Goal: Task Accomplishment & Management: Use online tool/utility

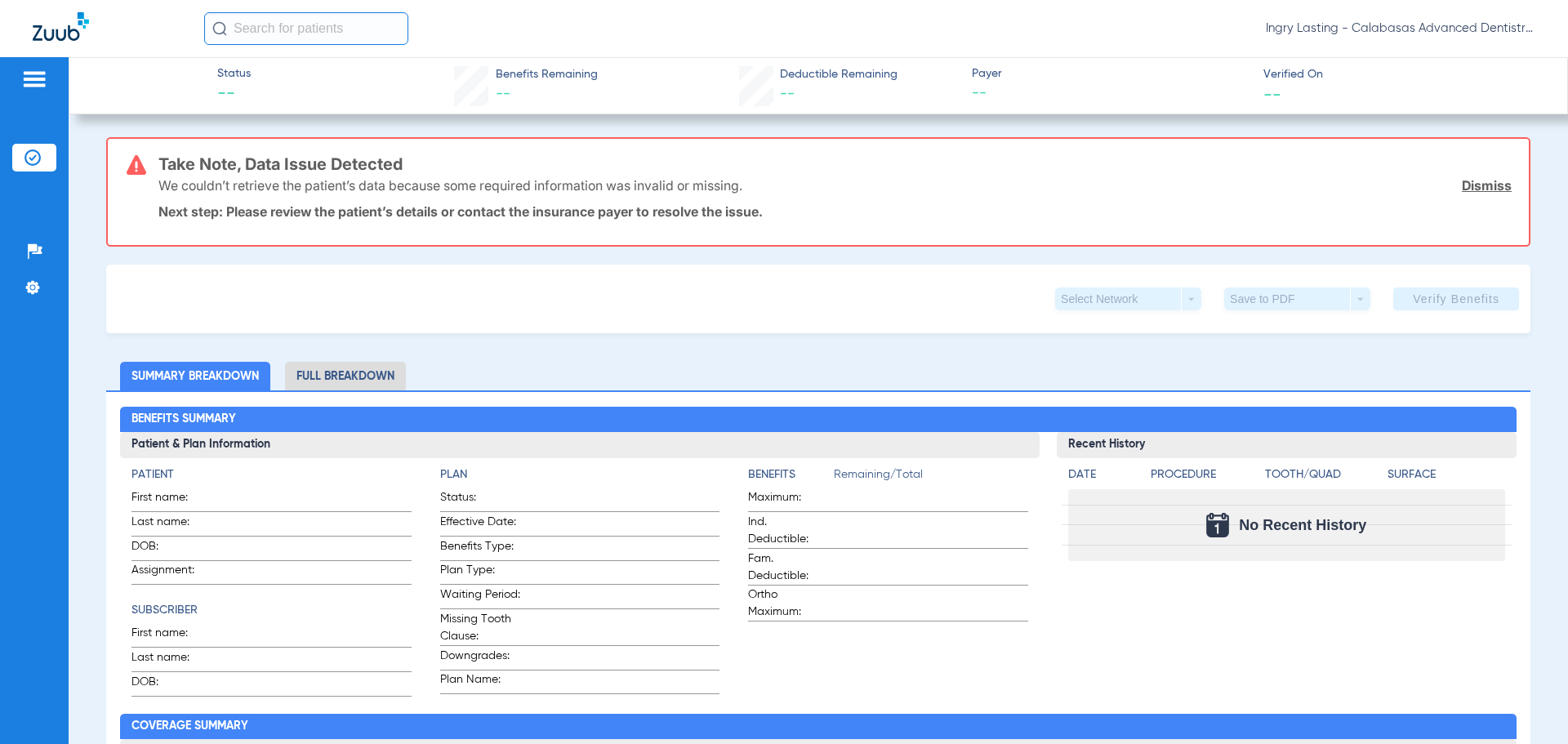
click at [66, 19] on img at bounding box center [61, 26] width 57 height 28
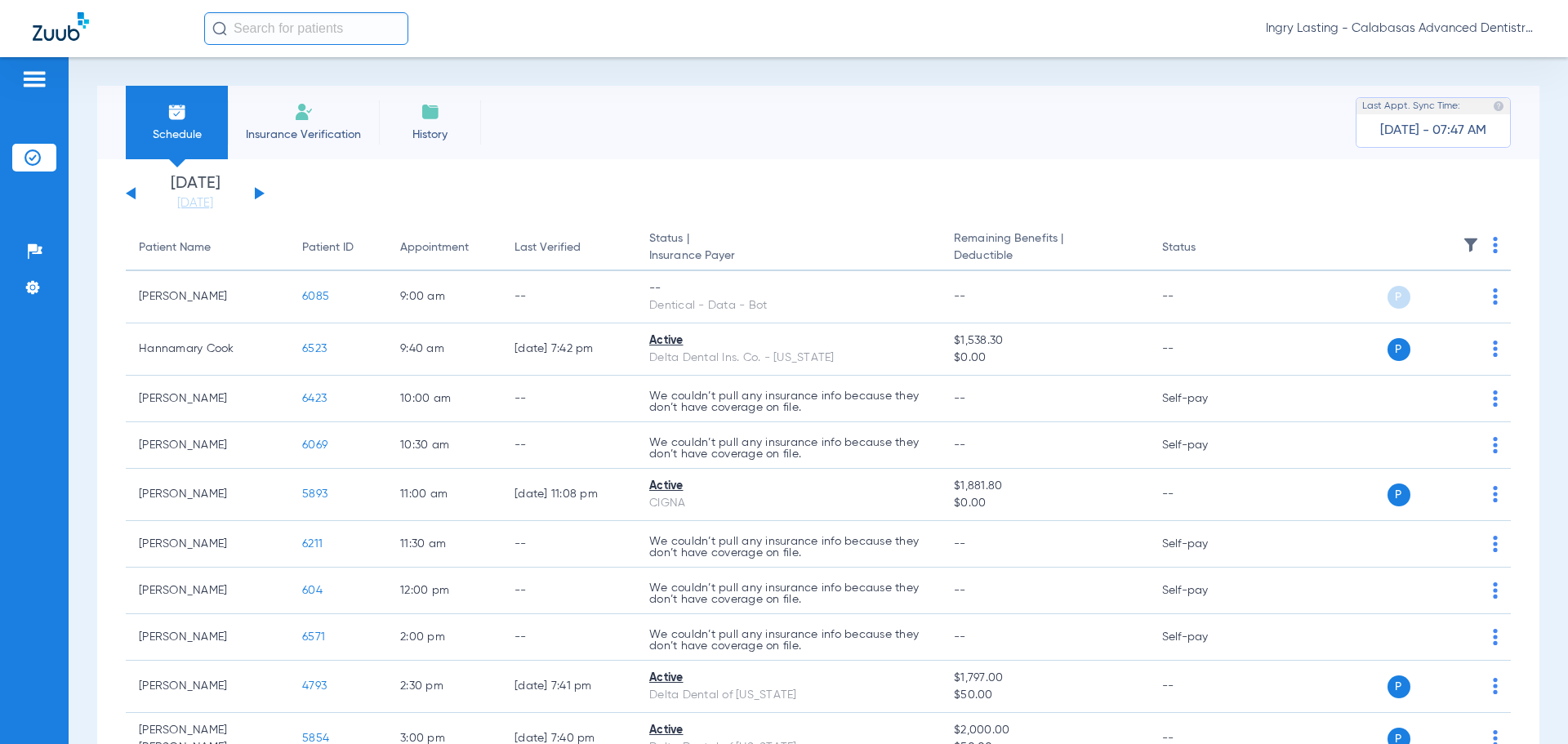
click at [1378, 28] on span "Ingry Lasting - Calabasas Advanced Dentistry" at bounding box center [1400, 28] width 269 height 16
click at [607, 342] on div at bounding box center [784, 372] width 1568 height 744
click at [1389, 40] on div "Ingry Lasting - Calabasas Advanced Dentistry" at bounding box center [869, 28] width 1331 height 33
click at [1389, 35] on span "Ingry Lasting - Calabasas Advanced Dentistry" at bounding box center [1400, 28] width 269 height 16
click at [1417, 61] on button "Account Selection" at bounding box center [1474, 58] width 117 height 33
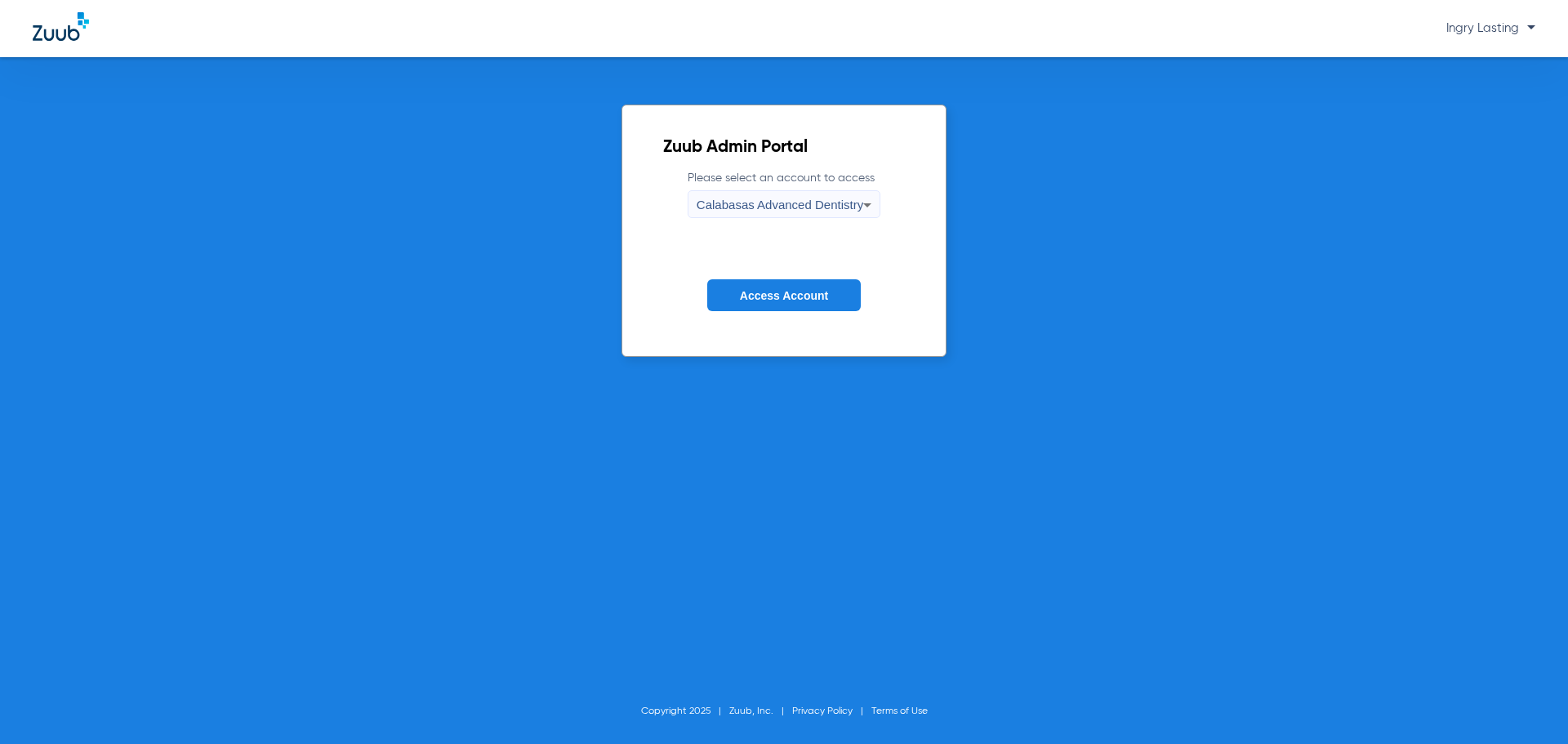
click at [844, 202] on span "Calabasas Advanced Dentistry" at bounding box center [779, 204] width 166 height 14
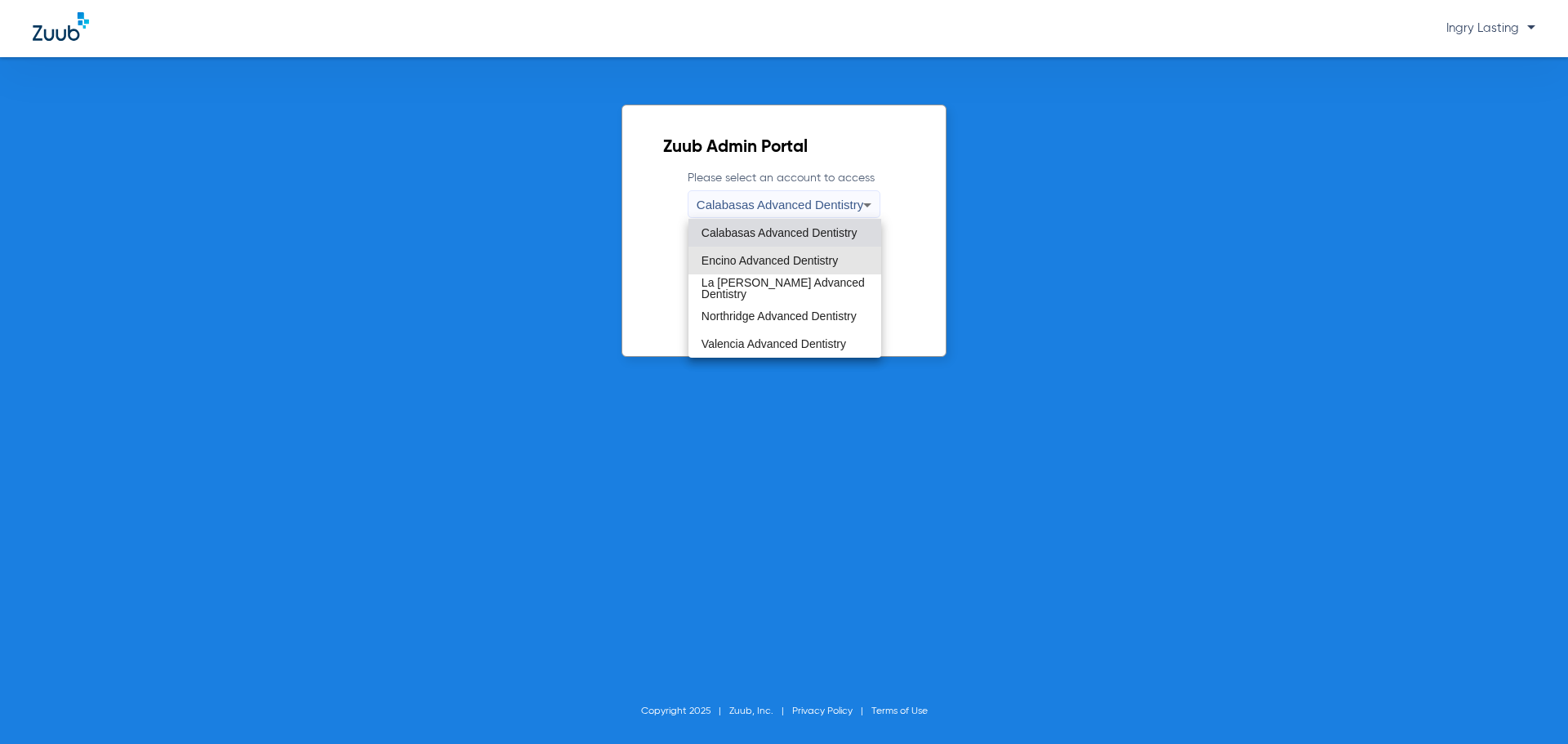
click at [780, 248] on mat-option "Encino Advanced Dentistry" at bounding box center [785, 260] width 193 height 27
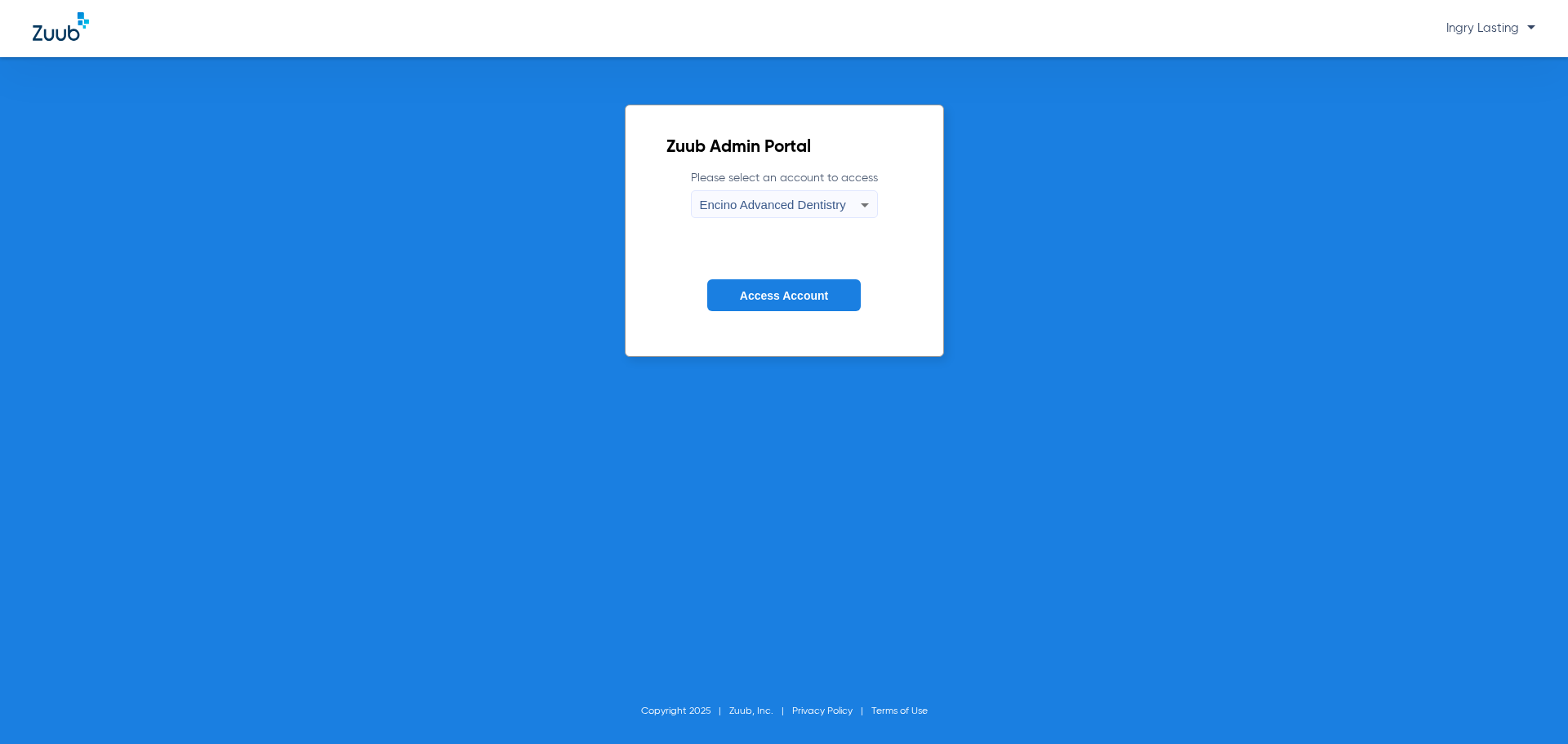
click at [781, 279] on button "Access Account" at bounding box center [784, 296] width 154 height 32
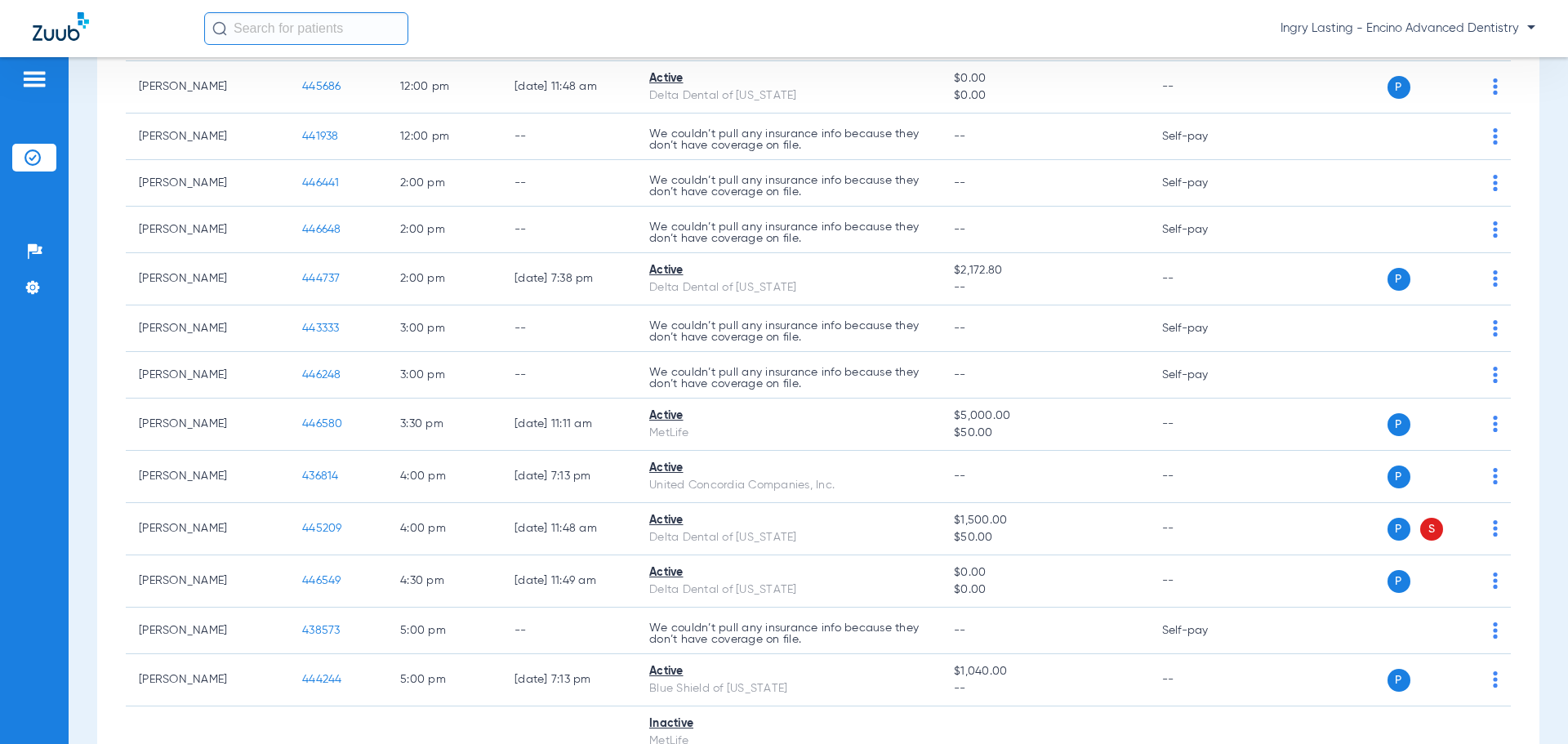
scroll to position [641, 0]
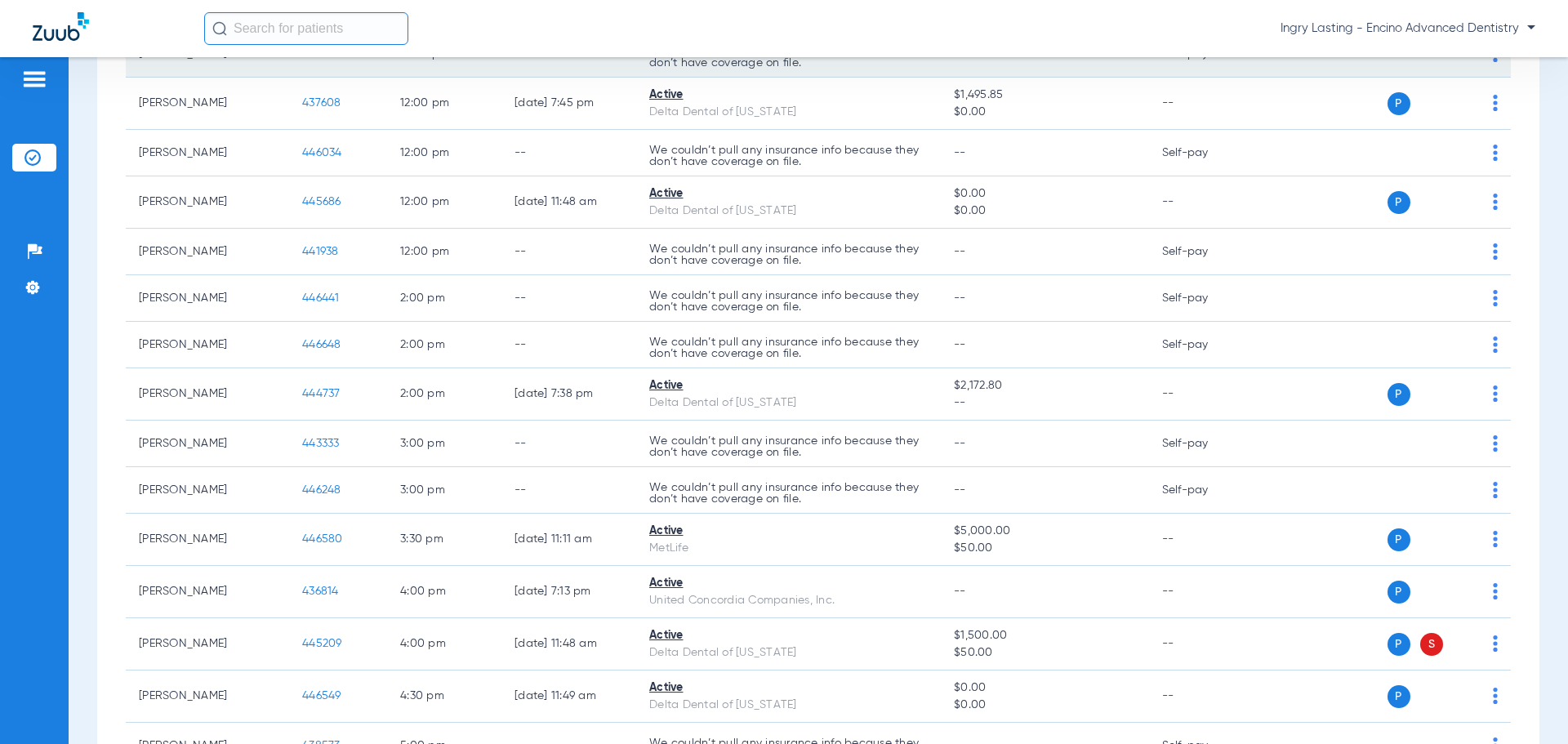
drag, startPoint x: 1359, startPoint y: 19, endPoint x: 1352, endPoint y: 71, distance: 52.5
click at [1359, 21] on div "Ingry Lasting - Encino Advanced Dentistry" at bounding box center [869, 28] width 1331 height 33
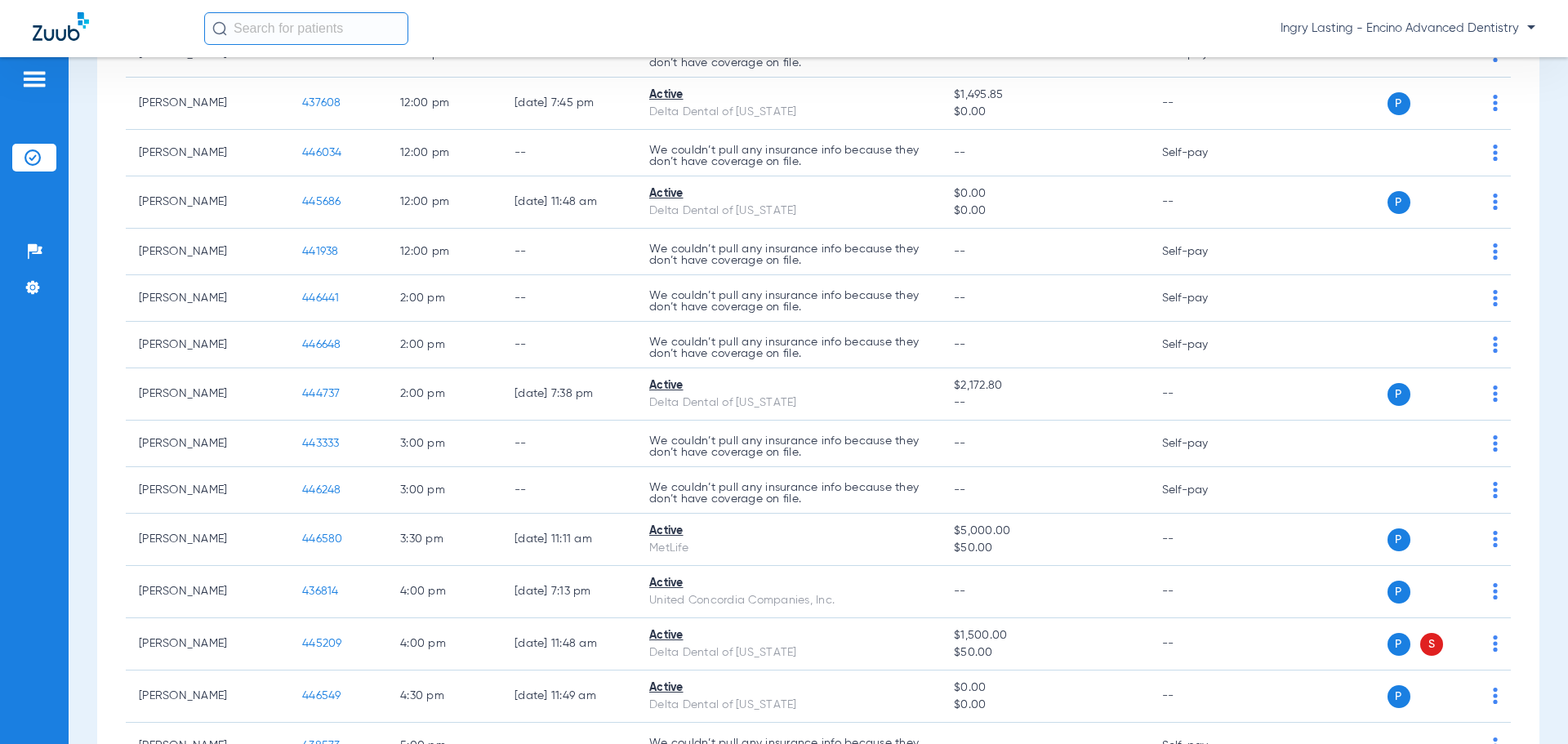
click at [1379, 15] on div "Ingry Lasting - Encino Advanced Dentistry" at bounding box center [869, 28] width 1331 height 33
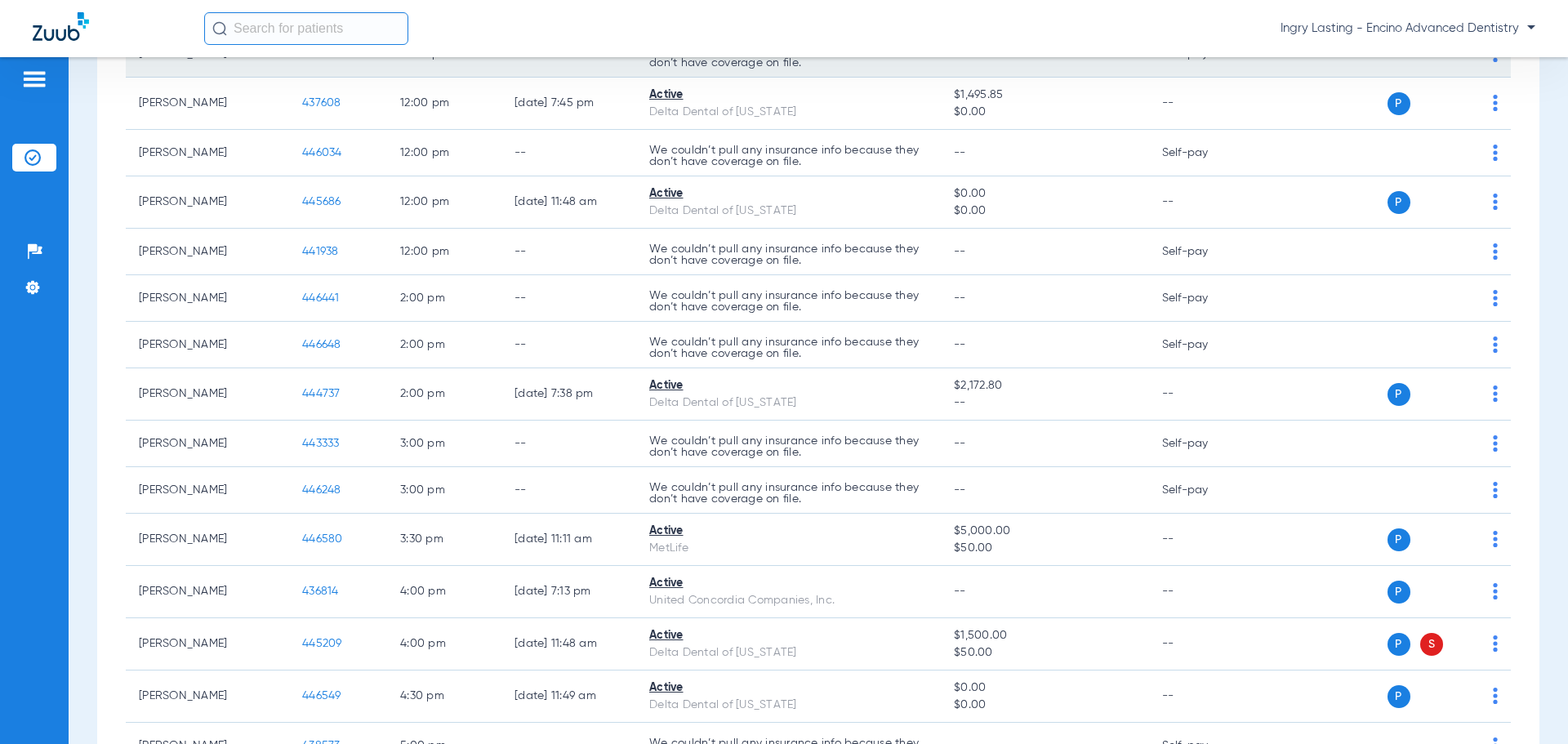
drag, startPoint x: 1372, startPoint y: 31, endPoint x: 1368, endPoint y: 61, distance: 30.3
click at [1372, 32] on span "Ingry Lasting - Encino Advanced Dentistry" at bounding box center [1407, 28] width 255 height 16
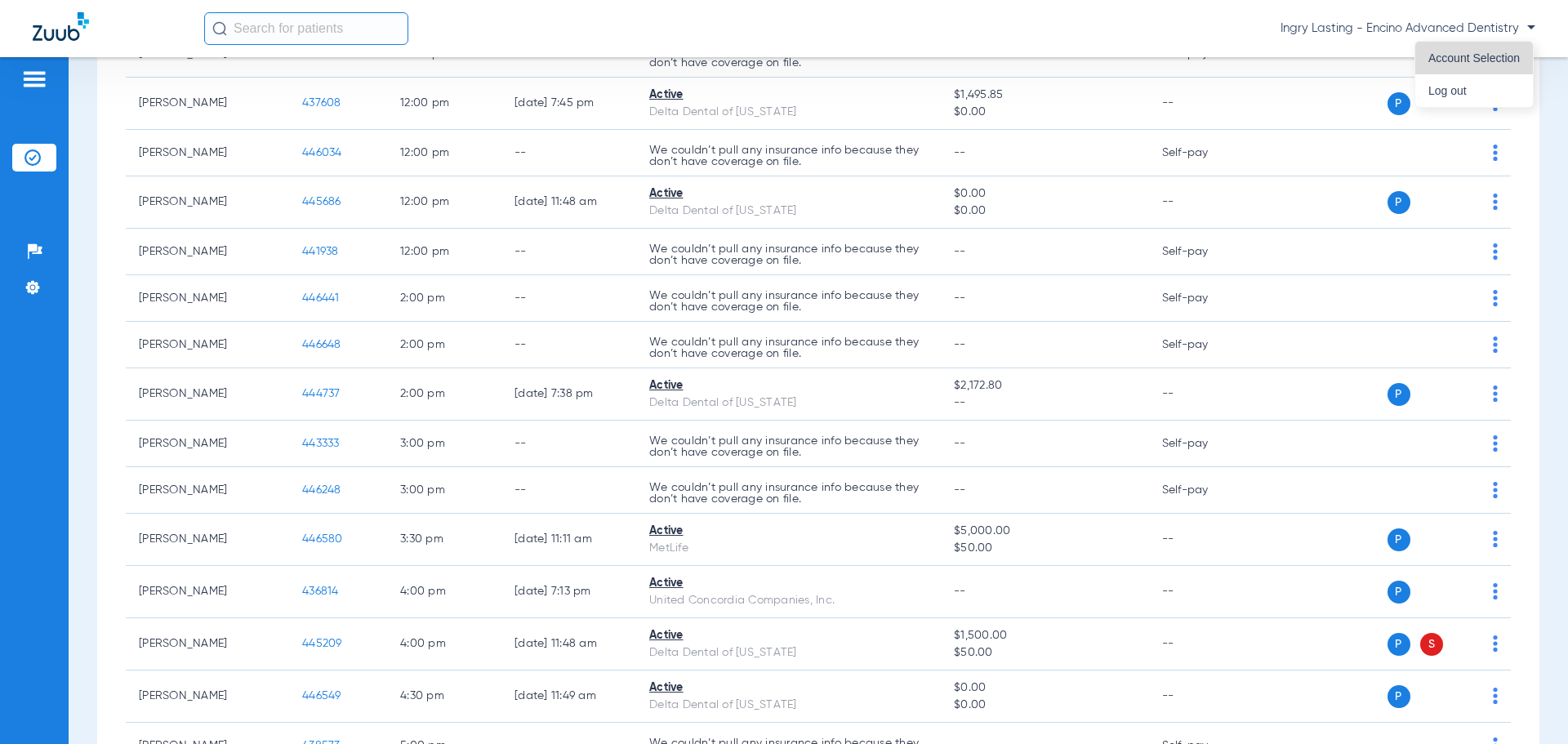
click at [1494, 45] on button "Account Selection" at bounding box center [1474, 58] width 117 height 33
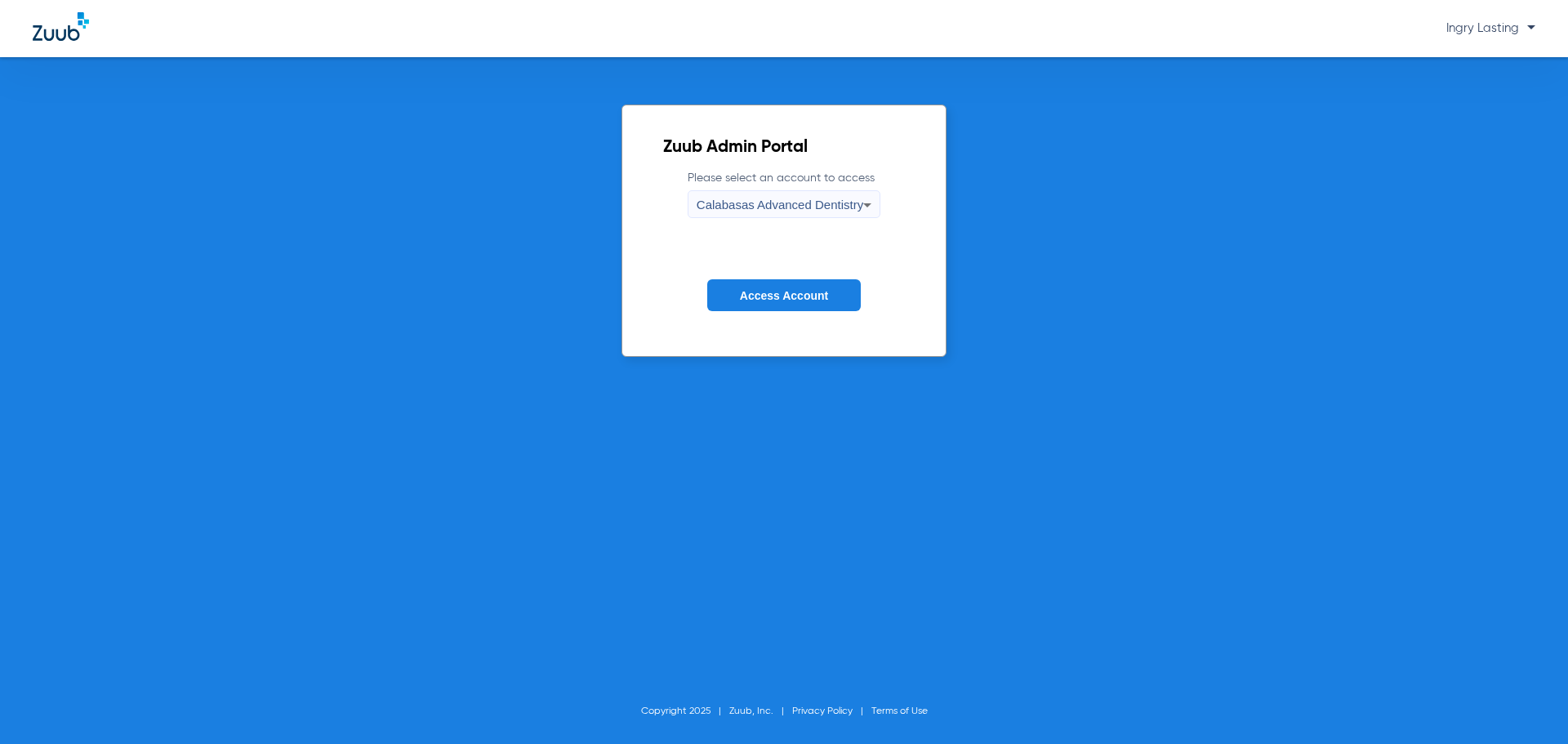
click at [823, 212] on div "Calabasas Advanced Dentistry" at bounding box center [779, 204] width 166 height 27
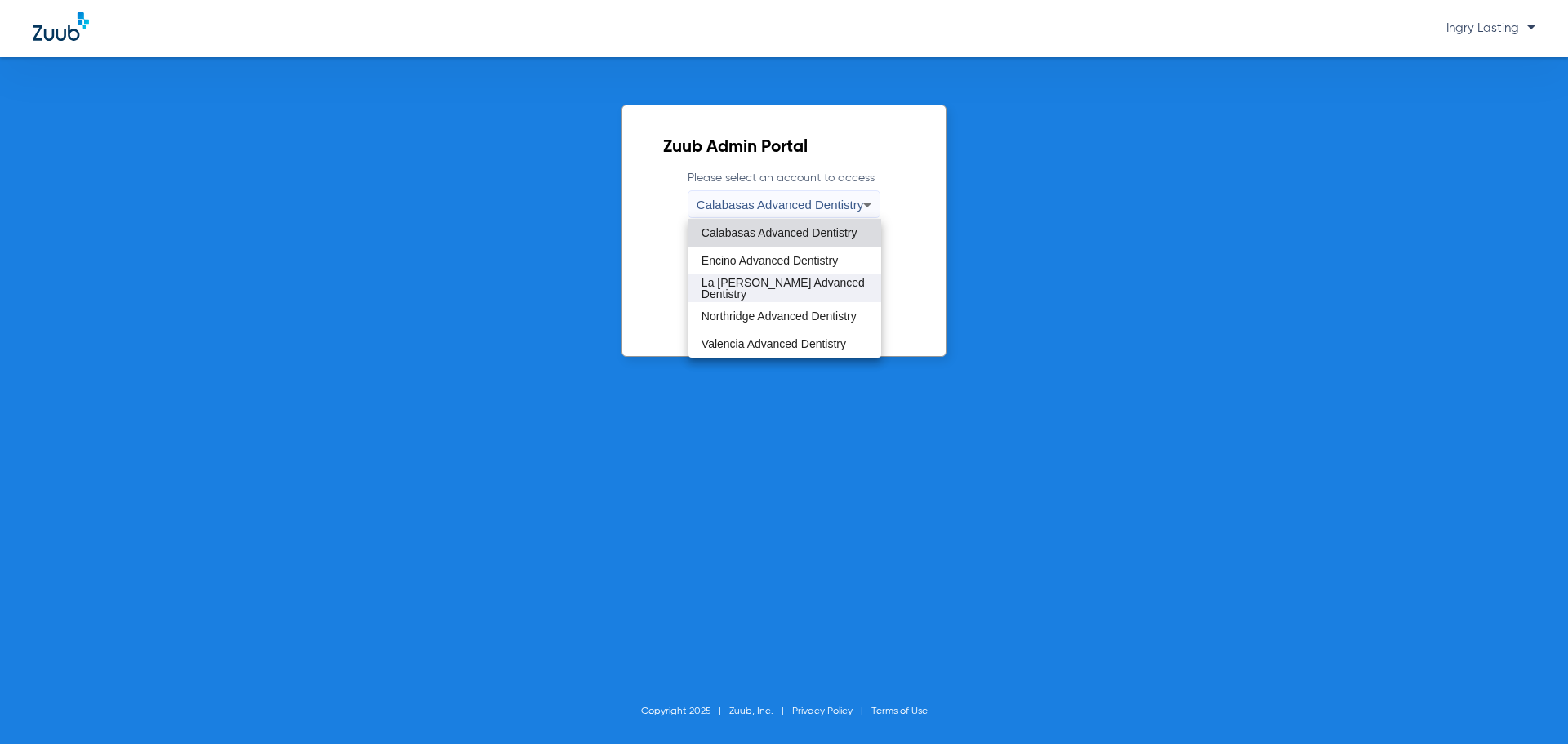
drag, startPoint x: 778, startPoint y: 319, endPoint x: 770, endPoint y: 292, distance: 28.2
click at [770, 292] on div "Calabasas Advanced Dentistry Encino Advanced Dentistry [GEOGRAPHIC_DATA][PERSON…" at bounding box center [785, 288] width 193 height 139
click at [770, 292] on span "La [PERSON_NAME] Advanced Dentistry" at bounding box center [785, 288] width 166 height 23
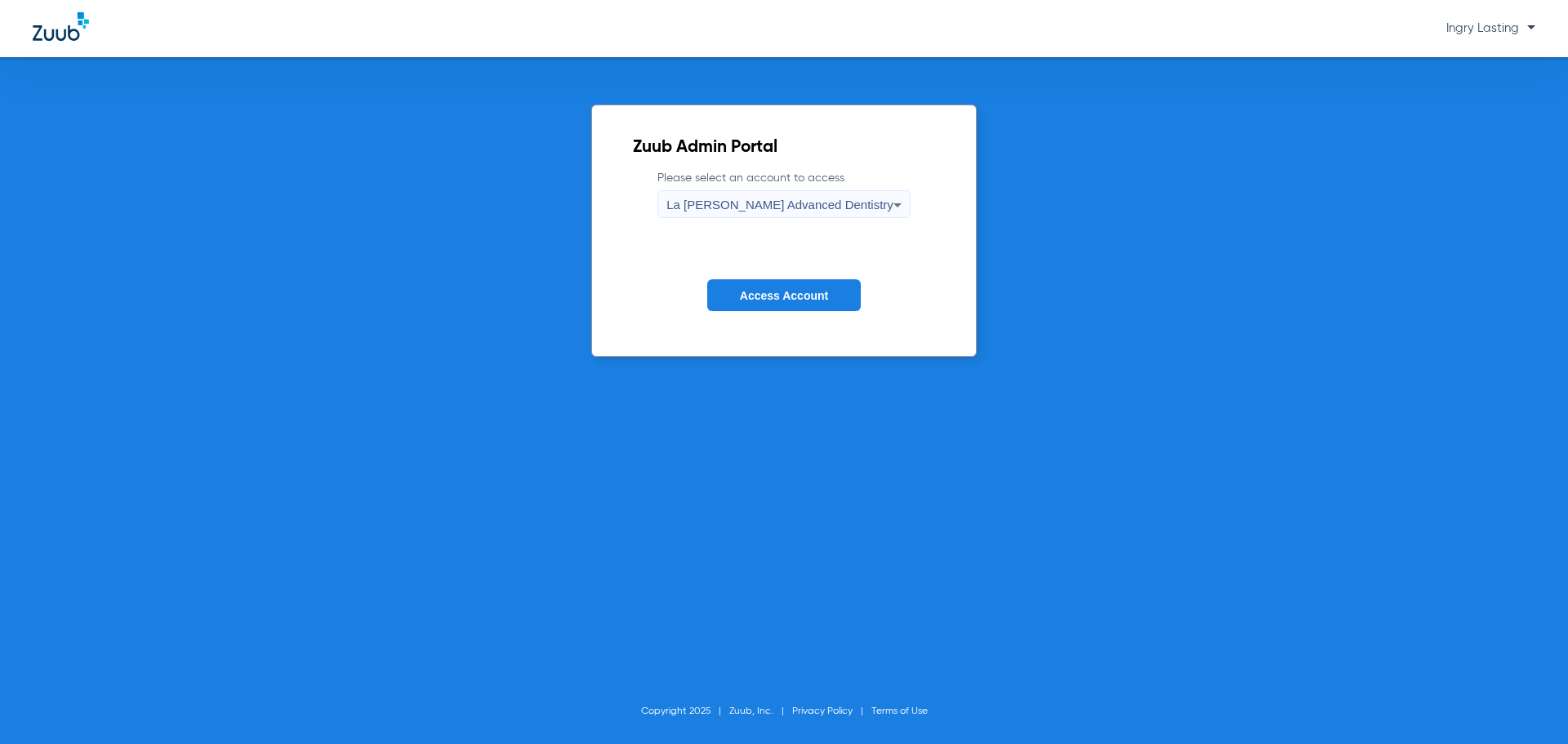
click at [773, 269] on form "Please select an account to access La [PERSON_NAME] Advanced Dentistry Access A…" at bounding box center [784, 252] width 302 height 165
click at [773, 281] on button "Access Account" at bounding box center [784, 296] width 154 height 32
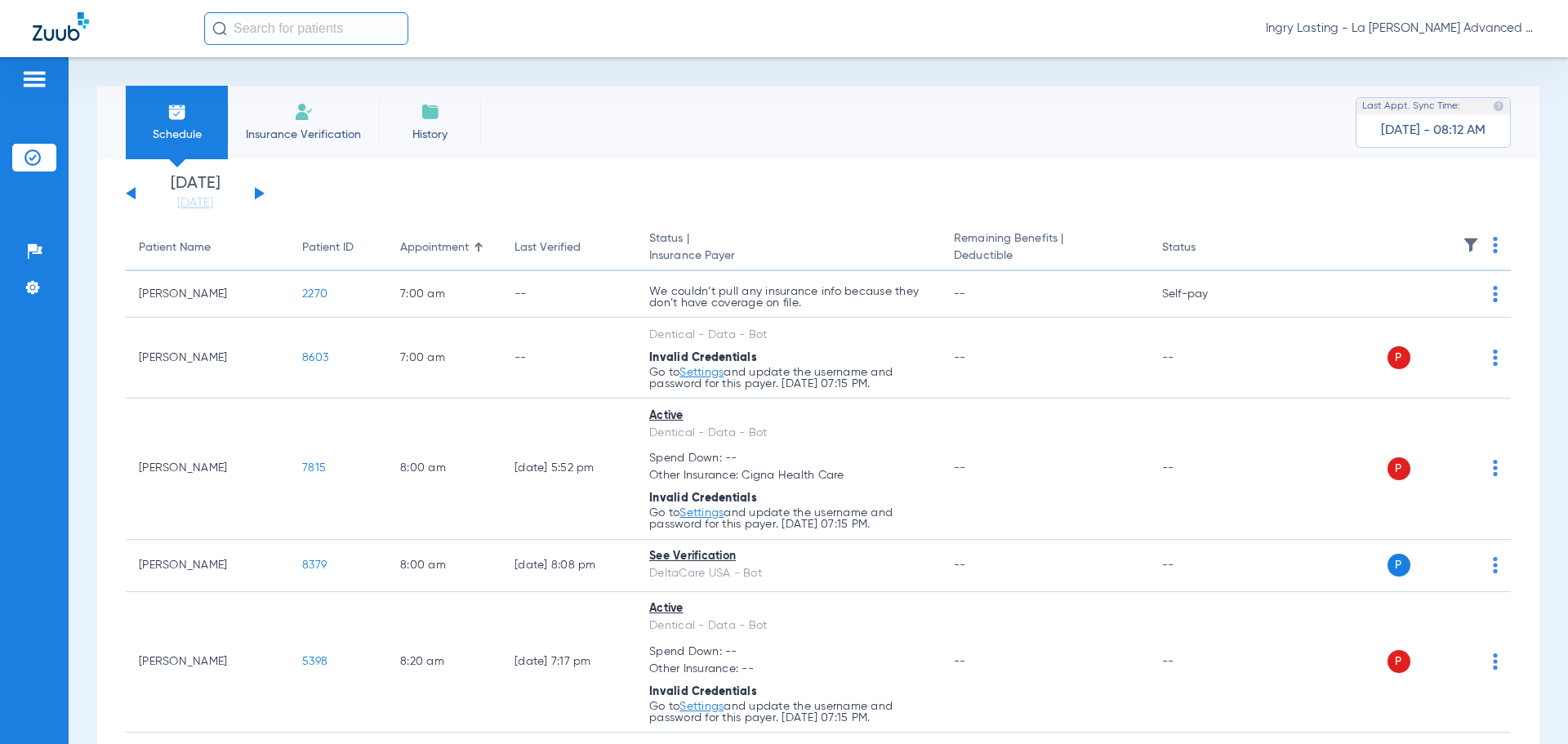
click at [1347, 27] on span "Ingry Lasting - La [PERSON_NAME] Advanced Dentistry" at bounding box center [1400, 28] width 269 height 16
click at [1445, 64] on button "Account Selection" at bounding box center [1474, 58] width 117 height 33
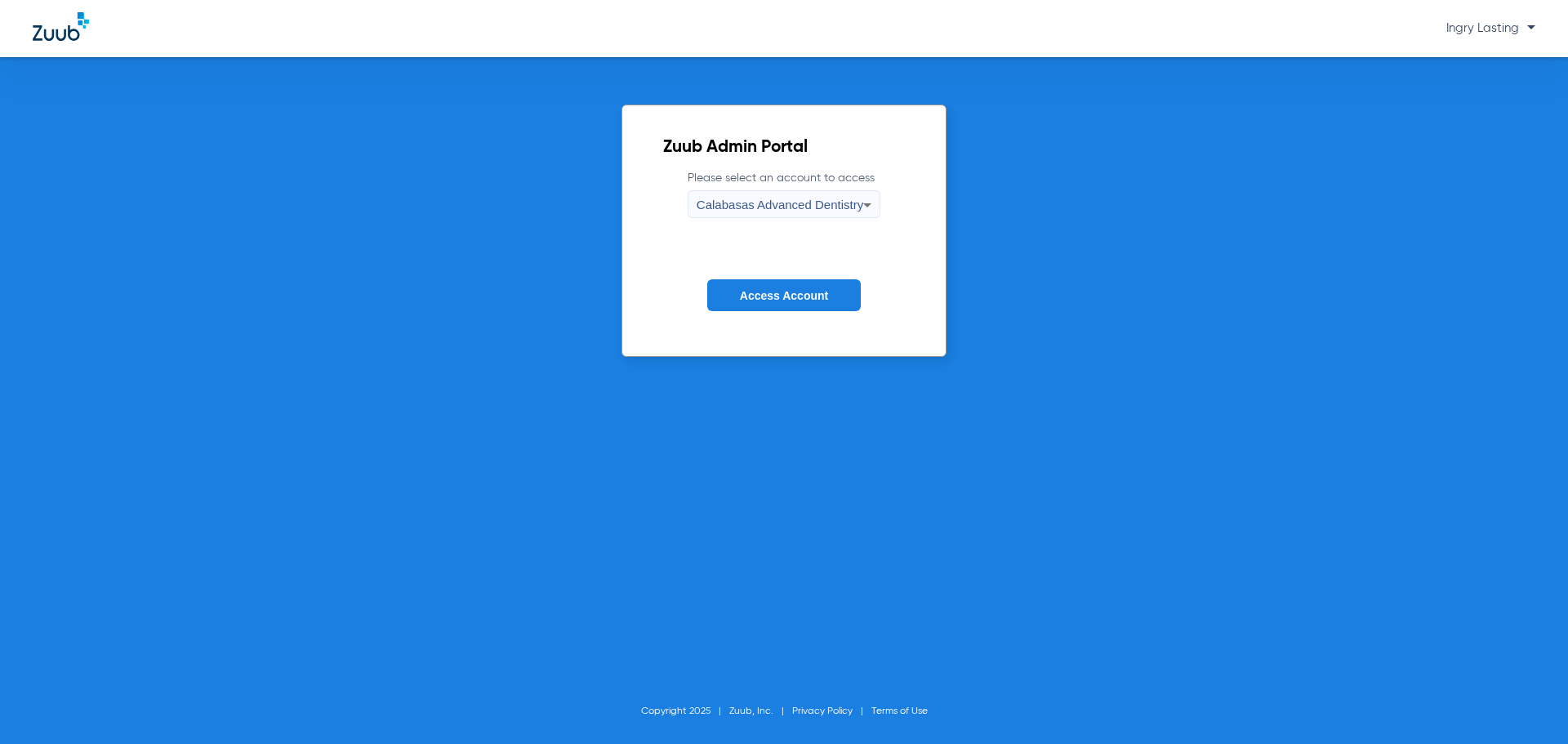
click at [861, 224] on form "Please select an account to access Calabasas Advanced Dentistry Access Account" at bounding box center [784, 252] width 242 height 165
click at [810, 200] on span "Calabasas Advanced Dentistry" at bounding box center [779, 204] width 166 height 14
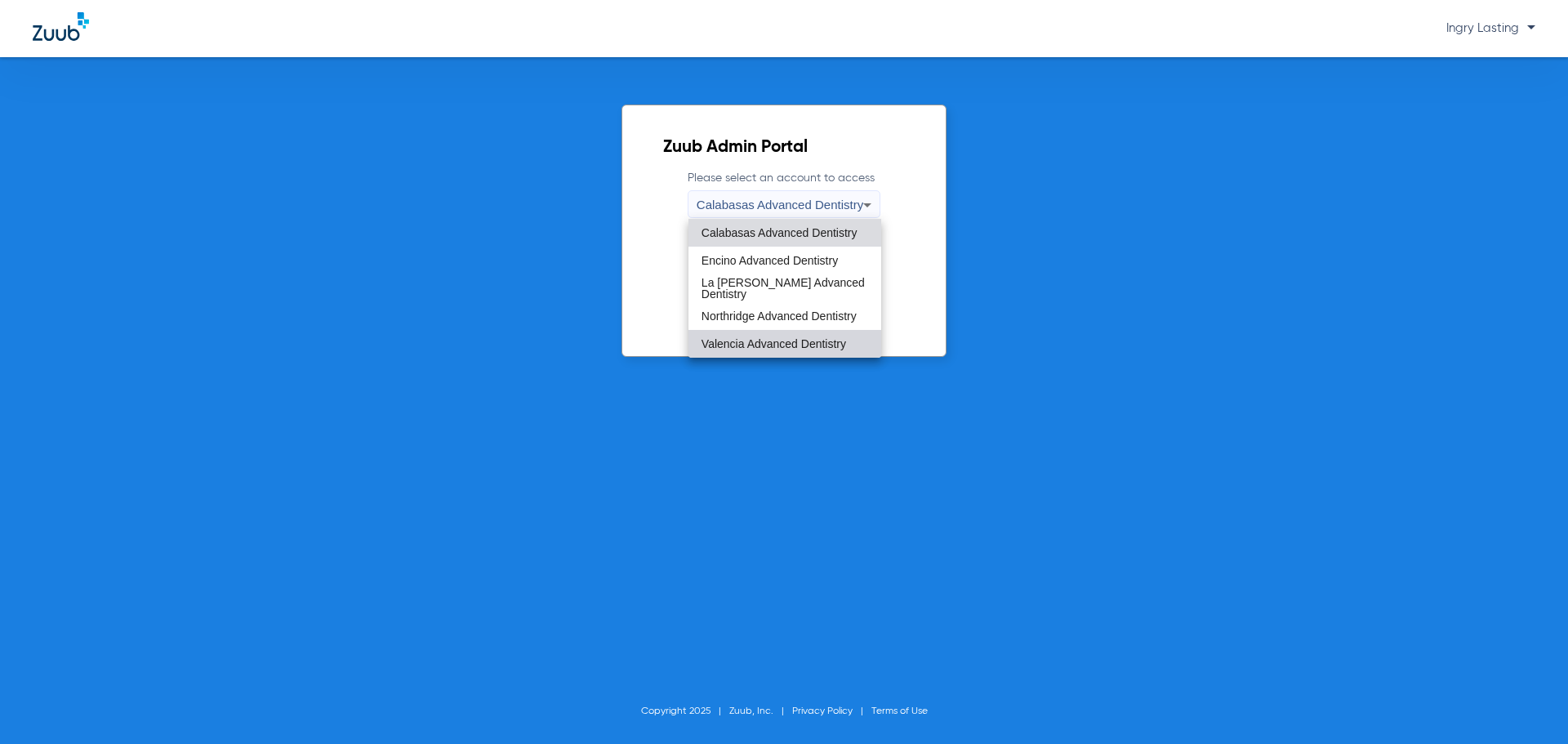
click at [769, 330] on mat-option "Valencia Advanced Dentistry" at bounding box center [785, 343] width 193 height 27
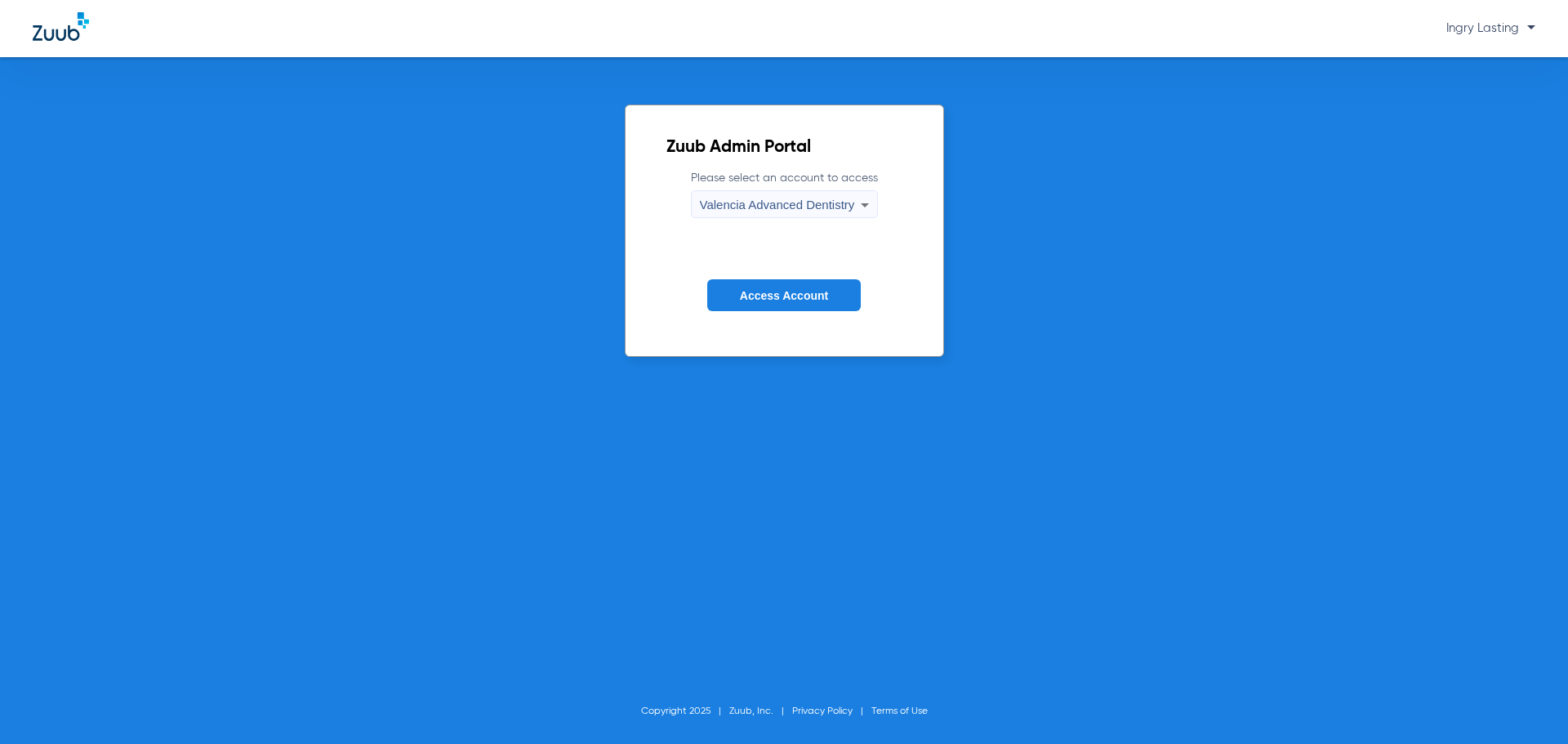
click at [790, 282] on button "Access Account" at bounding box center [784, 296] width 154 height 32
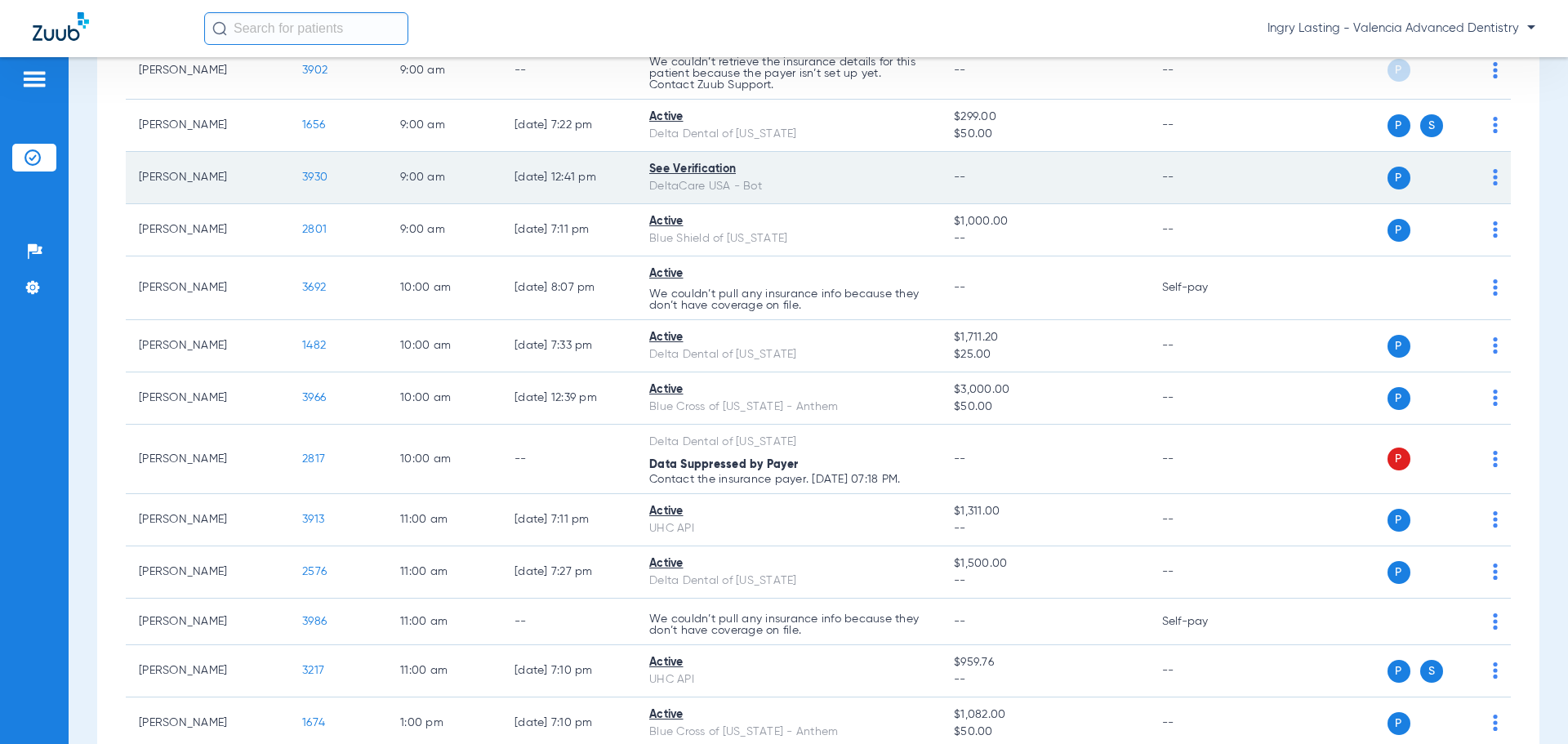
scroll to position [490, 0]
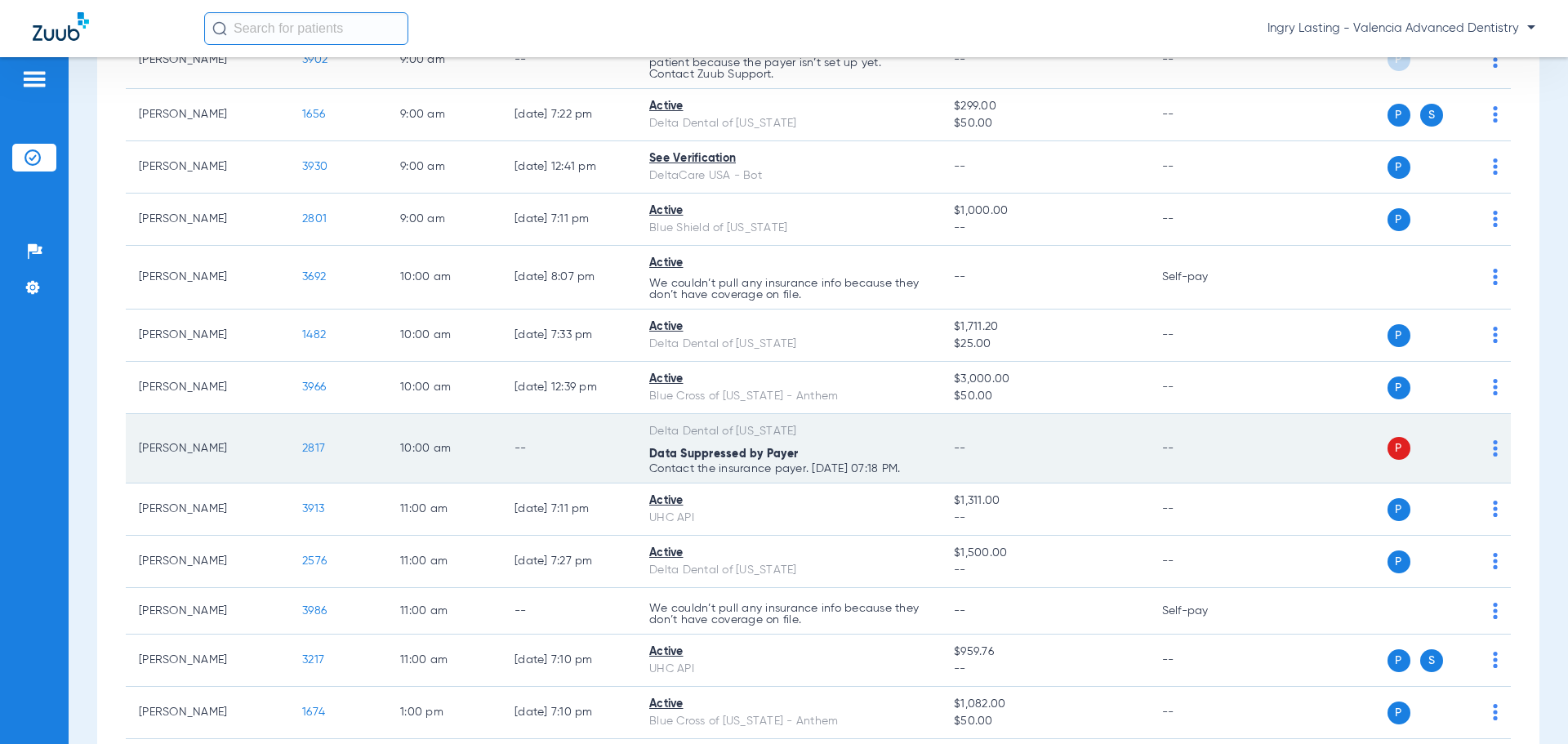
click at [312, 451] on span "2817" at bounding box center [314, 448] width 23 height 11
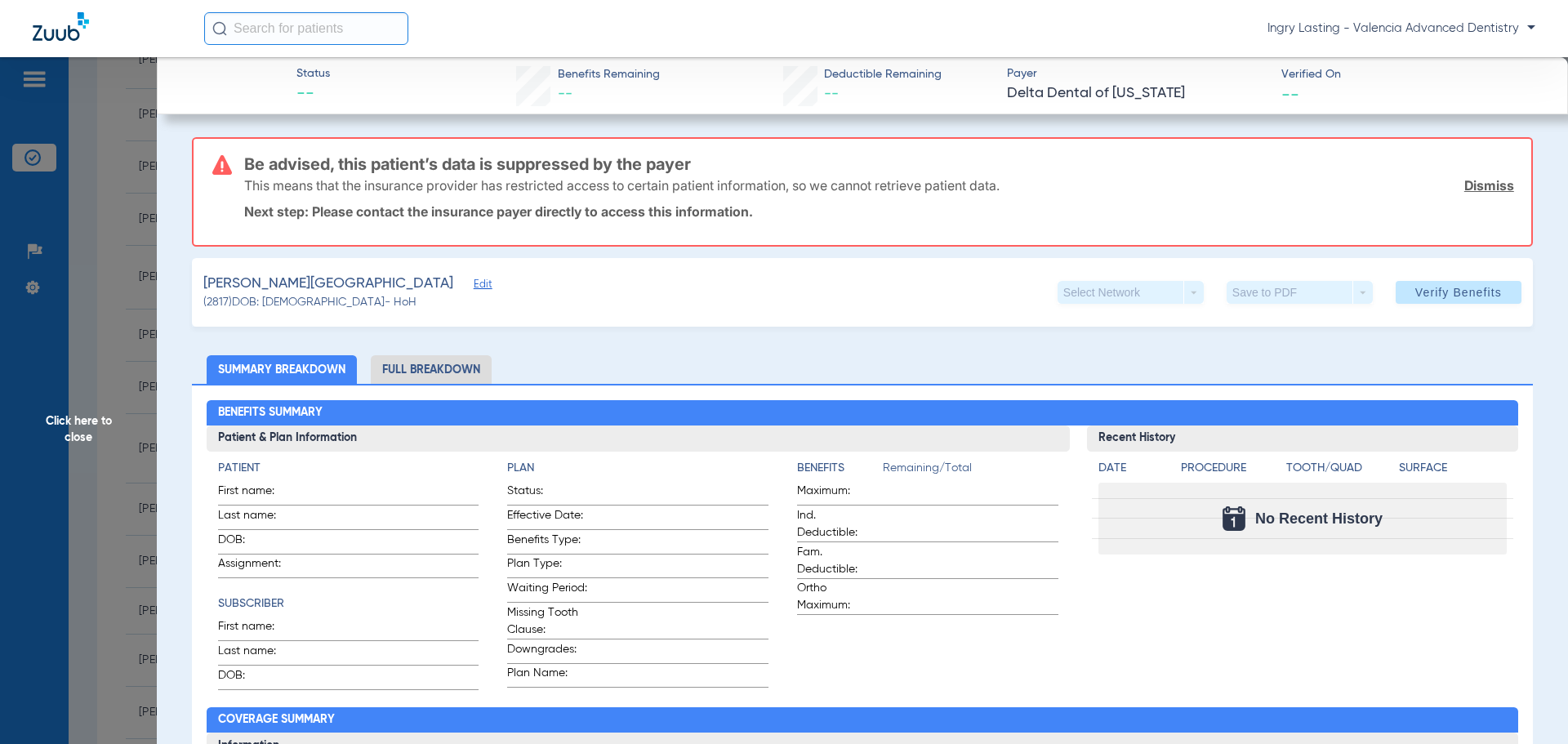
click at [473, 291] on span "Edit" at bounding box center [481, 286] width 15 height 15
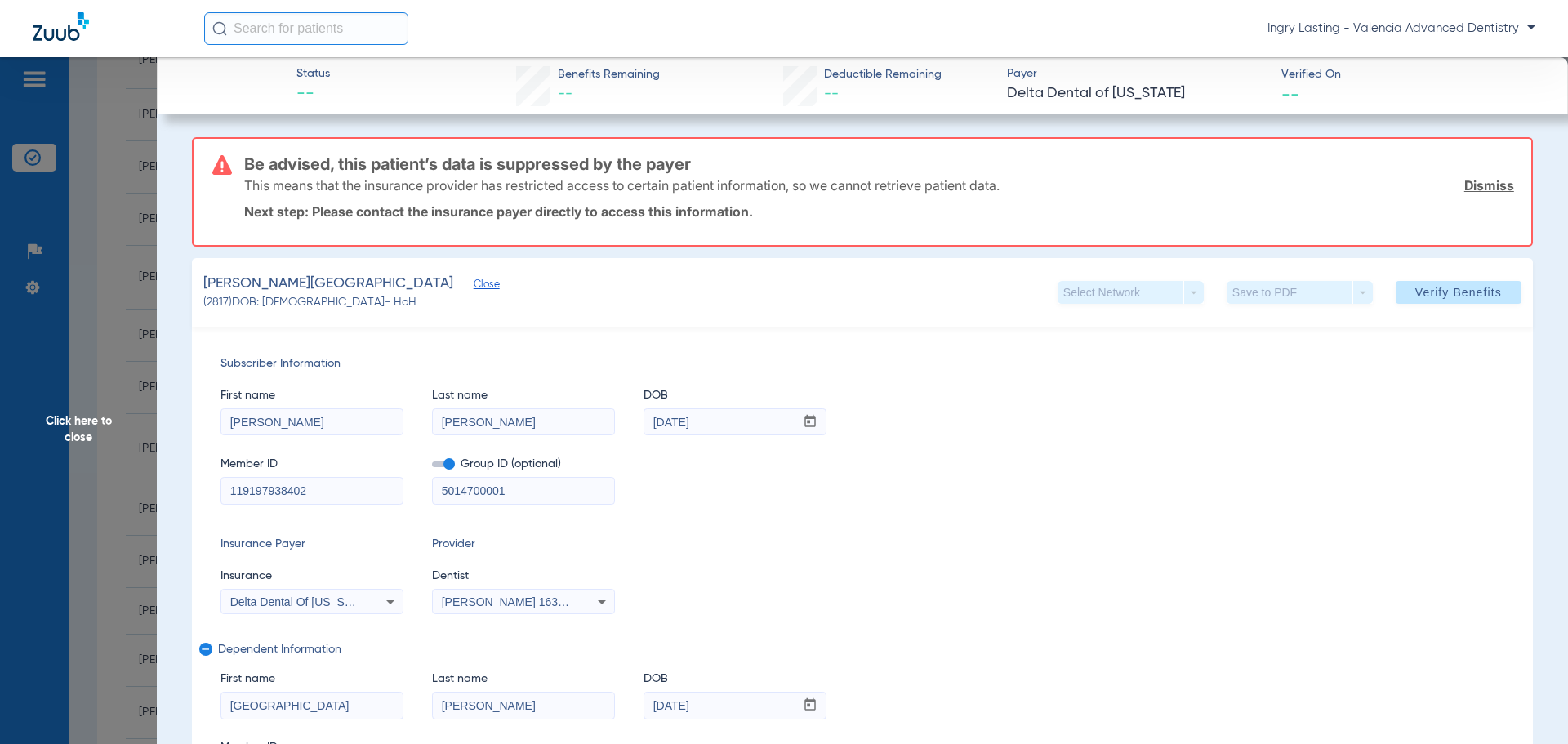
click at [335, 487] on input "119197938402" at bounding box center [312, 491] width 181 height 26
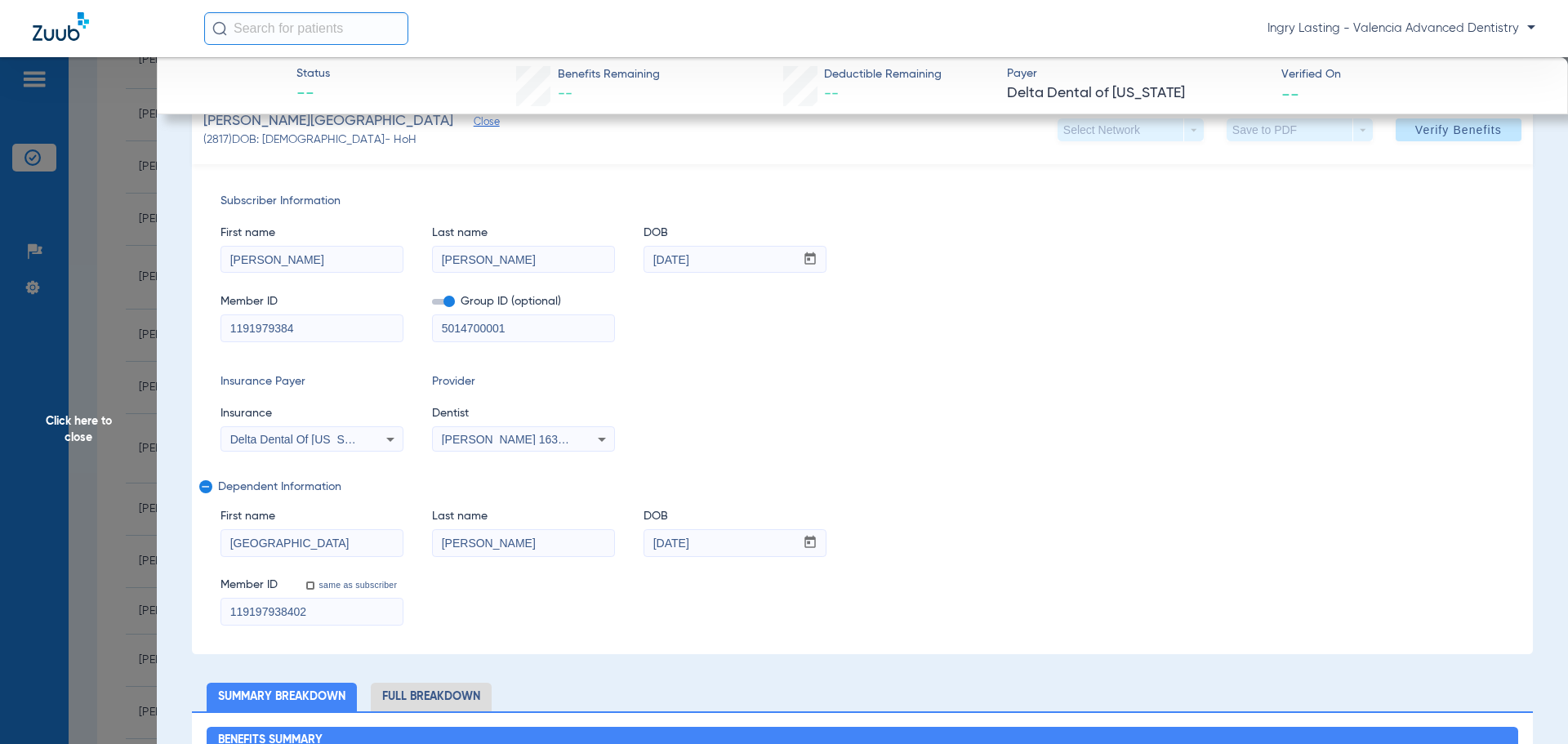
scroll to position [163, 0]
type input "1191979384"
click at [324, 612] on input "119197938402" at bounding box center [312, 611] width 181 height 26
type input "1191979384"
click at [444, 299] on span at bounding box center [443, 301] width 23 height 6
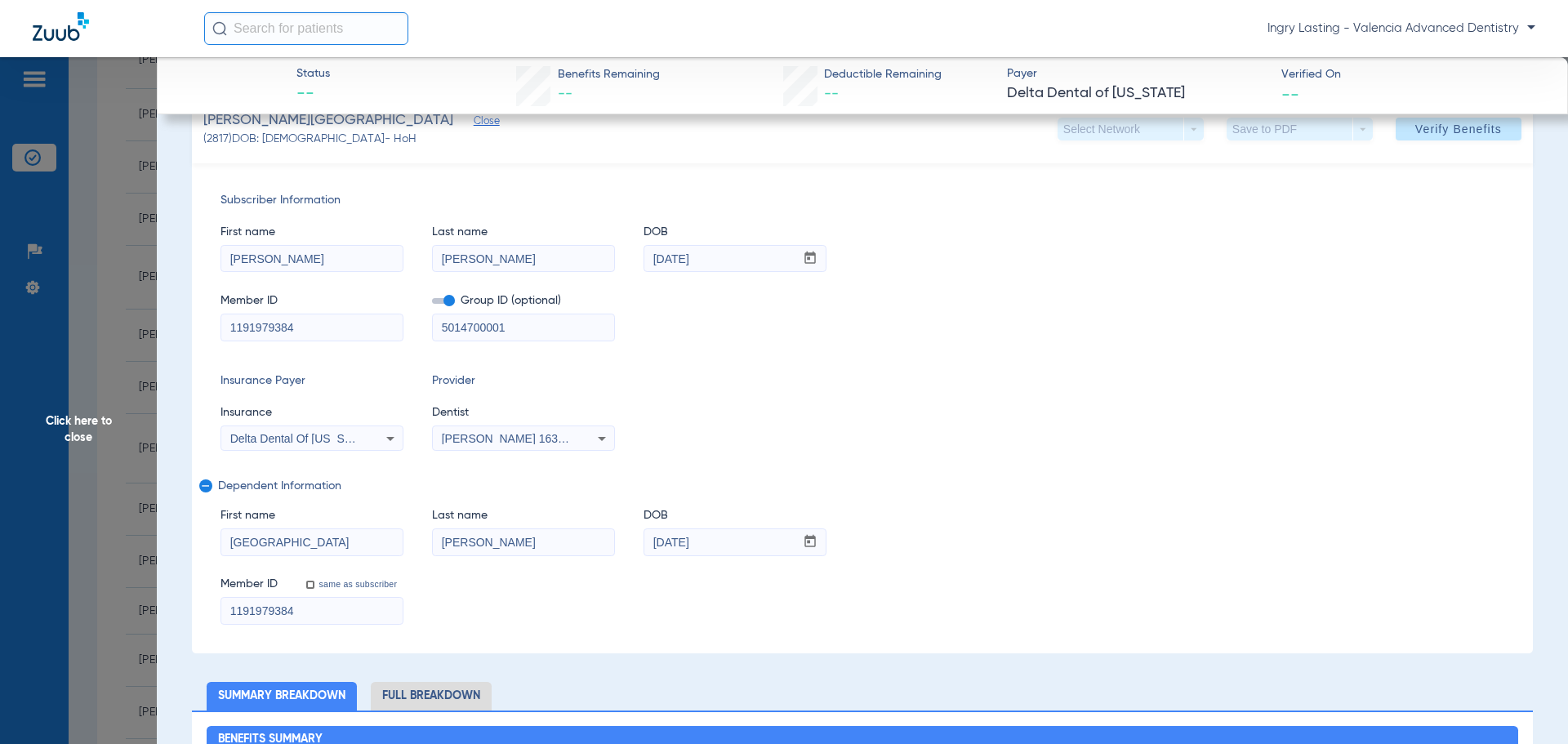
click at [432, 304] on input "checkbox" at bounding box center [432, 304] width 0 height 0
drag, startPoint x: 484, startPoint y: 424, endPoint x: 487, endPoint y: 433, distance: 9.5
click at [486, 431] on app-form-autocomplete "Dentist Isaac Kashani 1639402225" at bounding box center [523, 428] width 183 height 47
click at [487, 433] on span "[PERSON_NAME] 1639402225" at bounding box center [522, 438] width 161 height 13
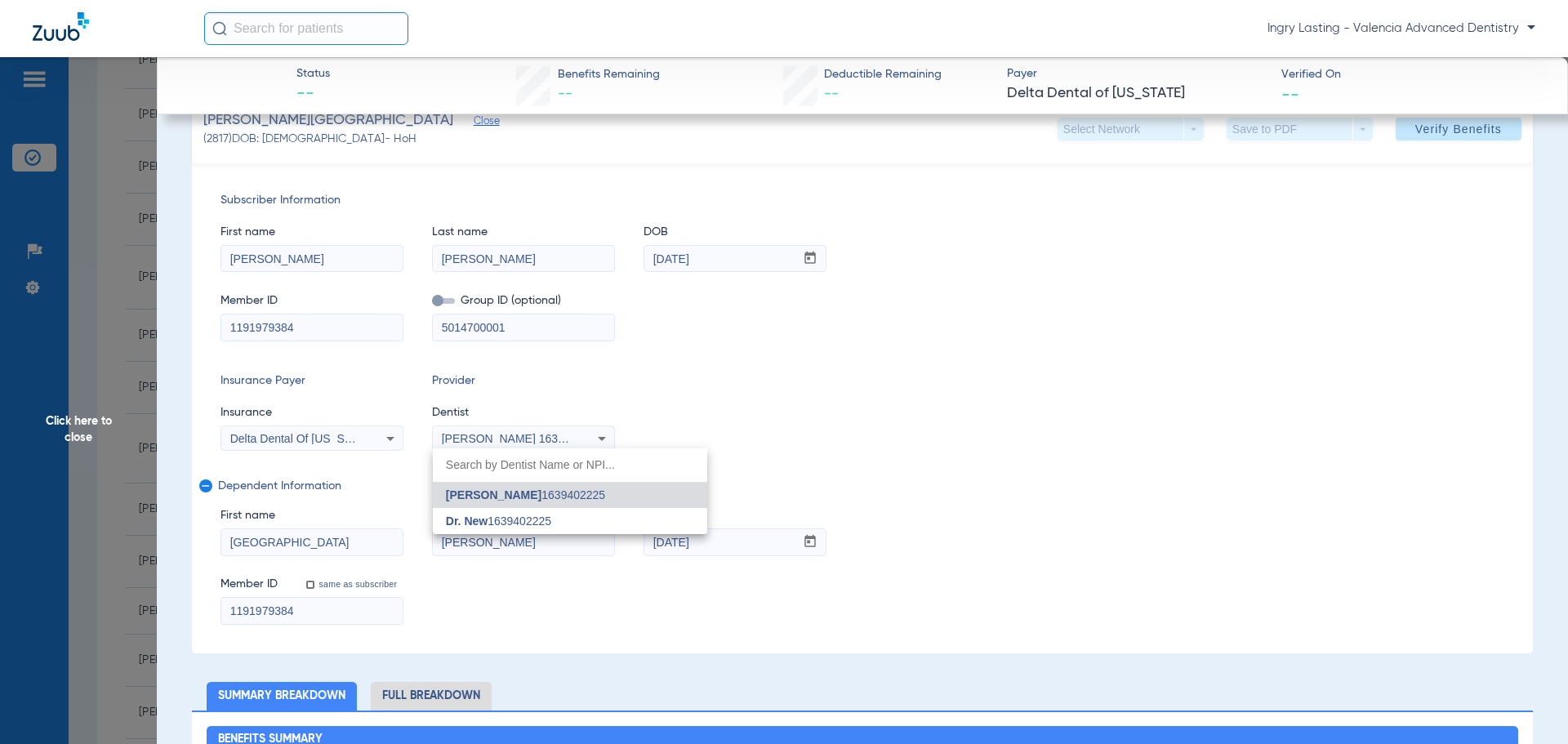
click at [487, 433] on div at bounding box center [784, 372] width 1568 height 744
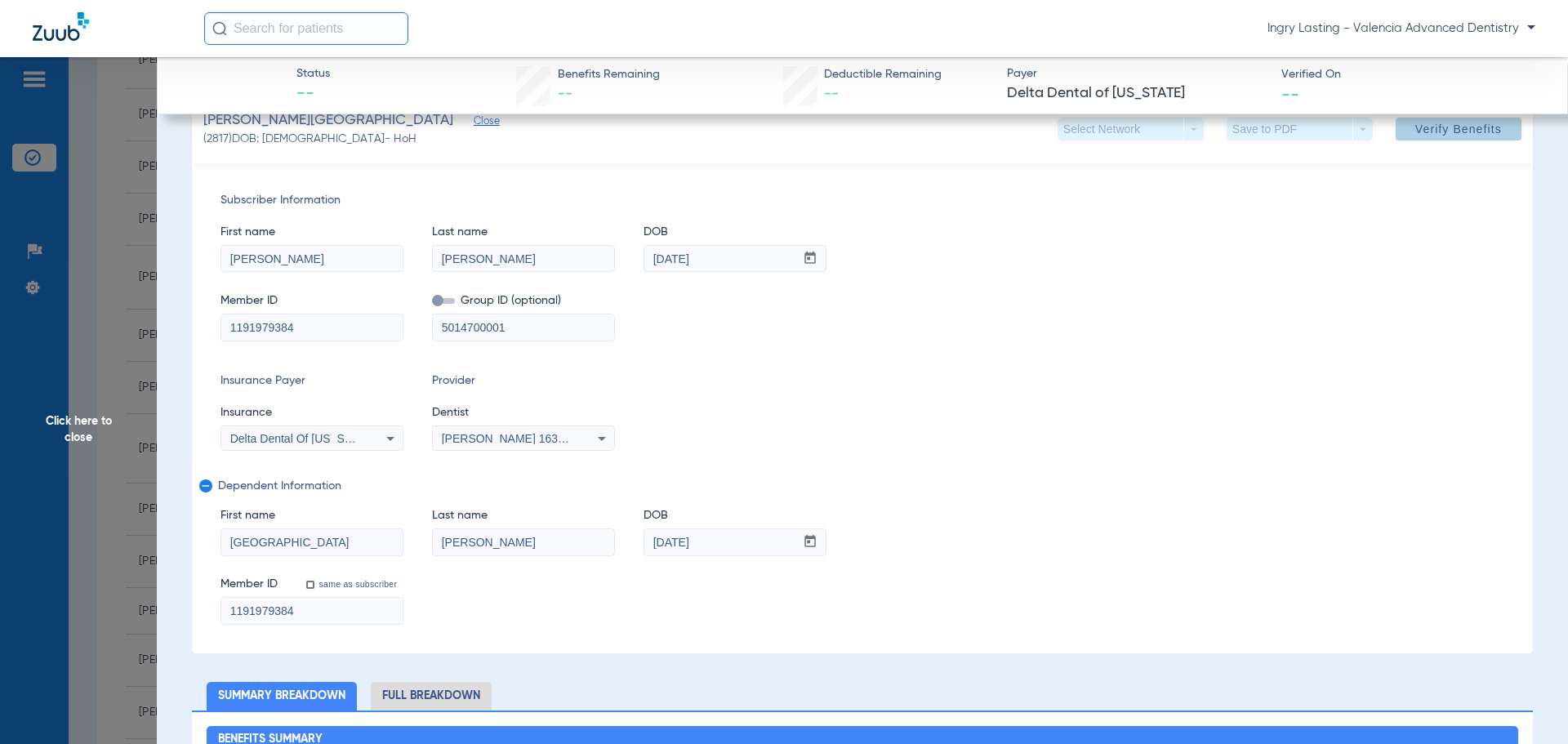
click at [1462, 127] on span "Verify Benefits" at bounding box center [1458, 129] width 87 height 13
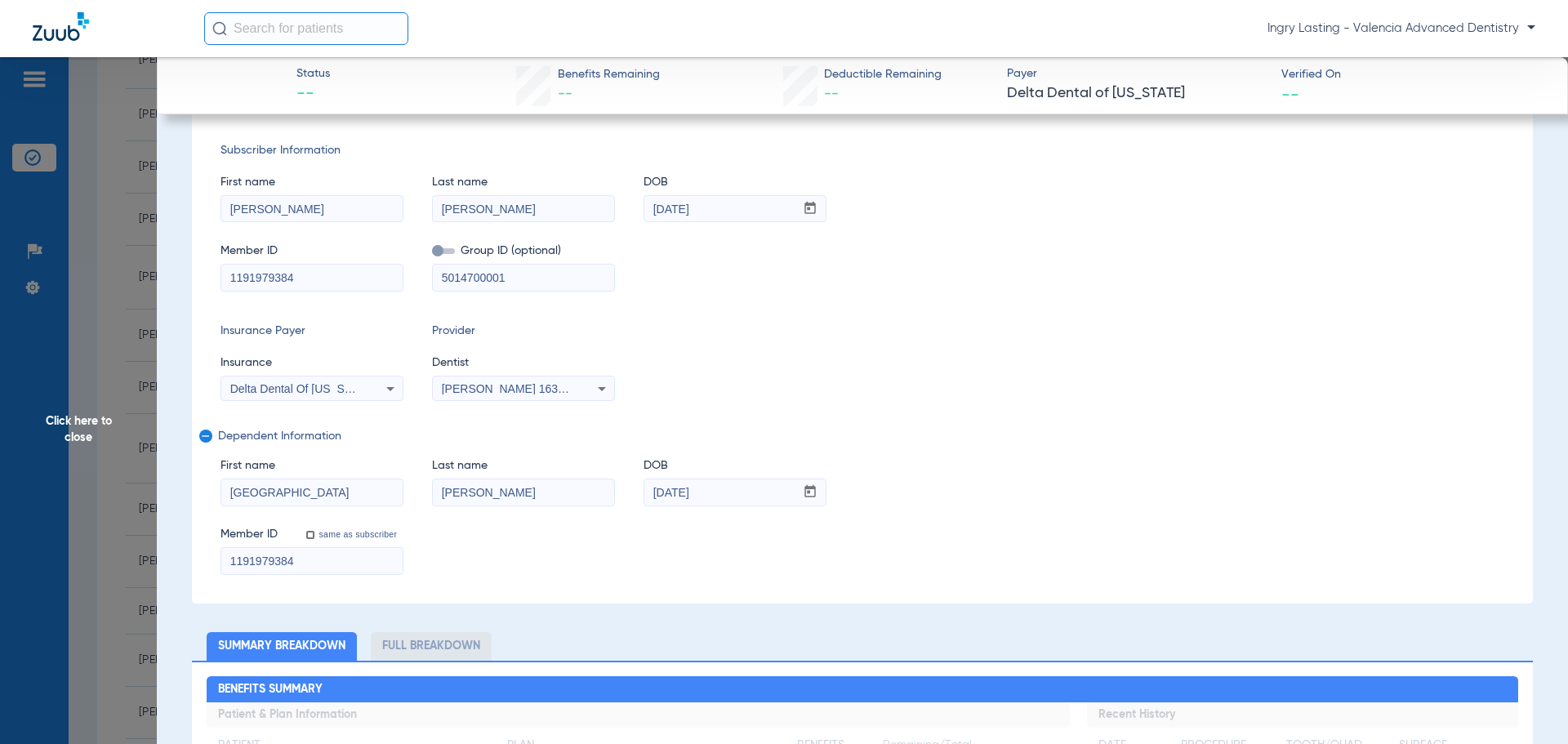
scroll to position [0, 0]
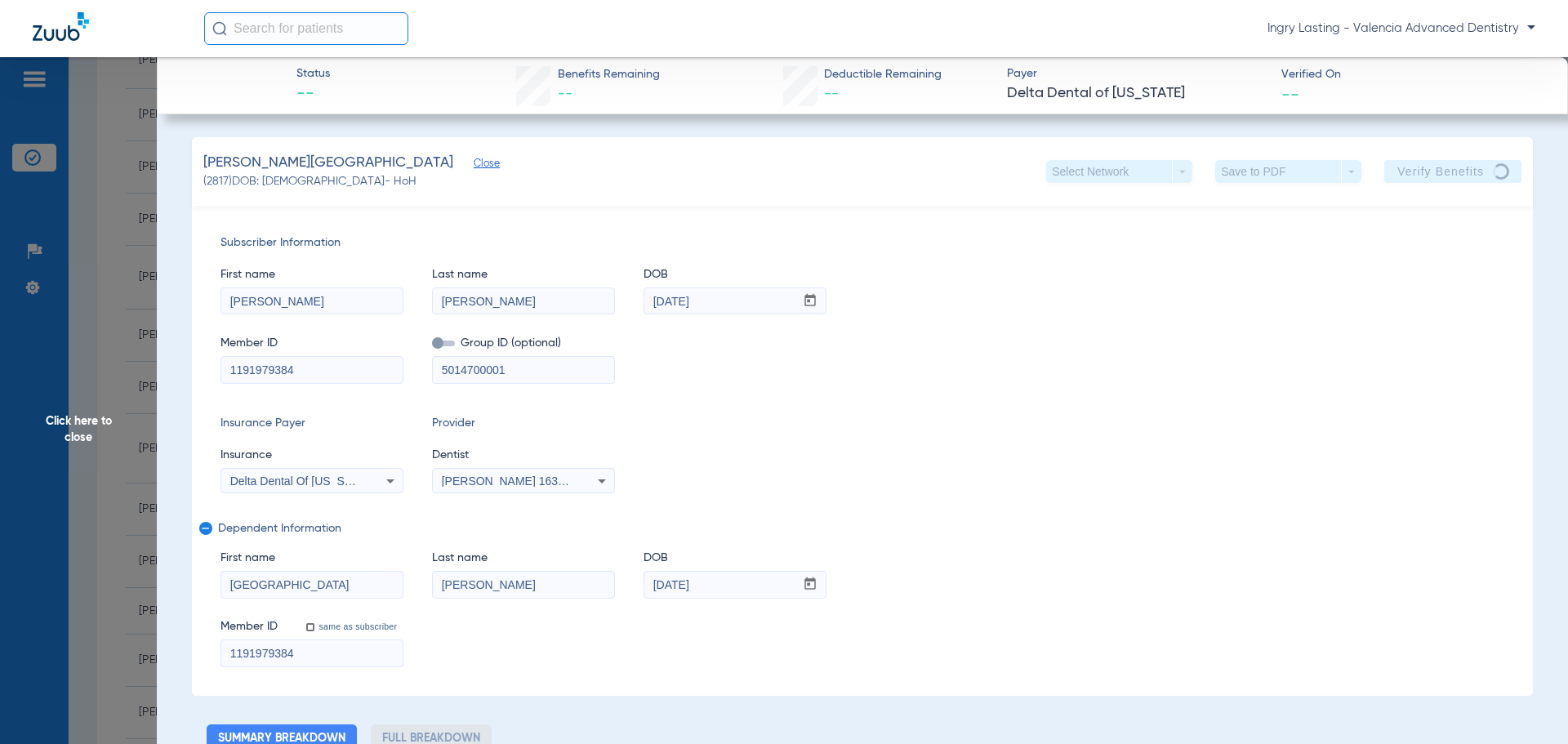
click at [1449, 177] on app-verify-button "Verify Benefits" at bounding box center [1452, 171] width 137 height 23
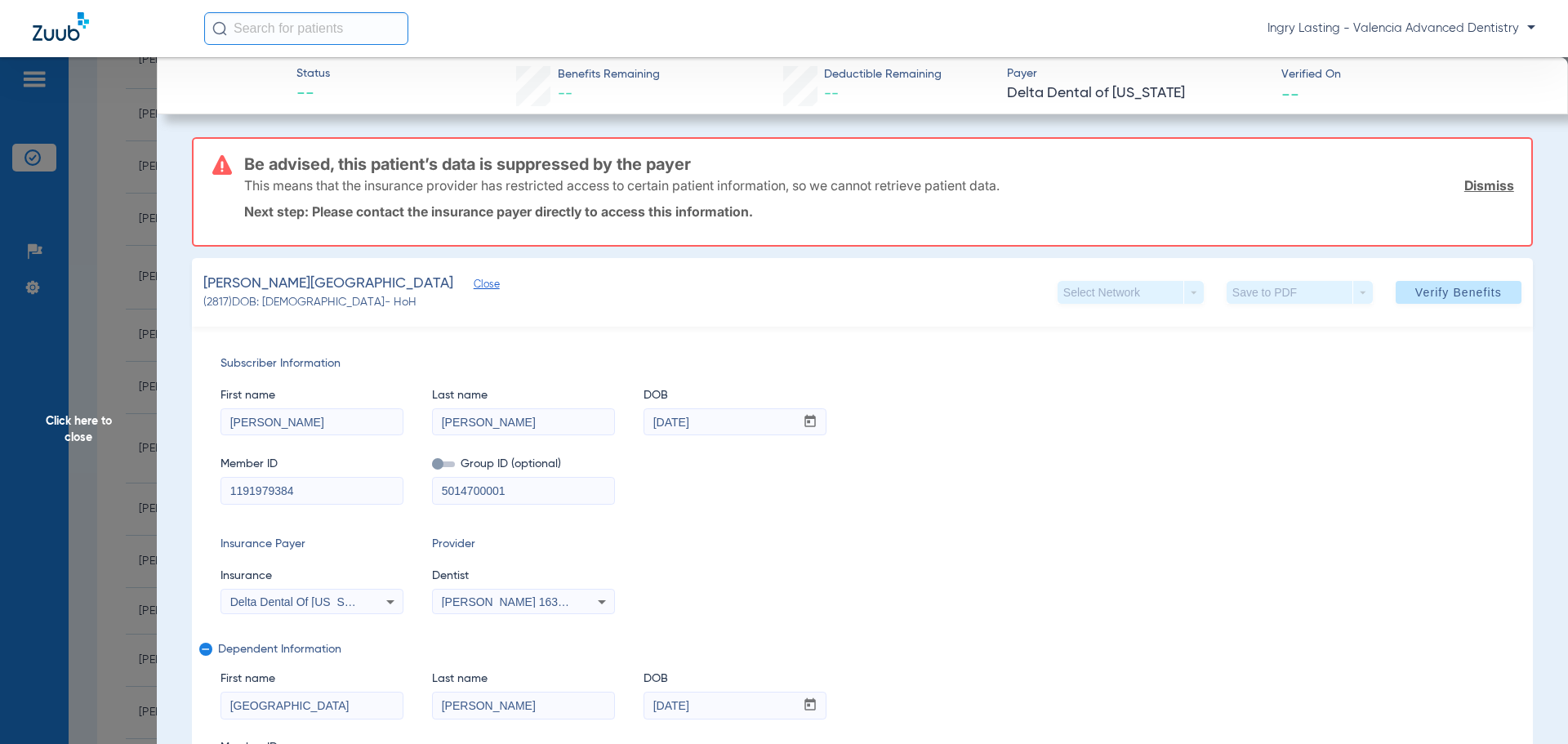
click at [83, 449] on span "Click here to close" at bounding box center [78, 430] width 157 height 744
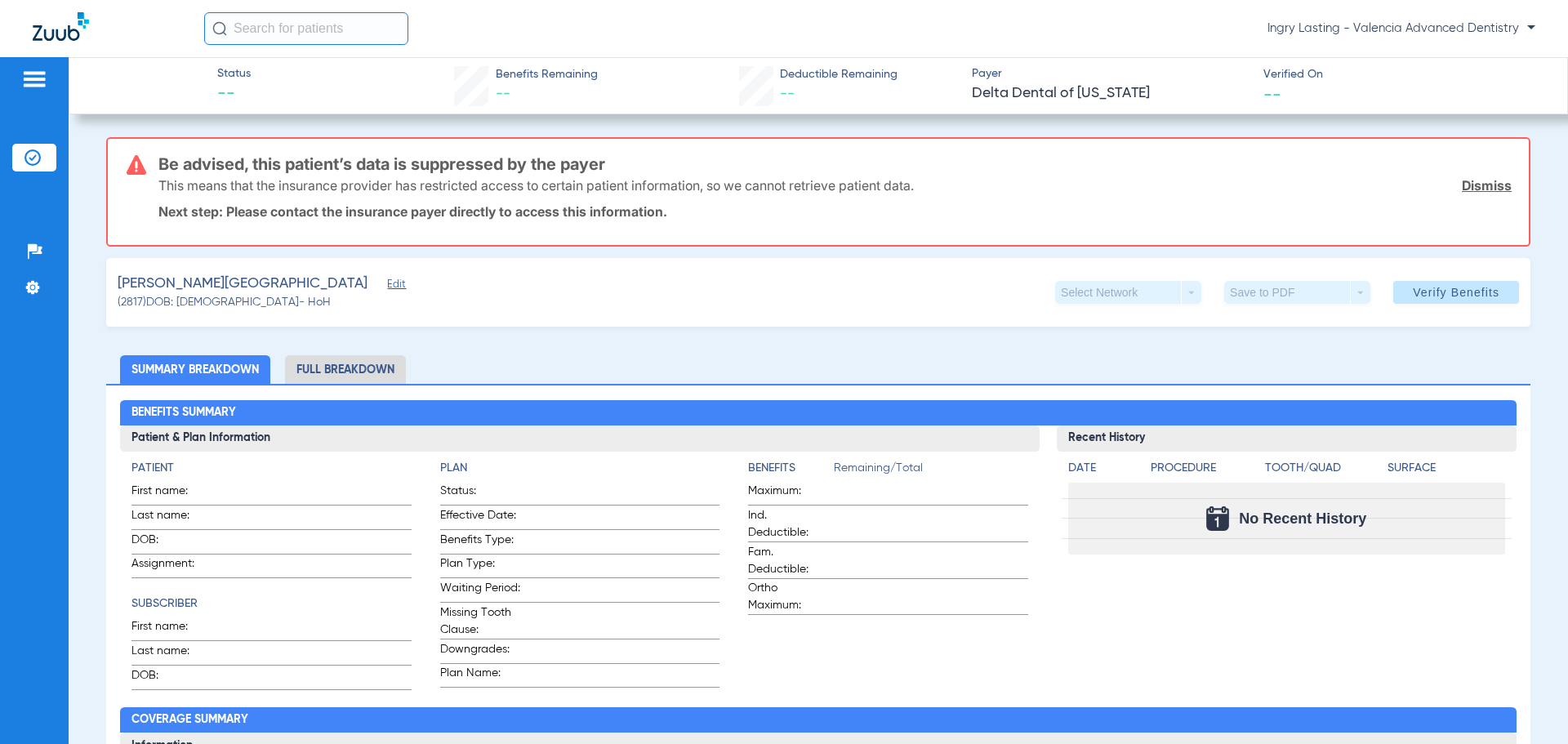
click at [57, 33] on img at bounding box center [61, 26] width 57 height 28
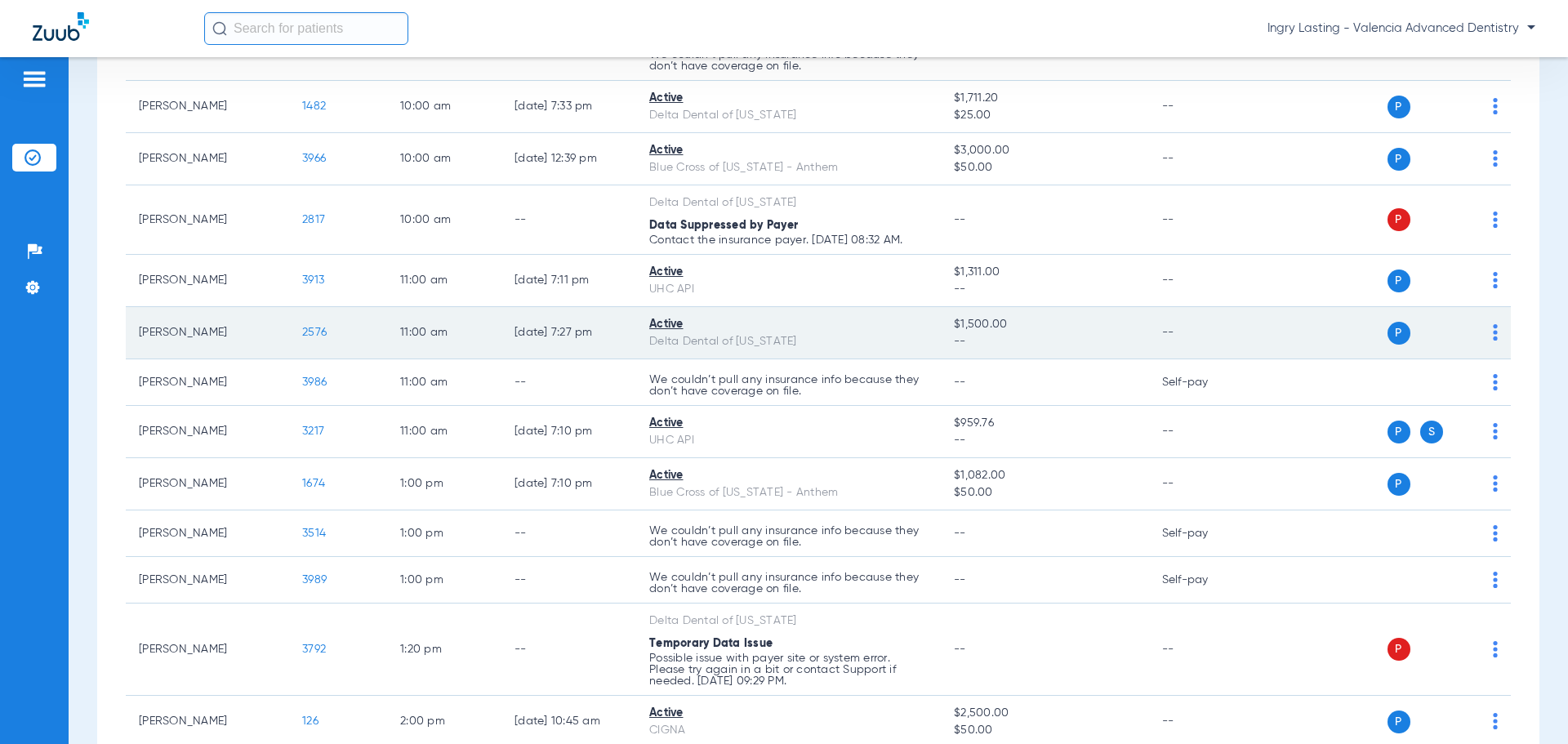
scroll to position [898, 0]
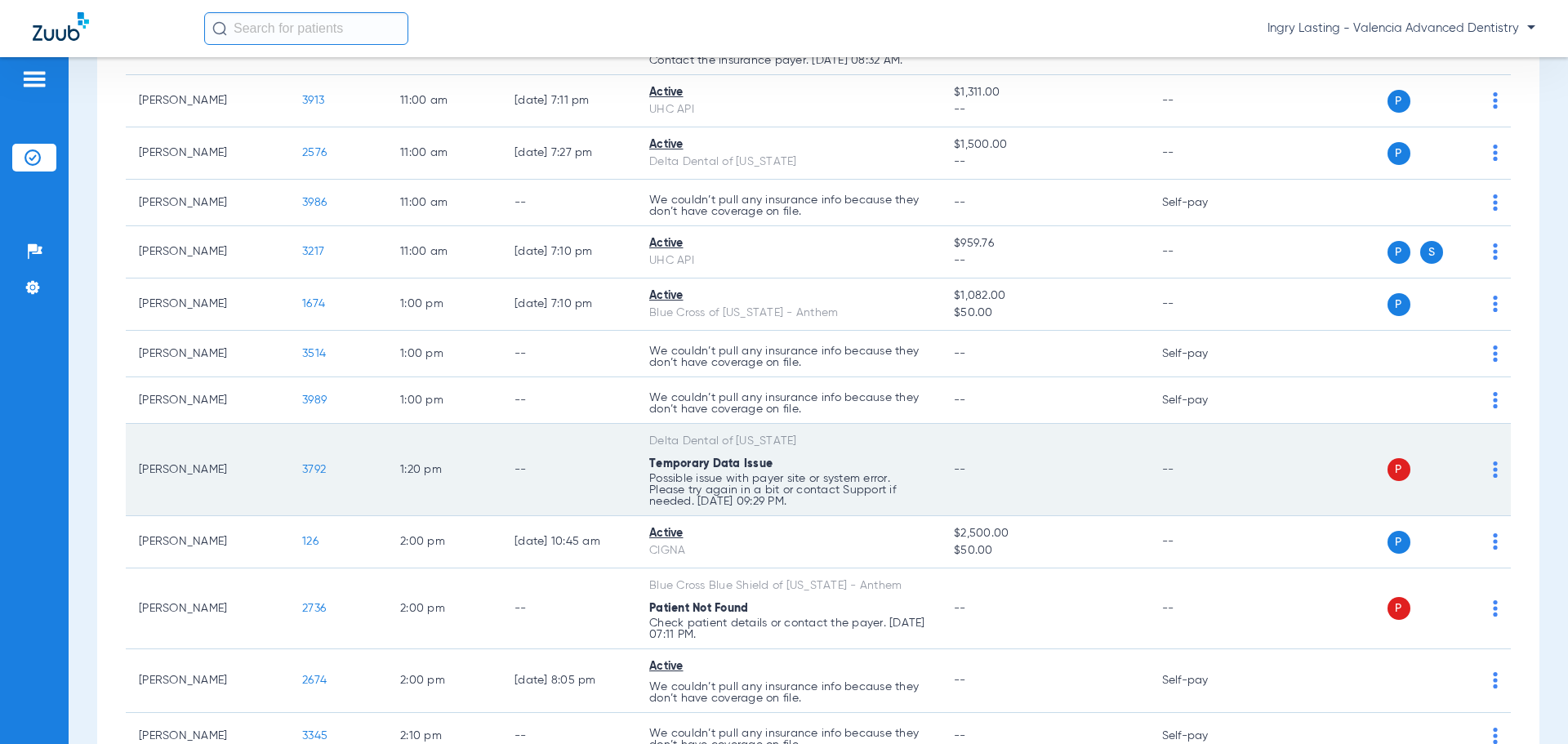
click at [316, 473] on span "3792" at bounding box center [314, 469] width 24 height 11
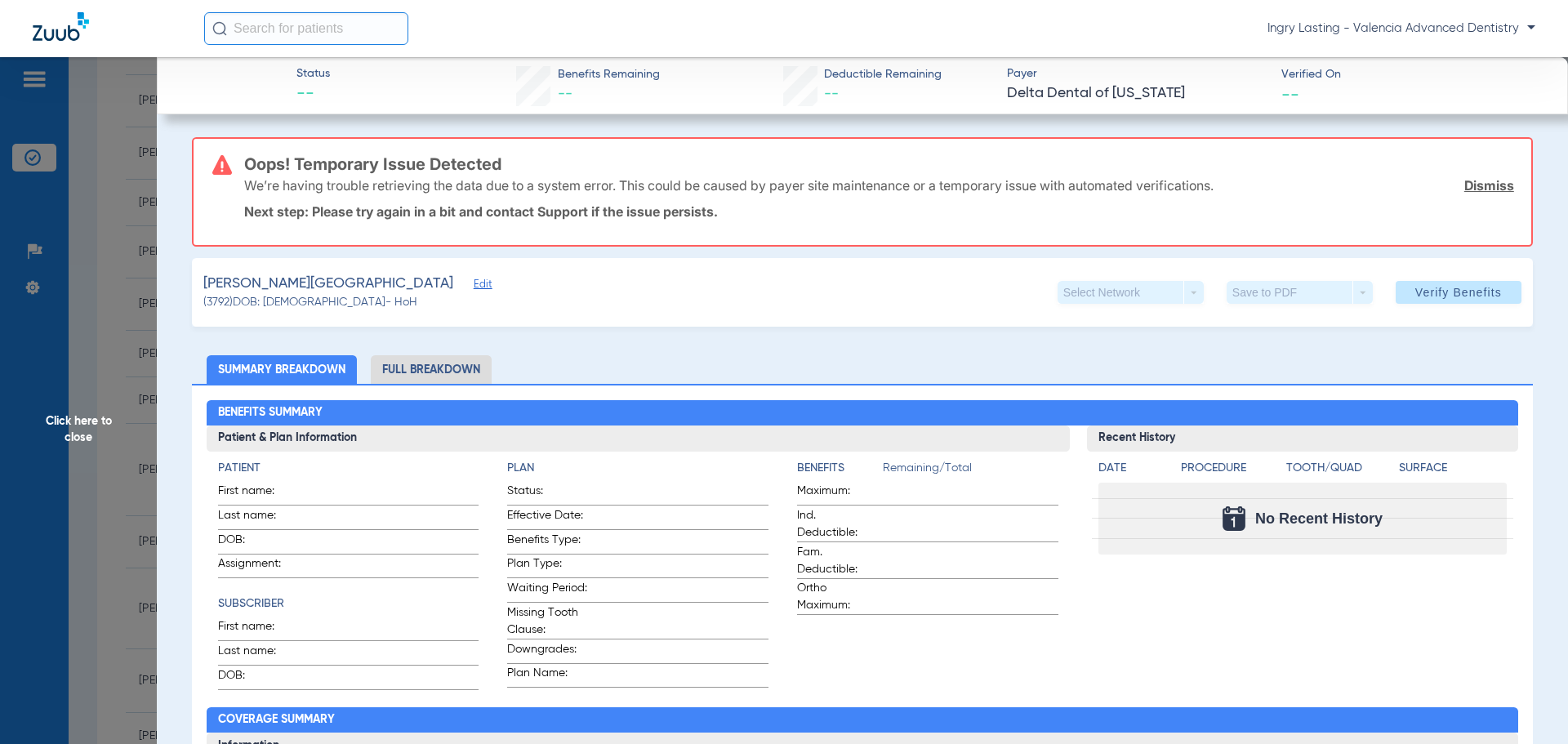
click at [473, 279] on span "Edit" at bounding box center [481, 286] width 15 height 15
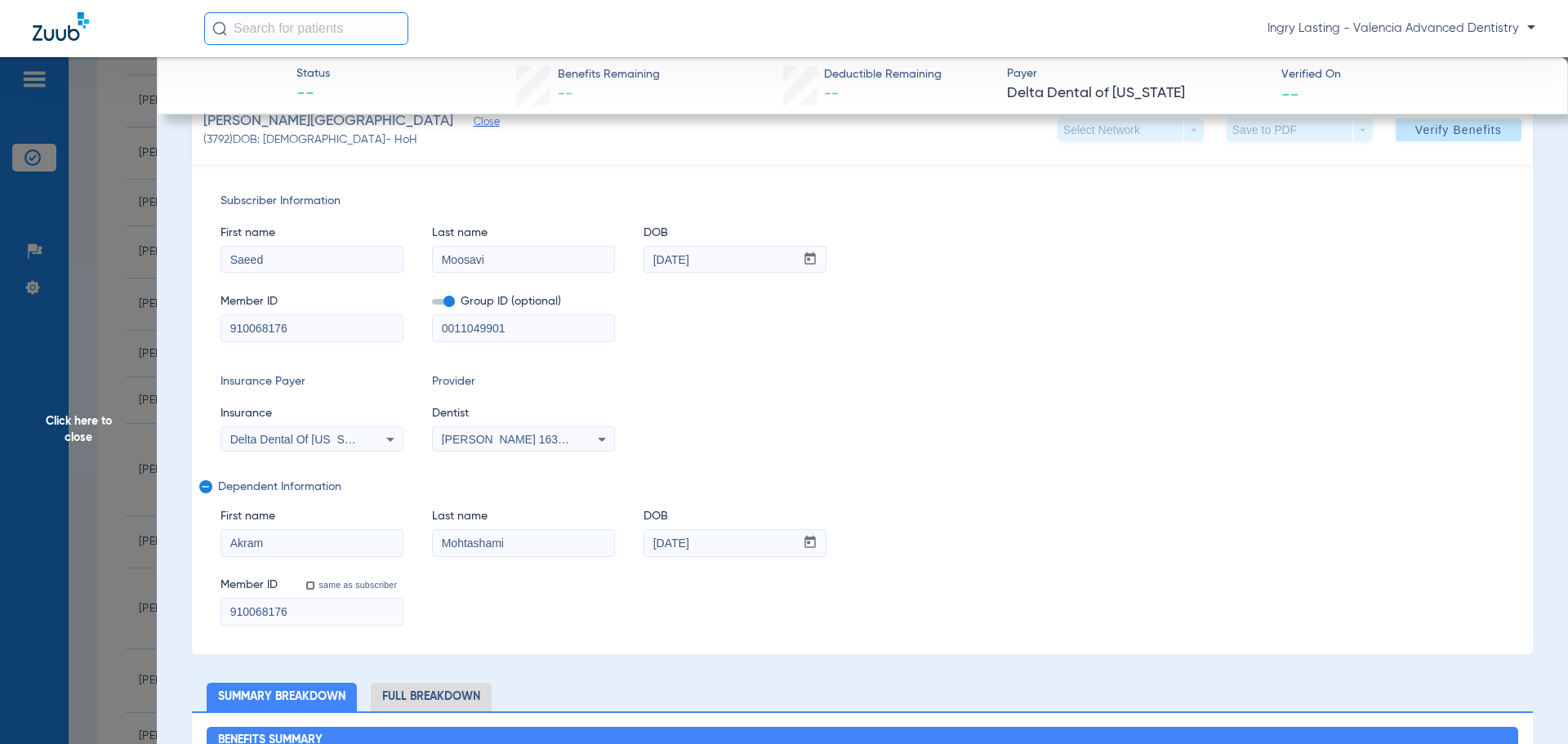
scroll to position [163, 0]
click at [154, 421] on span "Click here to close" at bounding box center [78, 430] width 157 height 744
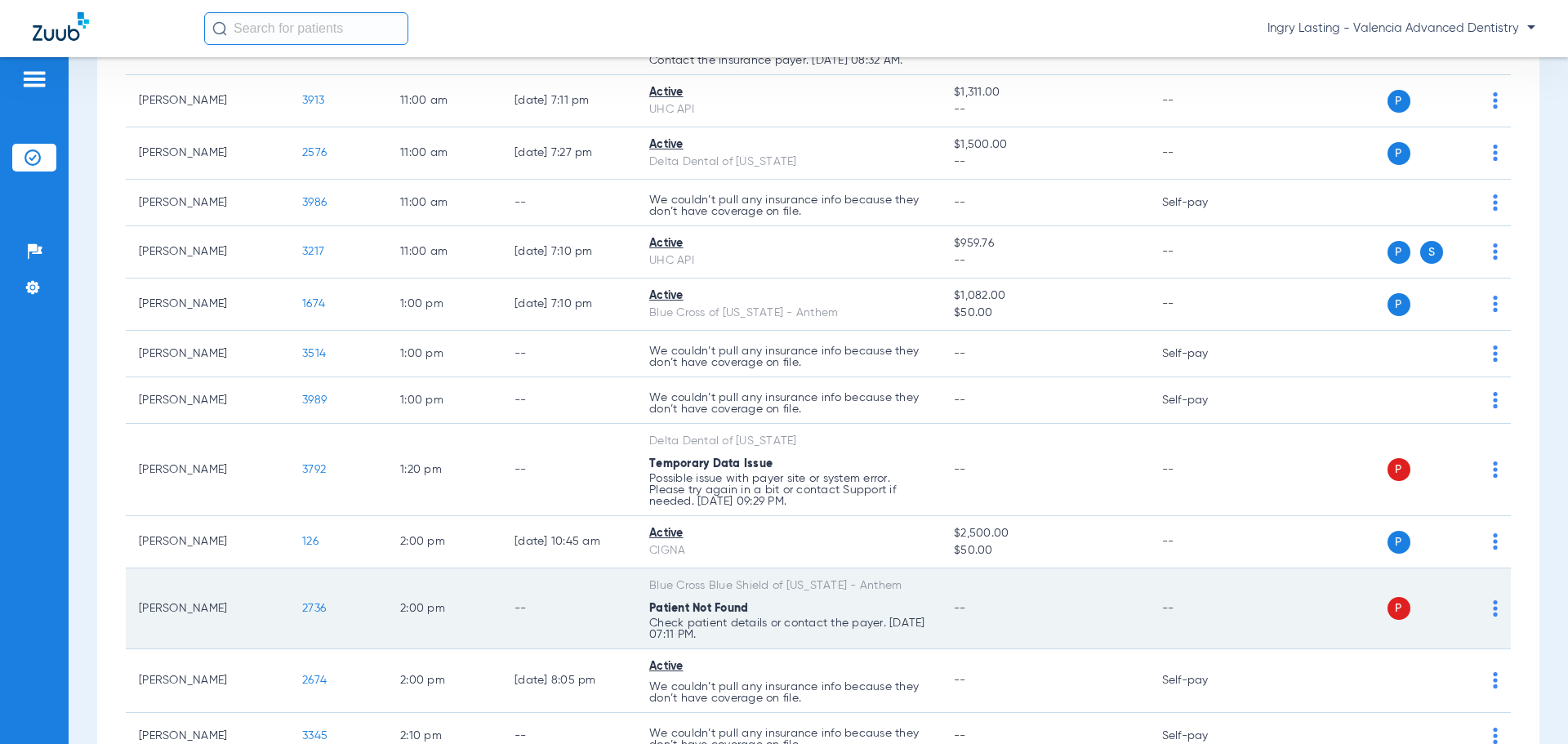
click at [298, 605] on td "2736" at bounding box center [338, 609] width 98 height 81
click at [304, 605] on span "2736" at bounding box center [314, 608] width 24 height 11
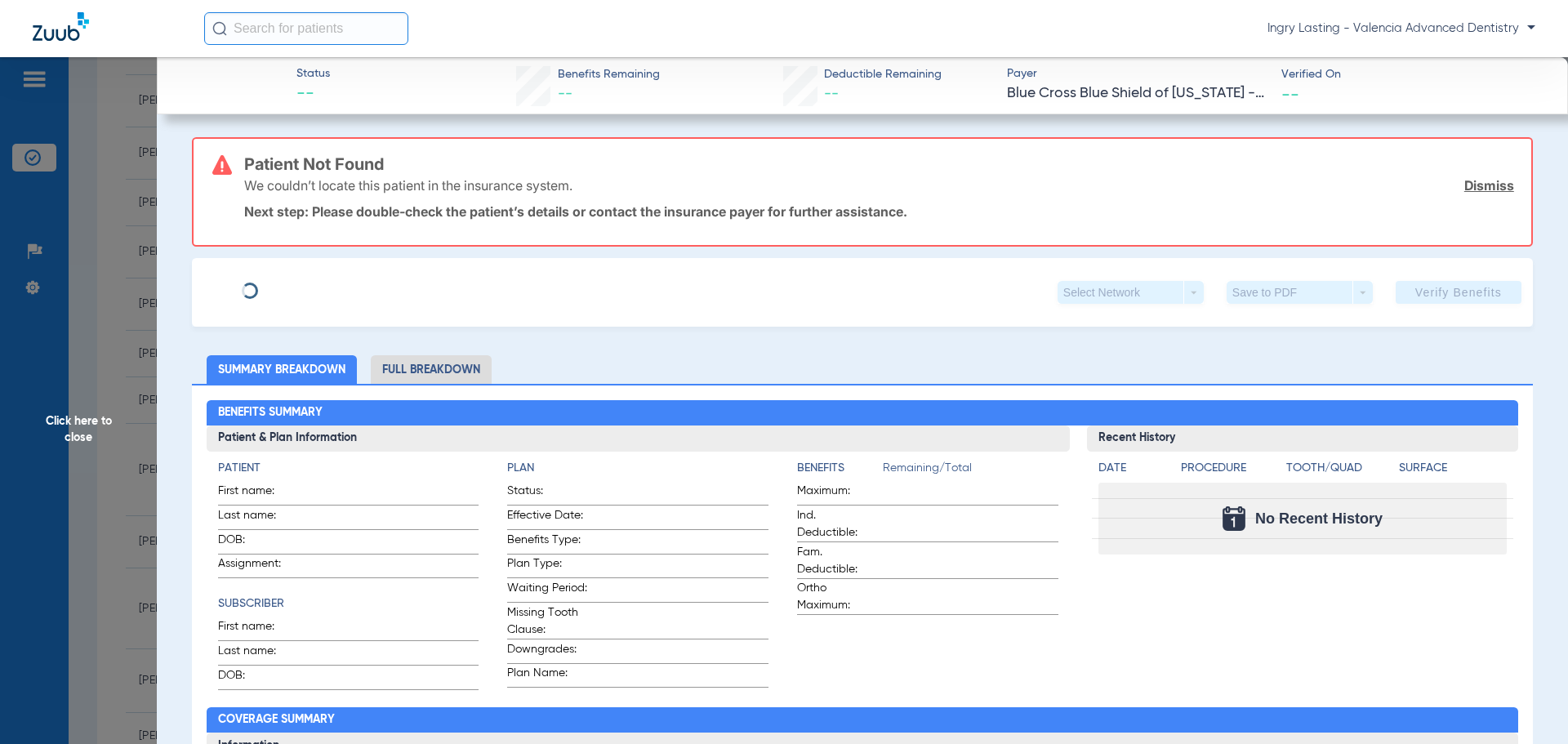
type input "[PERSON_NAME]"
type input "[DATE]"
type input "414W20820"
type input "17420802A3"
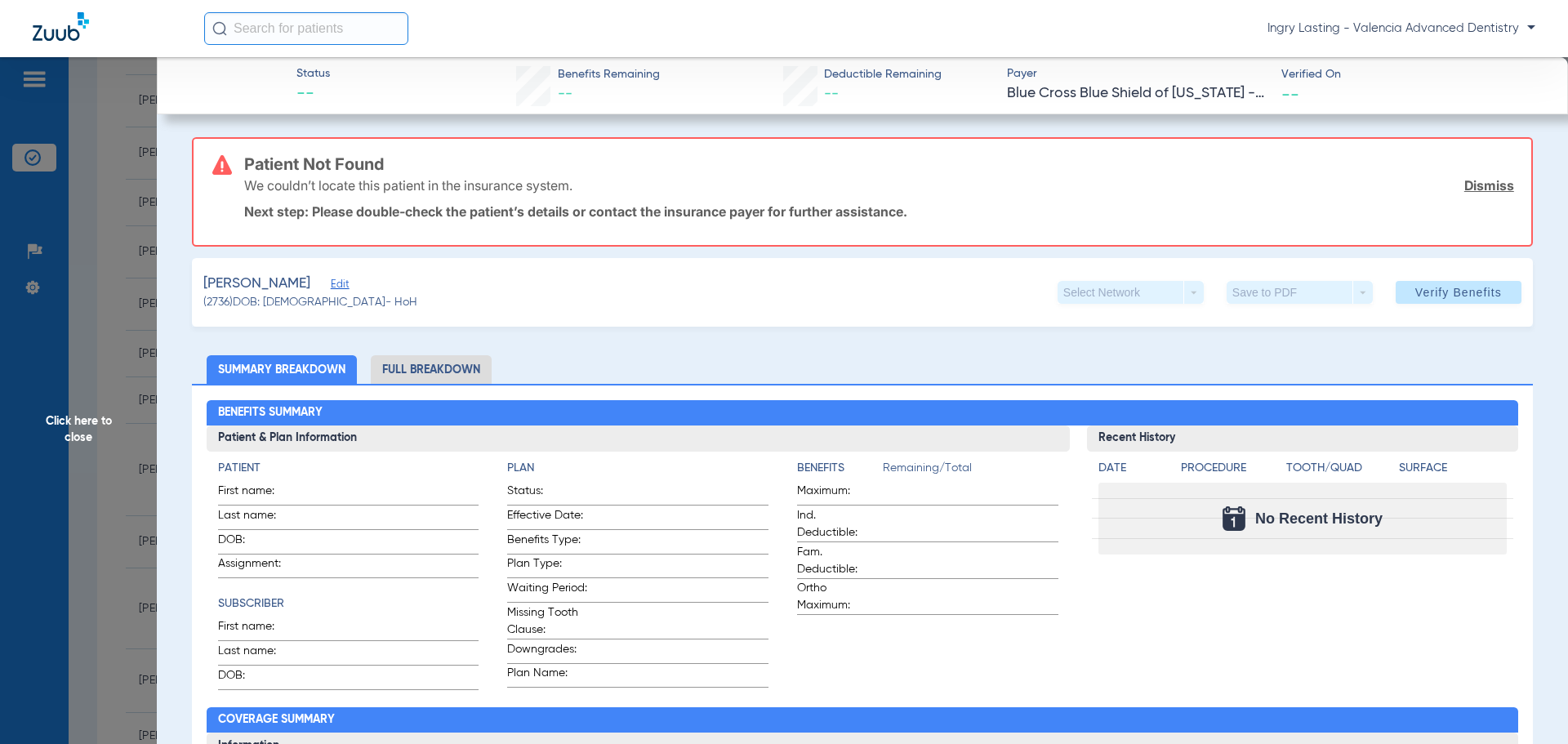
click at [324, 295] on span "(2736) DOB: [DEMOGRAPHIC_DATA] - HoH" at bounding box center [310, 302] width 213 height 17
click at [331, 292] on span "Edit" at bounding box center [338, 286] width 15 height 15
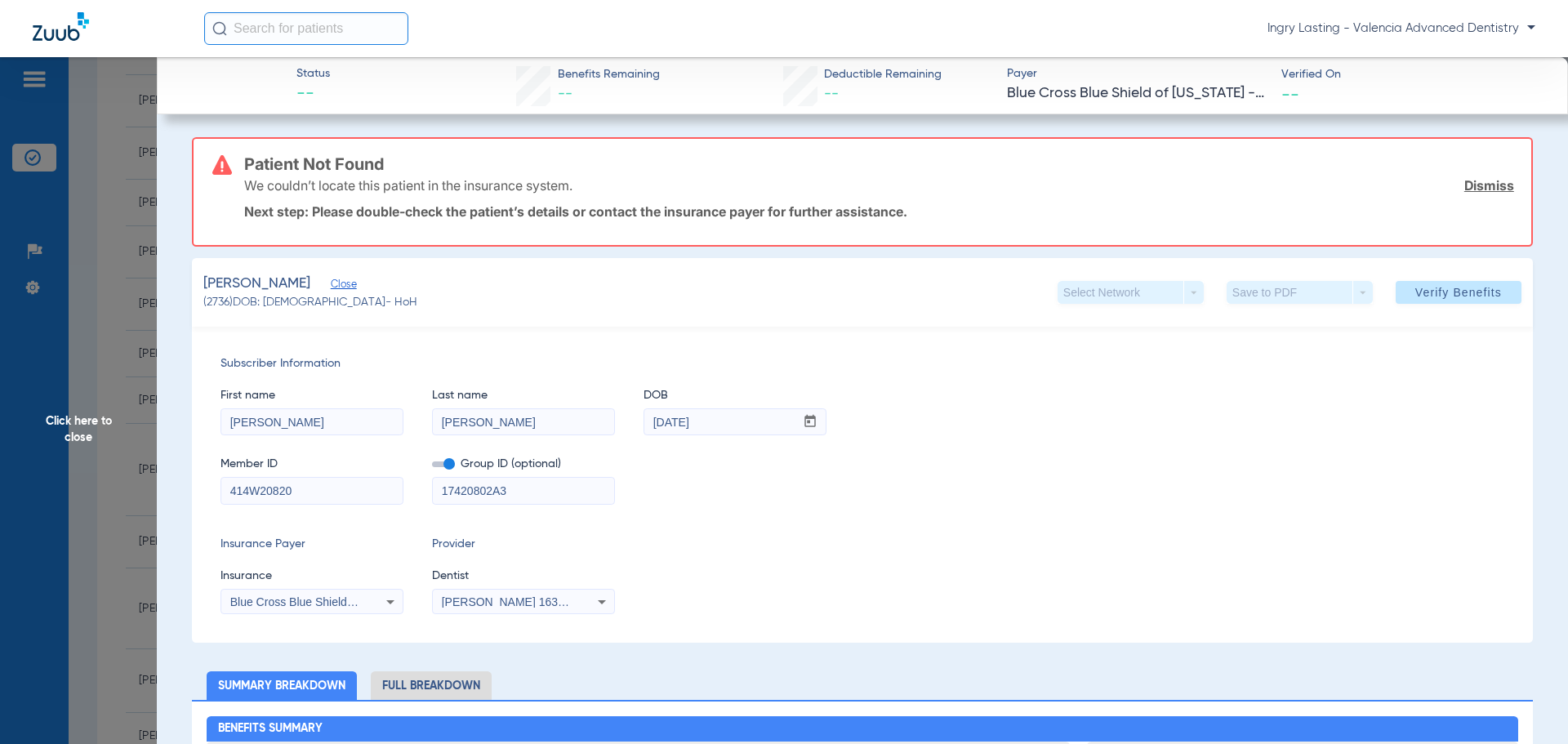
click at [452, 473] on mat-form-field "17420802A3" at bounding box center [523, 489] width 183 height 32
click at [455, 461] on span "Group ID (optional)" at bounding box center [523, 464] width 183 height 17
click at [446, 461] on span at bounding box center [443, 464] width 23 height 6
click at [432, 466] on input "checkbox" at bounding box center [432, 466] width 0 height 0
click at [531, 601] on span "[PERSON_NAME] 1639402225" at bounding box center [522, 601] width 161 height 13
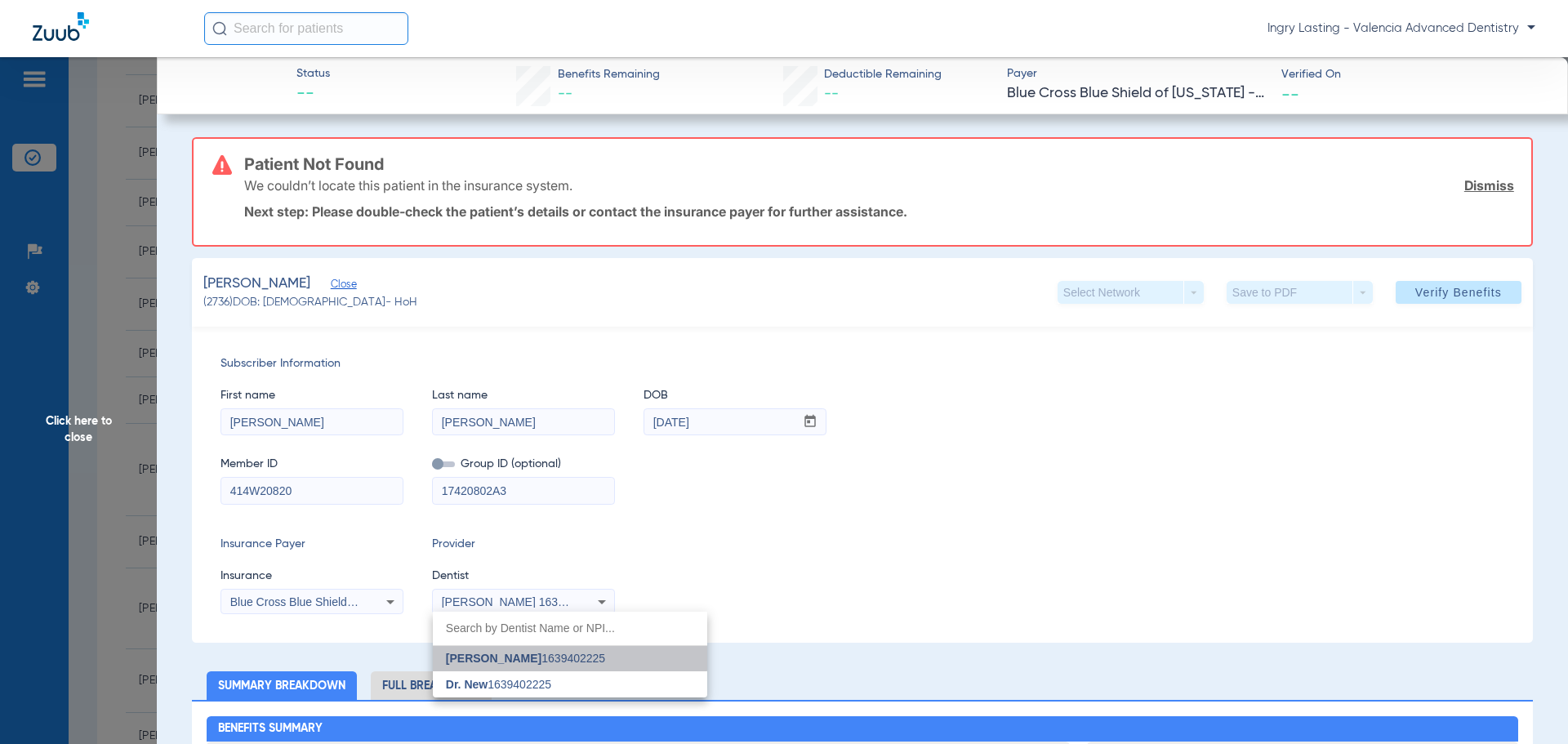
click at [570, 654] on span "[PERSON_NAME] 1639402225" at bounding box center [525, 658] width 160 height 11
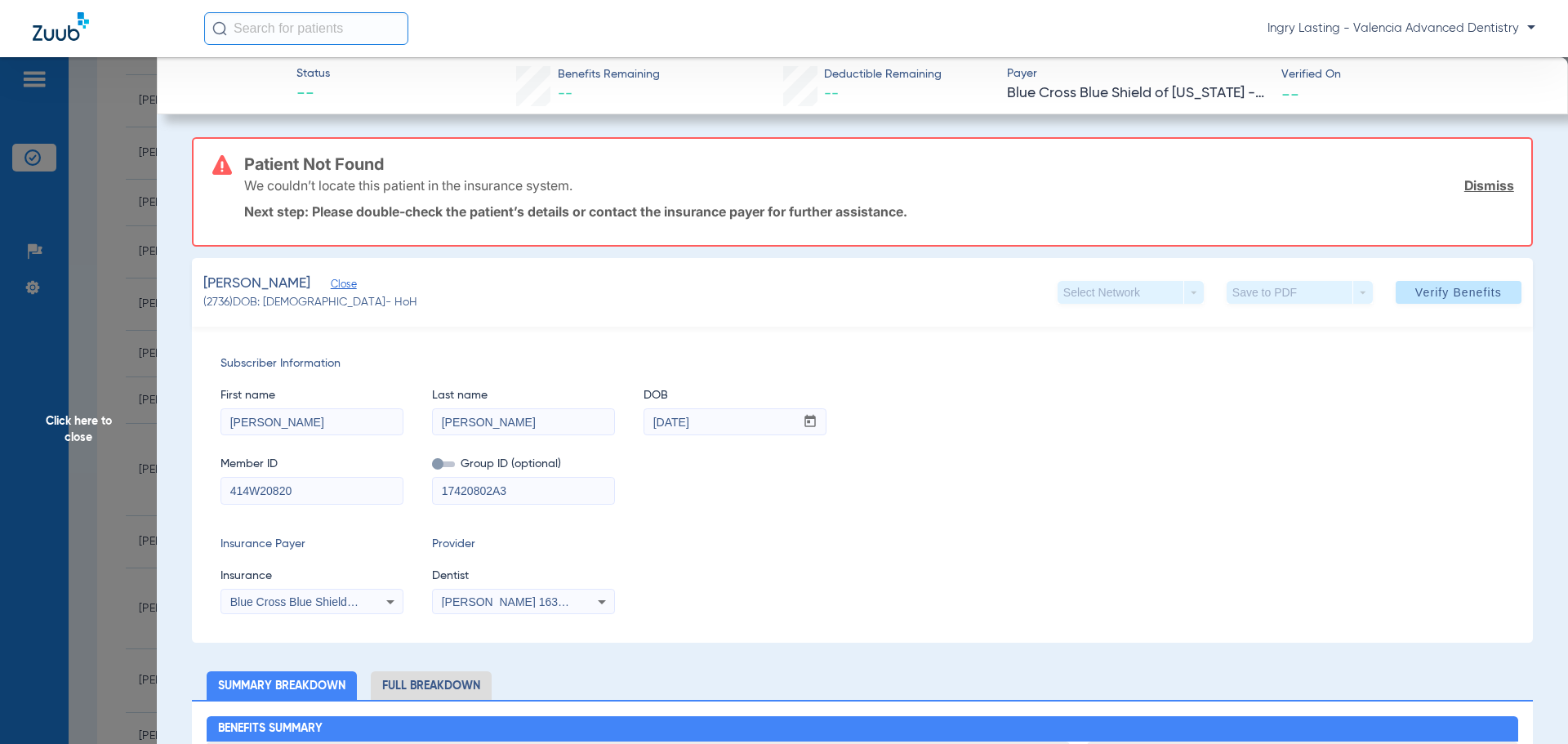
click at [370, 606] on div "Blue Cross Blue Shield Of [US_STATE] - Anthem" at bounding box center [312, 601] width 181 height 20
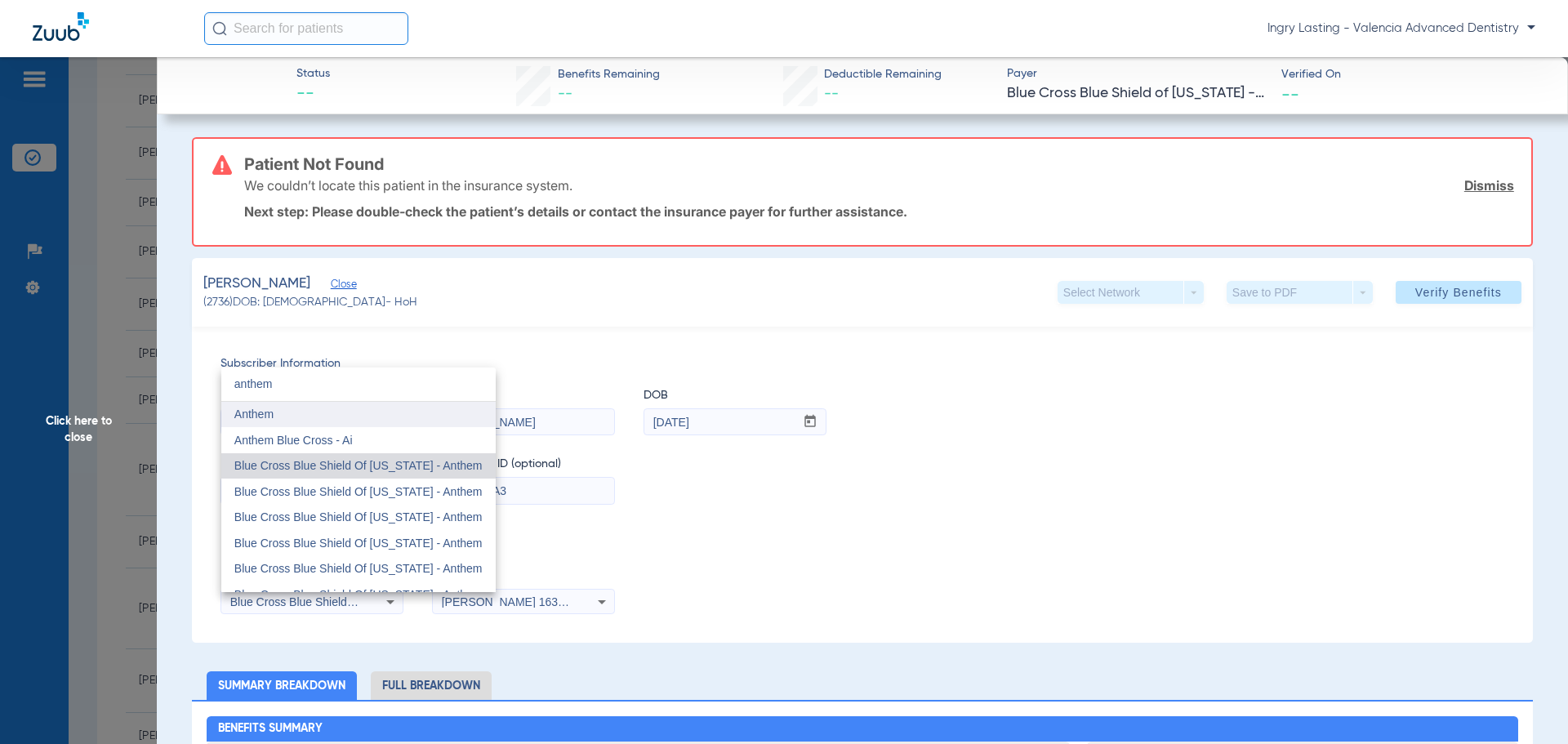
type input "anthem"
click at [277, 415] on mat-option "Anthem" at bounding box center [358, 414] width 274 height 26
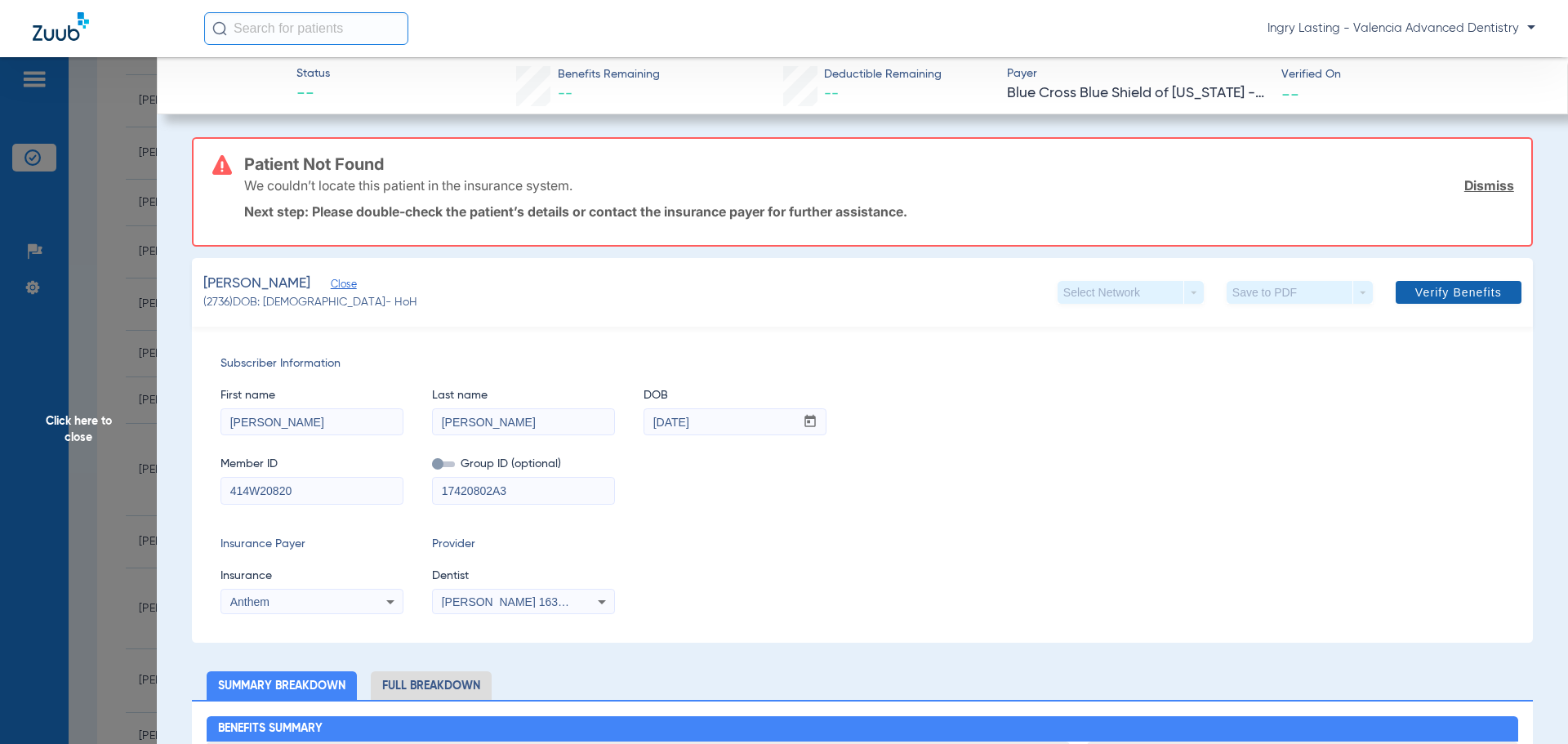
click at [1484, 298] on span "Verify Benefits" at bounding box center [1458, 293] width 87 height 13
click at [91, 369] on span "Click here to close" at bounding box center [78, 430] width 157 height 744
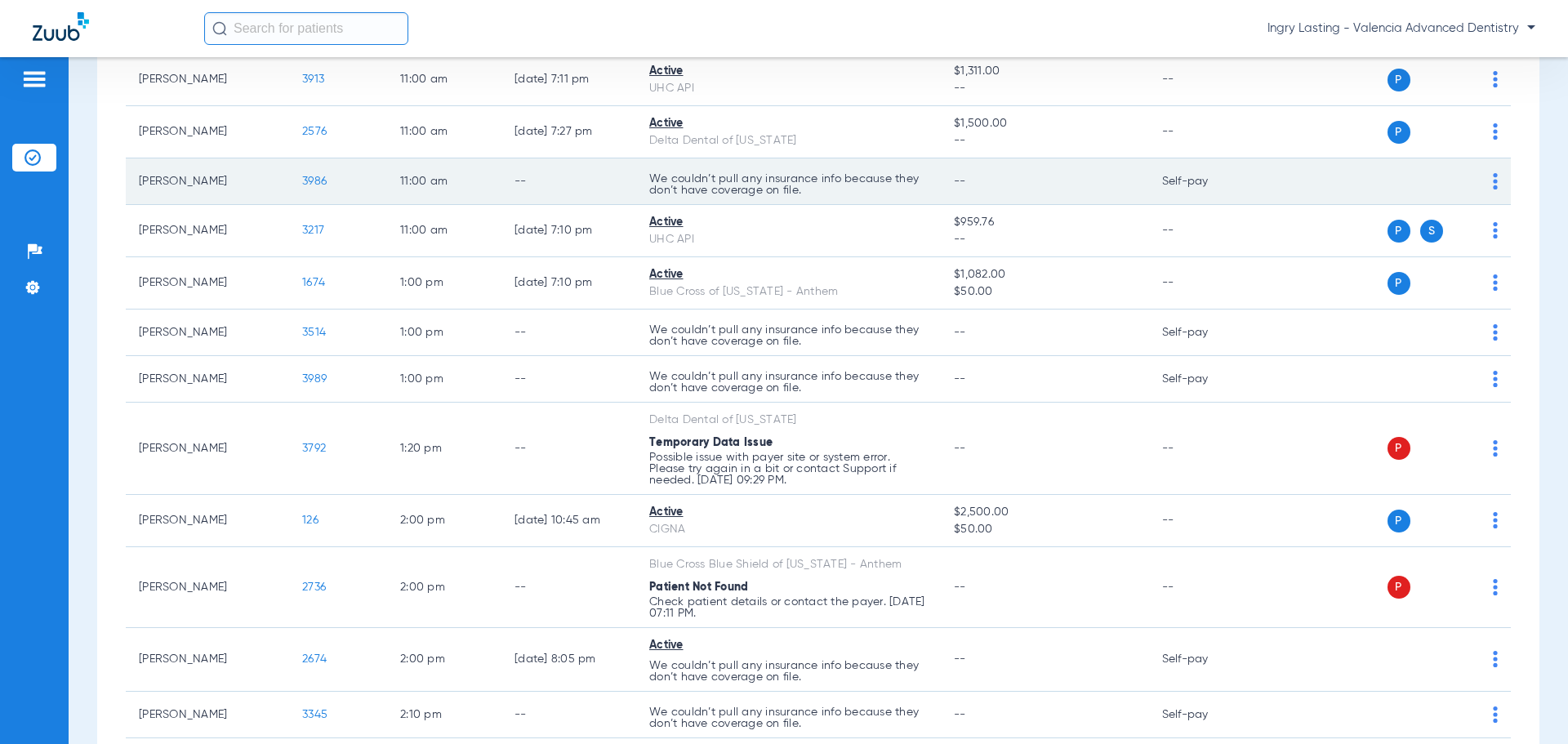
scroll to position [882, 0]
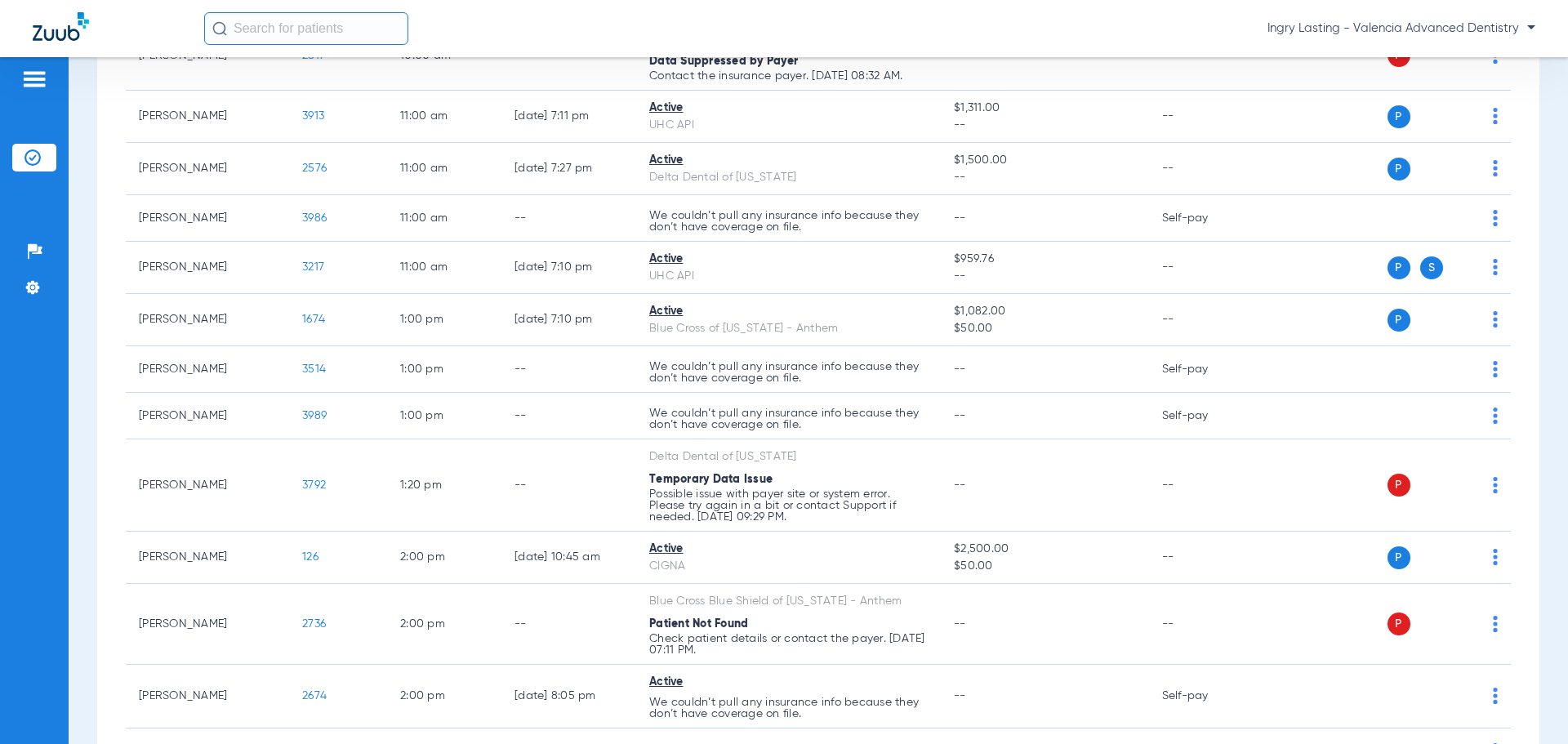
click at [1385, 40] on div "Ingry Lasting - Valencia Advanced Dentistry" at bounding box center [869, 28] width 1331 height 33
click at [1388, 37] on div "Ingry Lasting - Valencia Advanced Dentistry" at bounding box center [869, 28] width 1331 height 33
click at [1389, 32] on span "Ingry Lasting - Valencia Advanced Dentistry" at bounding box center [1402, 28] width 268 height 16
click at [1471, 50] on button "Account Selection" at bounding box center [1474, 58] width 117 height 33
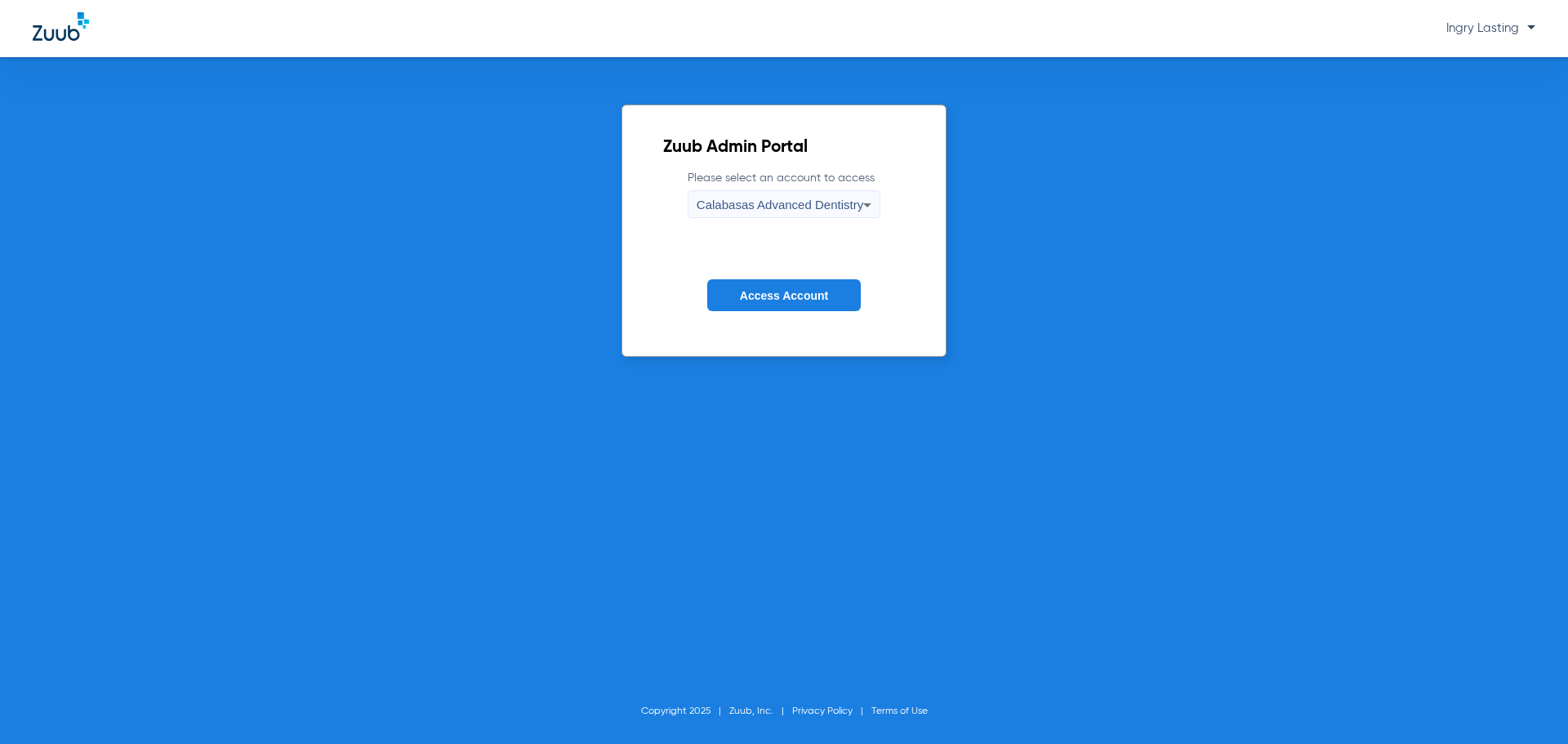
click at [705, 218] on div "Calabasas Advanced Dentistry" at bounding box center [779, 204] width 166 height 27
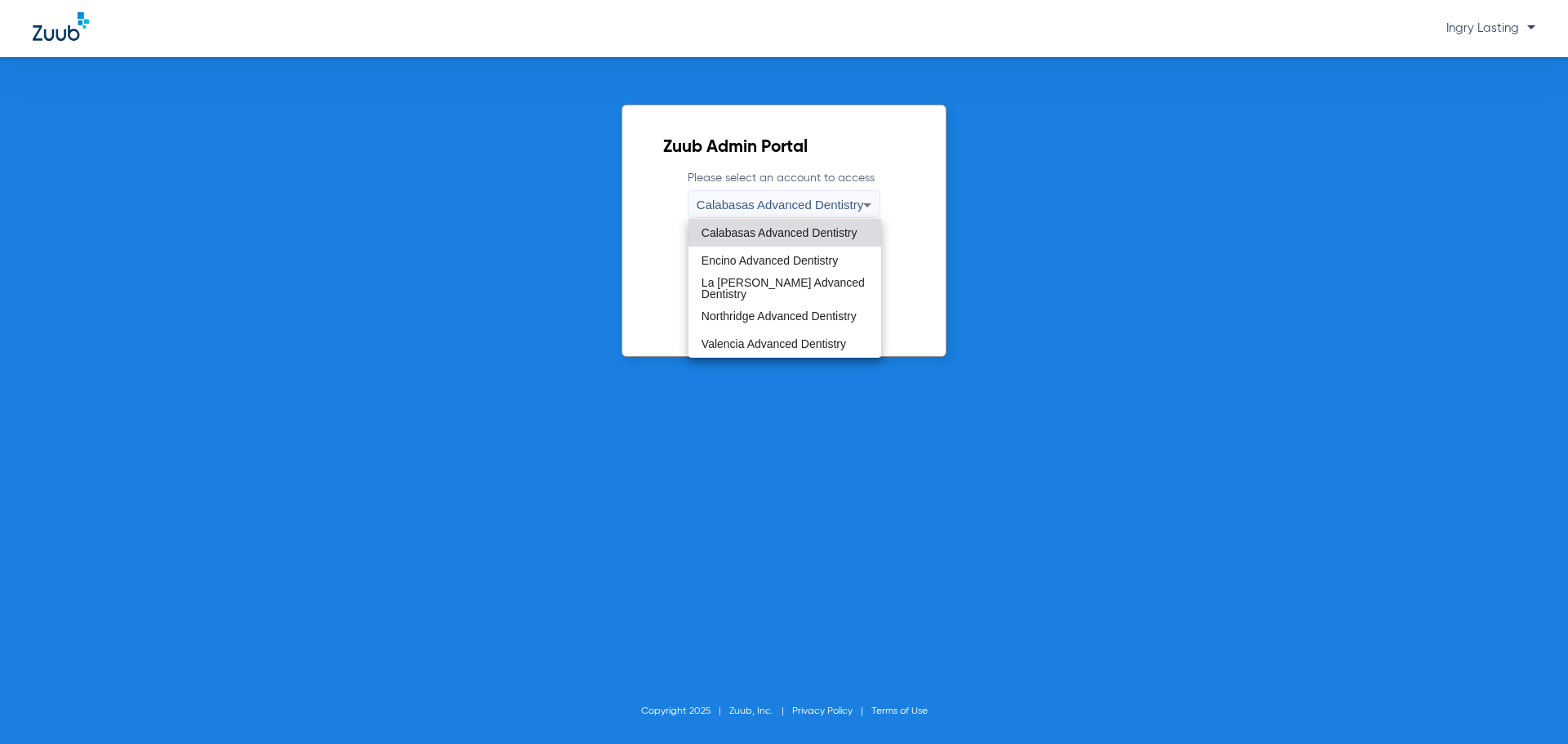
drag, startPoint x: 645, startPoint y: 246, endPoint x: 754, endPoint y: 289, distance: 117.2
click at [654, 251] on div at bounding box center [784, 372] width 1568 height 744
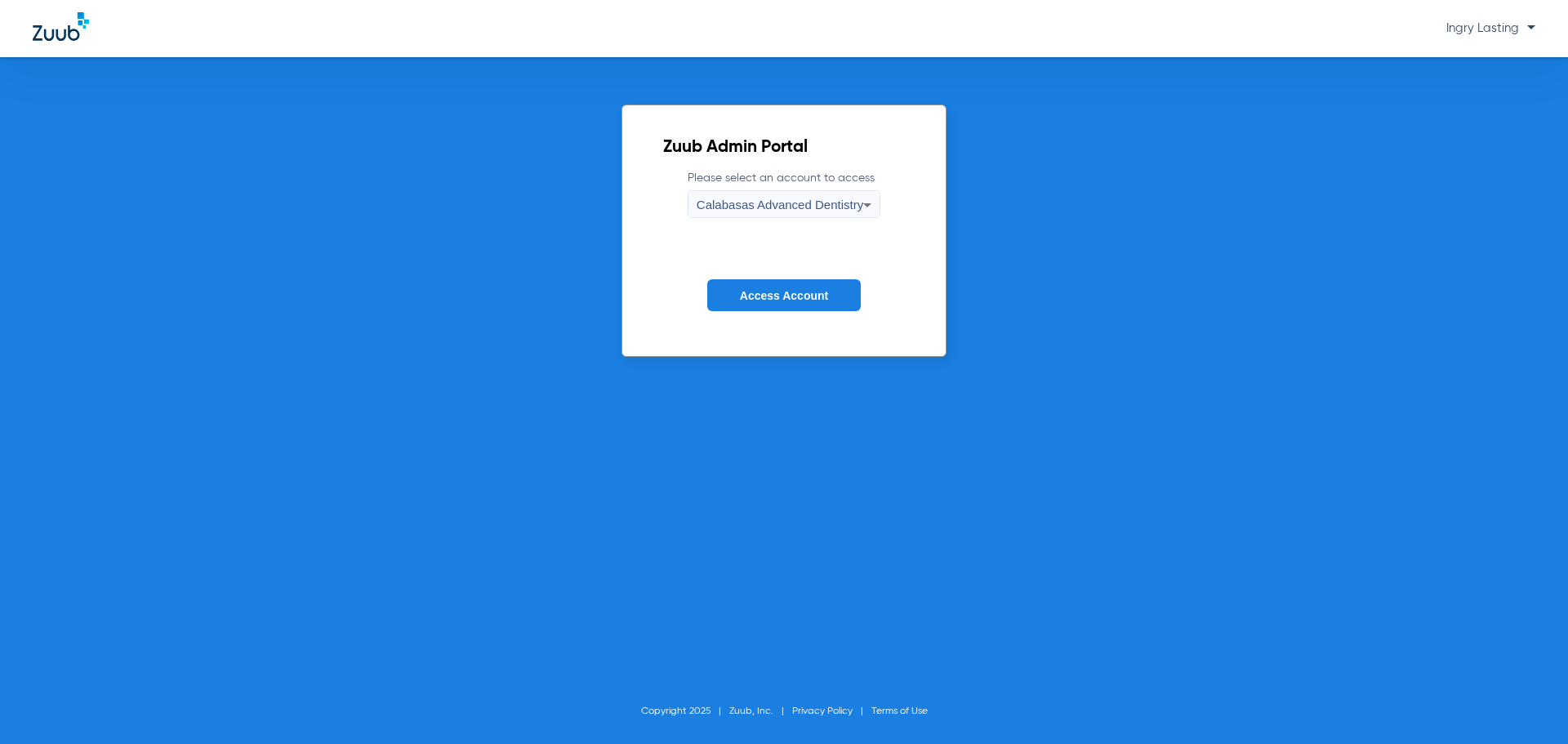
click at [767, 283] on button "Access Account" at bounding box center [784, 296] width 154 height 32
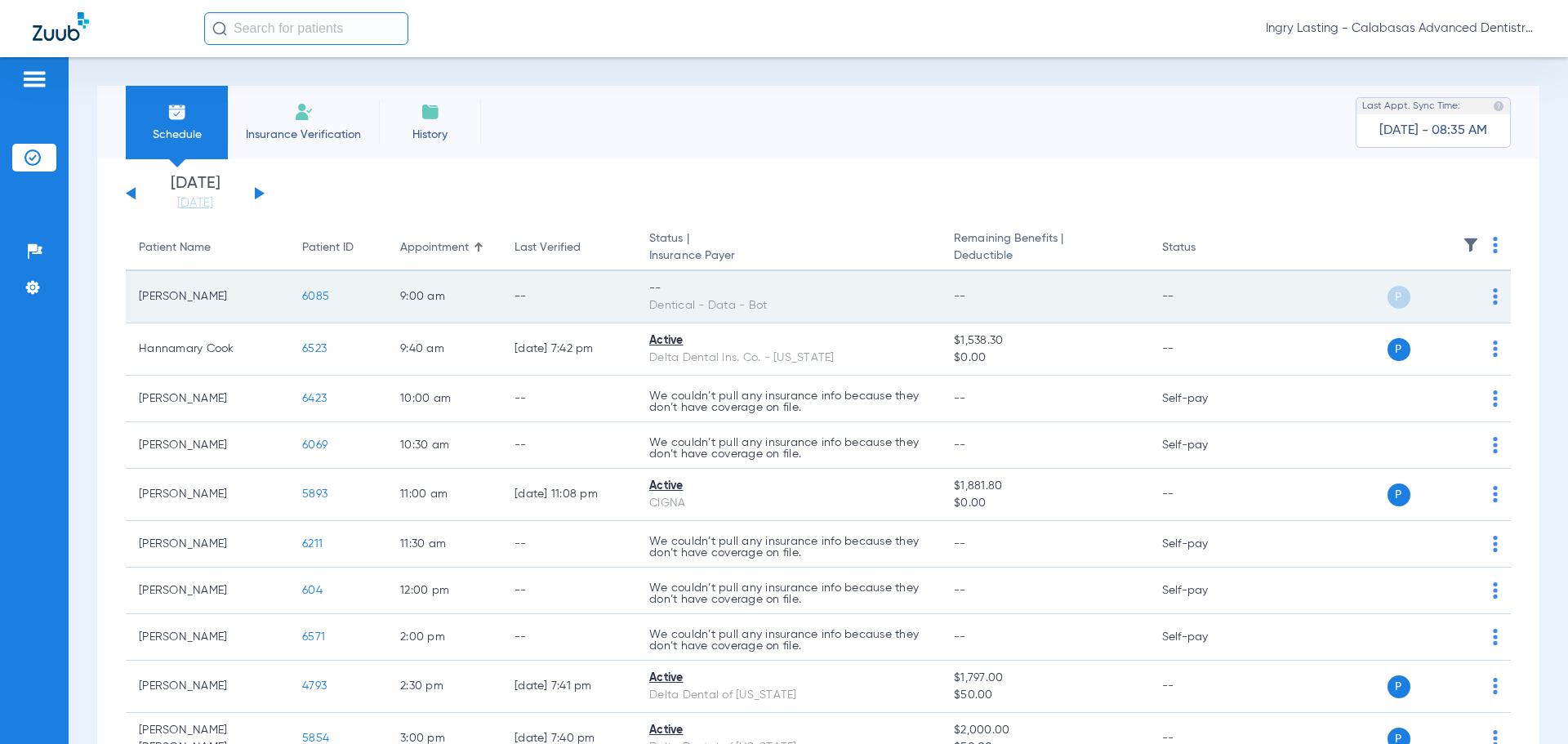
click at [304, 298] on span "6085" at bounding box center [315, 296] width 27 height 11
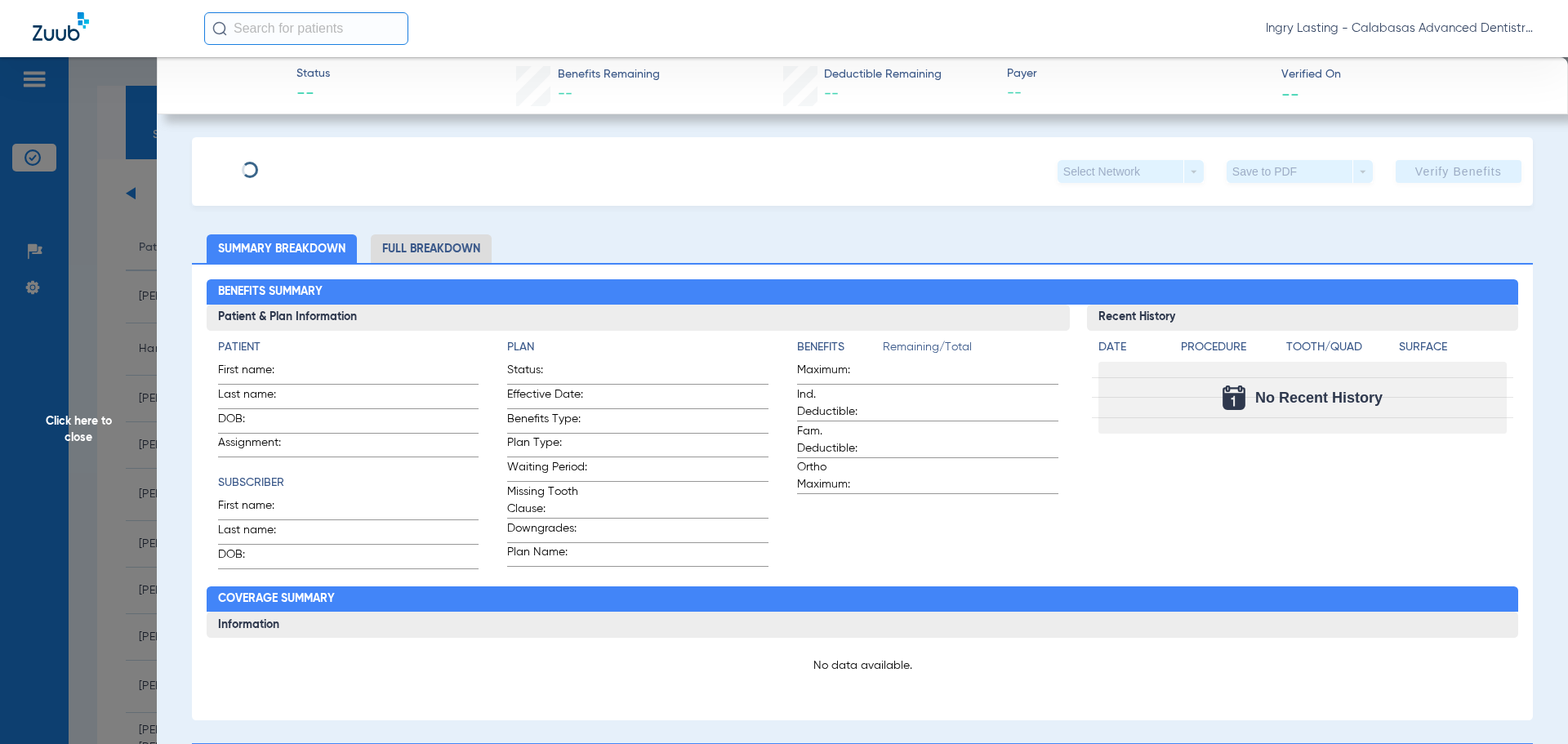
type input "[PERSON_NAME]"
type input "Etame"
type input "[DATE]"
type input "96482410E"
click at [331, 160] on span "Edit" at bounding box center [338, 165] width 15 height 15
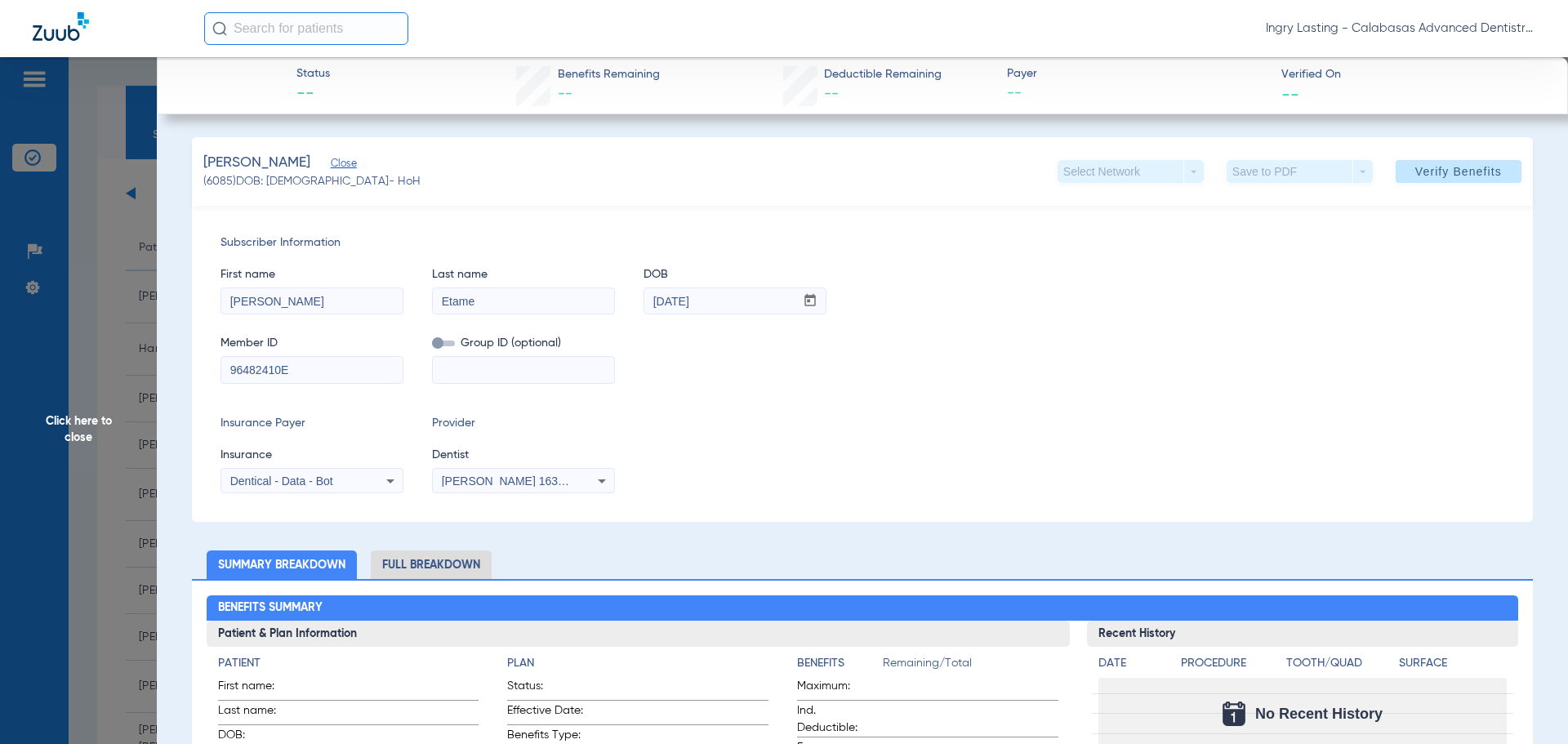
click at [533, 482] on span "[PERSON_NAME] 1639402225" at bounding box center [522, 481] width 161 height 13
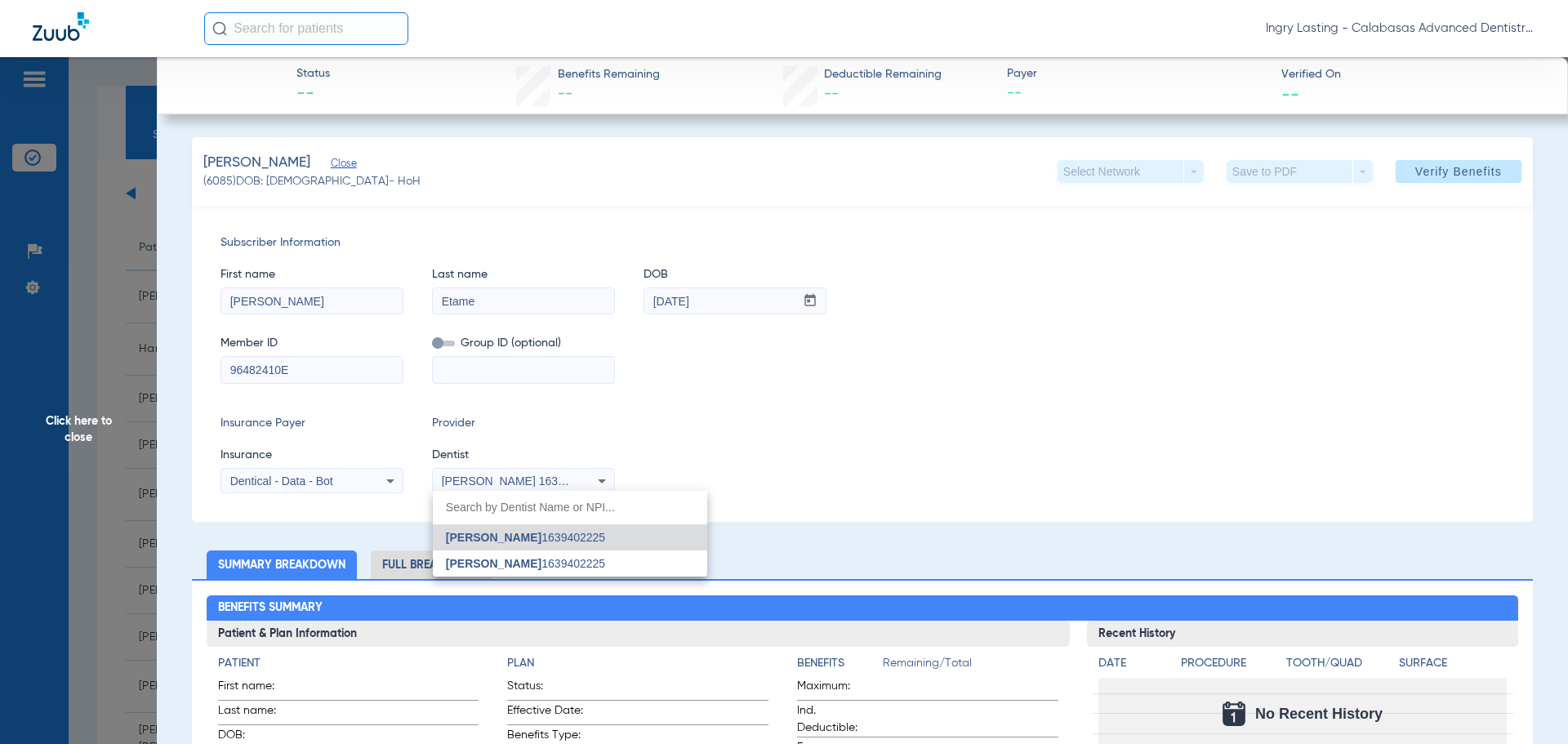
click at [533, 482] on div at bounding box center [784, 372] width 1568 height 744
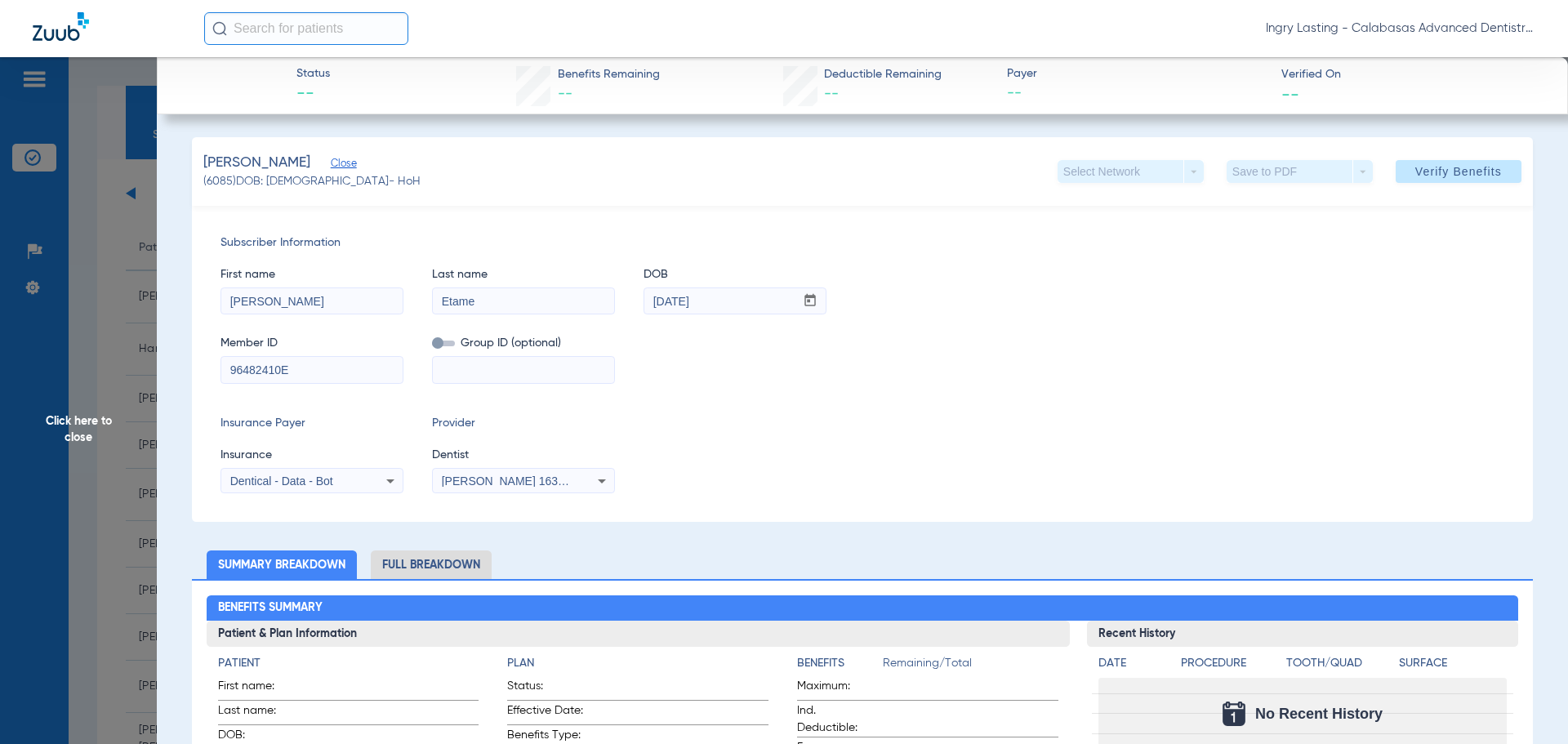
click at [1449, 169] on span "Verify Benefits" at bounding box center [1458, 172] width 87 height 13
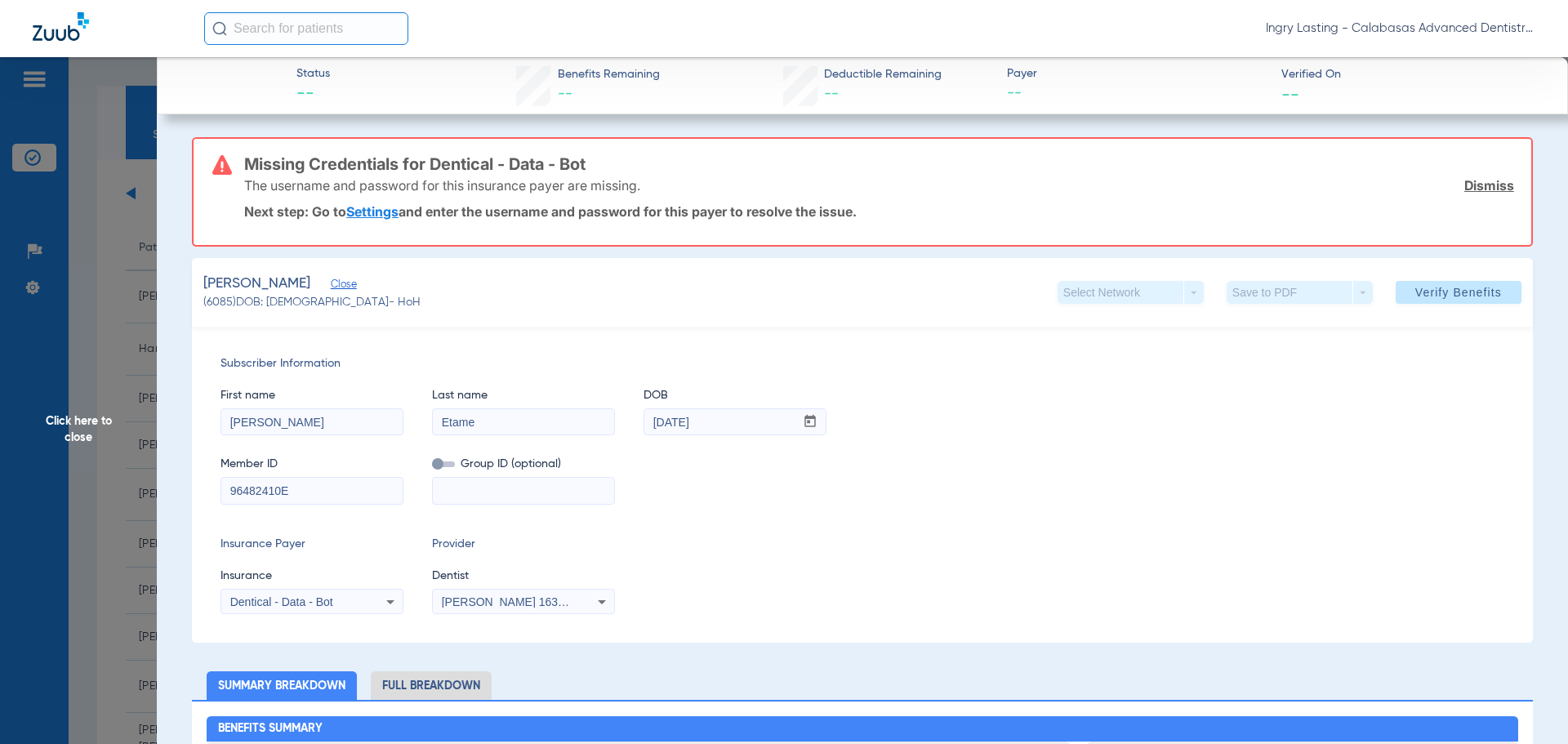
click at [49, 427] on span "Click here to close" at bounding box center [78, 430] width 157 height 744
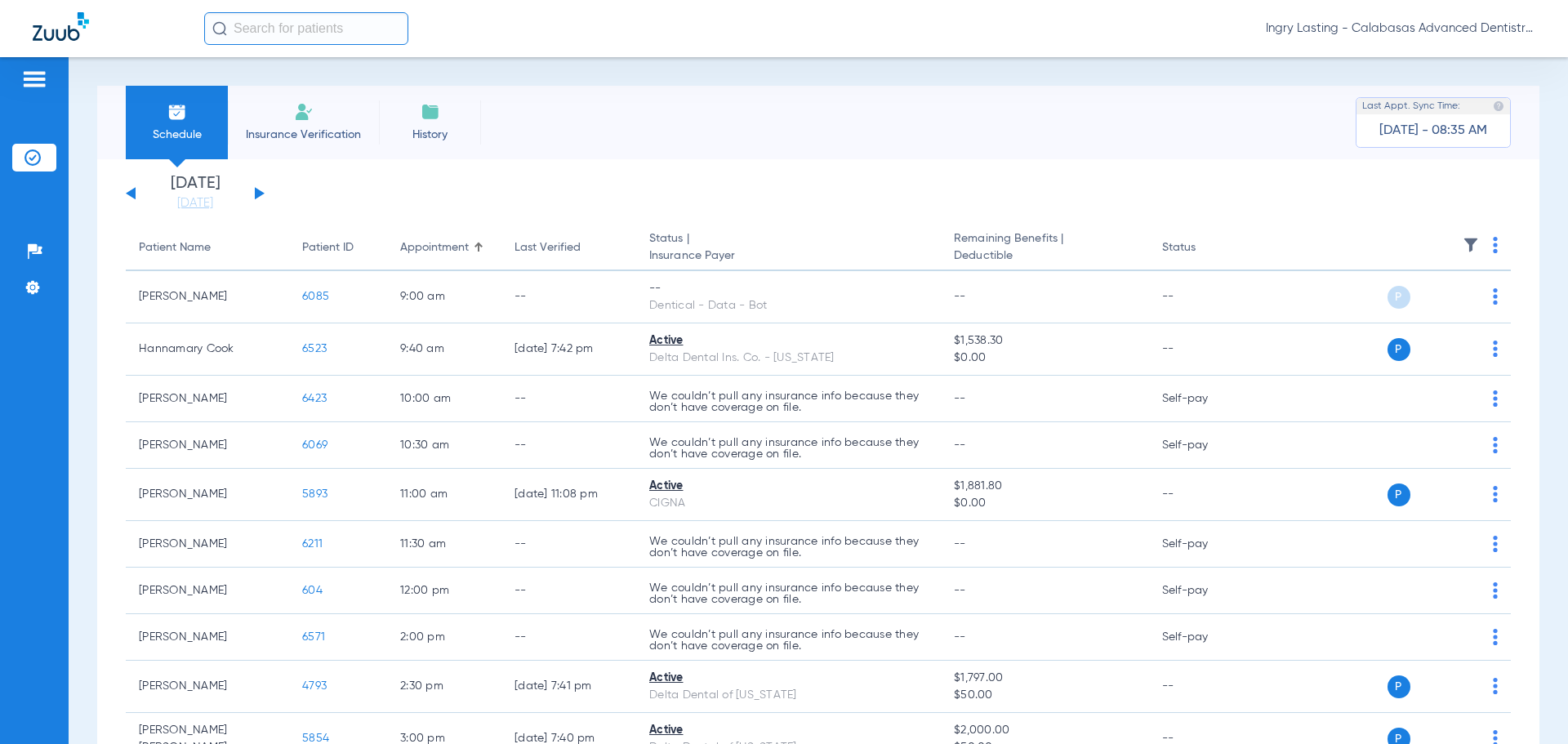
click at [255, 196] on button at bounding box center [260, 193] width 9 height 12
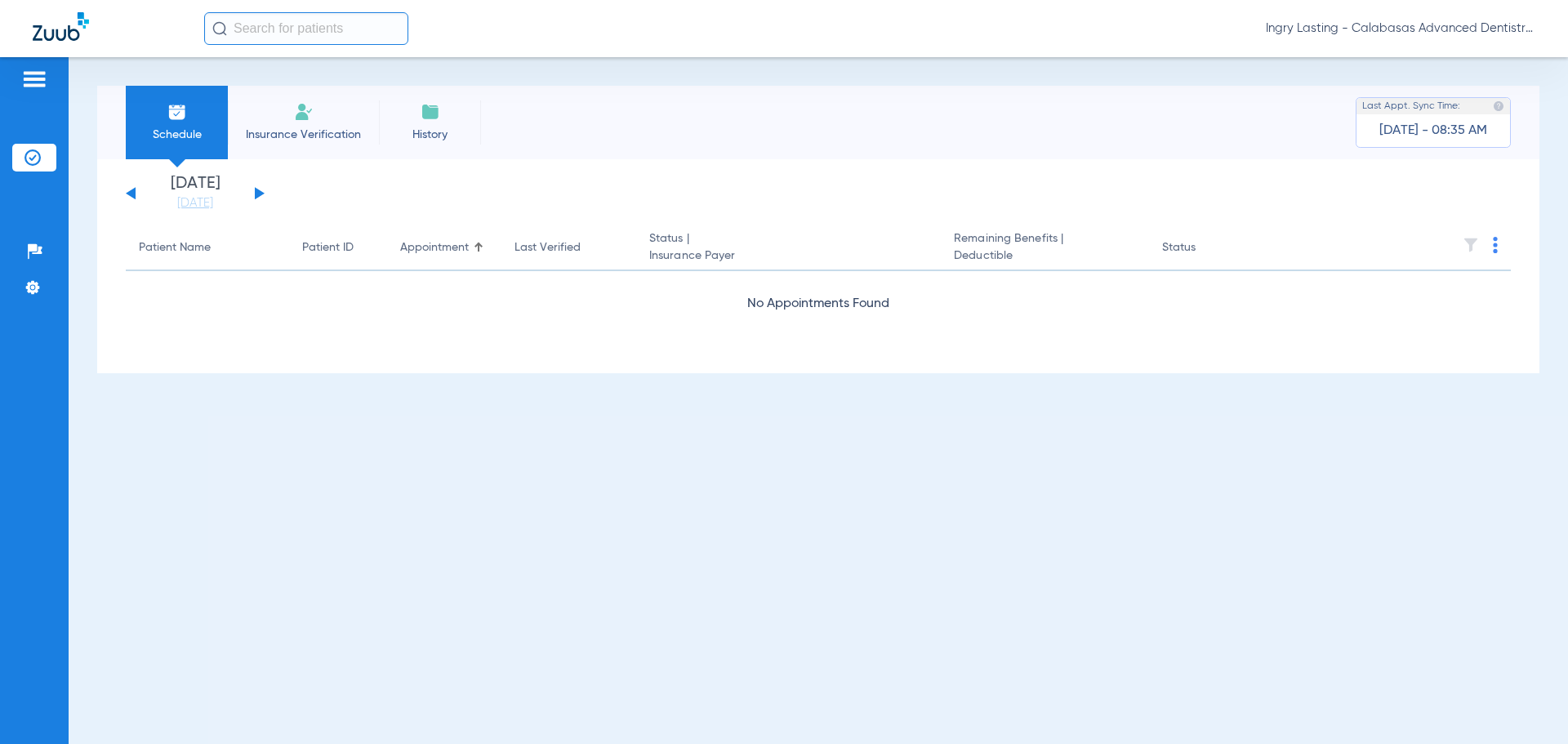
click at [1405, 26] on span "Ingry Lasting - Calabasas Advanced Dentistry" at bounding box center [1400, 28] width 269 height 16
click at [1420, 58] on button "Account Selection" at bounding box center [1474, 58] width 117 height 33
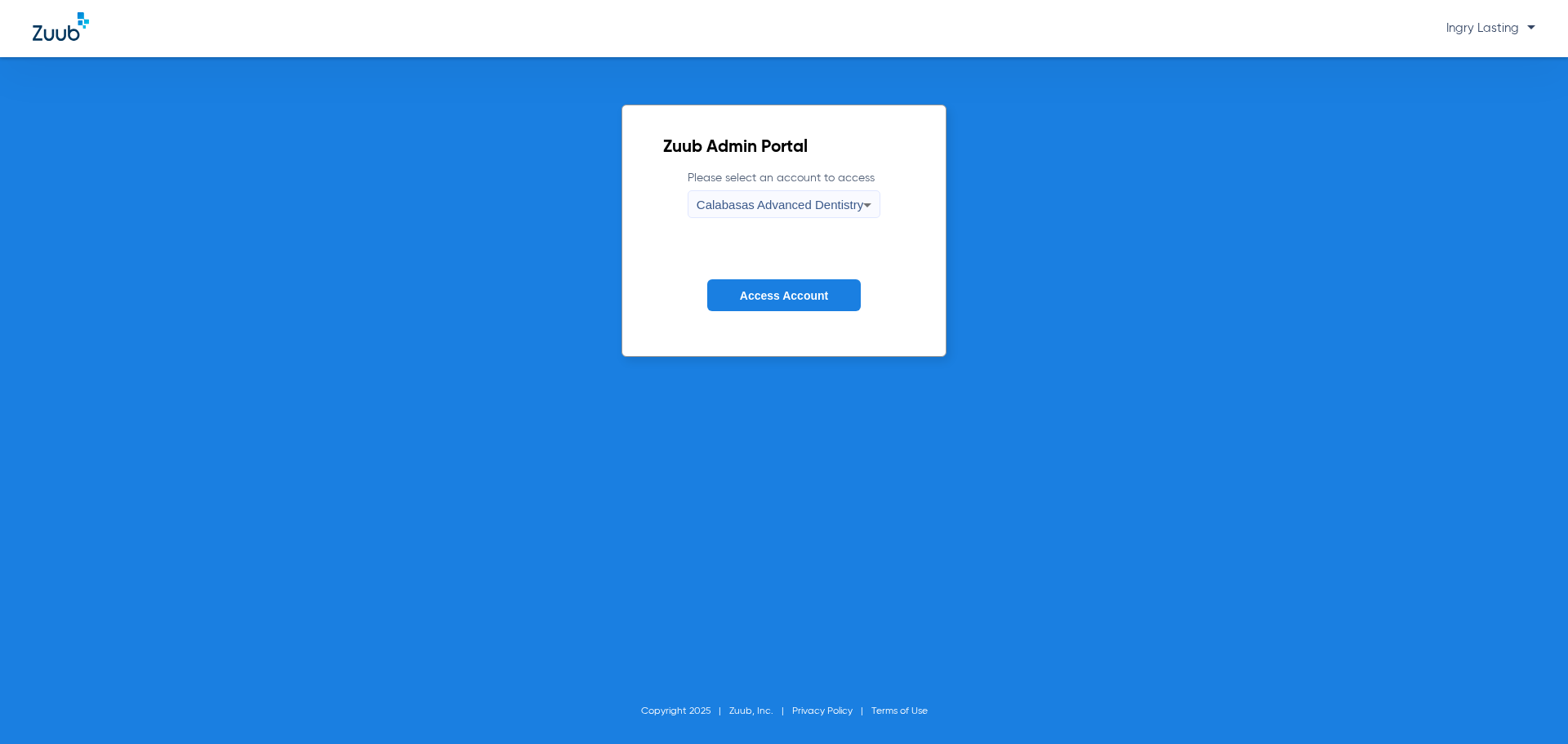
click at [809, 221] on form "Please select an account to access Calabasas Advanced Dentistry Access Account" at bounding box center [784, 252] width 242 height 165
click at [796, 208] on span "Calabasas Advanced Dentistry" at bounding box center [779, 204] width 166 height 14
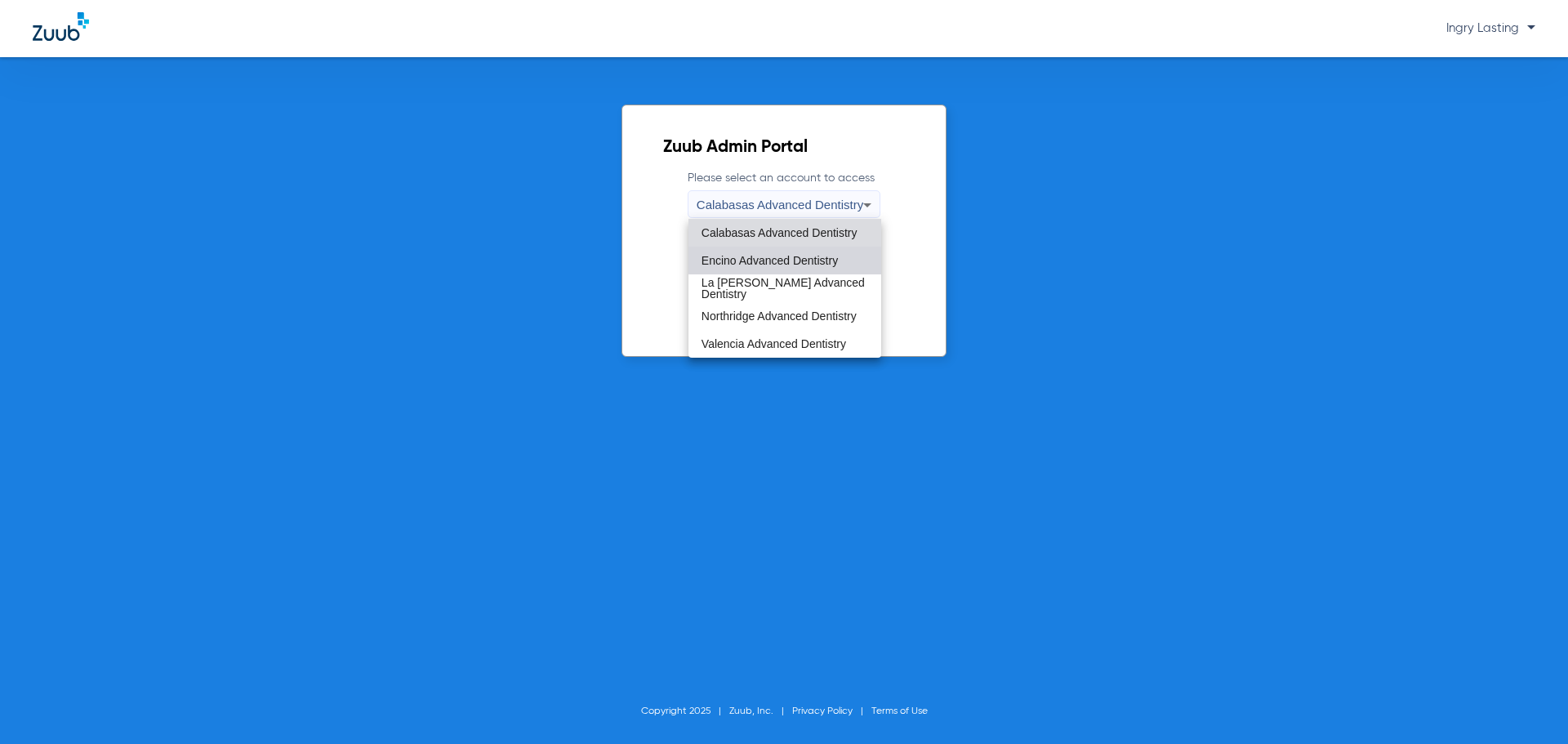
click at [786, 256] on span "Encino Advanced Dentistry" at bounding box center [770, 261] width 136 height 11
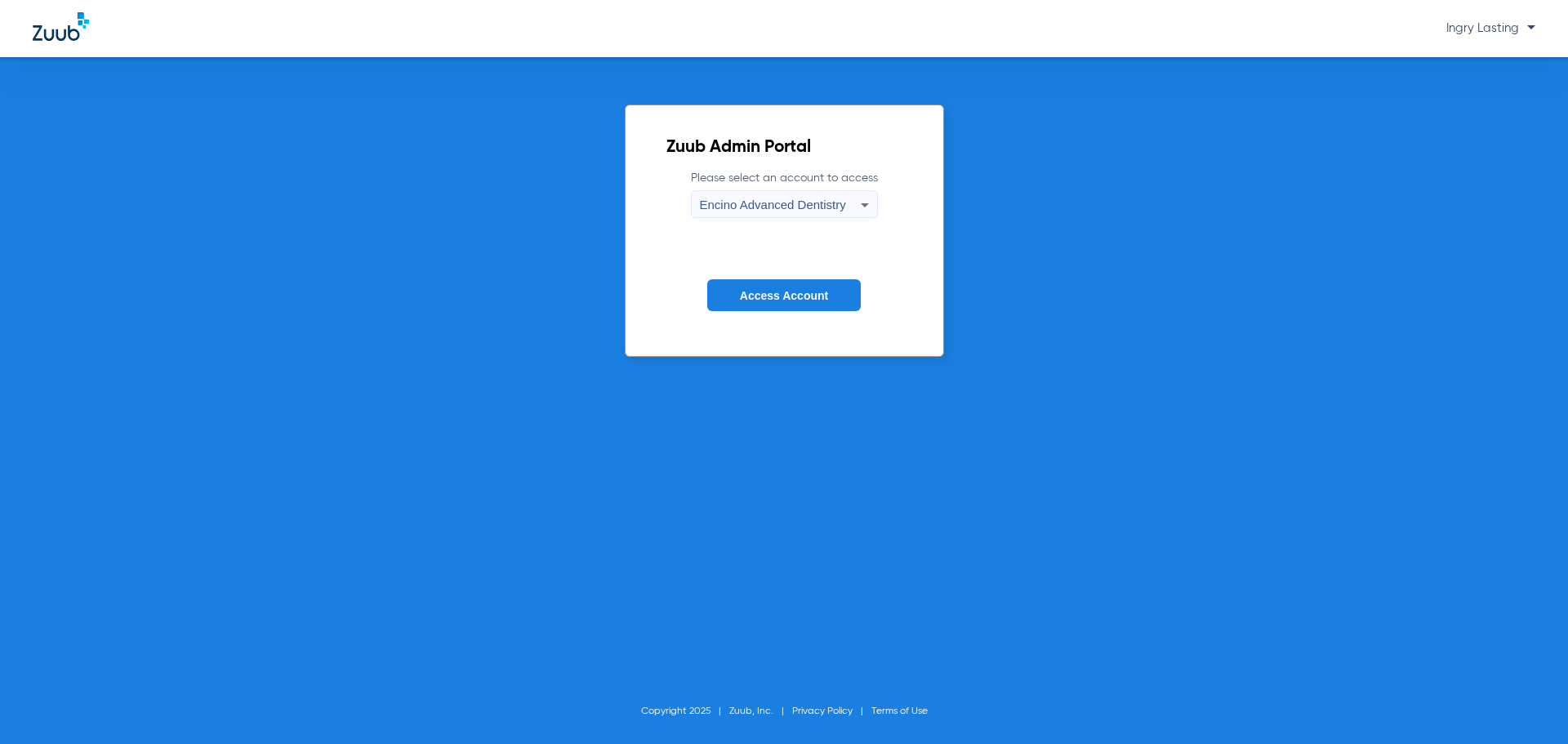
click at [771, 279] on button "Access Account" at bounding box center [784, 296] width 154 height 32
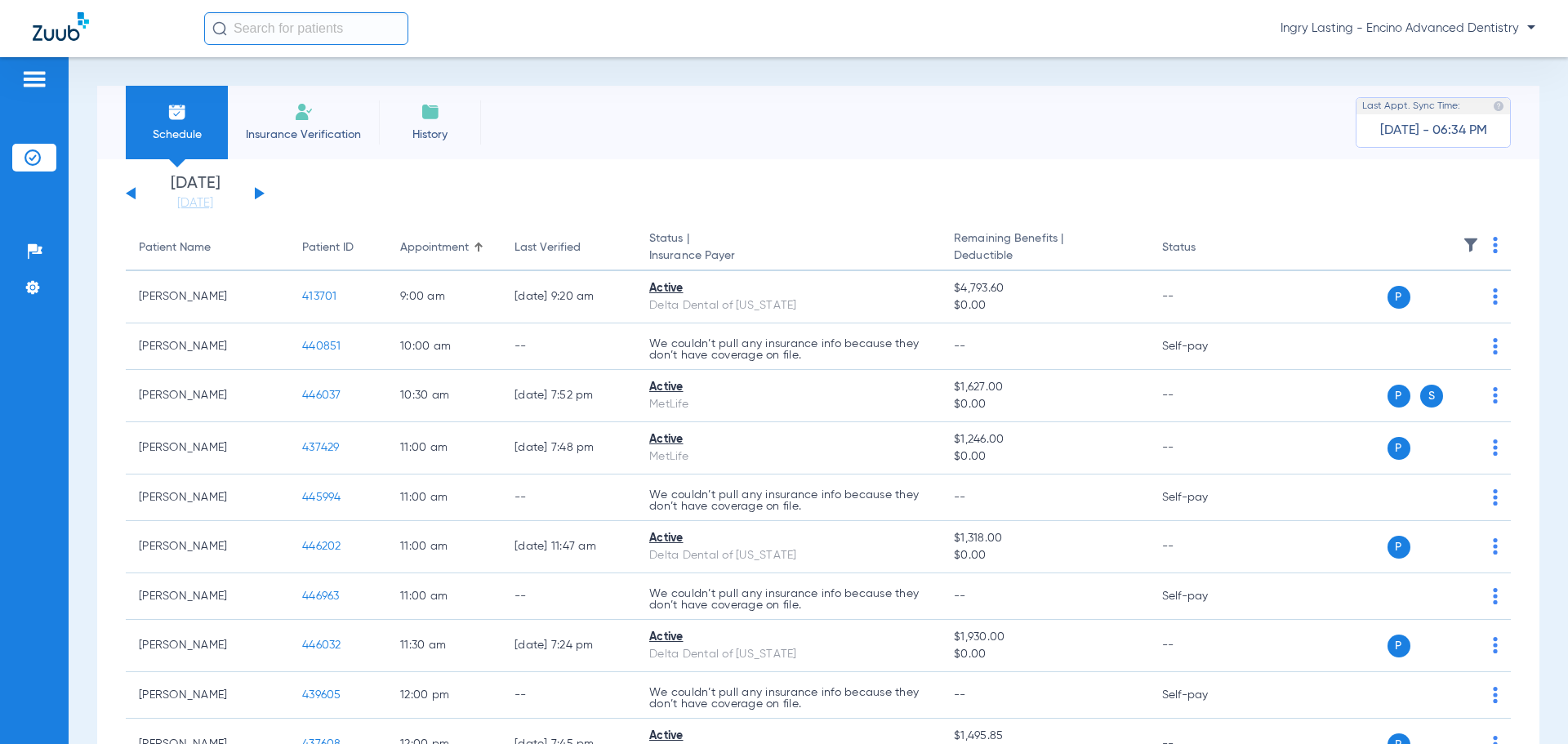
click at [262, 195] on div "[DATE] [DATE] [DATE] [DATE] [DATE] [DATE] [DATE] [DATE] [DATE] [DATE] [DATE] [D…" at bounding box center [195, 194] width 139 height 36
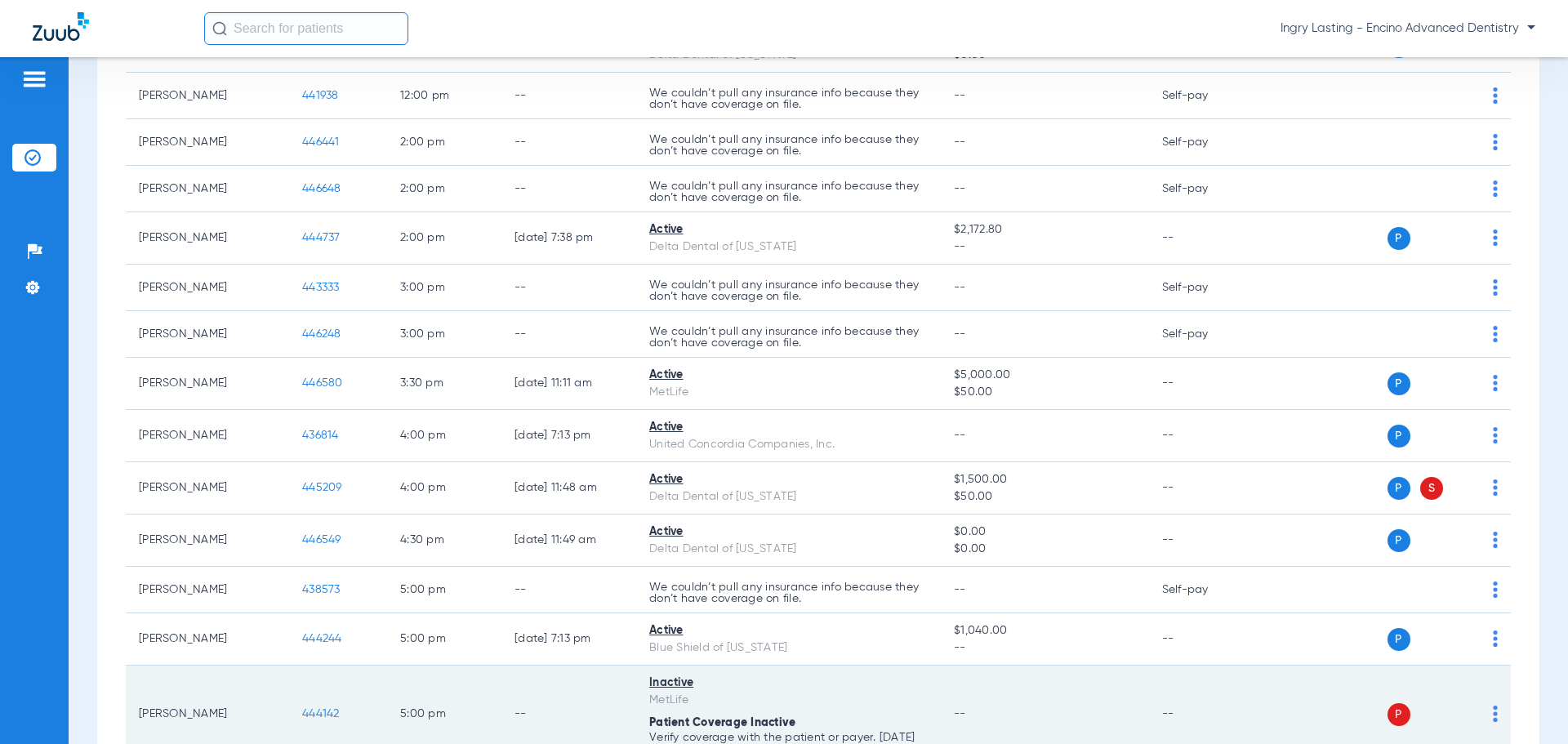
scroll to position [967, 0]
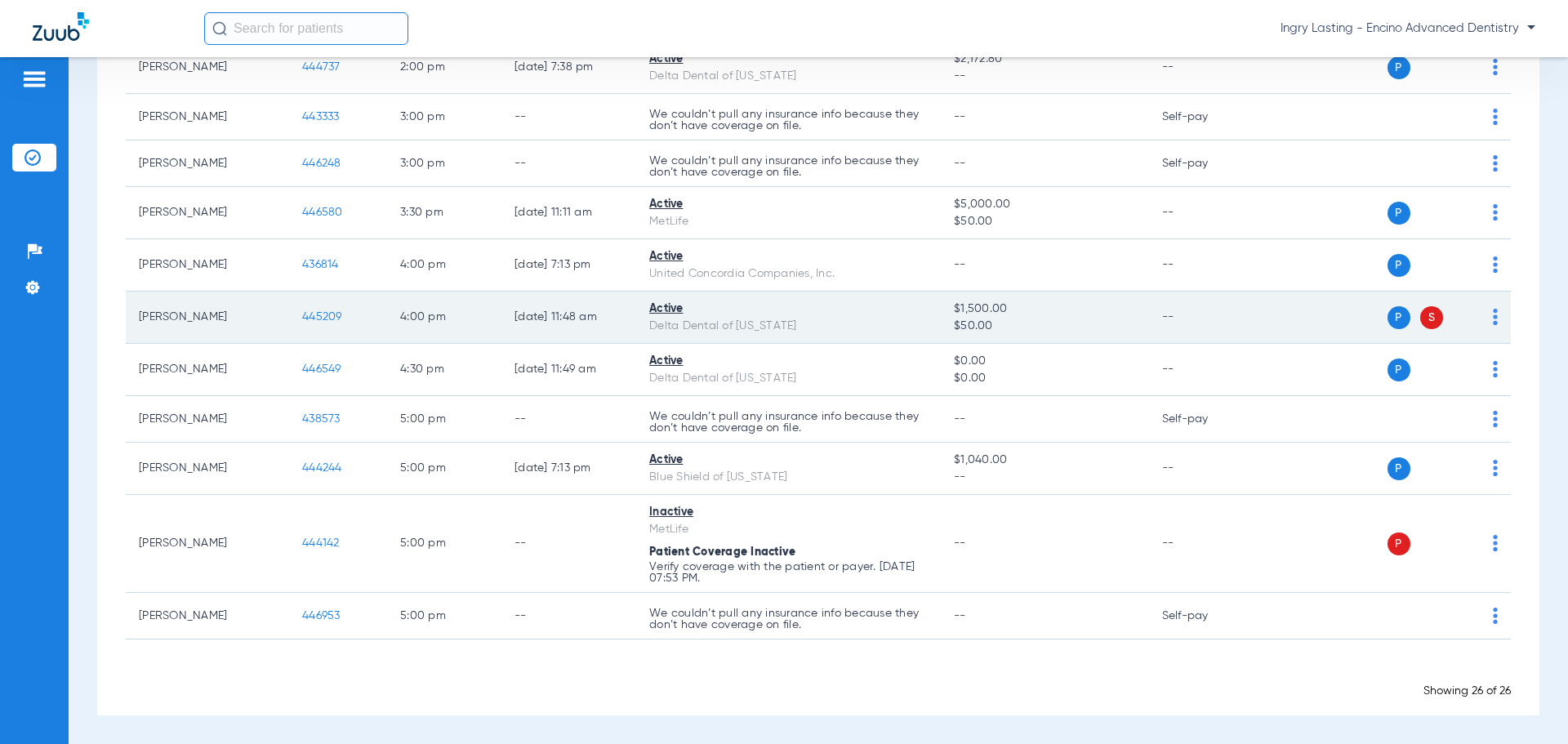
click at [307, 319] on span "445209" at bounding box center [322, 316] width 40 height 11
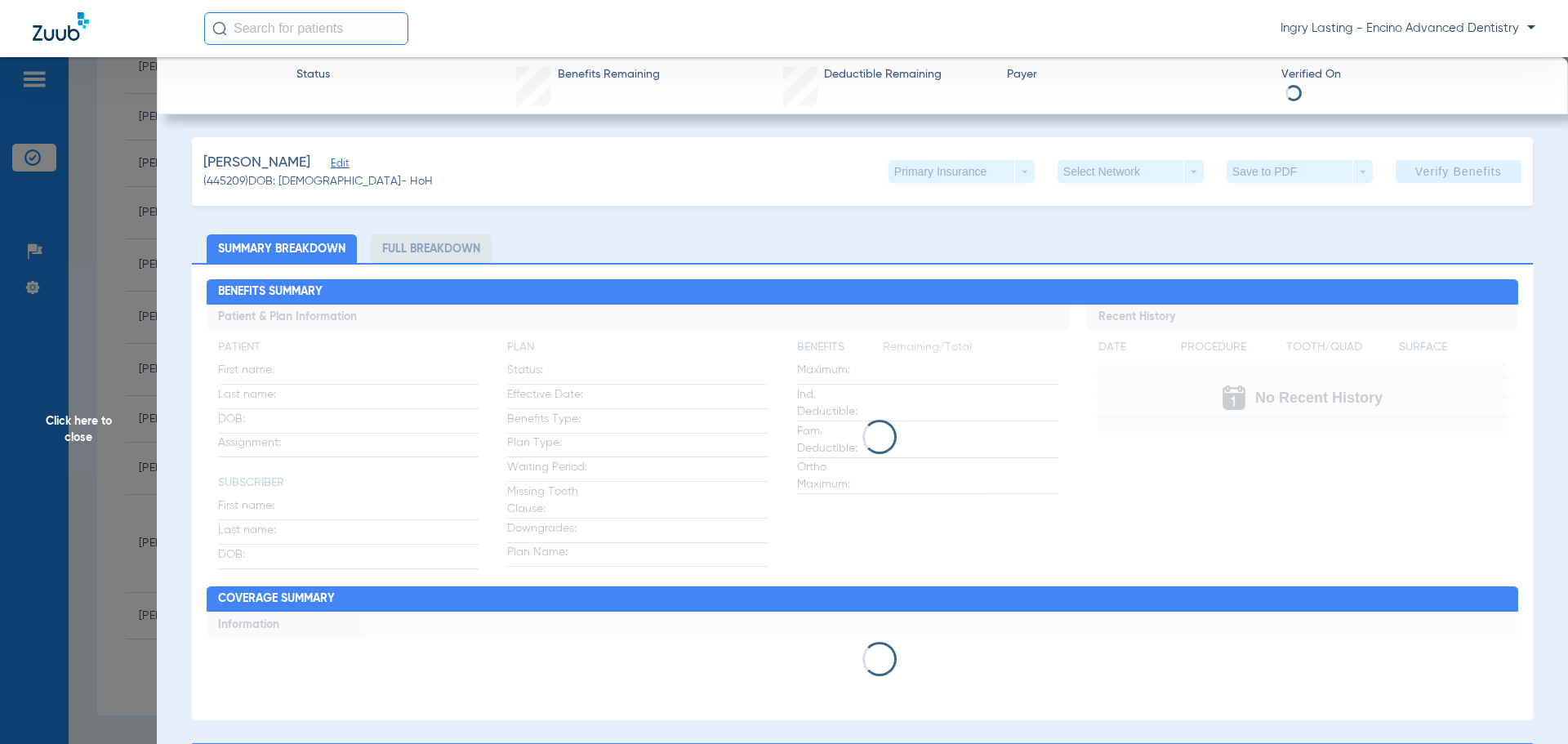
click at [331, 162] on span "Edit" at bounding box center [338, 165] width 15 height 15
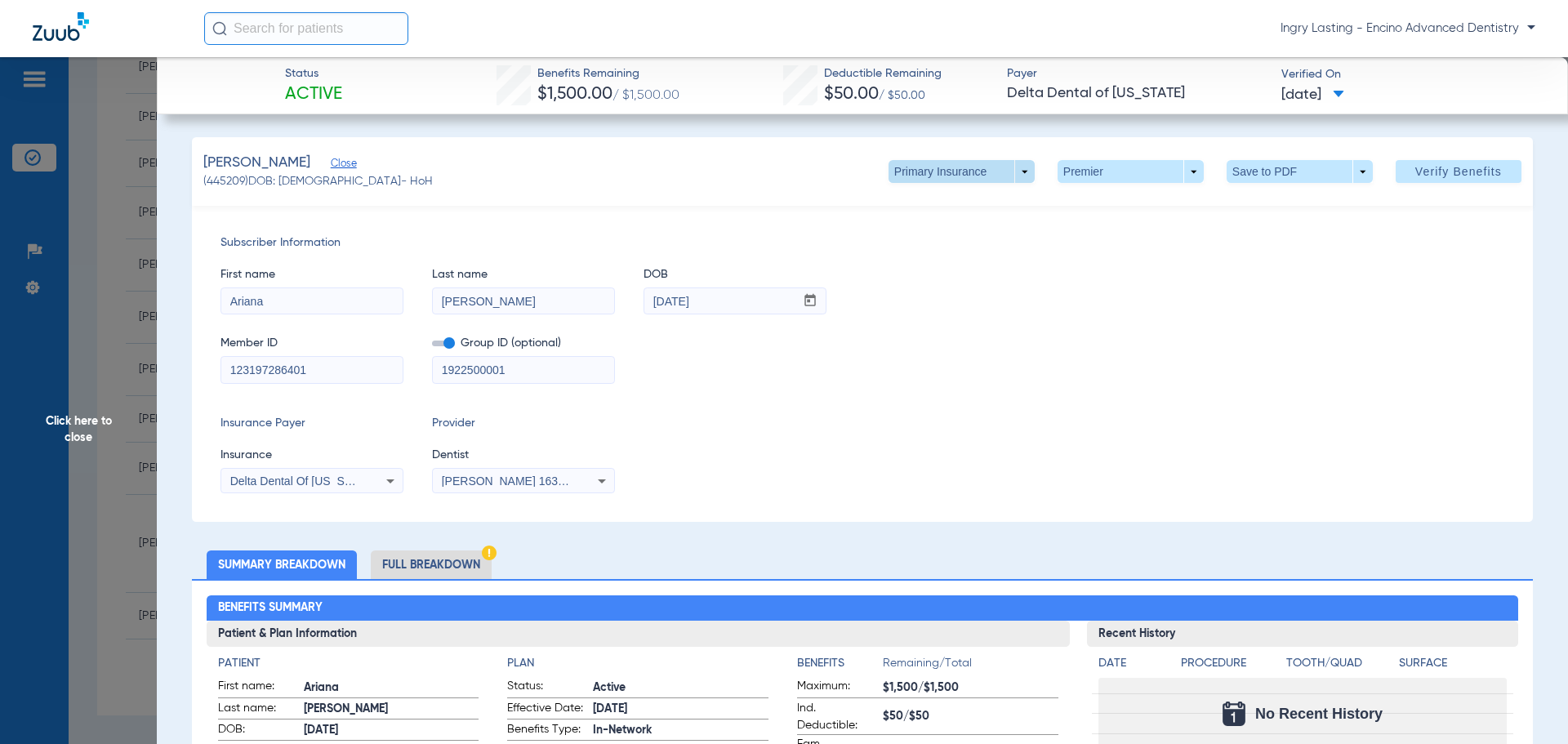
click at [985, 181] on span at bounding box center [962, 171] width 146 height 23
click at [953, 228] on button "Secondary Insurance" at bounding box center [944, 236] width 134 height 33
type input "121295624901"
type input "78962"
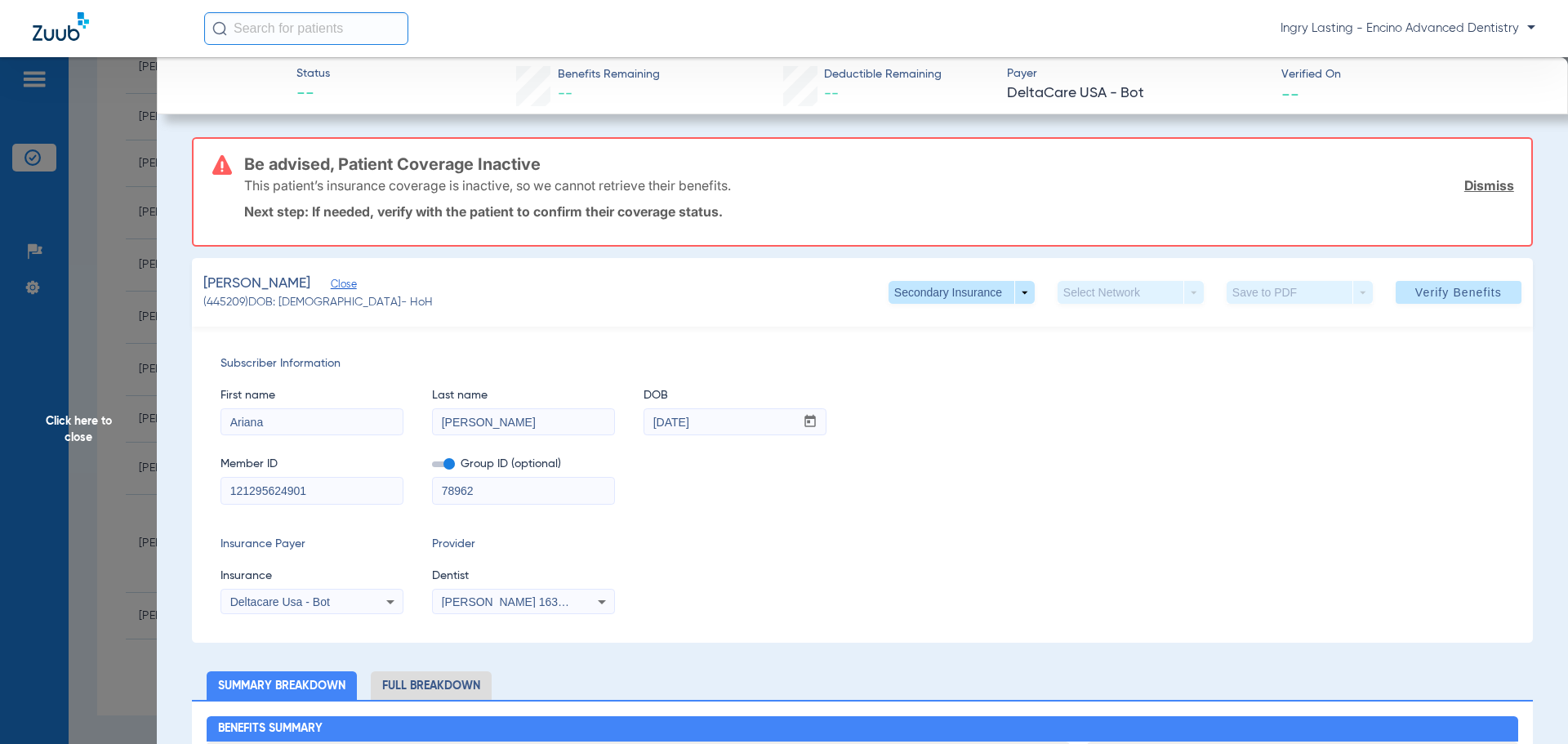
click at [330, 488] on input "121295624901" at bounding box center [312, 491] width 181 height 26
type input "1212956249"
click at [437, 466] on span at bounding box center [443, 464] width 23 height 6
click at [432, 466] on input "checkbox" at bounding box center [432, 466] width 0 height 0
drag, startPoint x: 423, startPoint y: 602, endPoint x: 436, endPoint y: 600, distance: 13.2
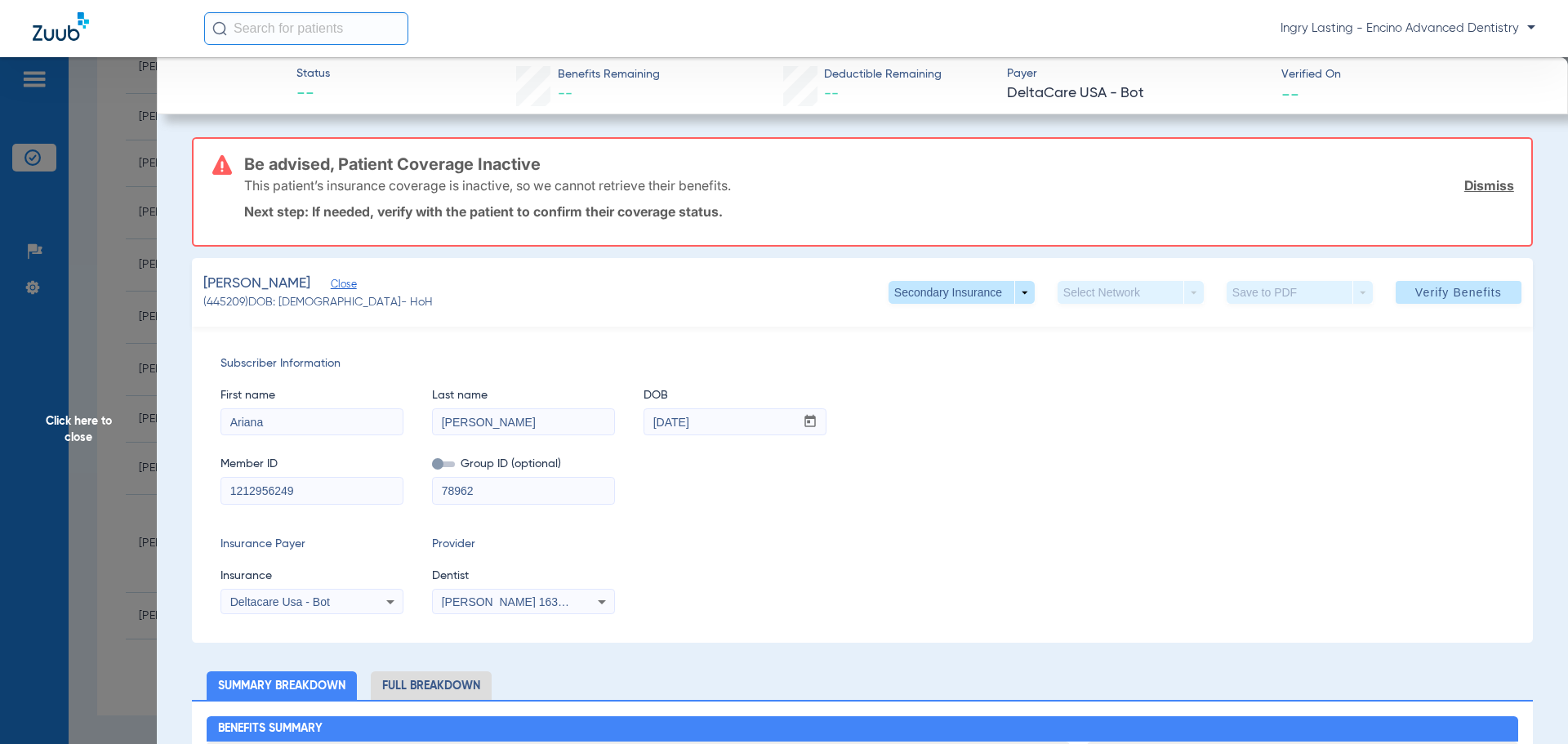
click at [427, 600] on div "Insurance Payer Insurance Deltacare Usa - Bot Provider Dentist [PERSON_NAME] 16…" at bounding box center [861, 574] width 1284 height 78
click at [436, 600] on div "[PERSON_NAME] 1639402225" at bounding box center [523, 601] width 181 height 20
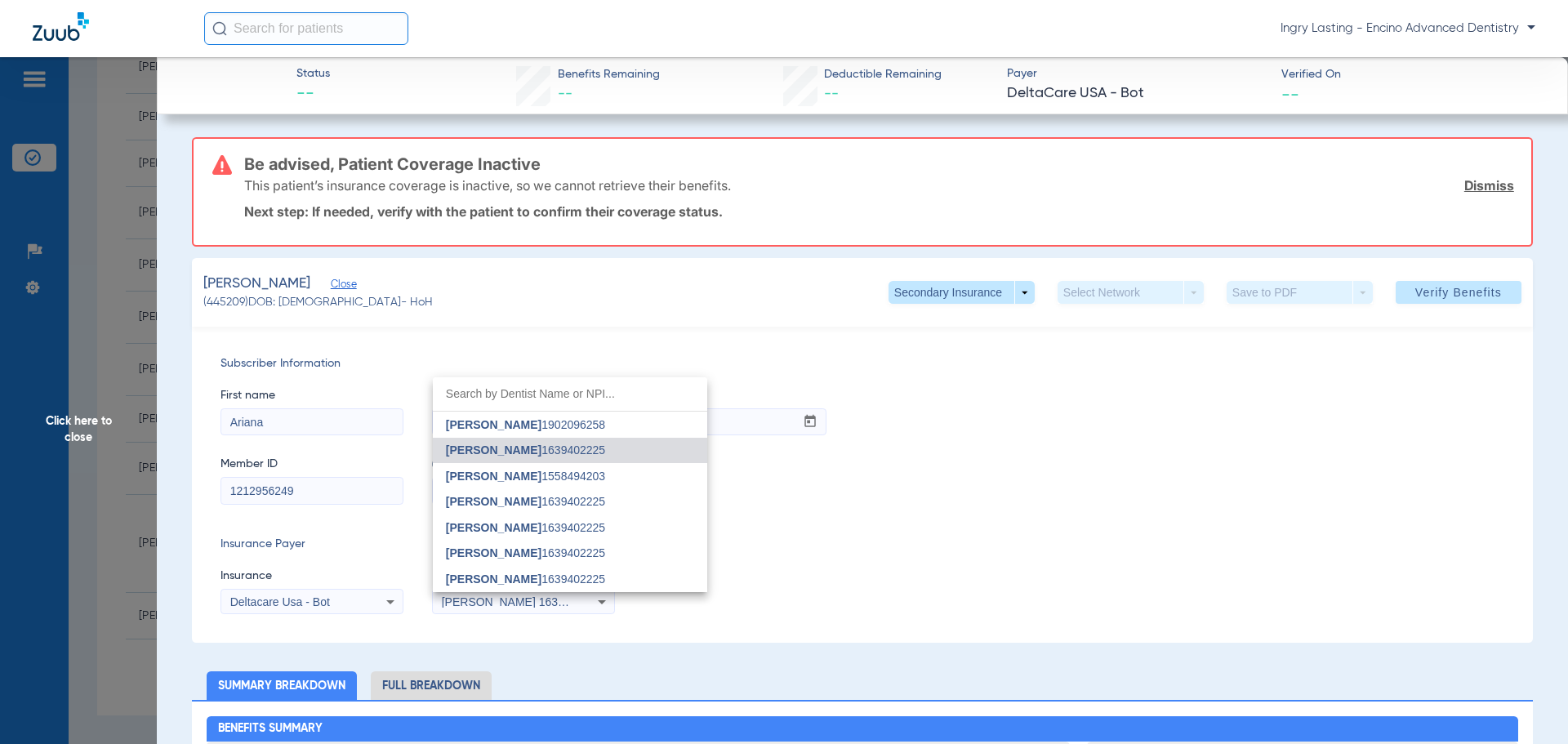
click at [1014, 551] on div at bounding box center [784, 372] width 1568 height 744
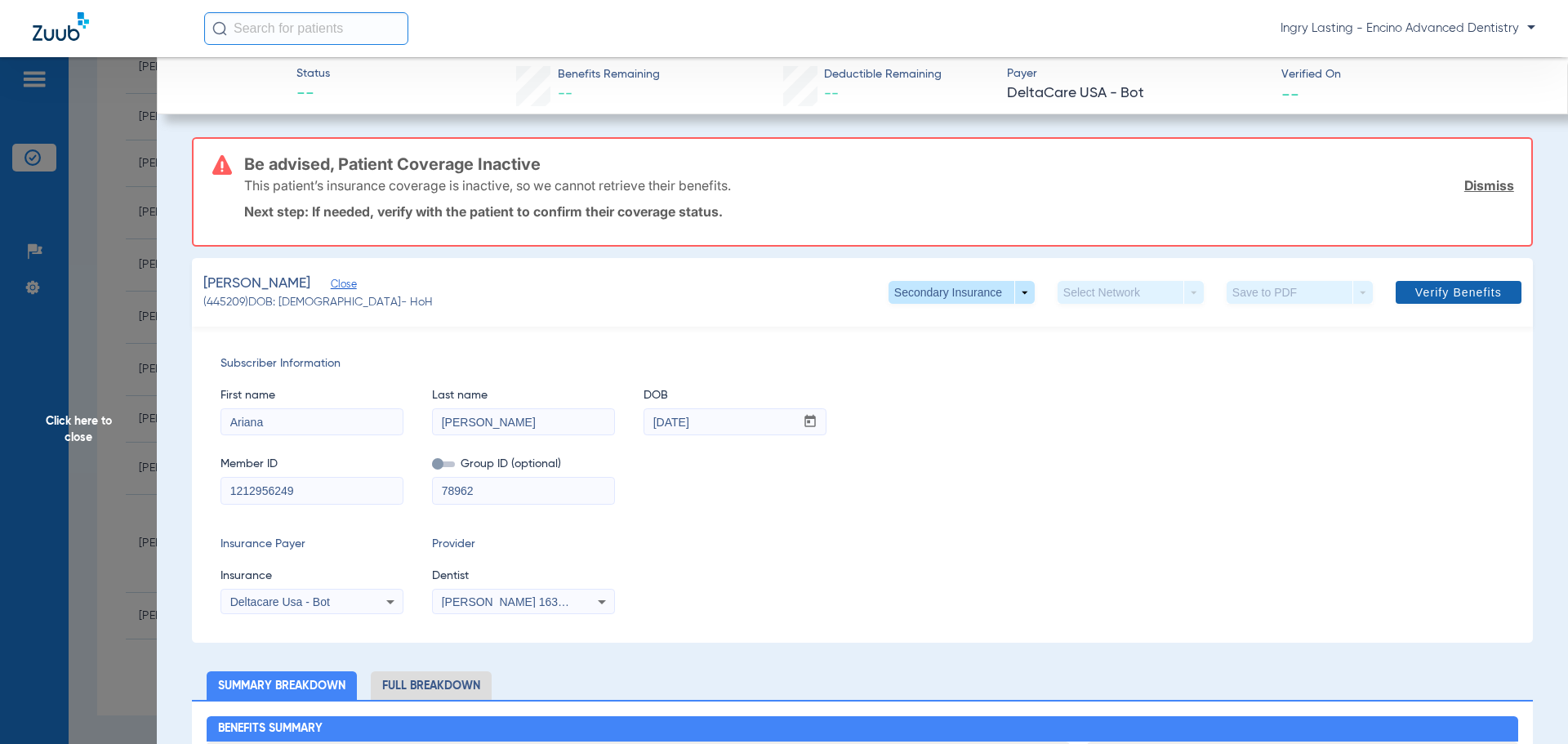
click at [1415, 288] on span "Verify Benefits" at bounding box center [1458, 293] width 87 height 13
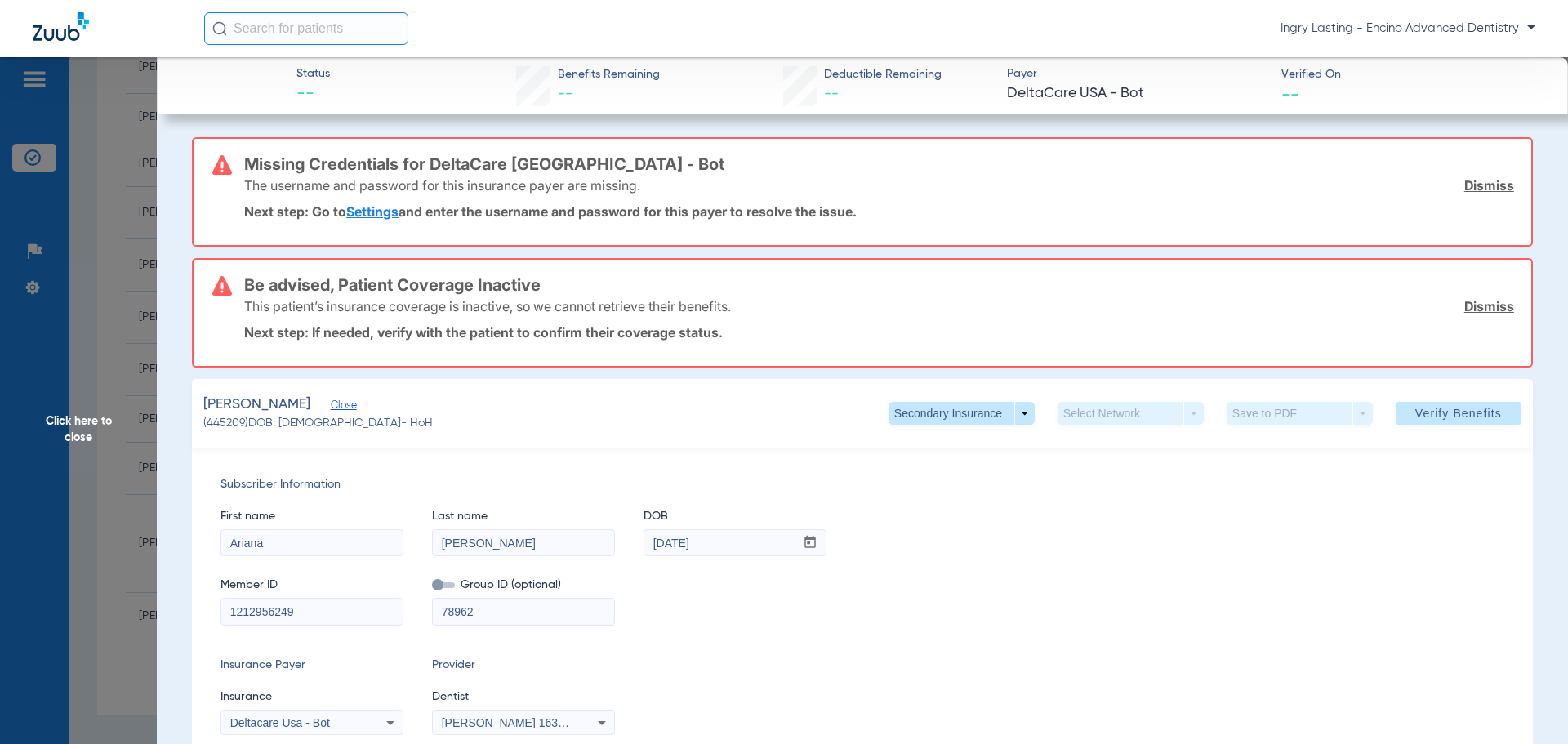
click at [120, 427] on span "Click here to close" at bounding box center [78, 430] width 157 height 744
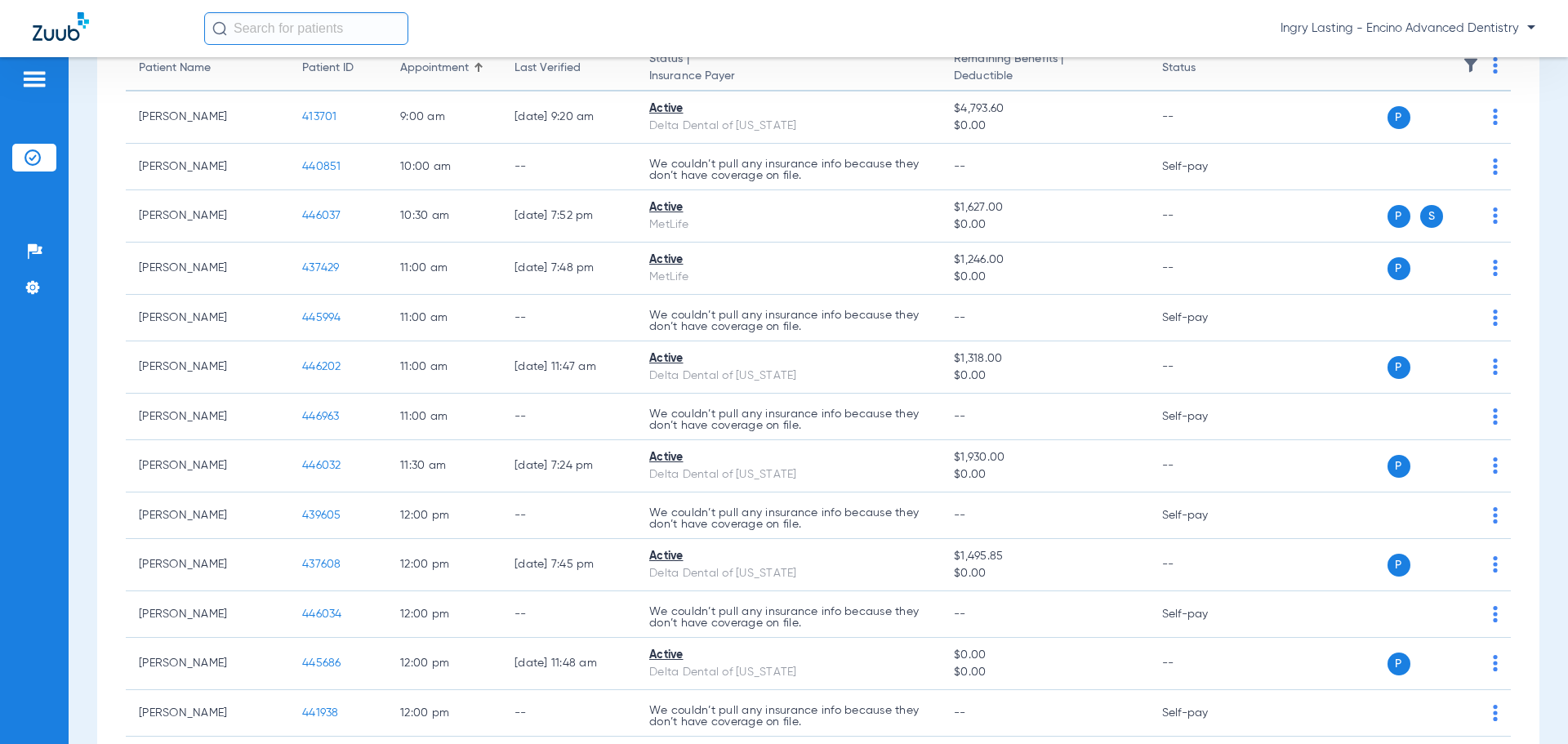
scroll to position [0, 0]
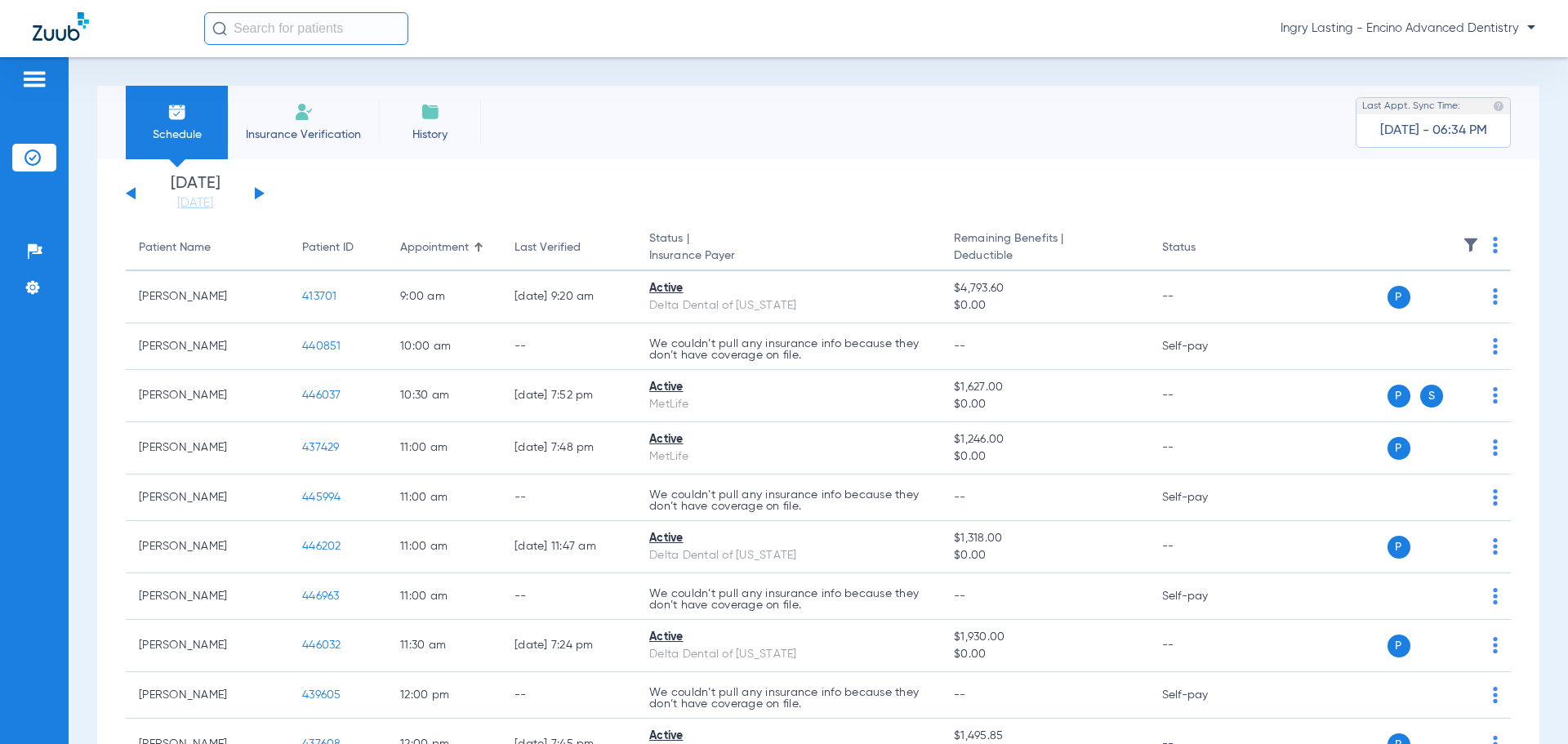
click at [251, 194] on div "[DATE] [DATE] [DATE] [DATE] [DATE] [DATE] [DATE] [DATE] [DATE] [DATE] [DATE] [D…" at bounding box center [195, 194] width 139 height 36
click at [262, 194] on button at bounding box center [260, 193] width 9 height 12
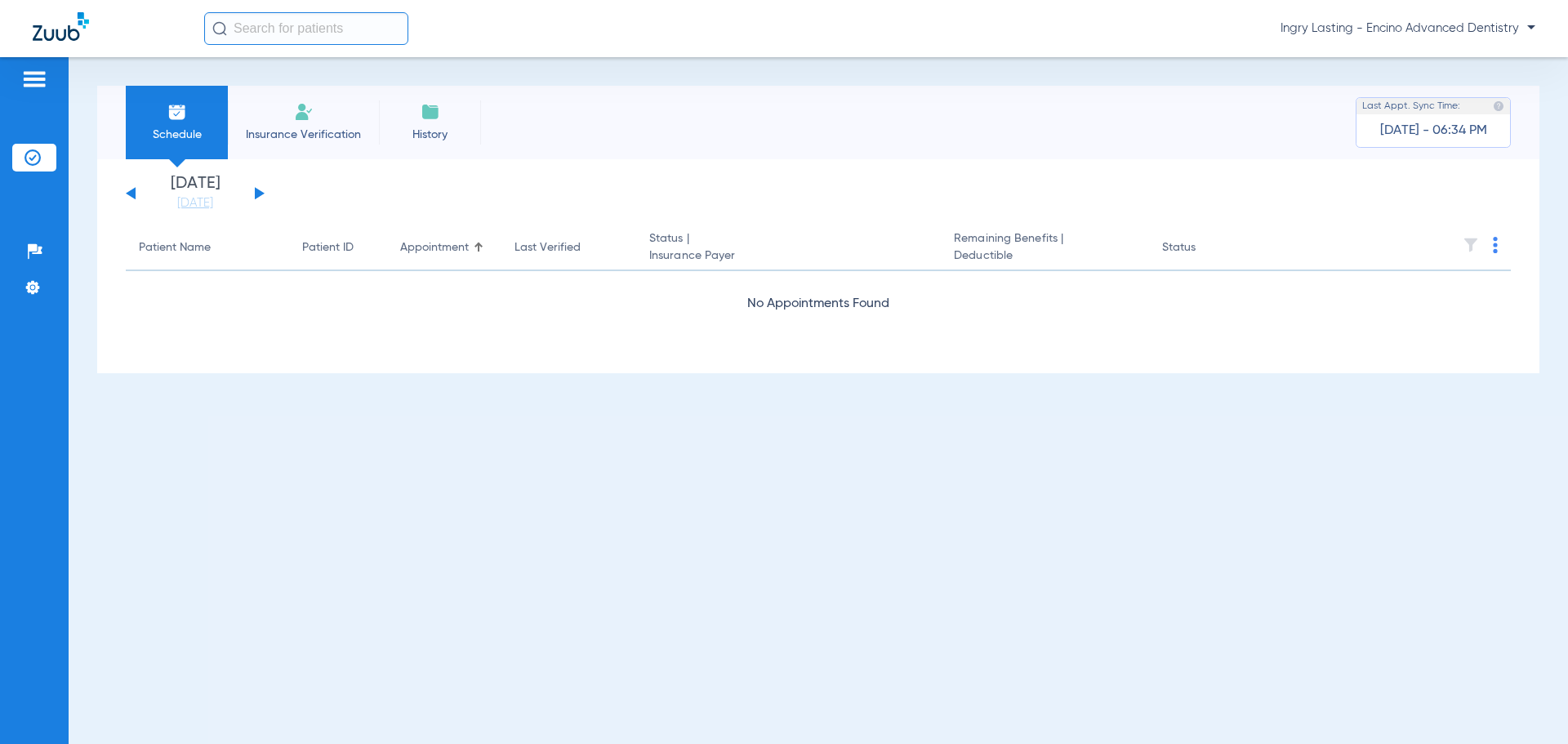
click at [258, 195] on button at bounding box center [260, 193] width 9 height 12
click at [129, 187] on div "[DATE] [DATE] [DATE] [DATE] [DATE] [DATE] [DATE] [DATE] [DATE] [DATE] [DATE] [D…" at bounding box center [195, 194] width 139 height 36
click at [132, 188] on div "[DATE] [DATE] [DATE] [DATE] [DATE] [DATE] [DATE] [DATE] [DATE] [DATE] [DATE] [D…" at bounding box center [195, 194] width 139 height 36
click at [132, 189] on div "[DATE] [DATE] [DATE] [DATE] [DATE] [DATE] [DATE] [DATE] [DATE] [DATE] [DATE] [D…" at bounding box center [195, 194] width 139 height 36
click at [133, 192] on button at bounding box center [130, 193] width 9 height 12
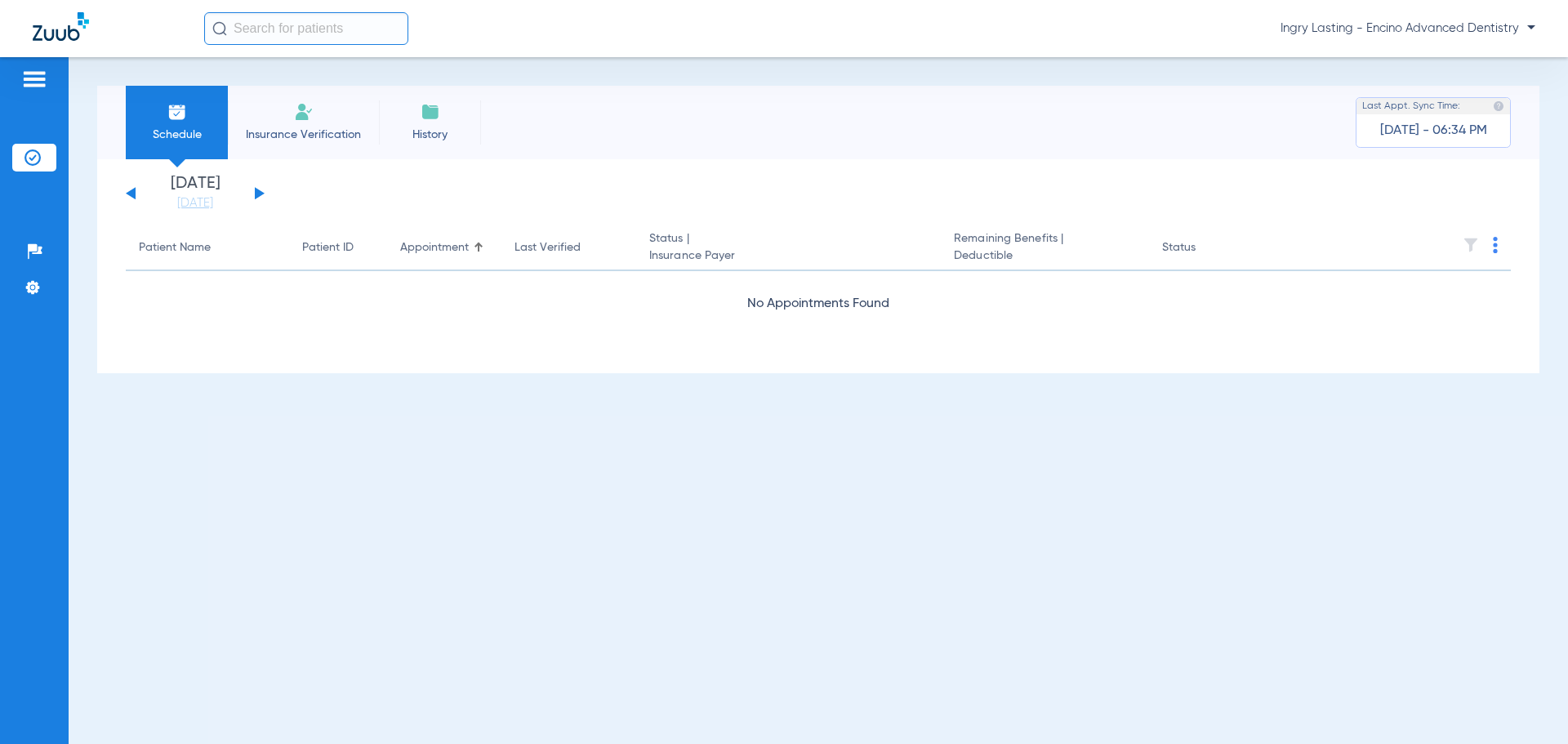
click at [1449, 22] on span "Ingry Lasting - Encino Advanced Dentistry" at bounding box center [1407, 28] width 255 height 16
click at [1449, 63] on span "Account Selection" at bounding box center [1474, 58] width 92 height 11
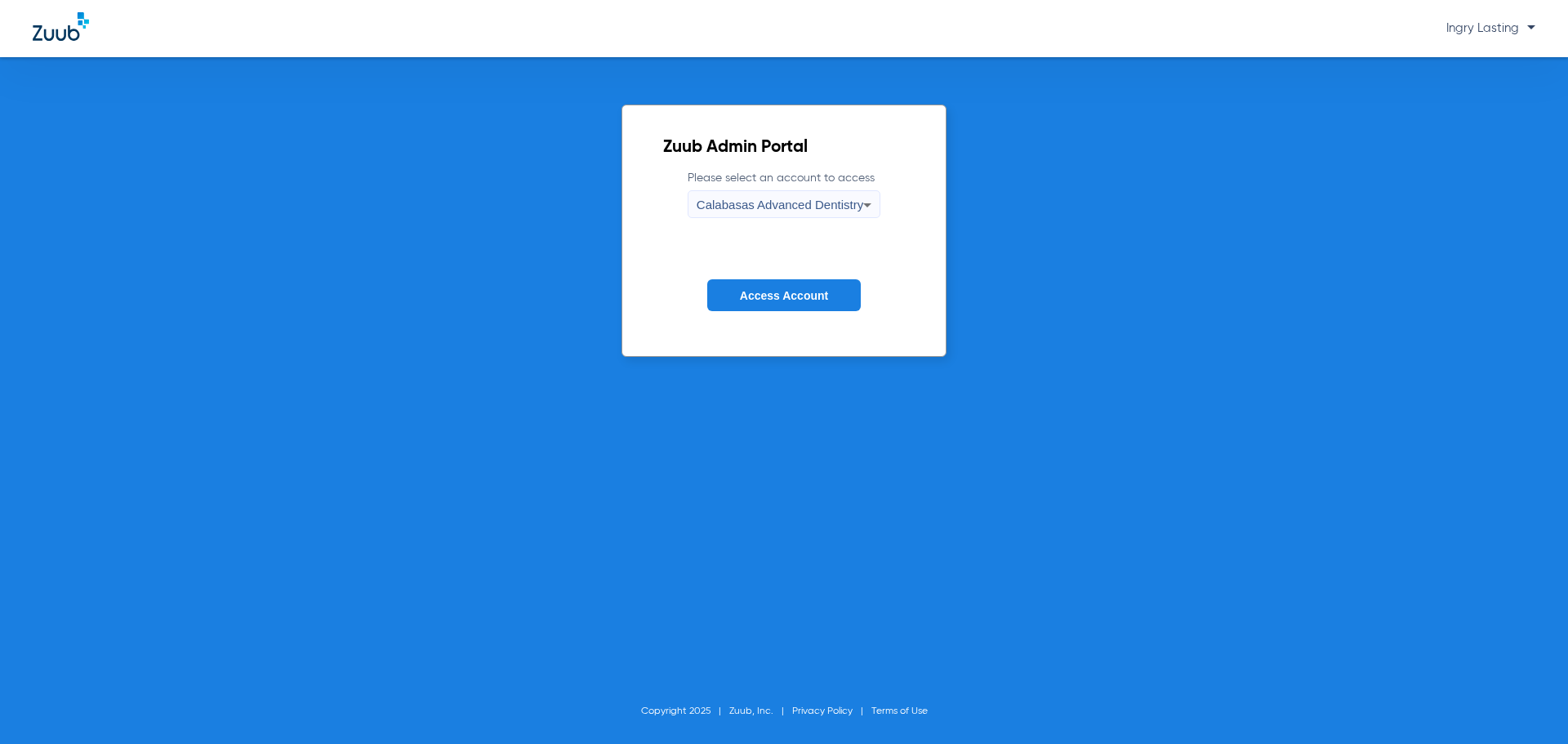
click at [741, 198] on span "Calabasas Advanced Dentistry" at bounding box center [779, 204] width 166 height 14
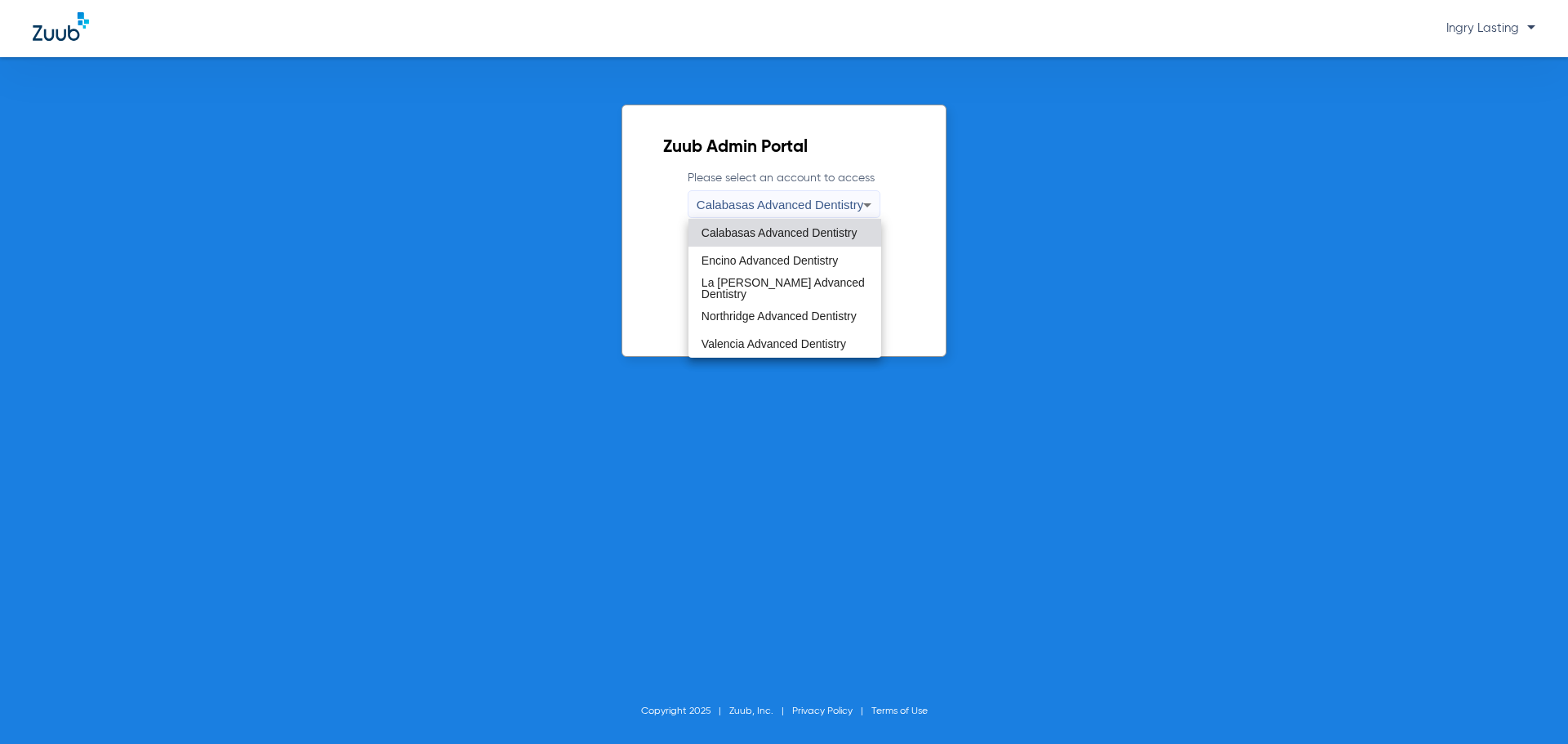
click at [742, 332] on mat-option "Valencia Advanced Dentistry" at bounding box center [785, 343] width 193 height 27
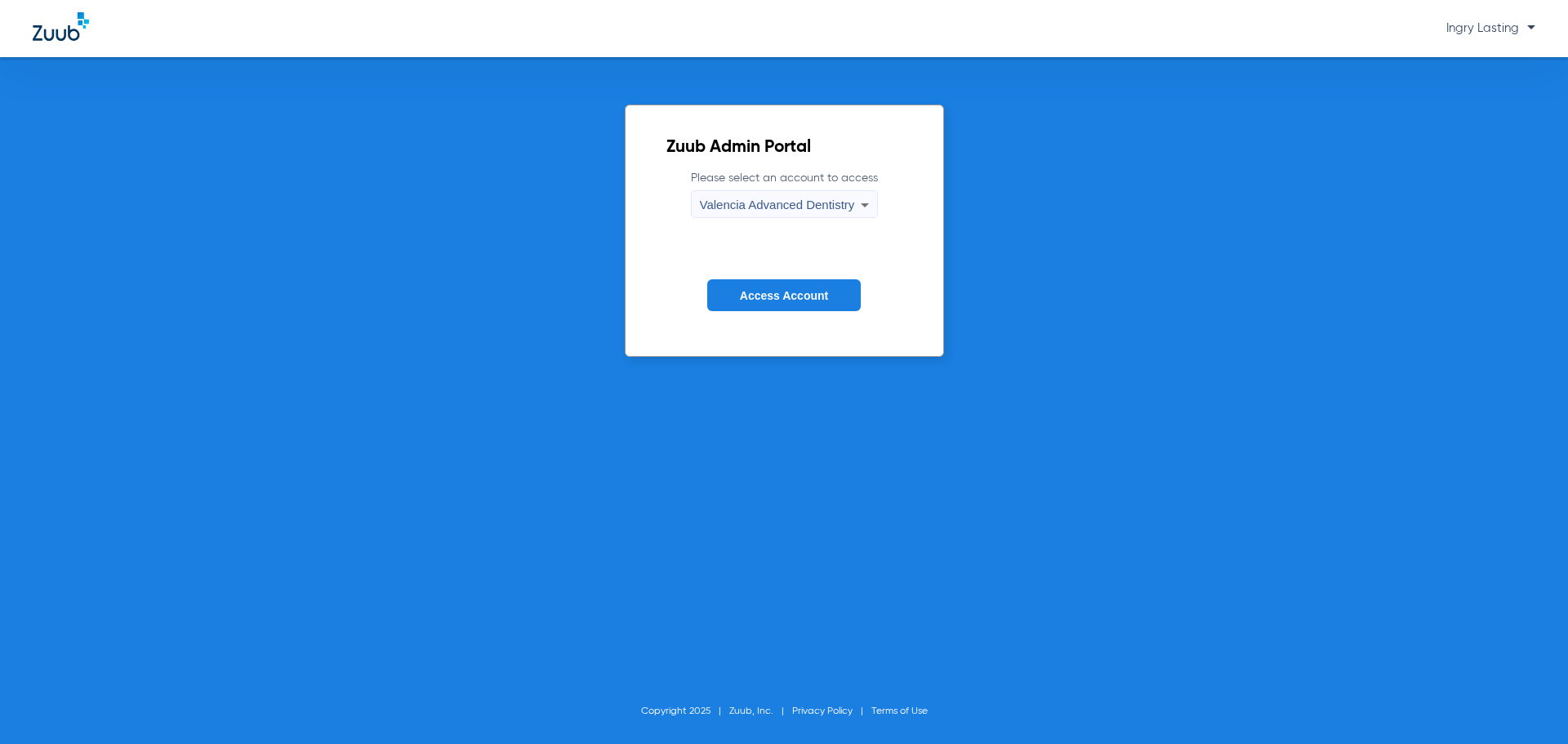
click at [753, 311] on form "Please select an account to access Valencia Advanced Dentistry Access Account" at bounding box center [784, 252] width 236 height 165
click at [760, 298] on span "Access Account" at bounding box center [783, 296] width 88 height 13
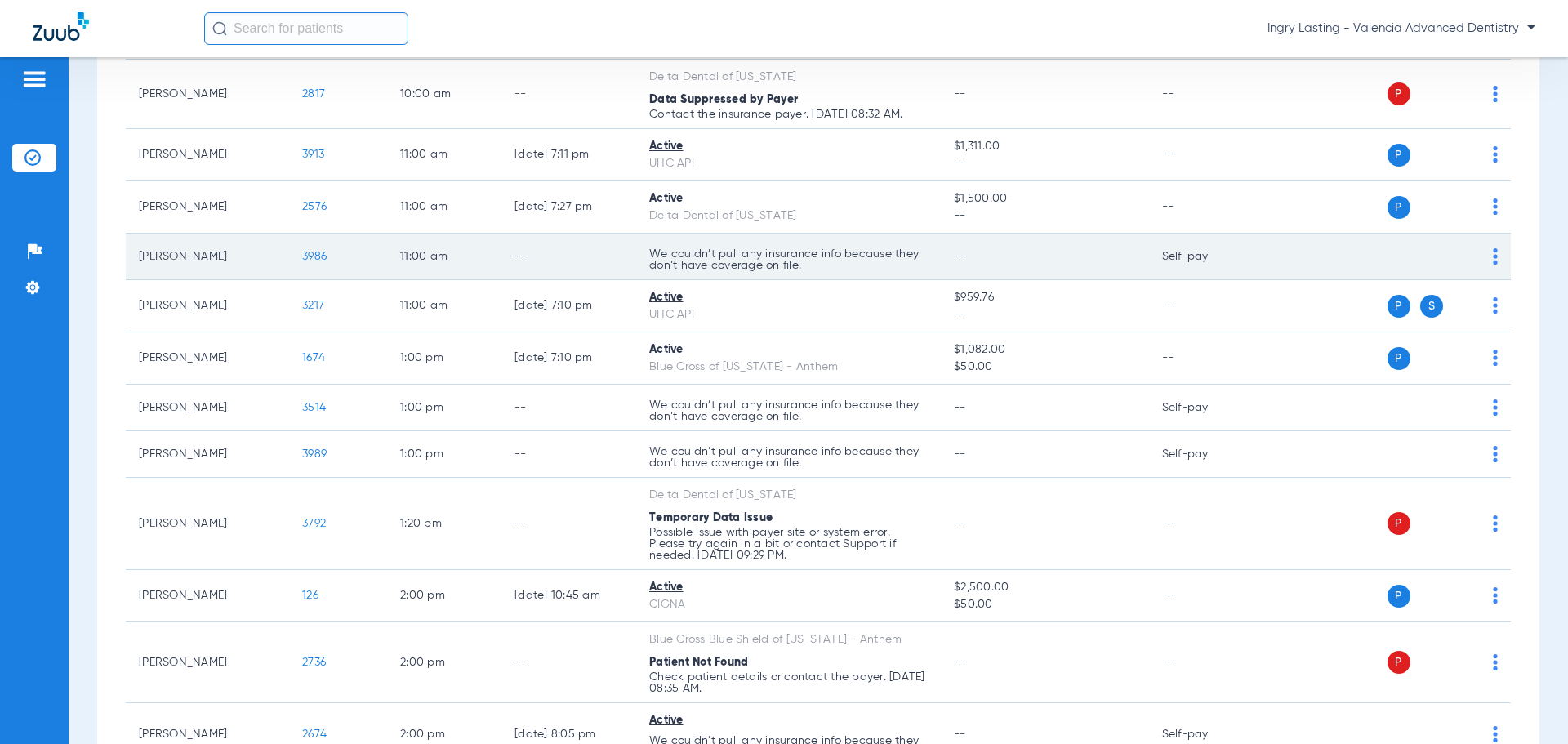
scroll to position [1061, 0]
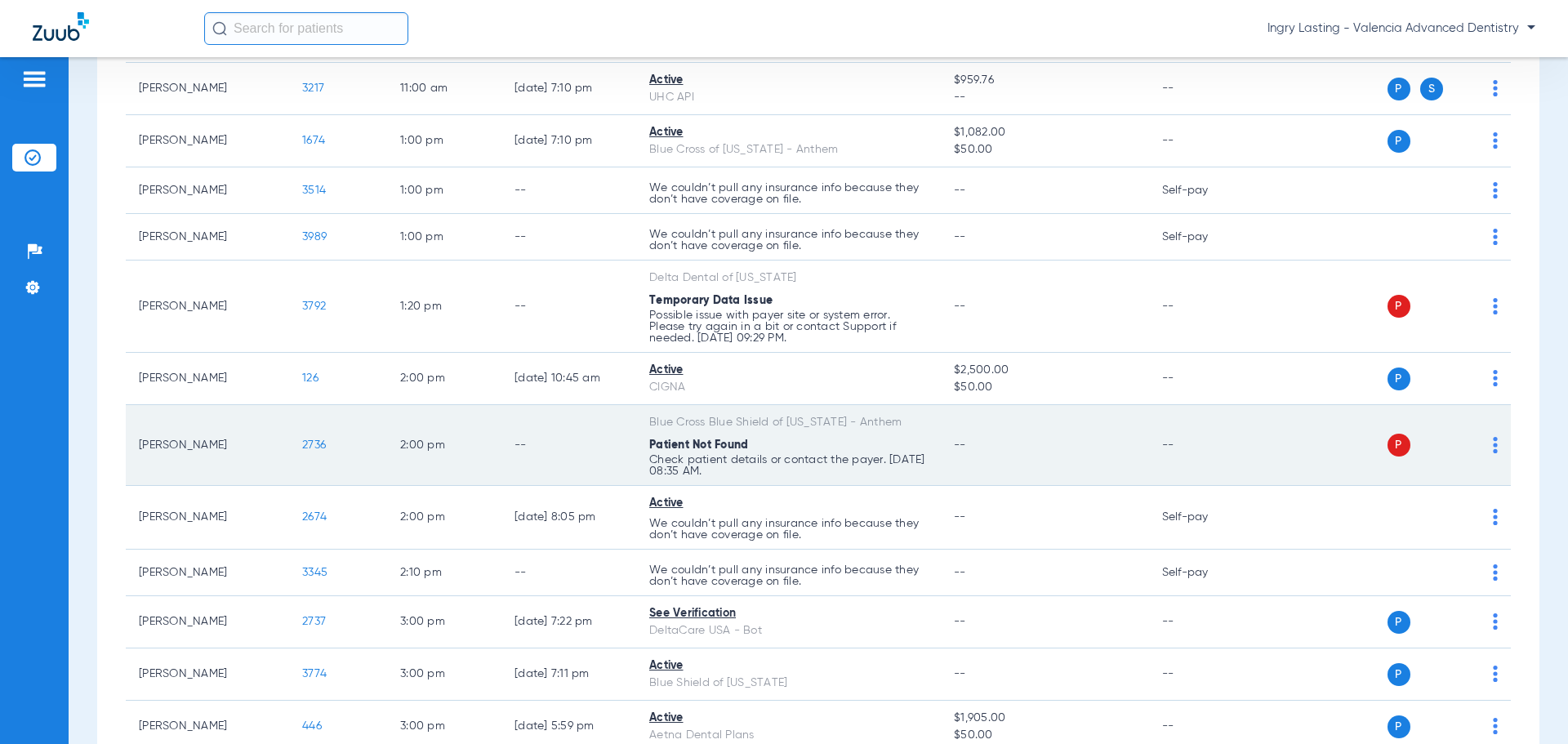
drag, startPoint x: 329, startPoint y: 450, endPoint x: 316, endPoint y: 441, distance: 15.8
click at [319, 443] on td "2736" at bounding box center [338, 446] width 98 height 81
click at [315, 439] on span "2736" at bounding box center [314, 445] width 24 height 11
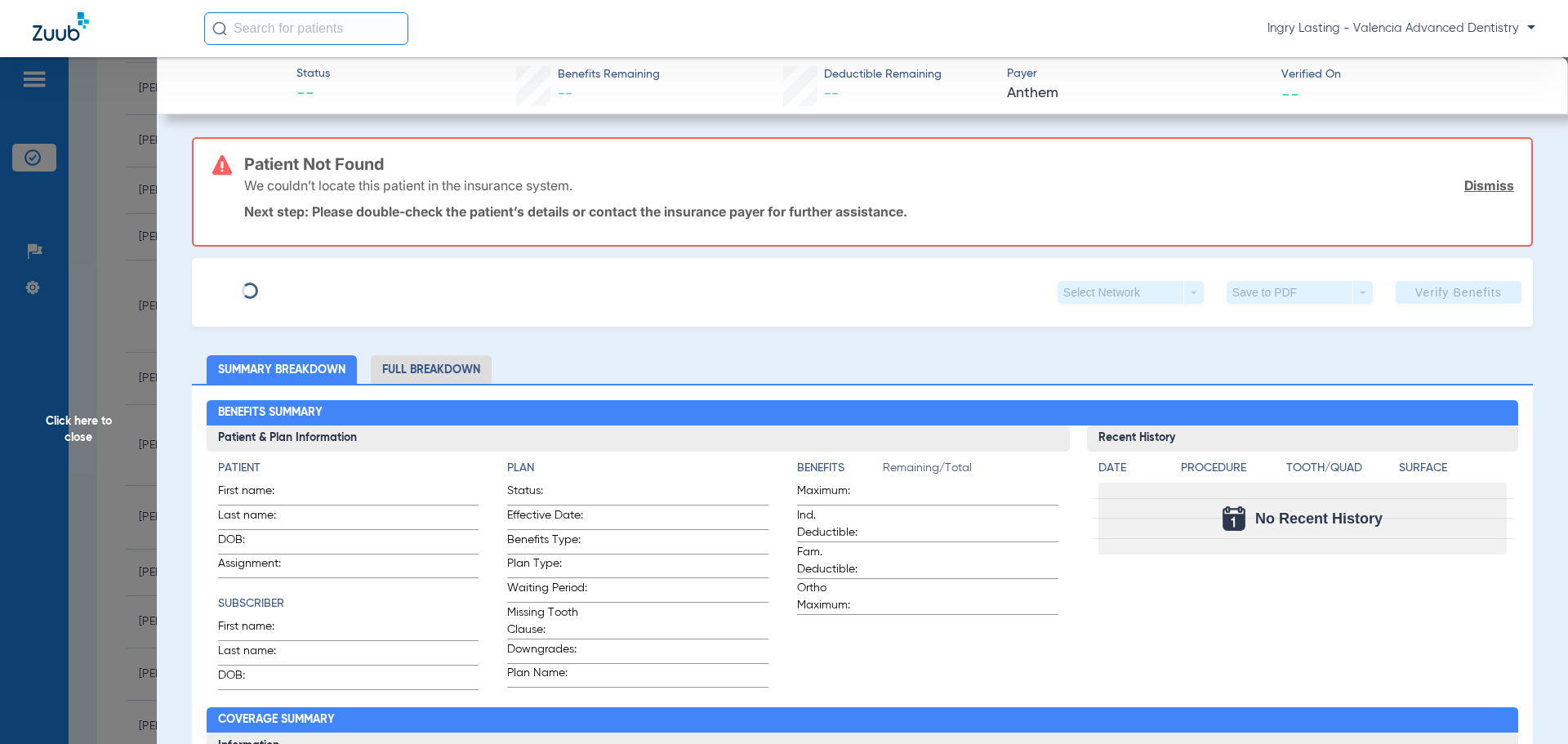
type input "[PERSON_NAME]"
type input "[DATE]"
type input "414W20820"
type input "17420802A3"
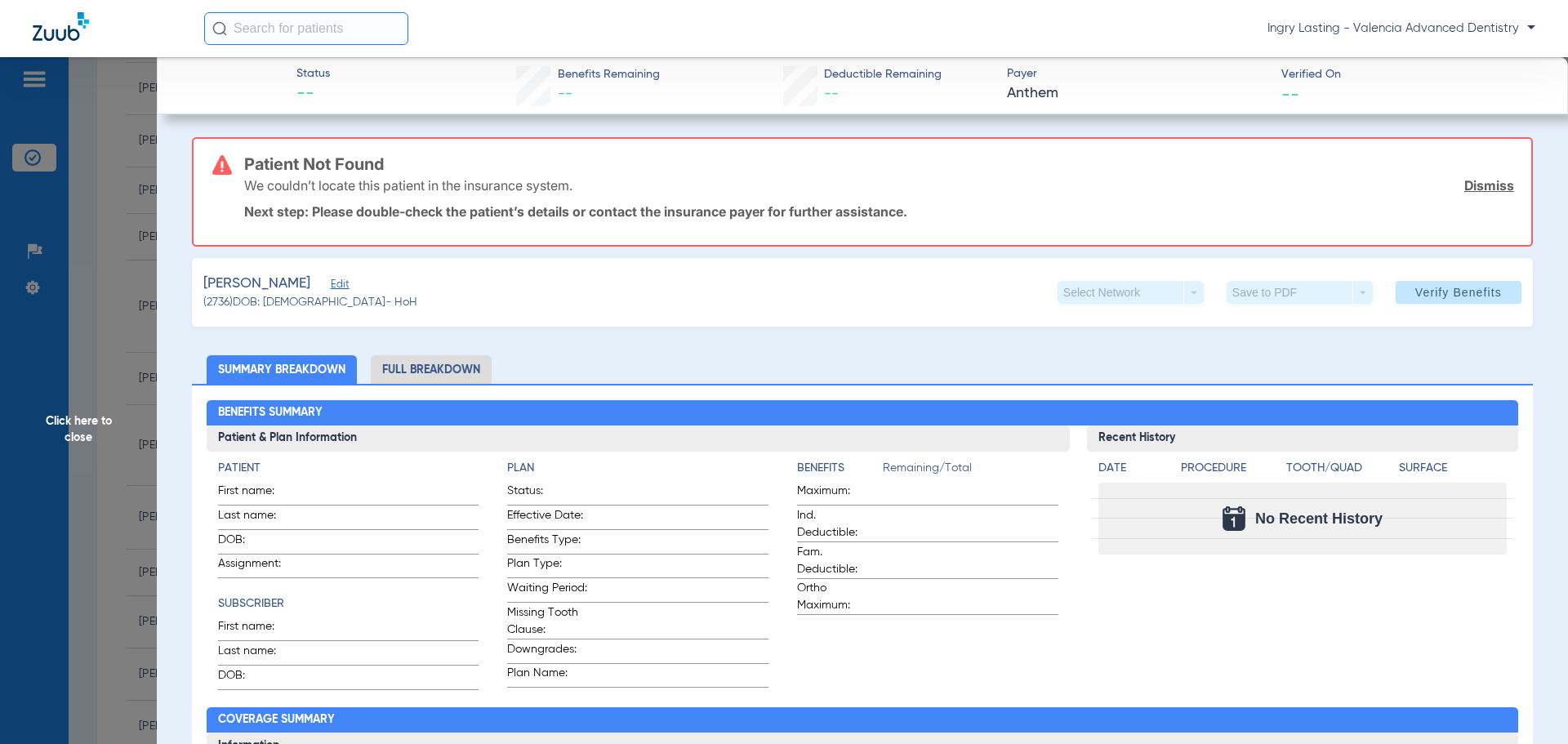
click at [331, 286] on span "Edit" at bounding box center [338, 286] width 15 height 15
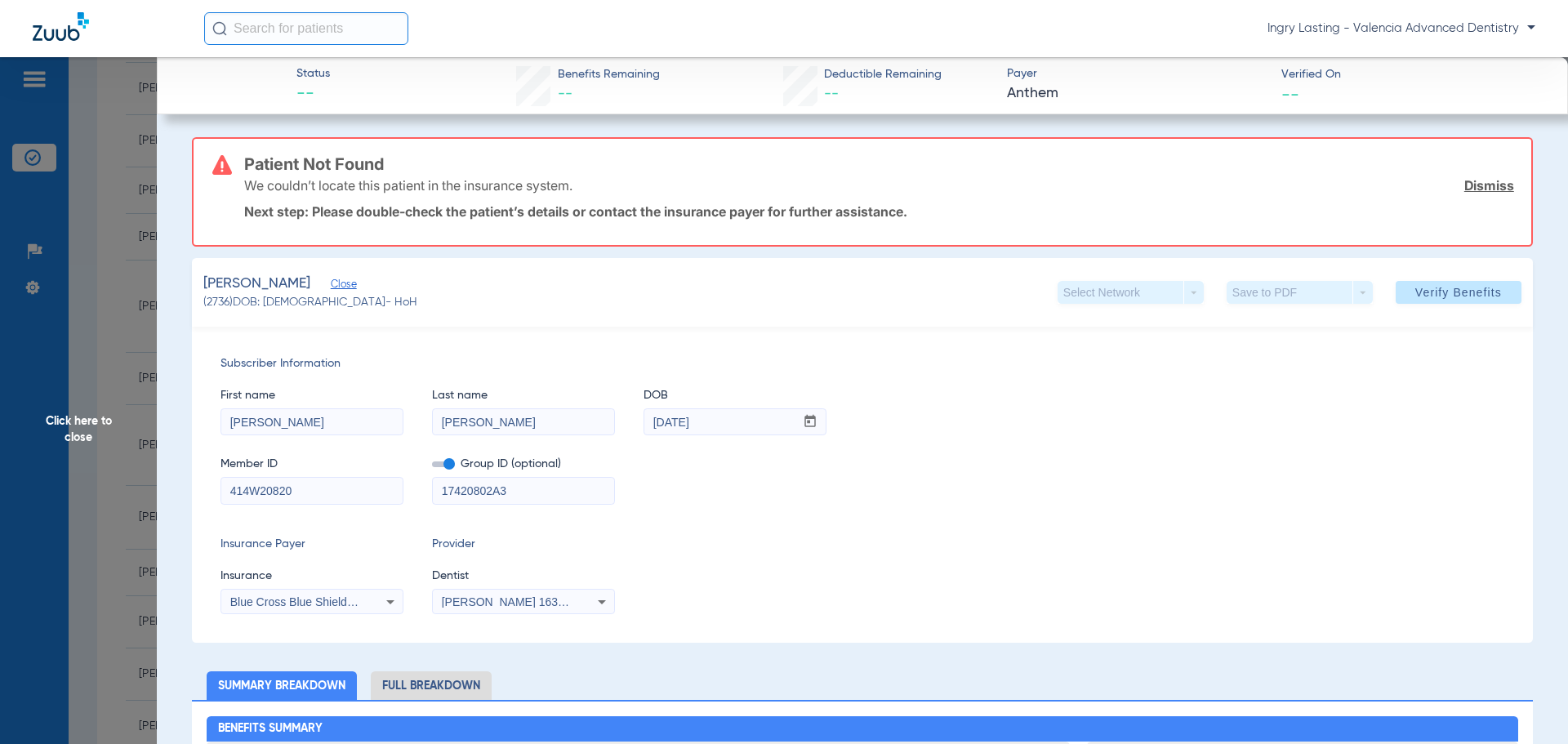
click at [349, 599] on span "Blue Cross Blue Shield Of [US_STATE] - Anthem" at bounding box center [354, 601] width 248 height 13
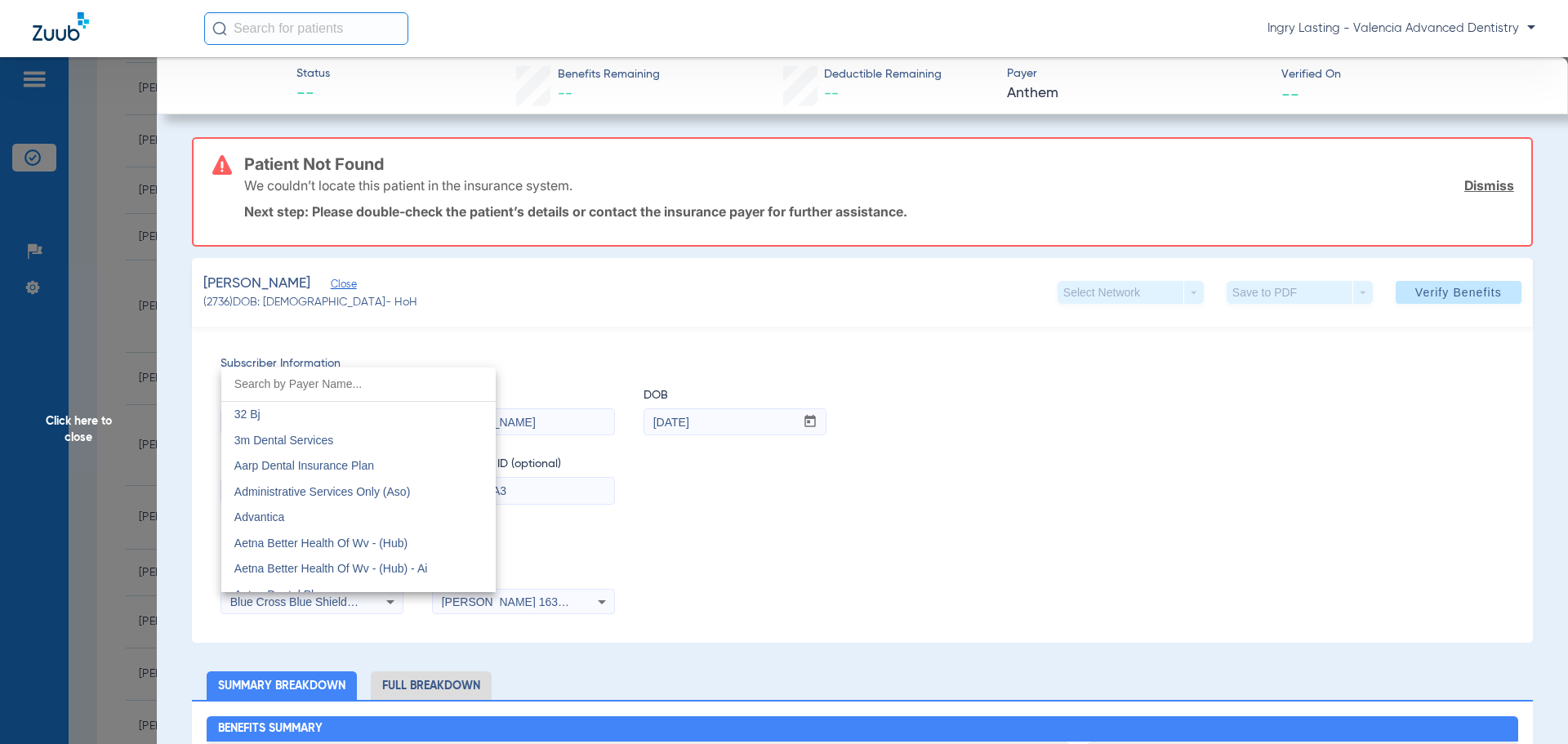
scroll to position [1173, 0]
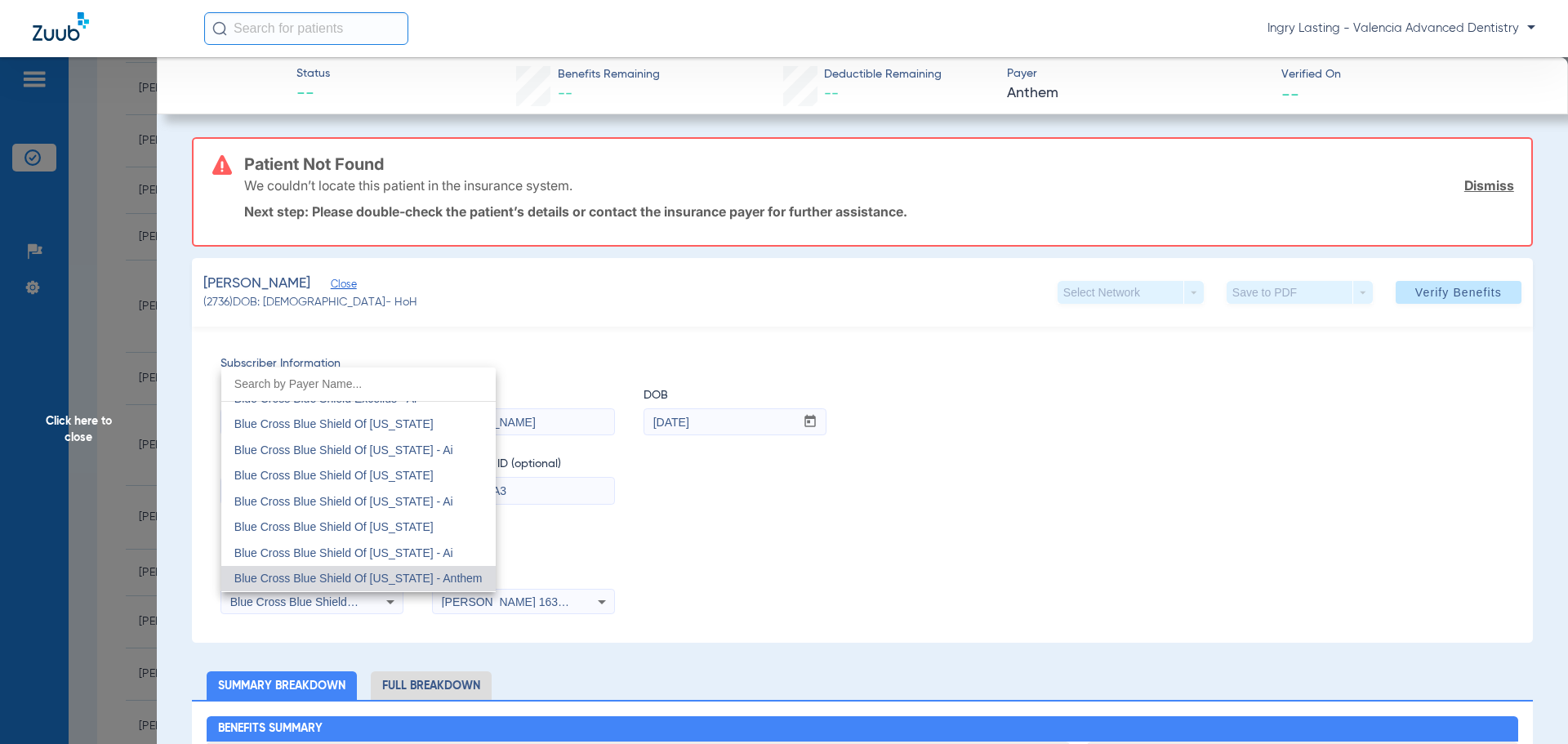
click at [348, 600] on div at bounding box center [784, 372] width 1568 height 744
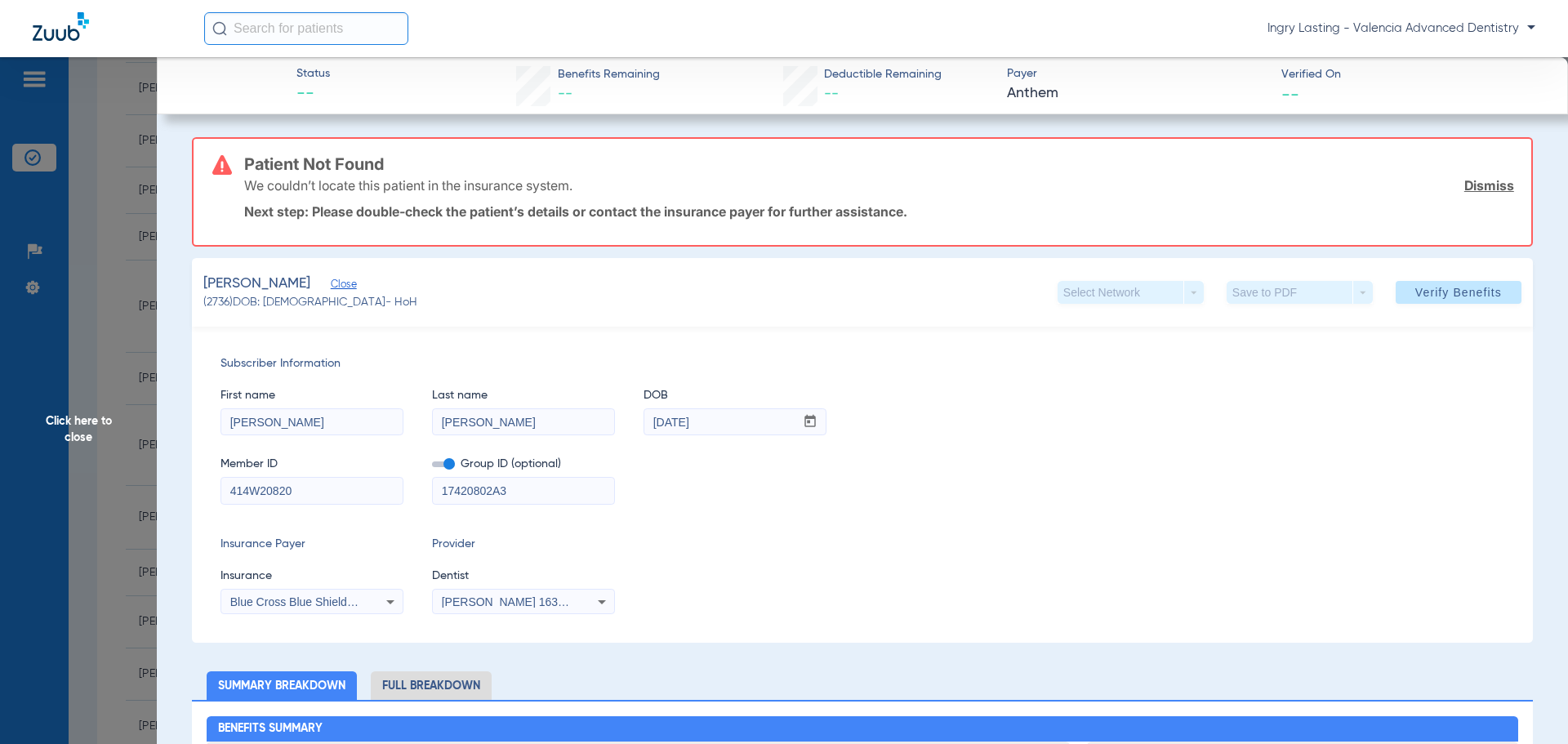
drag, startPoint x: 446, startPoint y: 461, endPoint x: 473, endPoint y: 533, distance: 76.9
click at [447, 461] on span at bounding box center [443, 464] width 23 height 6
click at [432, 466] on input "checkbox" at bounding box center [432, 466] width 0 height 0
click at [489, 597] on span "[PERSON_NAME] 1639402225" at bounding box center [522, 601] width 161 height 13
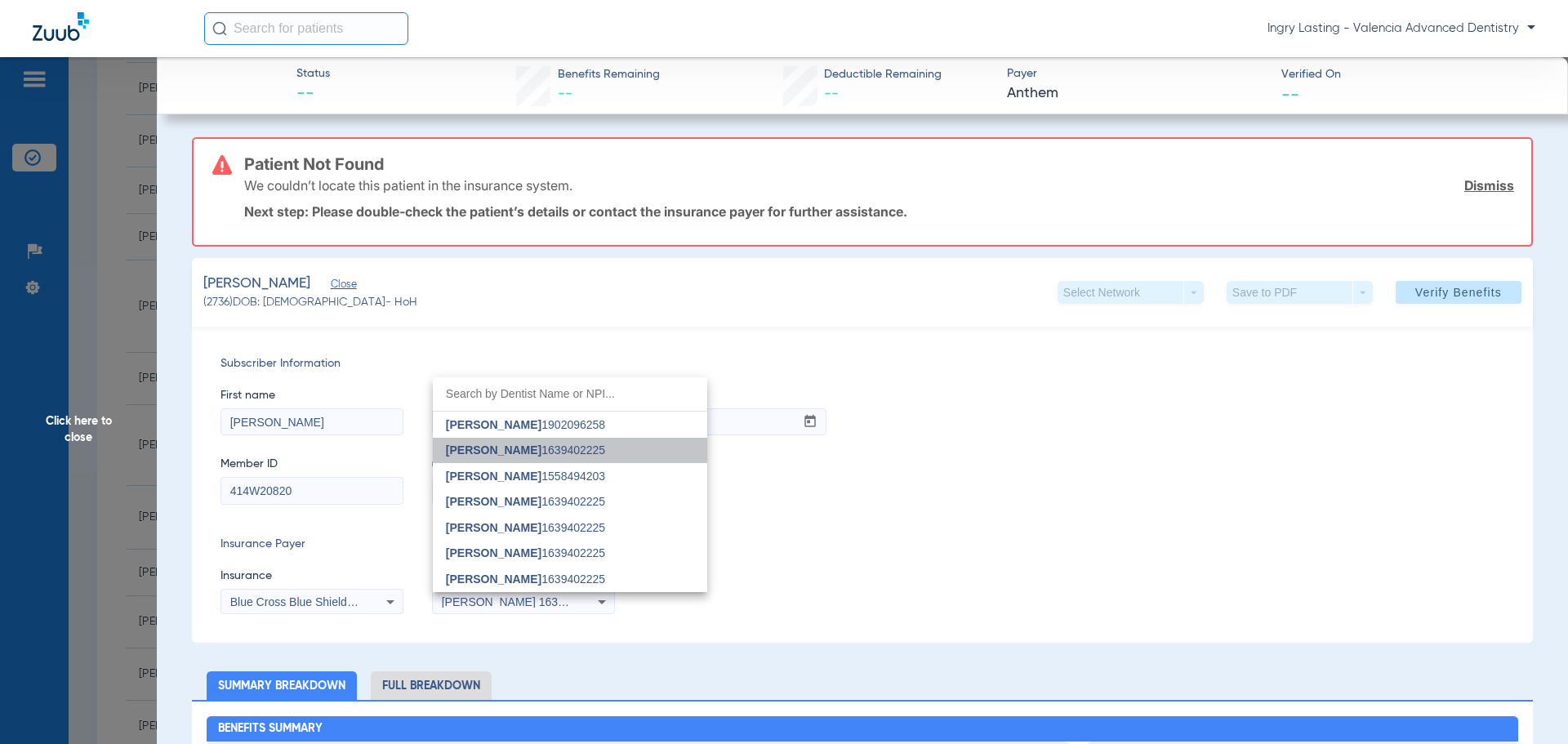
click at [541, 448] on span "[PERSON_NAME]" at bounding box center [493, 449] width 95 height 13
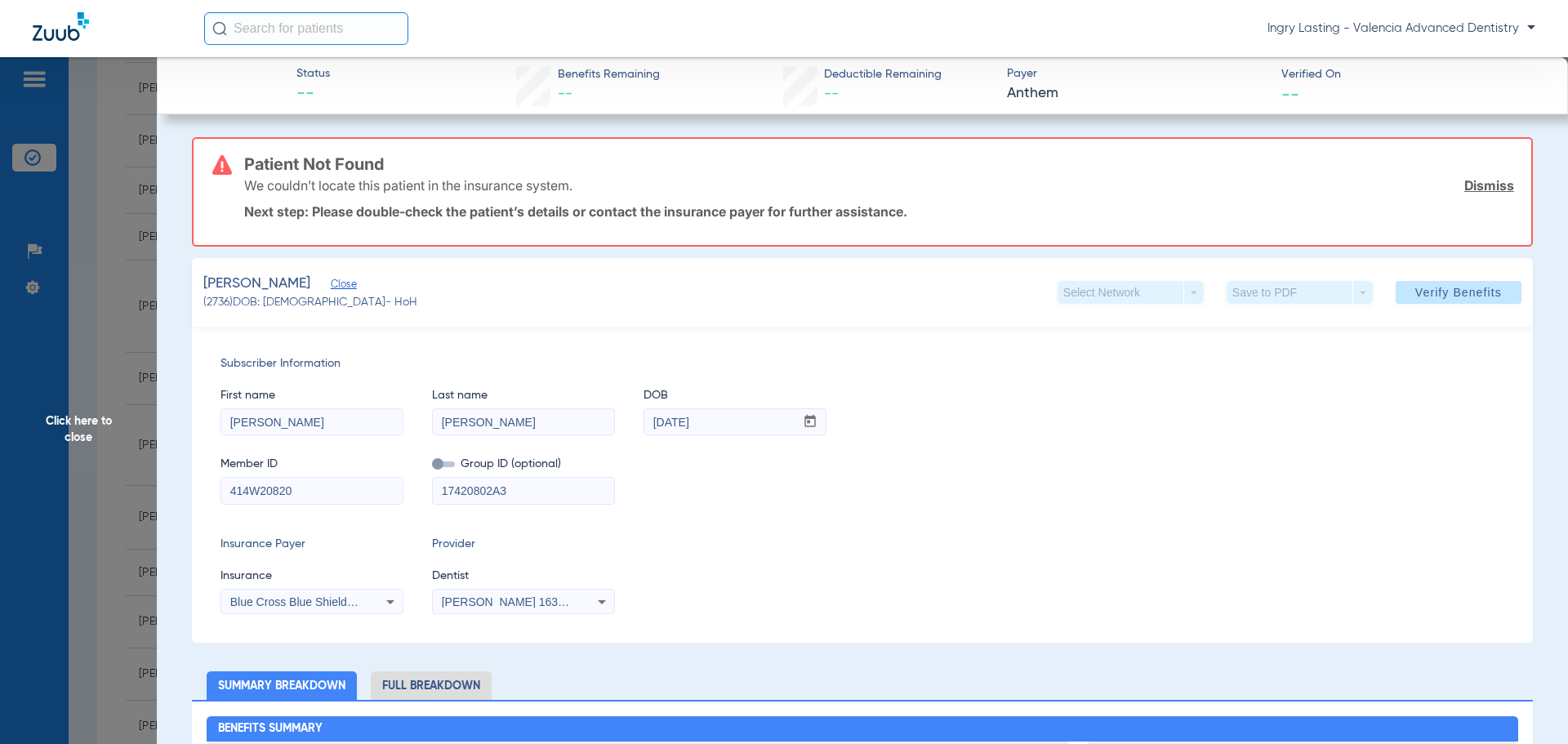
drag, startPoint x: 1431, startPoint y: 288, endPoint x: 1404, endPoint y: 288, distance: 27.0
click at [1415, 288] on span "Verify Benefits" at bounding box center [1458, 293] width 87 height 13
drag, startPoint x: 86, startPoint y: 452, endPoint x: 624, endPoint y: 220, distance: 585.9
click at [87, 450] on span "Click here to close" at bounding box center [78, 430] width 157 height 744
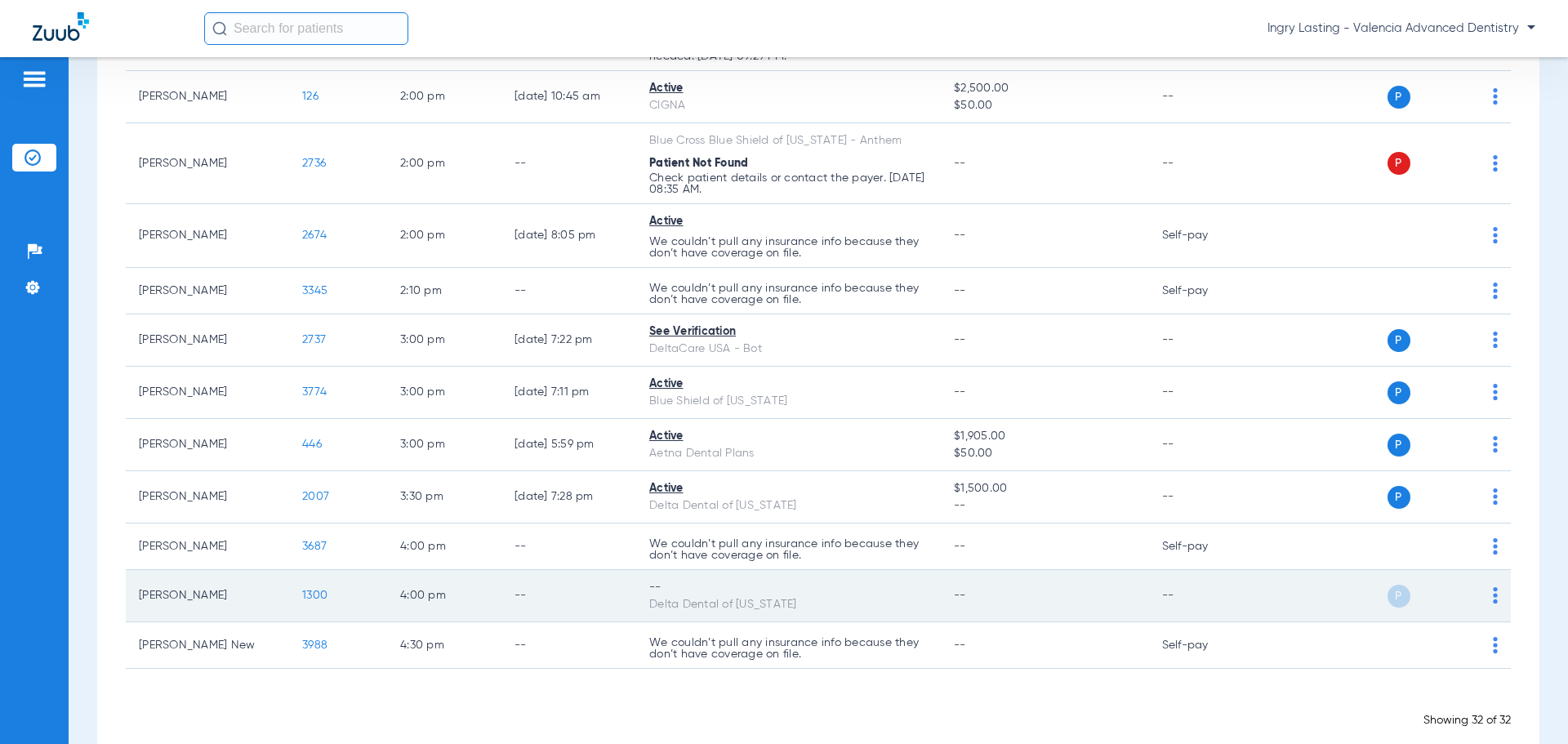
scroll to position [1372, 0]
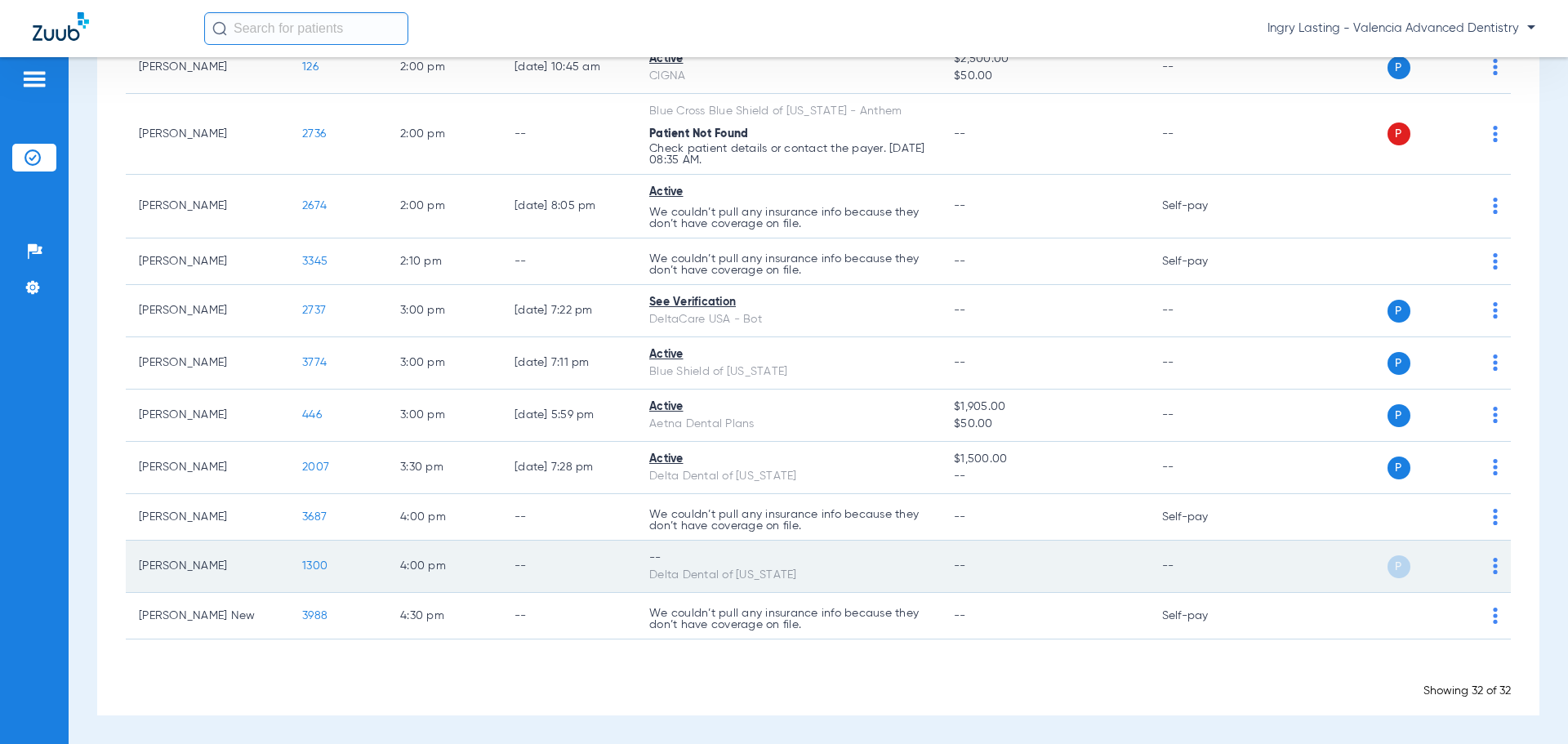
click at [310, 565] on span "1300" at bounding box center [315, 566] width 26 height 11
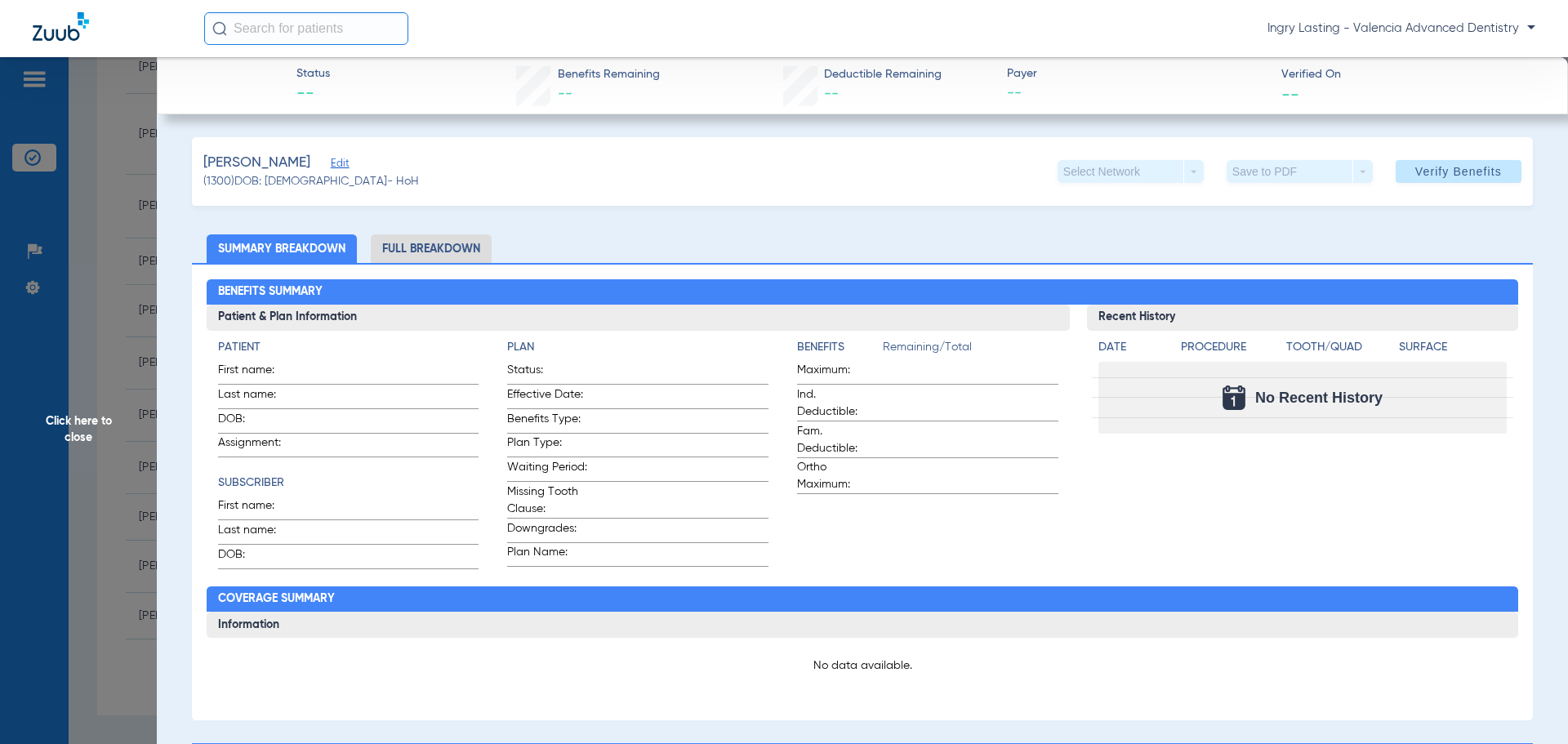
click at [336, 160] on span "Edit" at bounding box center [338, 165] width 15 height 15
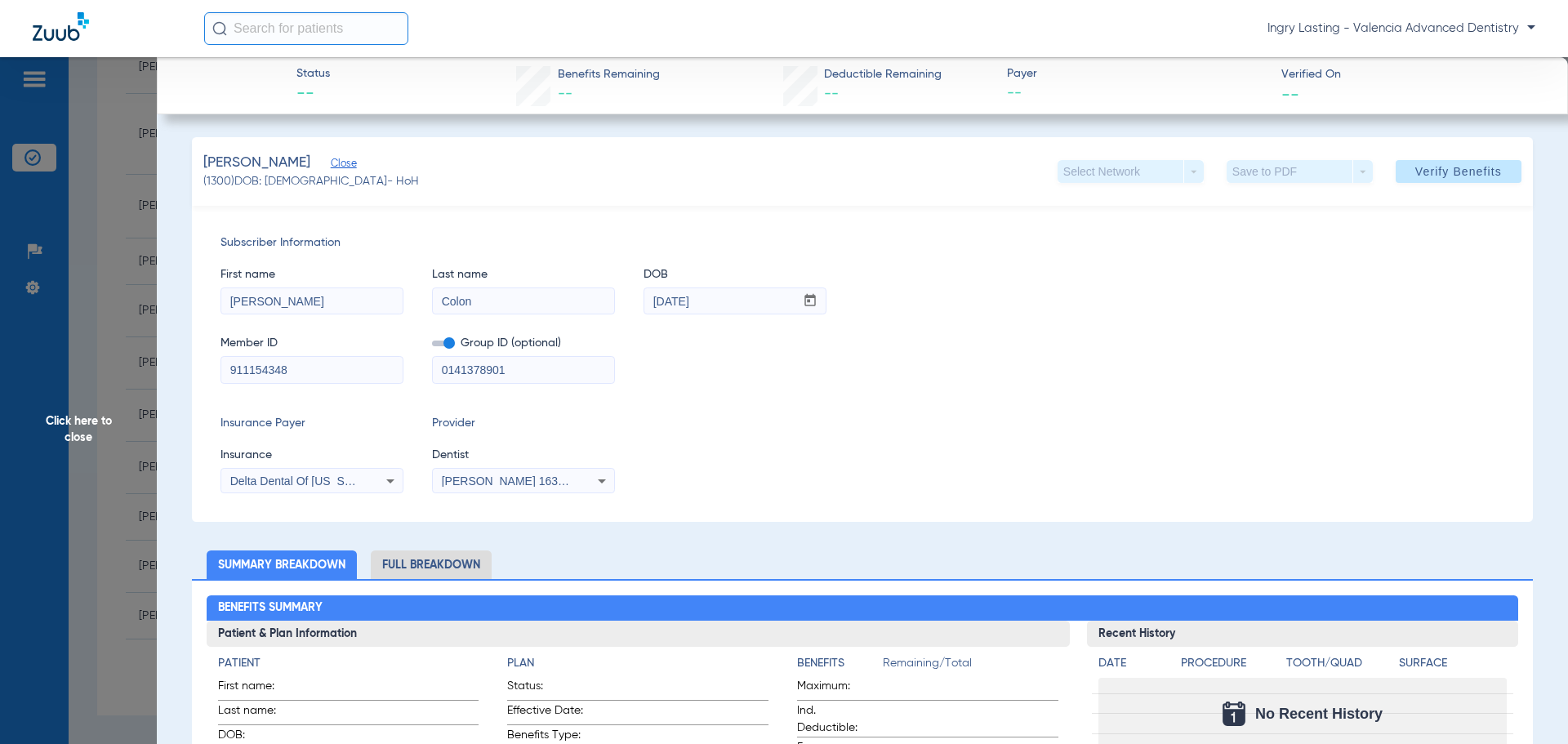
click at [442, 344] on span at bounding box center [443, 343] width 23 height 6
click at [432, 347] on input "checkbox" at bounding box center [432, 347] width 0 height 0
click at [491, 489] on div "[PERSON_NAME] 1639402225" at bounding box center [523, 481] width 181 height 20
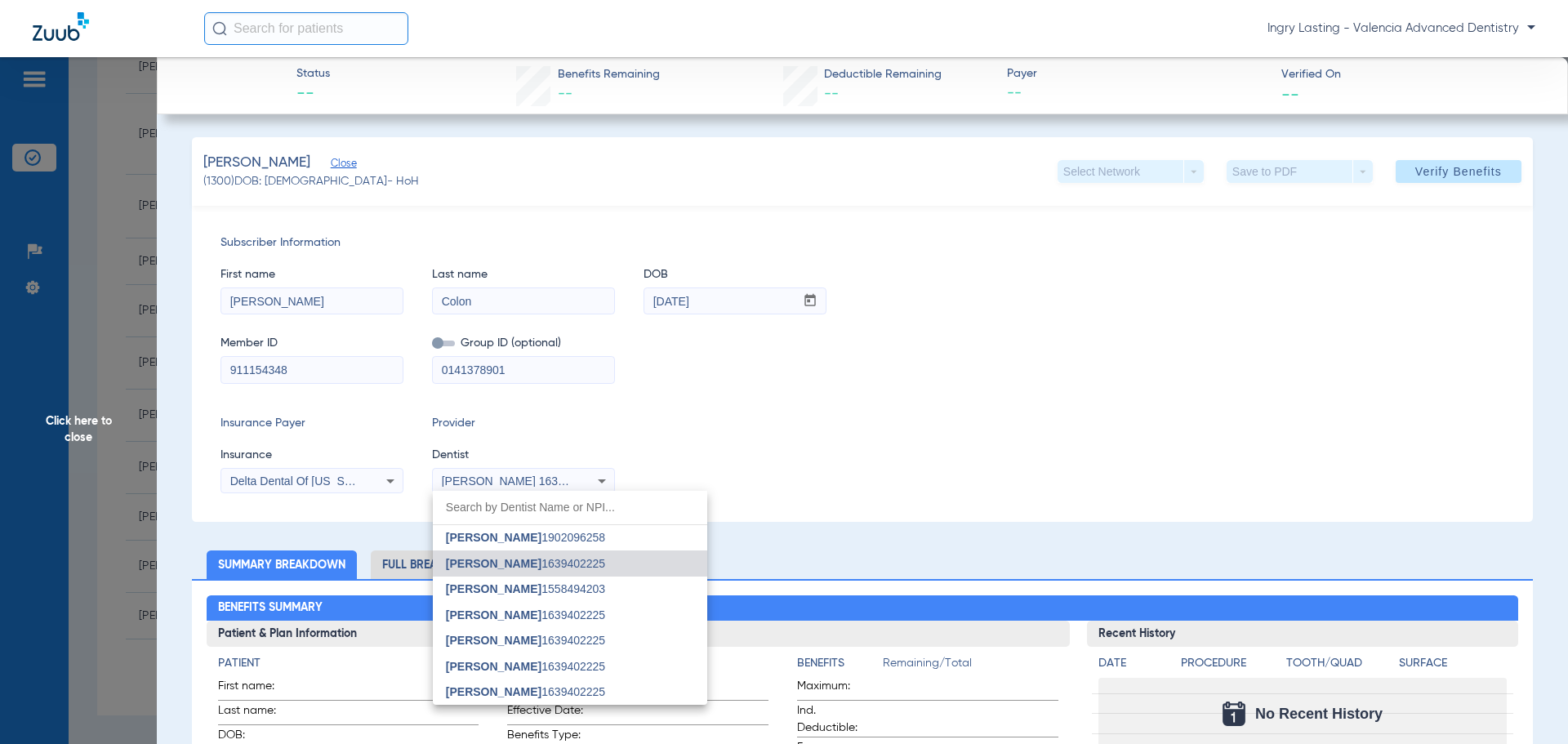
click at [490, 488] on div at bounding box center [784, 372] width 1568 height 744
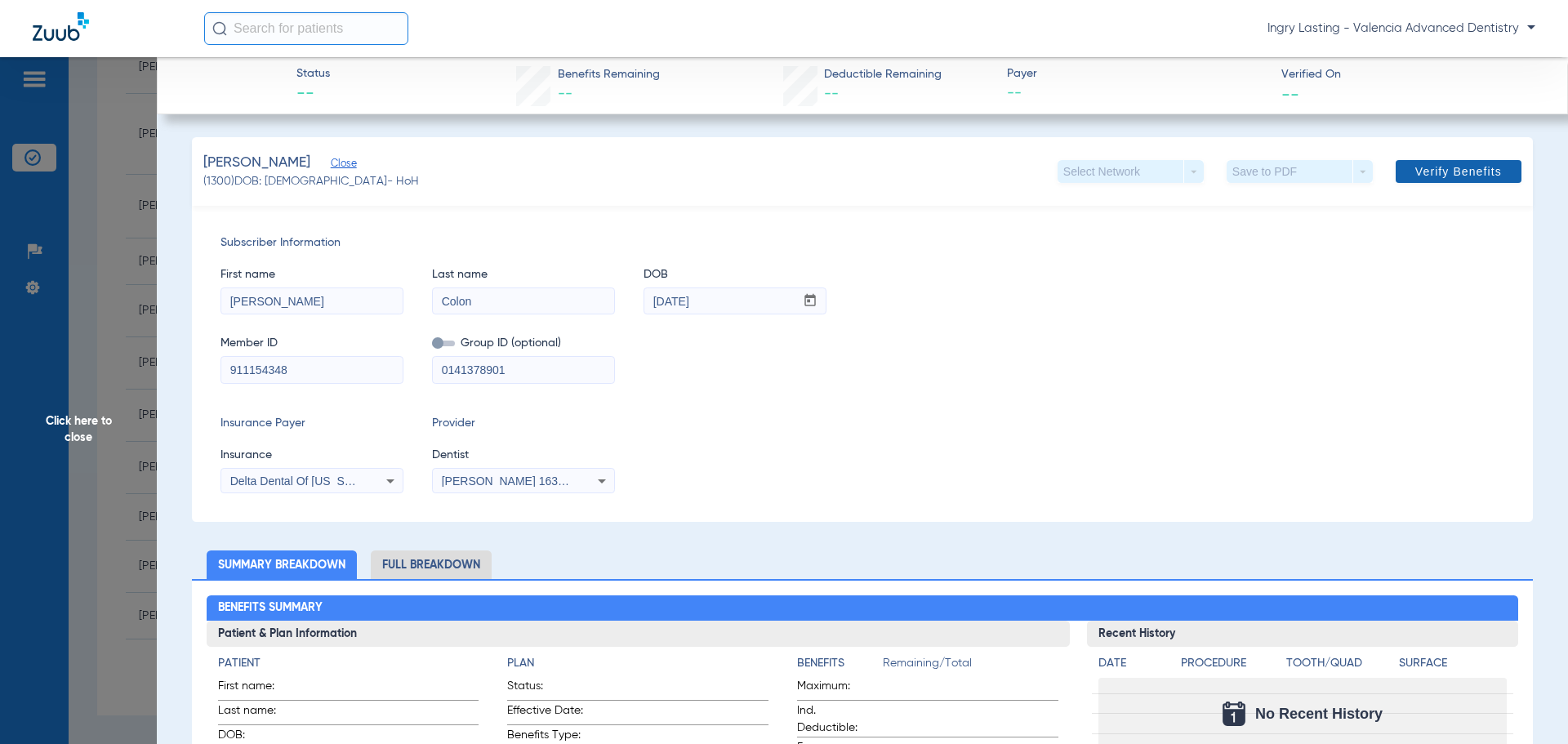
click at [1434, 159] on span at bounding box center [1457, 171] width 126 height 39
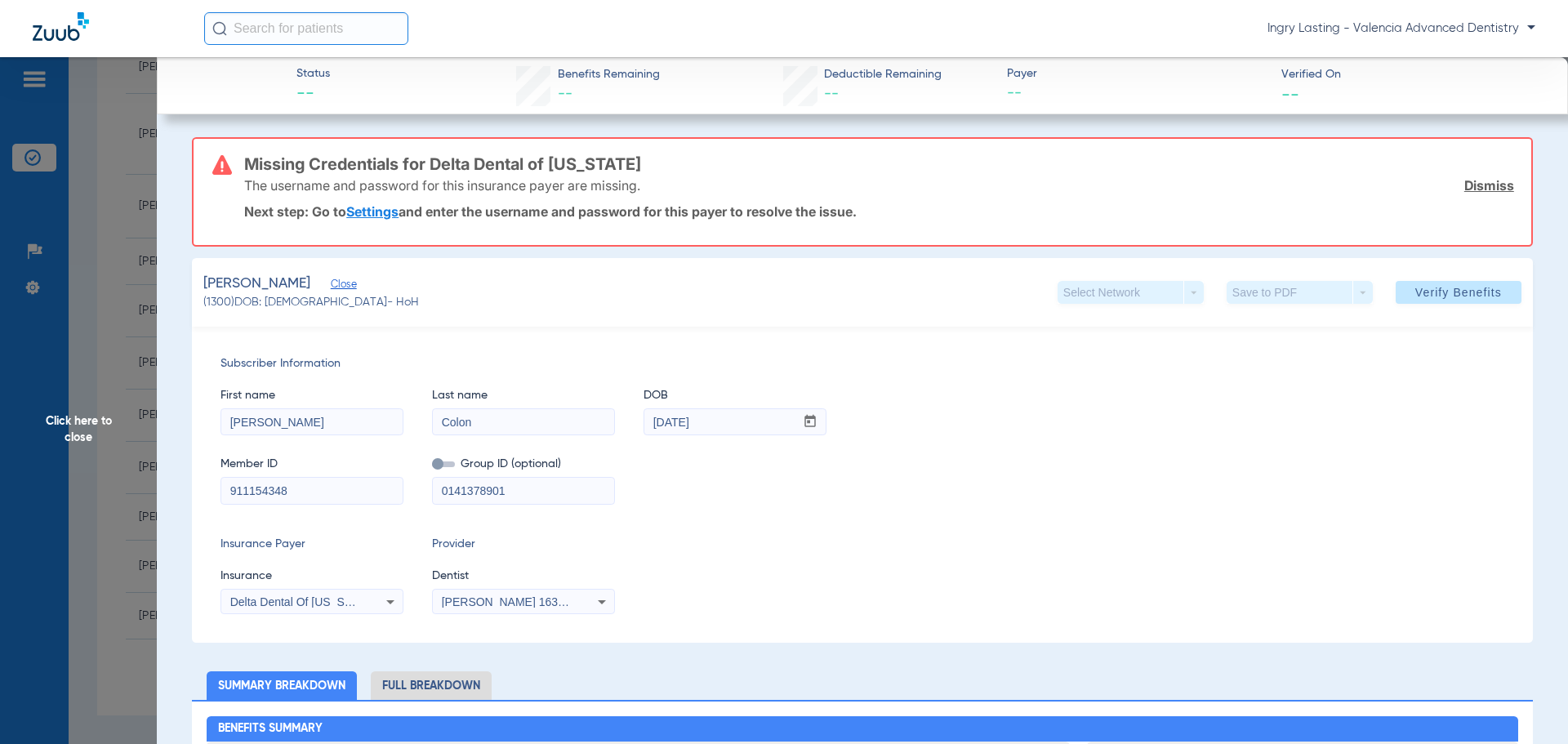
click at [129, 317] on span "Click here to close" at bounding box center [78, 430] width 157 height 744
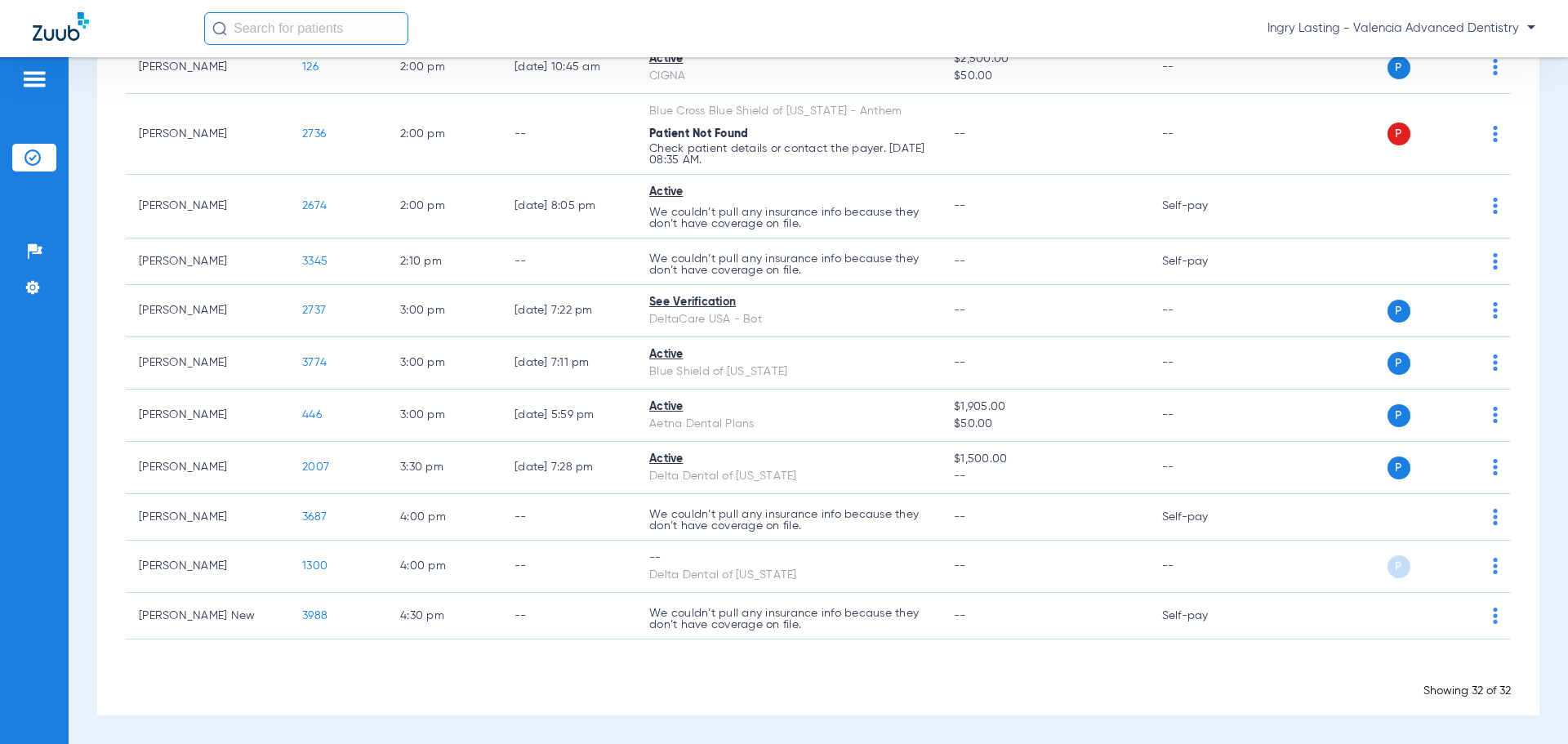
click at [1353, 39] on div "Ingry Lasting - Valencia Advanced Dentistry" at bounding box center [869, 28] width 1331 height 33
click at [1351, 32] on span "Ingry Lasting - Valencia Advanced Dentistry" at bounding box center [1402, 28] width 268 height 16
click at [1483, 58] on span "Account Selection" at bounding box center [1474, 58] width 92 height 11
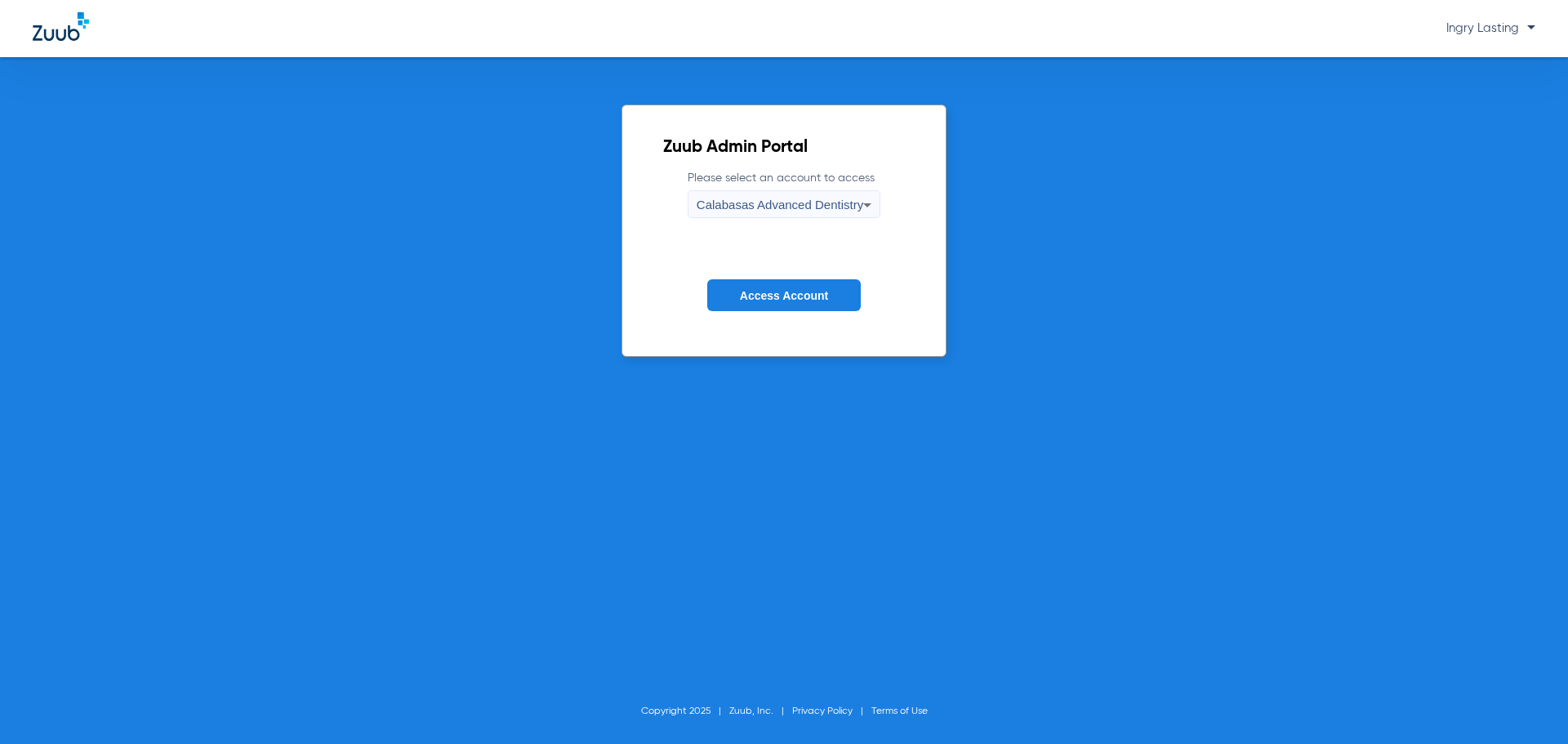
click at [800, 212] on div "Calabasas Advanced Dentistry" at bounding box center [779, 204] width 166 height 27
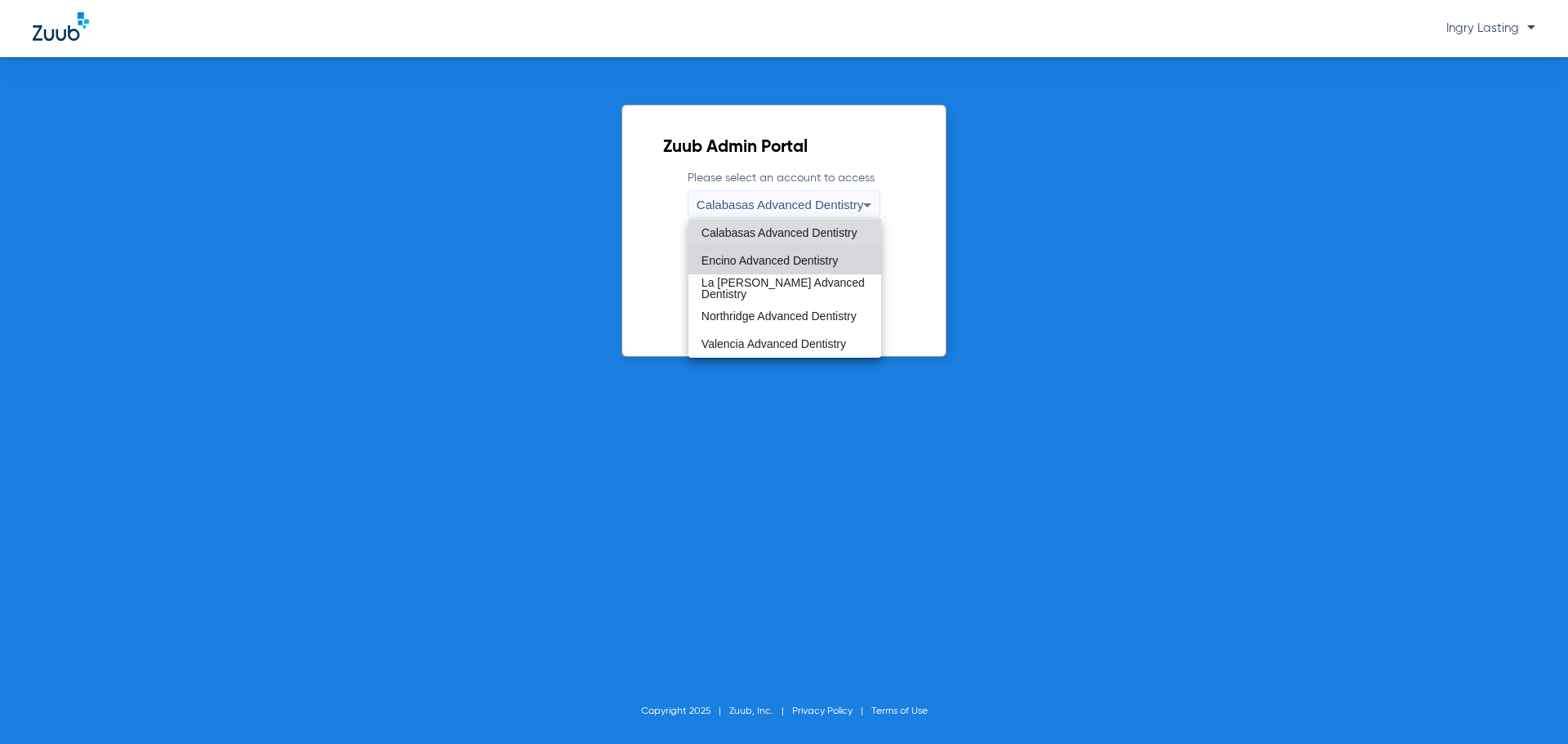
click at [780, 258] on span "Encino Advanced Dentistry" at bounding box center [770, 261] width 136 height 11
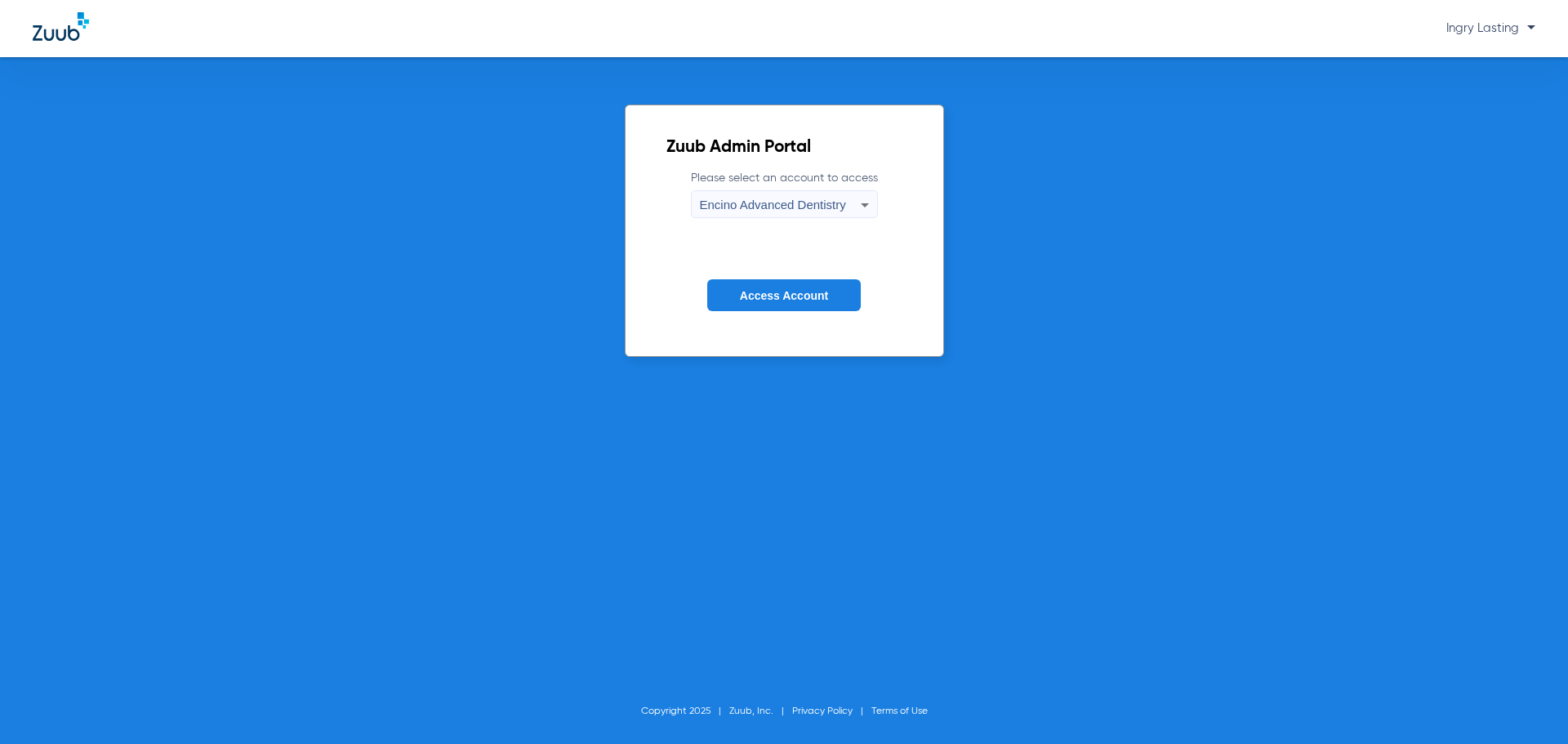
click at [774, 292] on span "Access Account" at bounding box center [783, 296] width 88 height 13
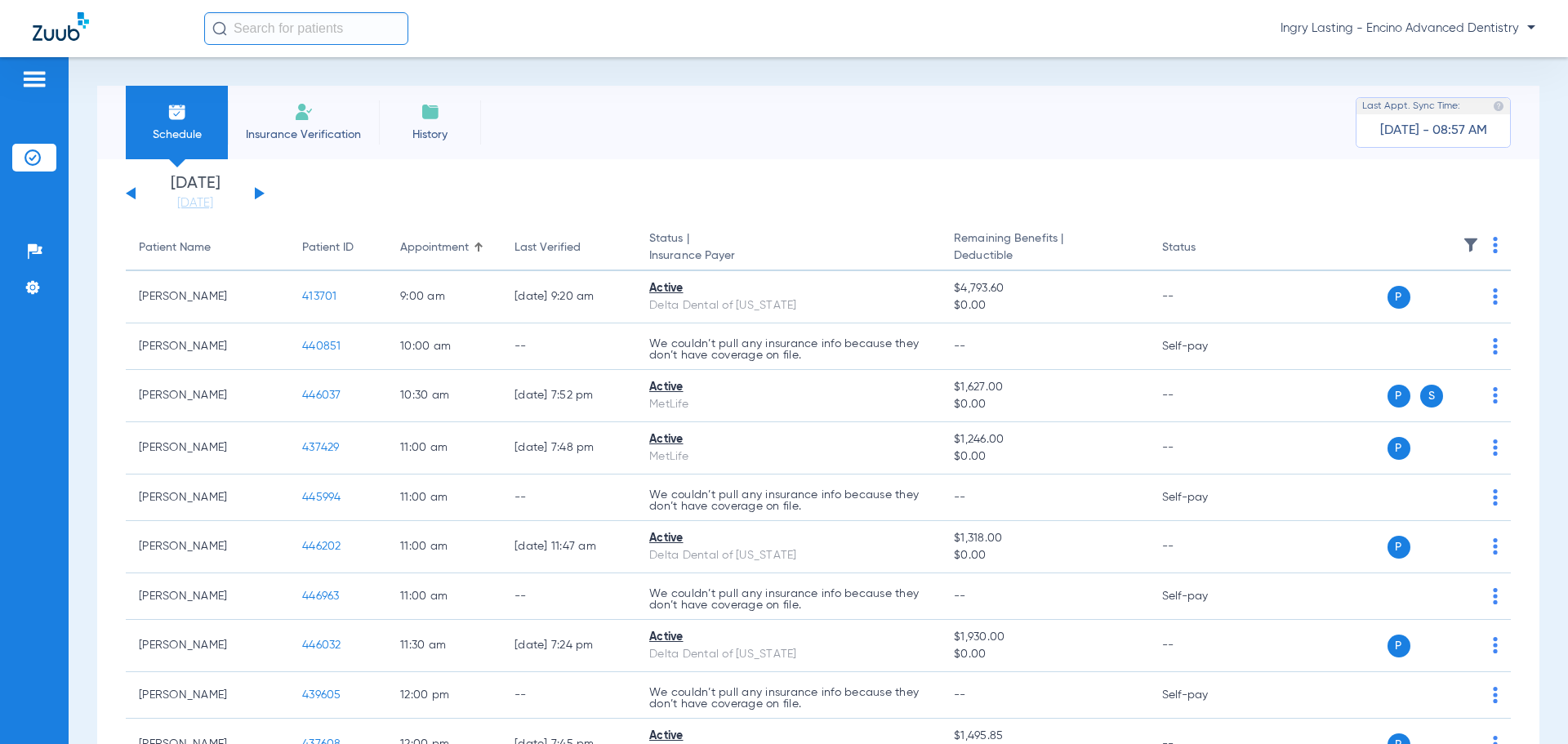
click at [265, 200] on app-single-date-navigator "[DATE] [DATE] [DATE] [DATE] [DATE] [DATE] [DATE] [DATE] [DATE] [DATE] [DATE] [D…" at bounding box center [818, 194] width 1385 height 36
click at [254, 190] on div "[DATE] [DATE] [DATE] [DATE] [DATE] [DATE] [DATE] [DATE] [DATE] [DATE] [DATE] [D…" at bounding box center [195, 194] width 139 height 36
click at [257, 192] on button at bounding box center [260, 193] width 9 height 12
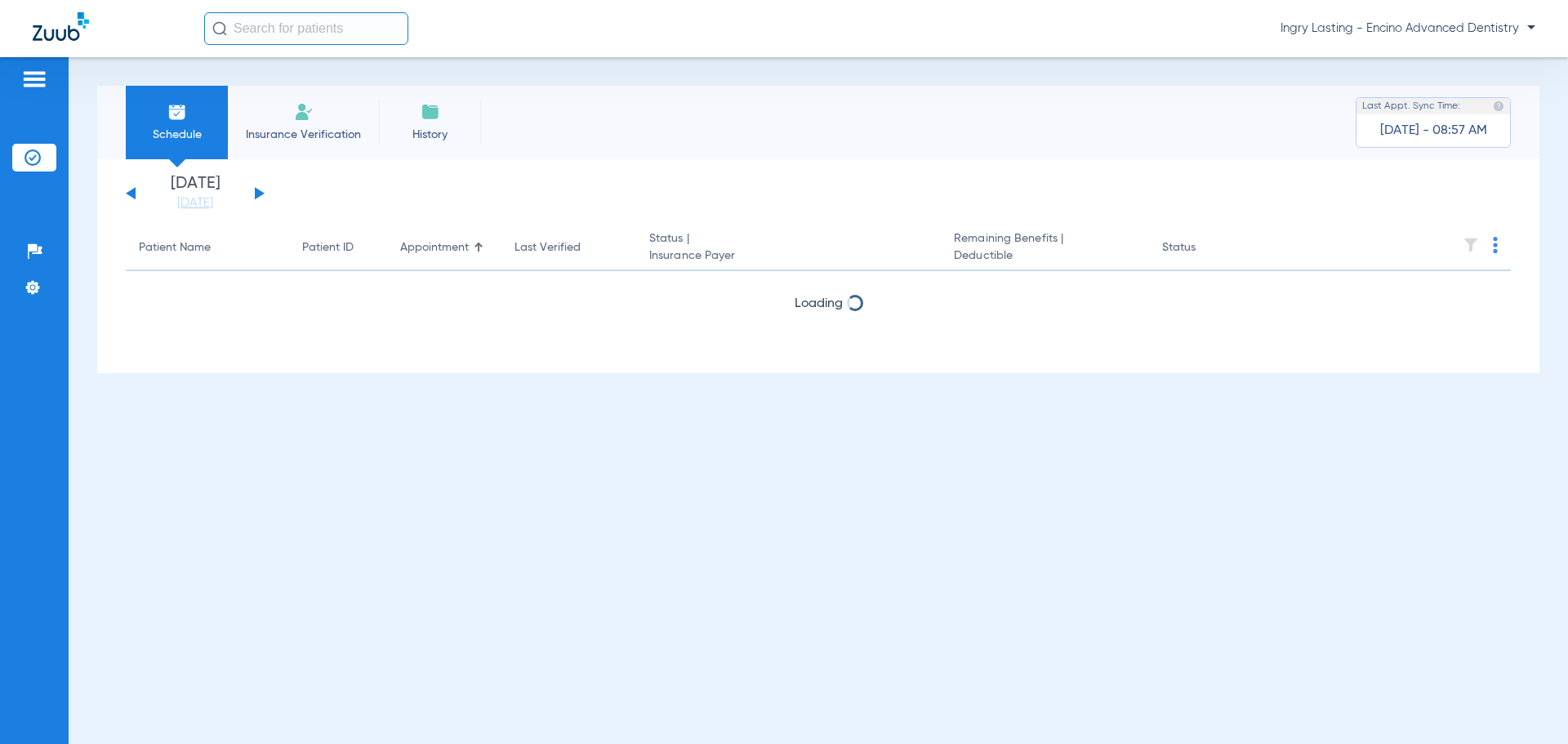
click at [257, 192] on button at bounding box center [260, 193] width 9 height 12
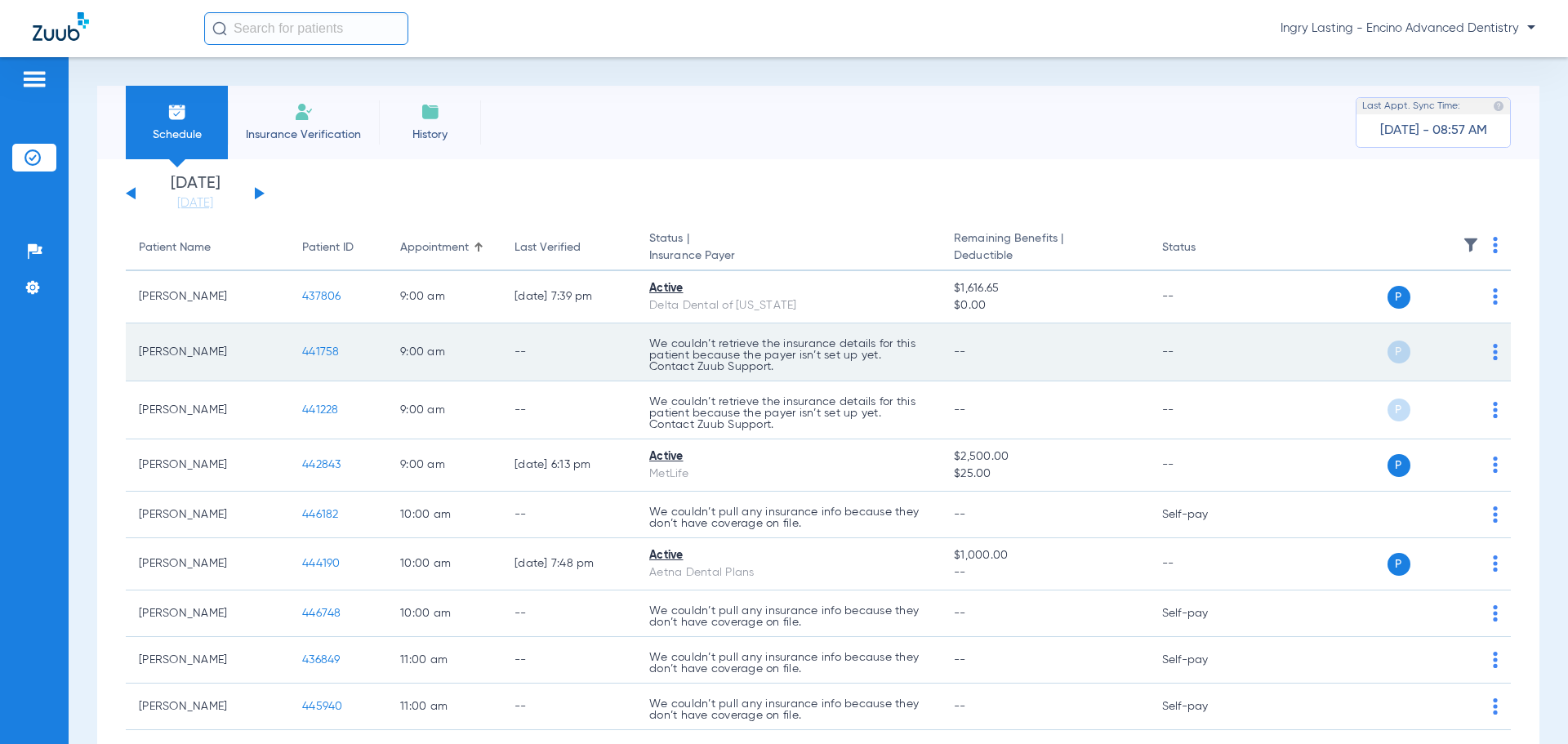
click at [305, 362] on td "441758" at bounding box center [338, 351] width 98 height 58
click at [316, 352] on span "441758" at bounding box center [321, 352] width 38 height 11
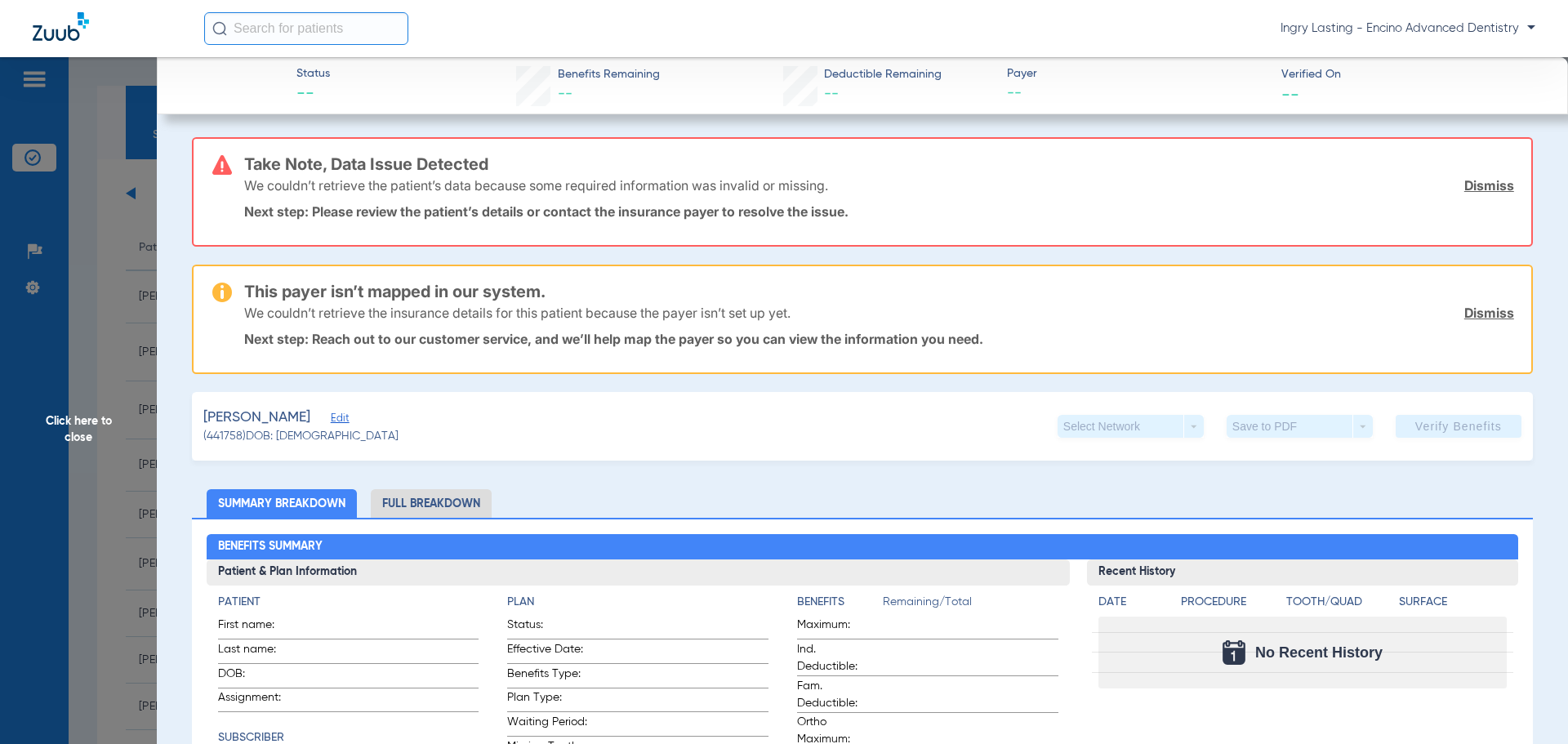
click at [111, 382] on span "Click here to close" at bounding box center [78, 430] width 157 height 744
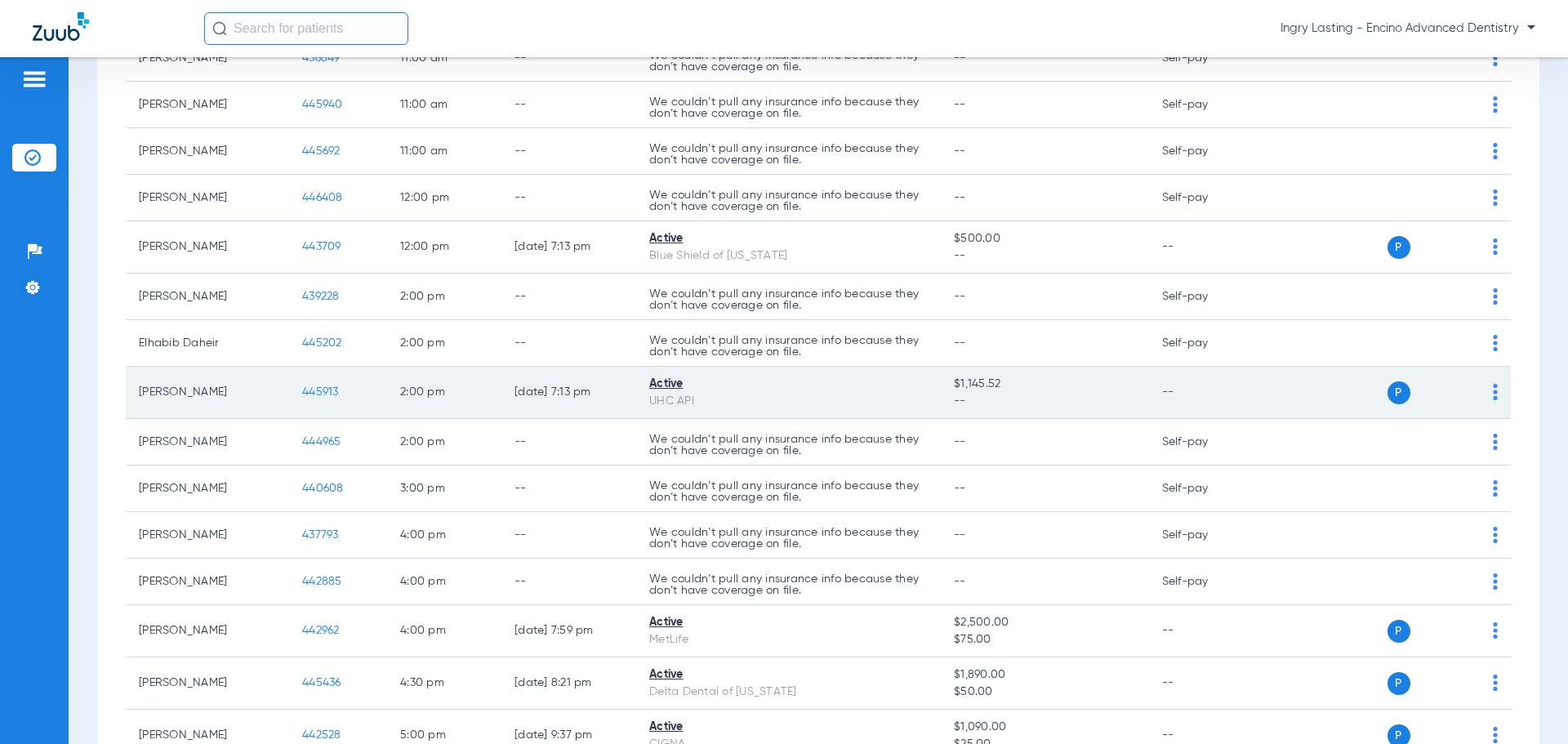
scroll to position [724, 0]
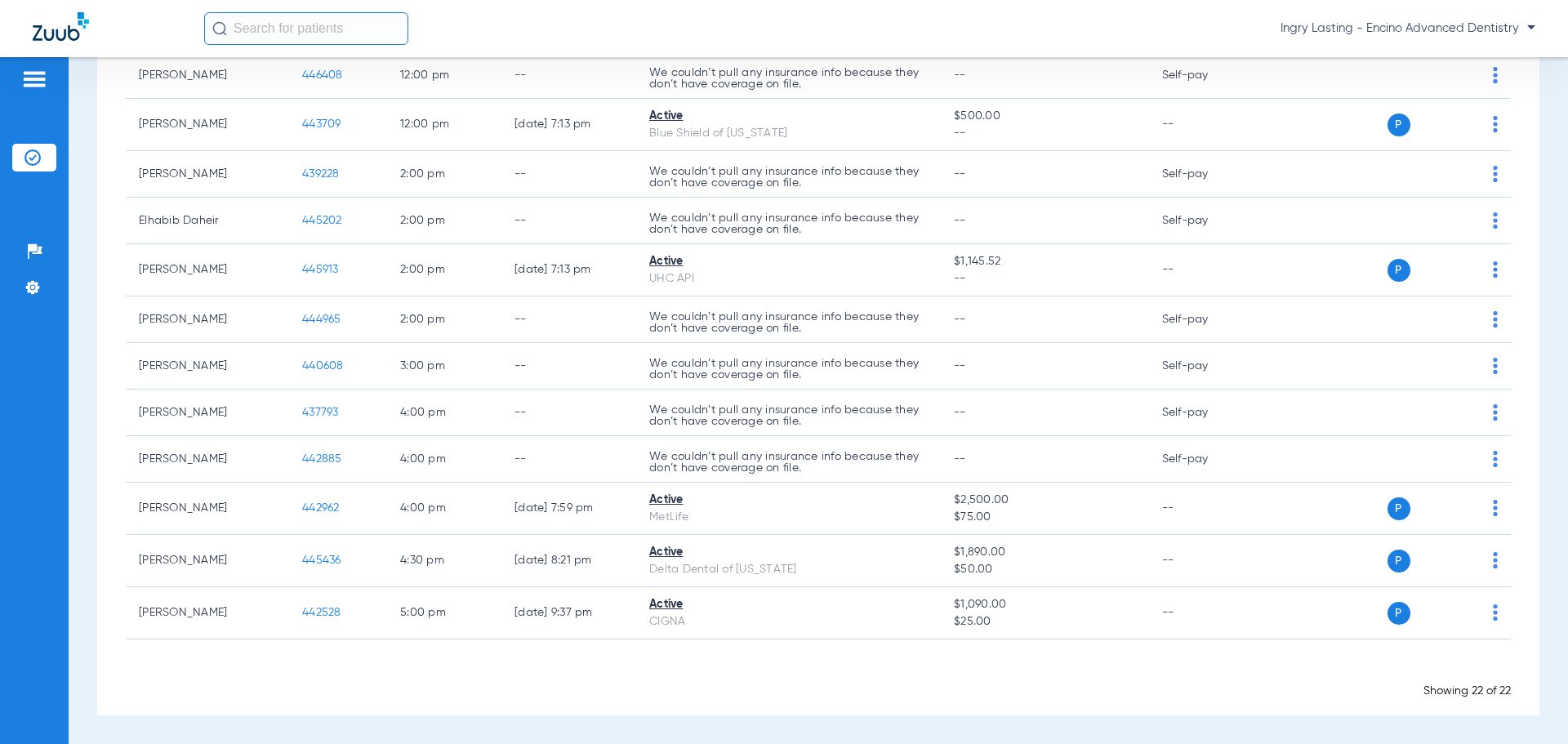
click at [1307, 28] on span "Ingry Lasting - Encino Advanced Dentistry" at bounding box center [1407, 28] width 255 height 16
click at [1476, 61] on span "Account Selection" at bounding box center [1474, 58] width 92 height 11
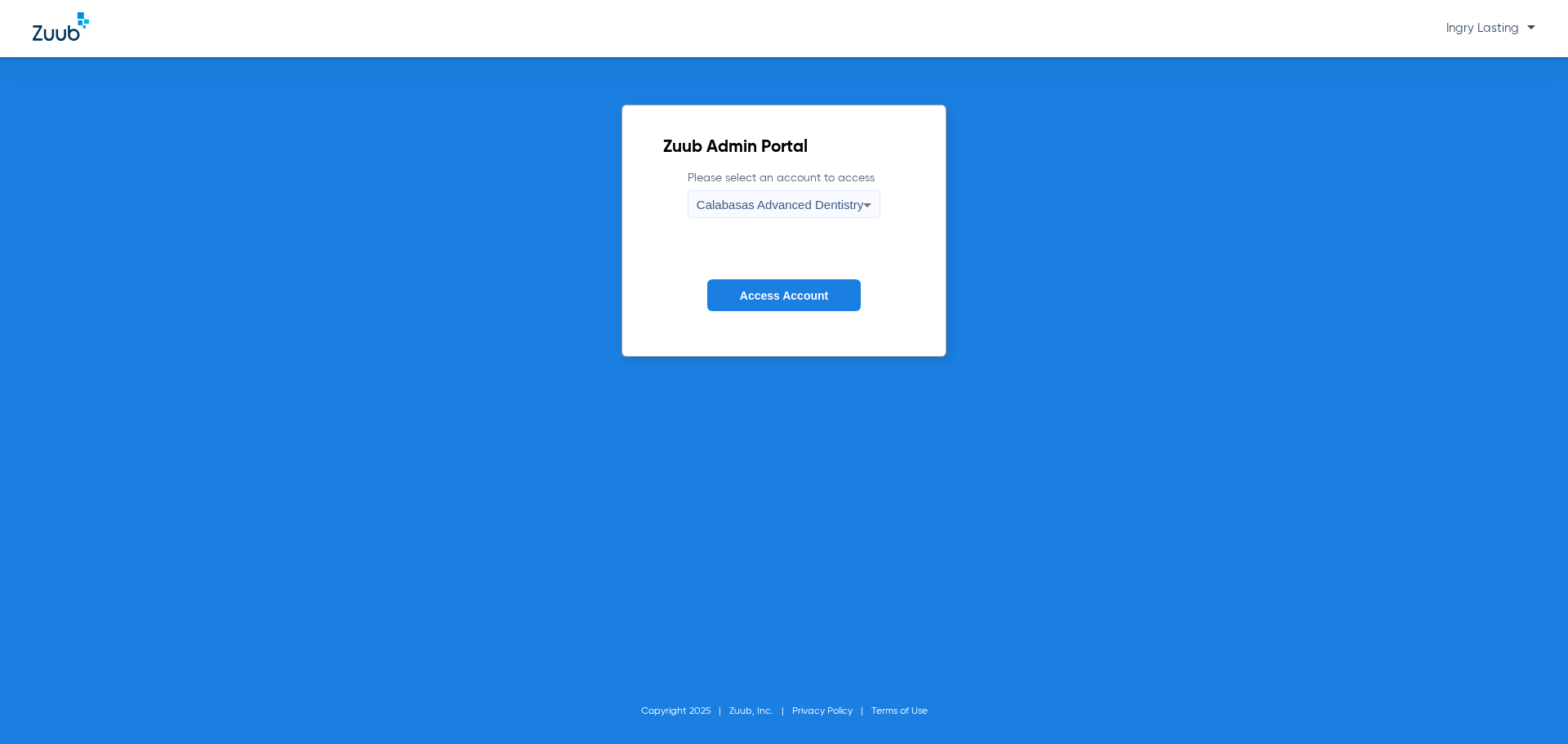
click at [791, 220] on form "Please select an account to access Calabasas Advanced Dentistry Access Account" at bounding box center [784, 252] width 242 height 165
click at [781, 210] on span "Calabasas Advanced Dentistry" at bounding box center [779, 204] width 166 height 14
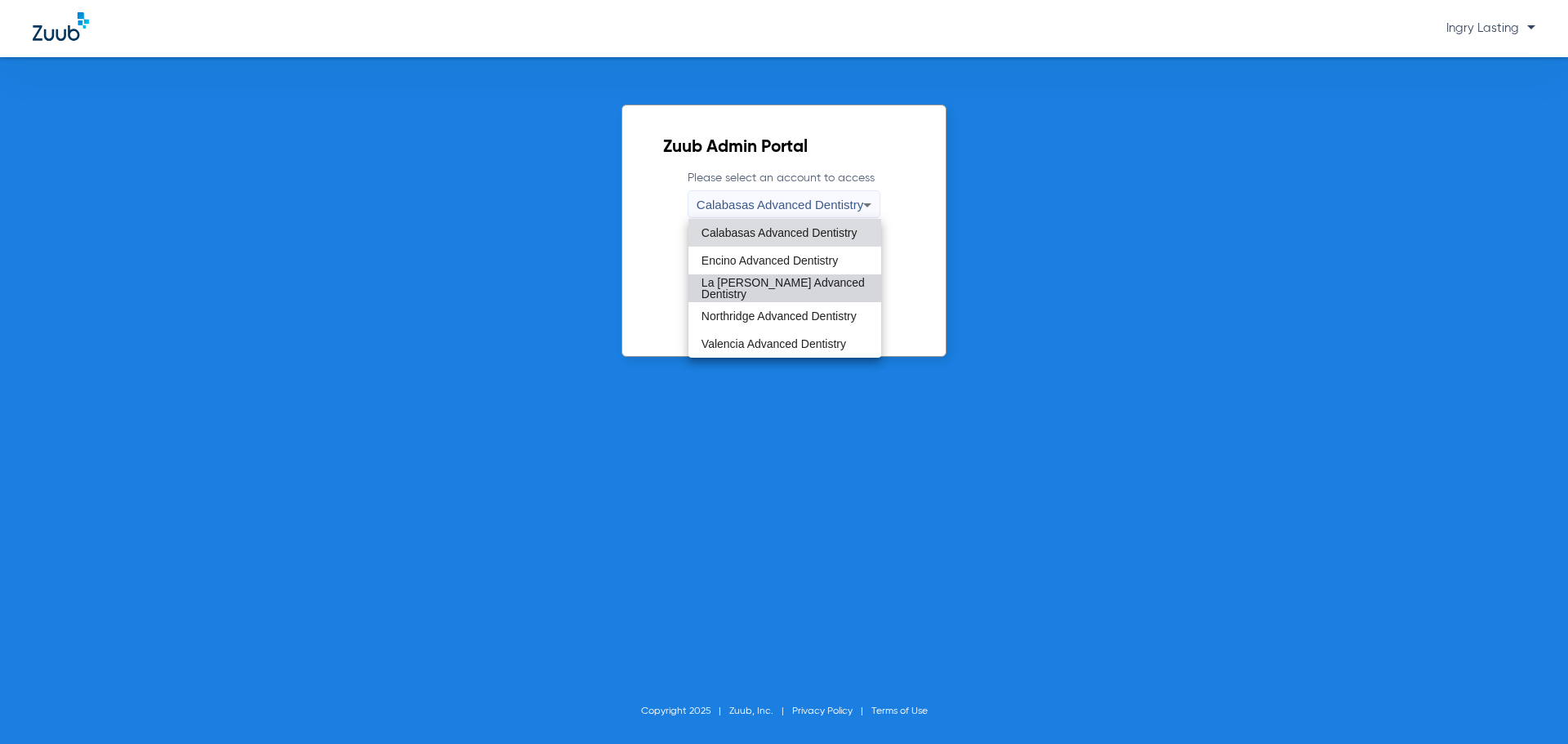
click at [764, 280] on mat-option "La [PERSON_NAME] Advanced Dentistry" at bounding box center [785, 287] width 193 height 27
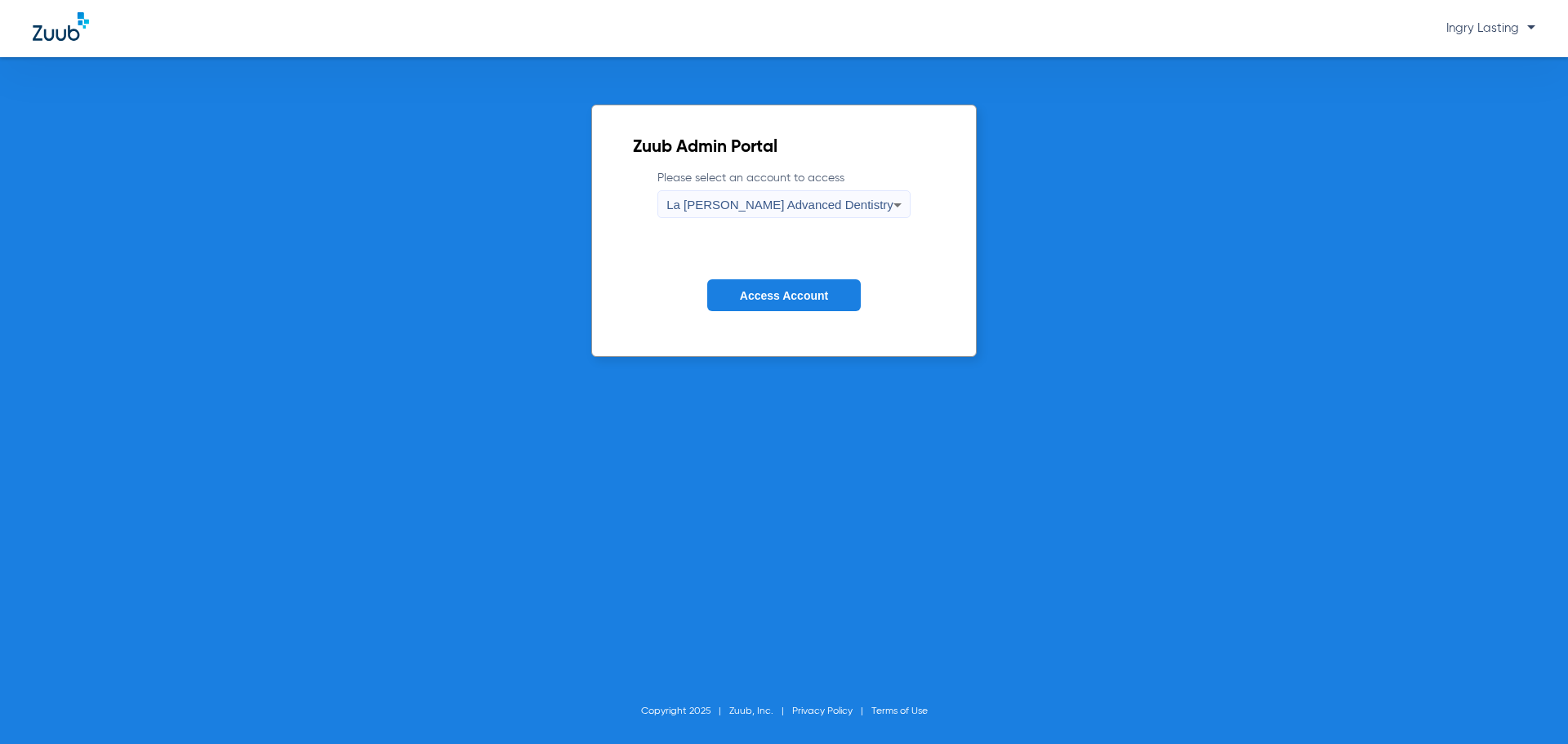
click at [762, 277] on form "Please select an account to access La [PERSON_NAME] Advanced Dentistry Access A…" at bounding box center [784, 252] width 302 height 165
click at [764, 289] on span "Access Account" at bounding box center [783, 296] width 88 height 13
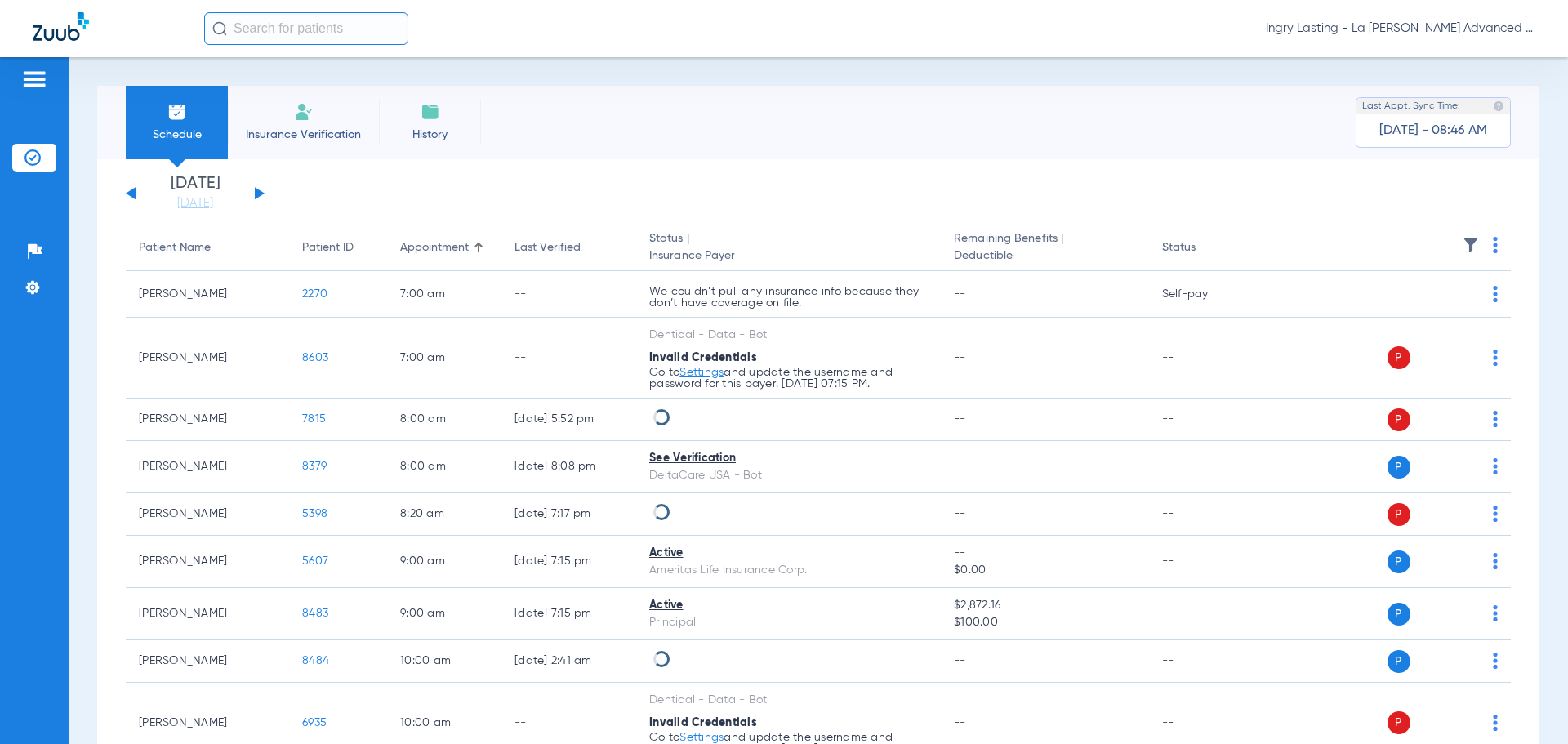
click at [252, 194] on div "[DATE] [DATE] [DATE] [DATE] [DATE] [DATE] [DATE] [DATE] [DATE] [DATE] [DATE] [D…" at bounding box center [195, 194] width 139 height 36
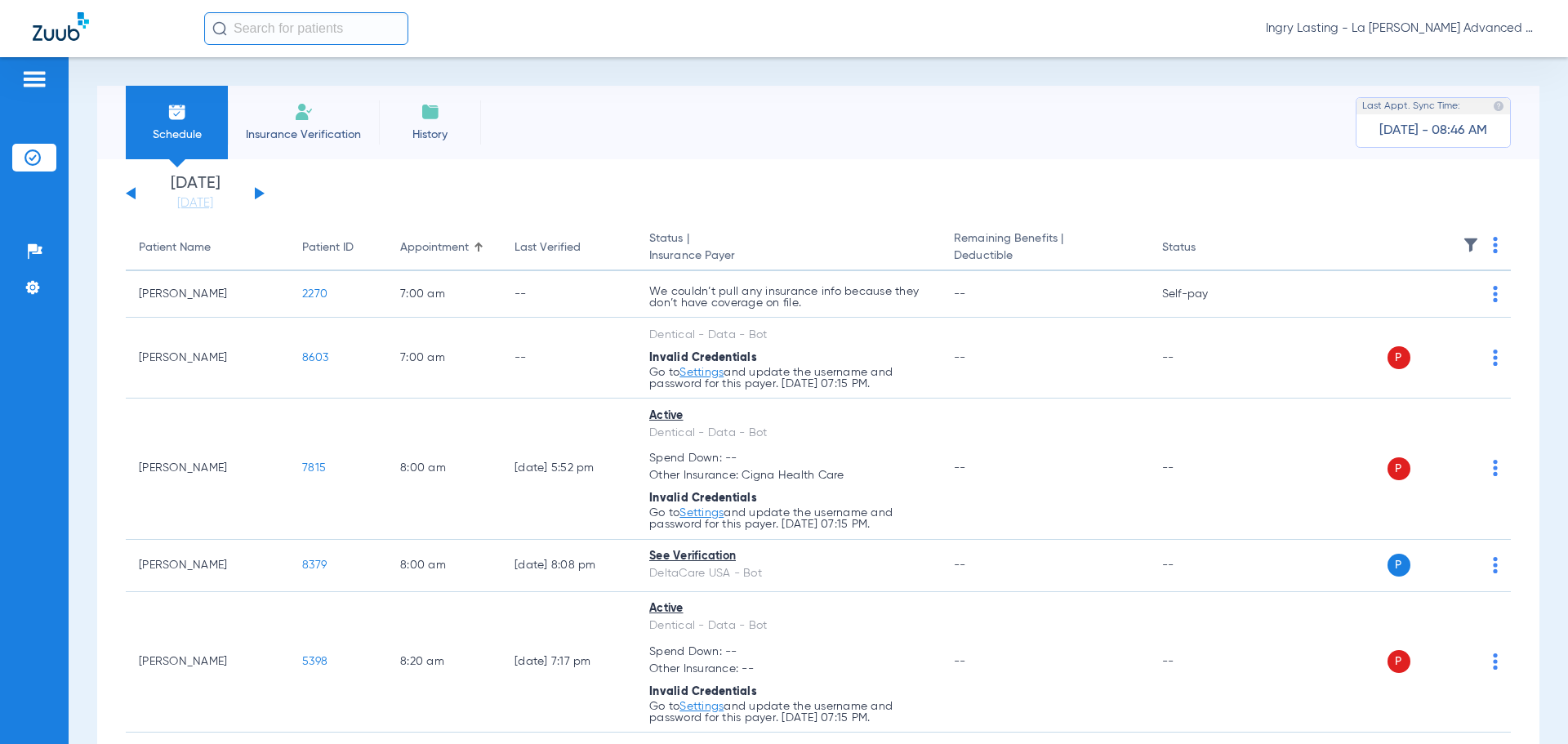
click at [262, 193] on button at bounding box center [260, 193] width 9 height 12
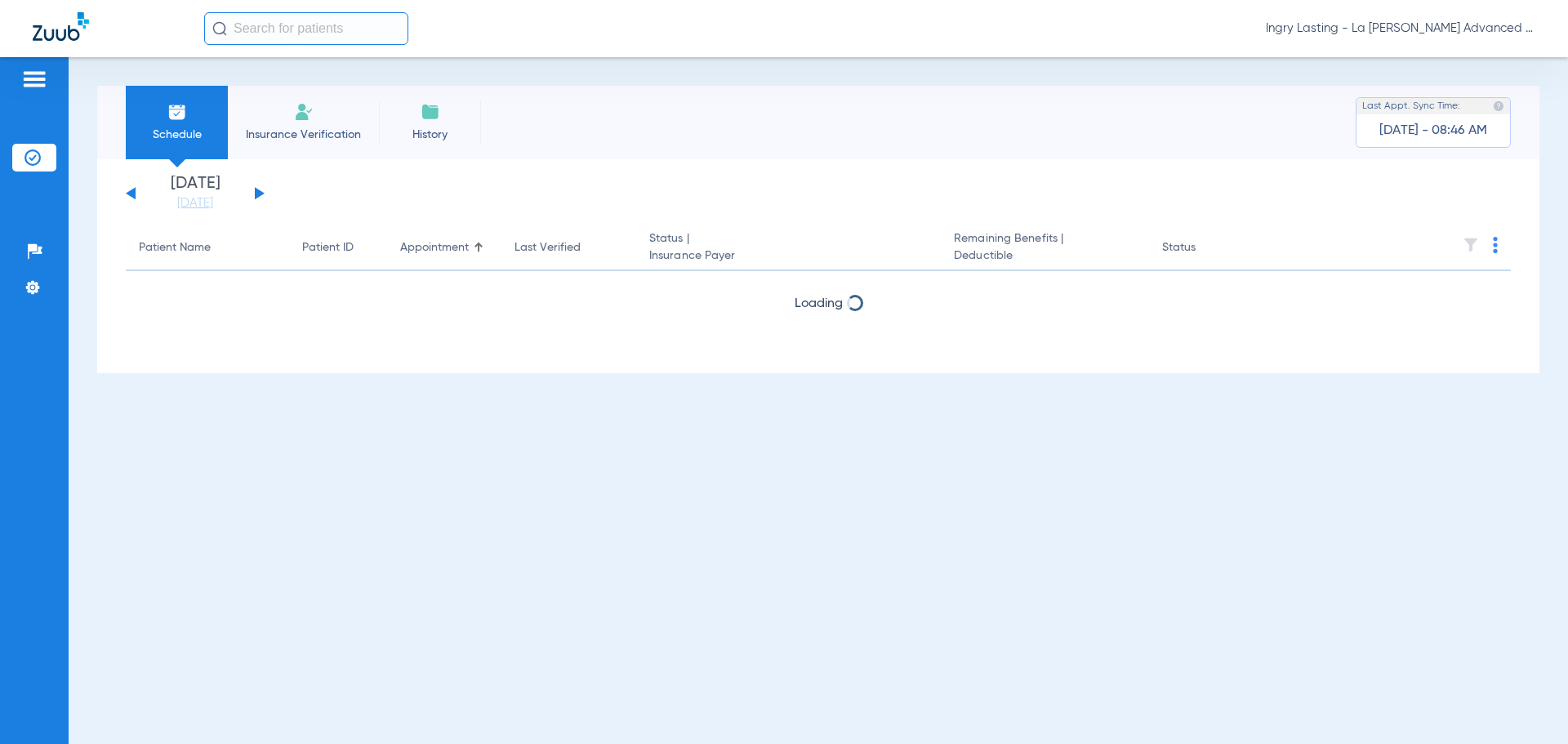
click at [262, 193] on button at bounding box center [260, 193] width 9 height 12
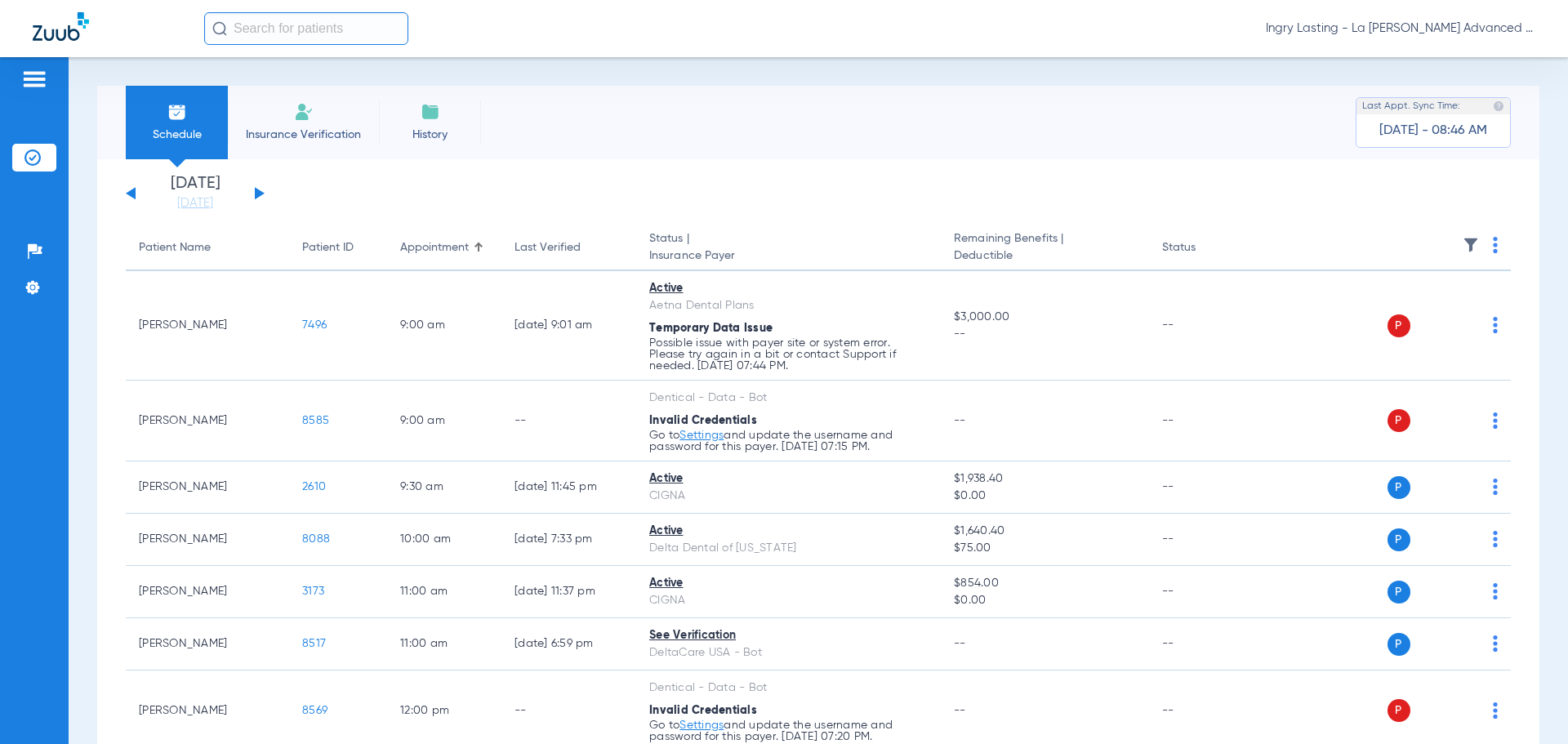
click at [136, 200] on div "[DATE] [DATE] [DATE] [DATE] [DATE] [DATE] [DATE] [DATE] [DATE] [DATE] [DATE] [D…" at bounding box center [195, 194] width 139 height 36
drag, startPoint x: 131, startPoint y: 193, endPoint x: 140, endPoint y: 197, distance: 9.8
click at [131, 194] on button at bounding box center [130, 193] width 9 height 12
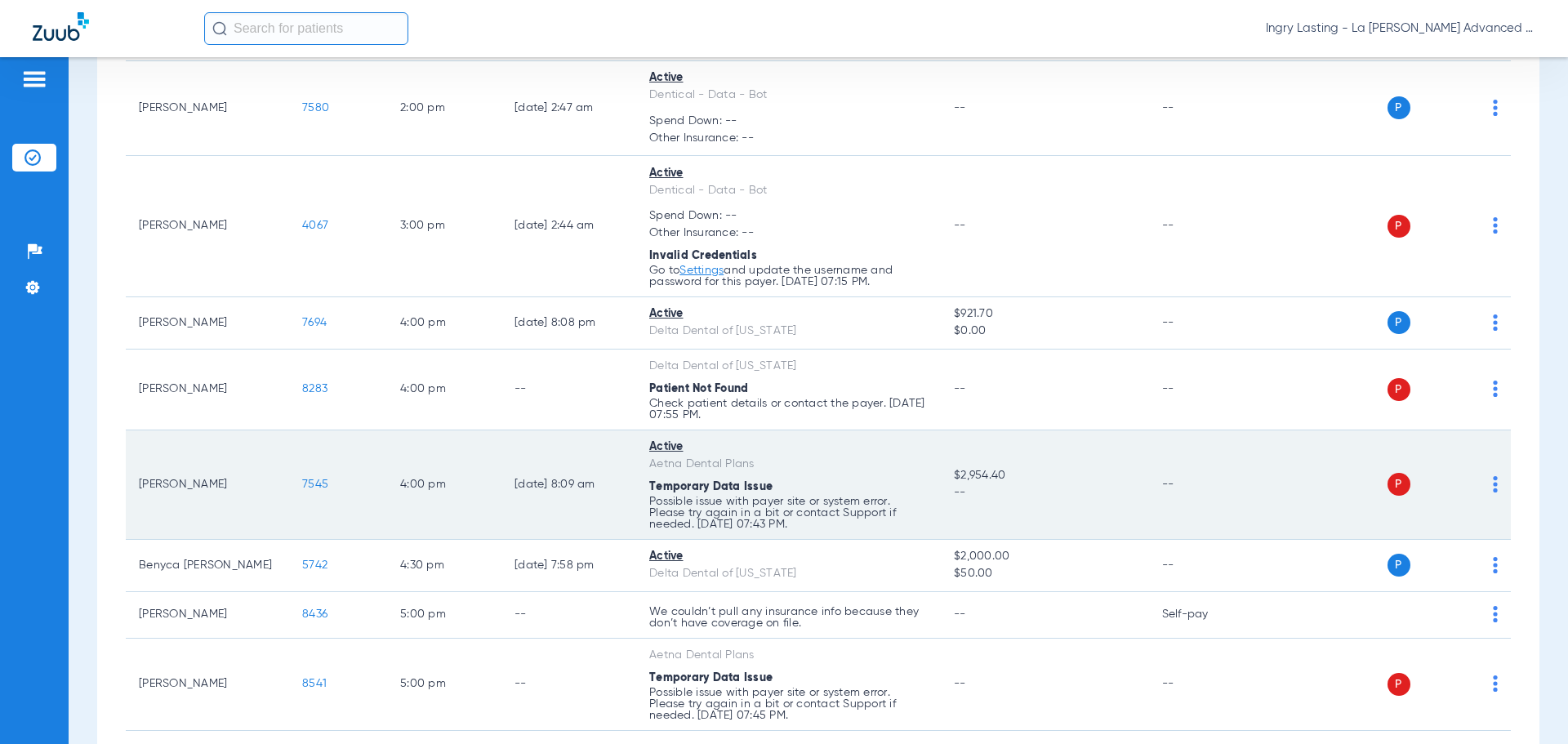
scroll to position [490, 0]
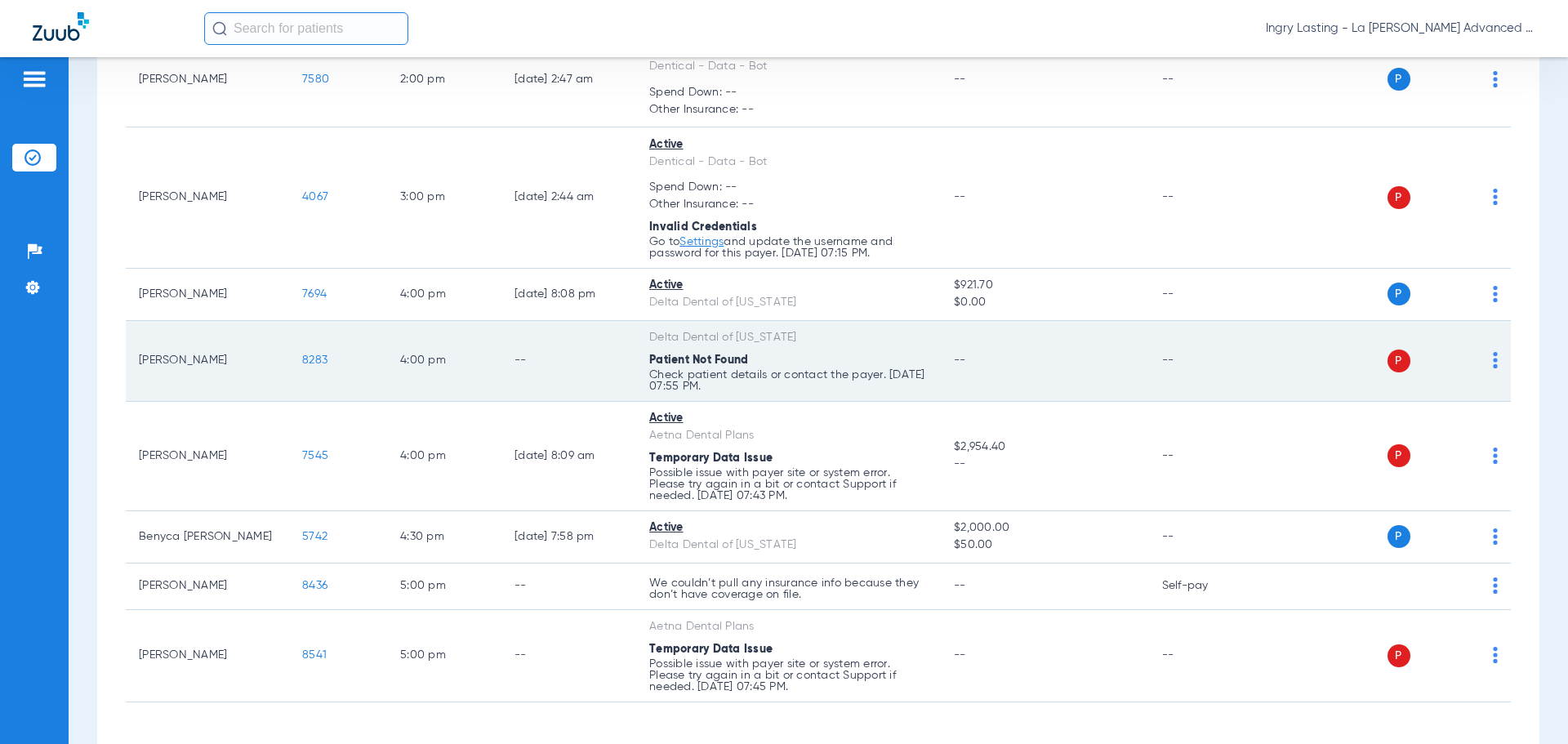
click at [315, 361] on span "8283" at bounding box center [315, 360] width 26 height 11
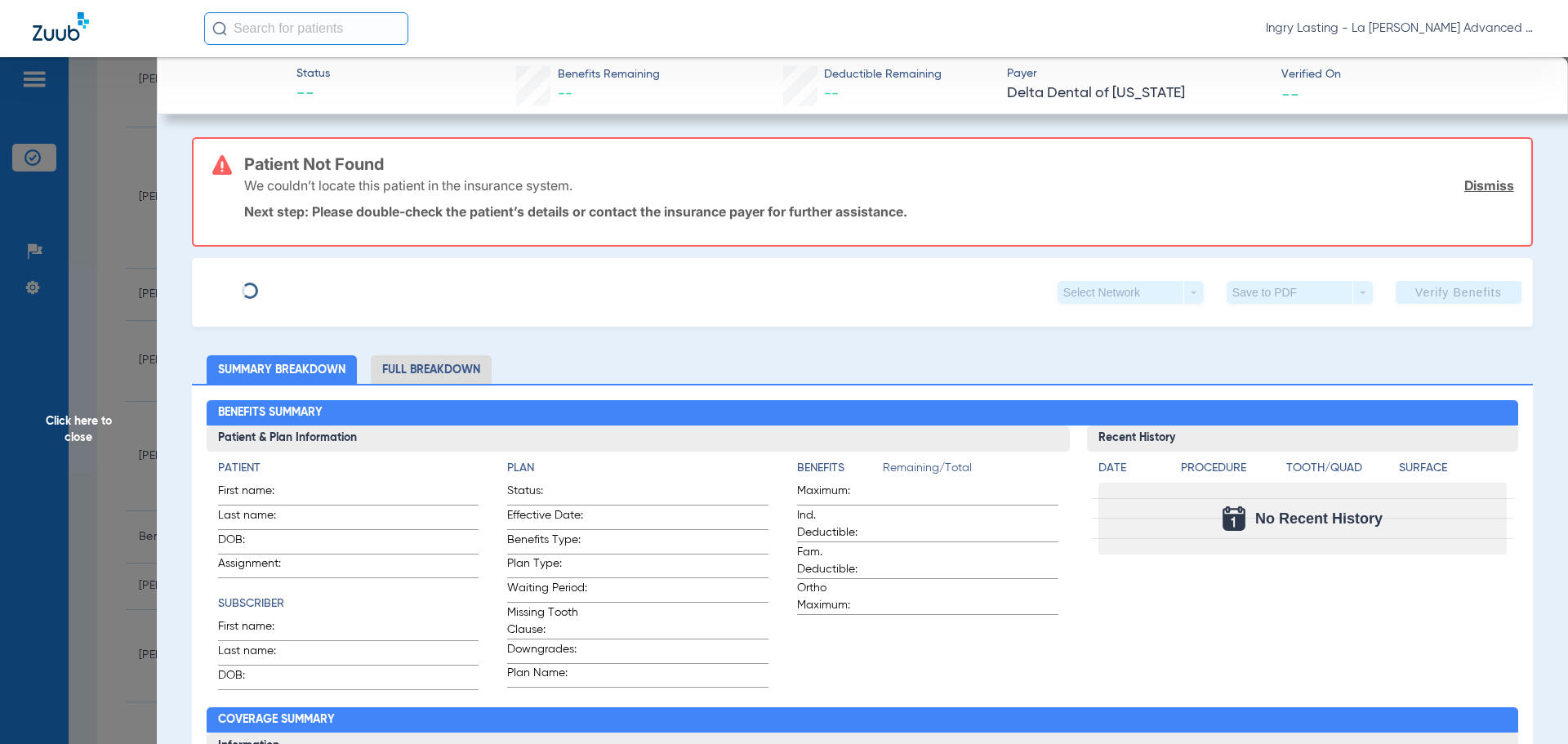
type input "[PERSON_NAME]"
type input "[DATE]"
type input "541060283"
type input "689090"
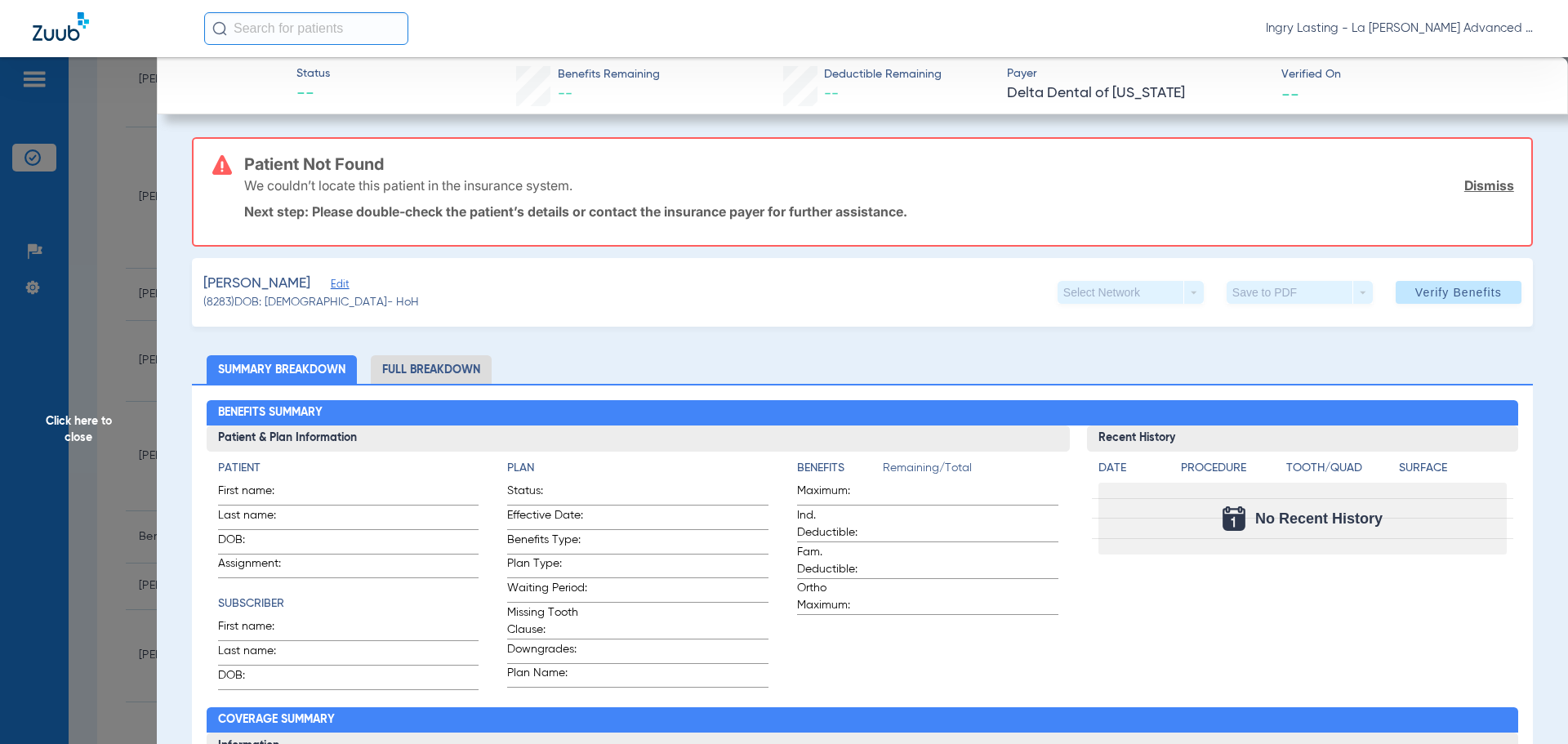
click at [331, 281] on span "Edit" at bounding box center [338, 286] width 15 height 15
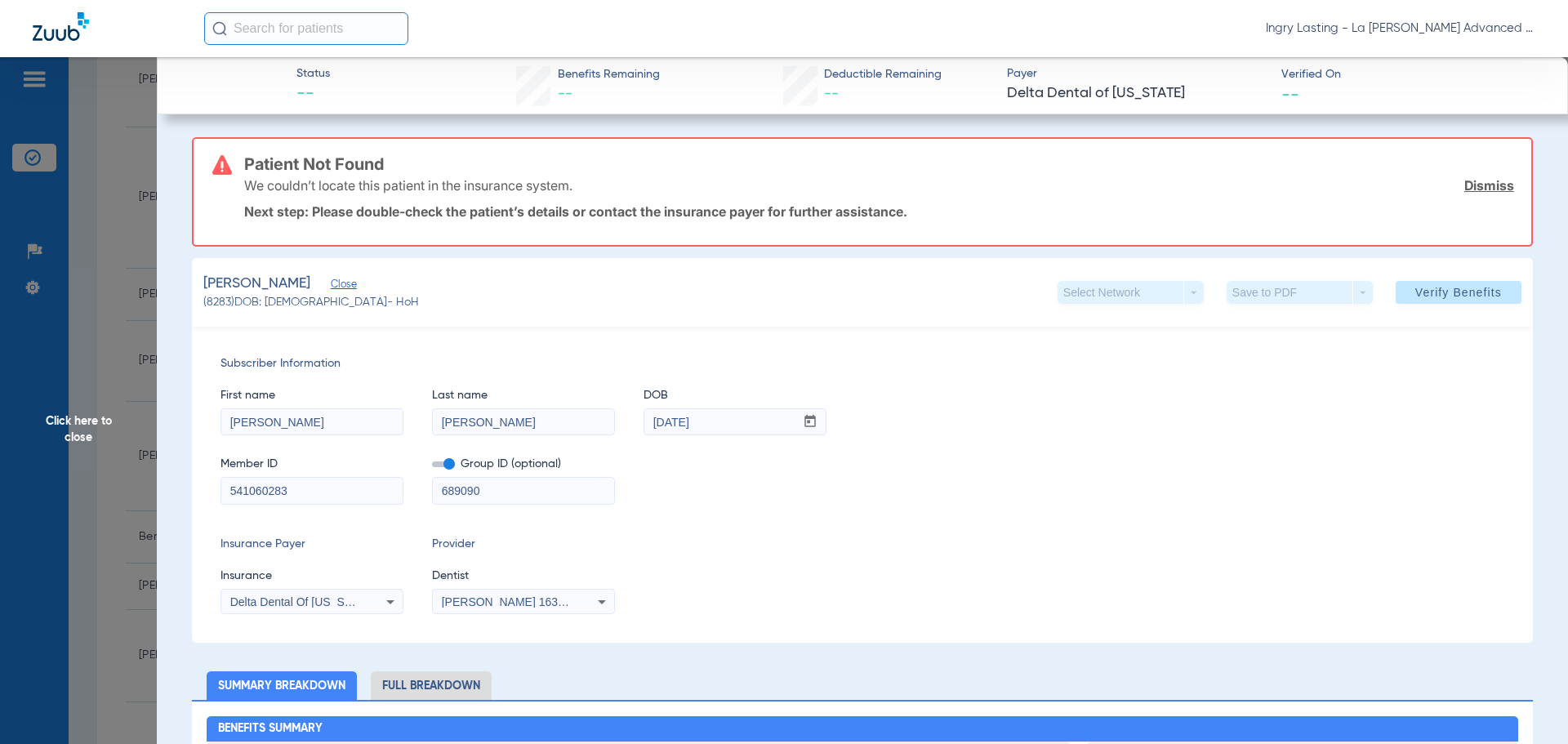
click at [76, 430] on span "Click here to close" at bounding box center [78, 430] width 157 height 744
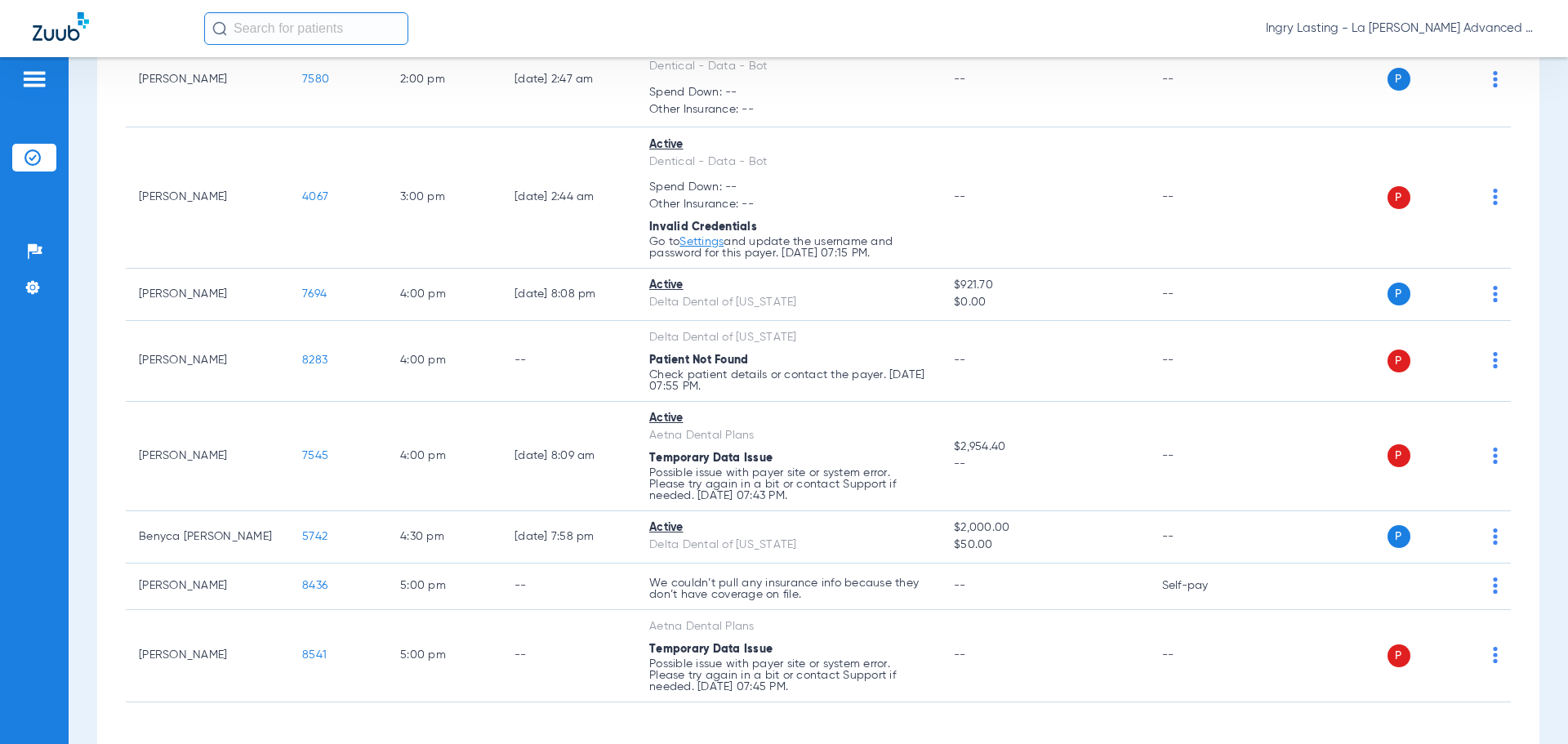
scroll to position [551, 0]
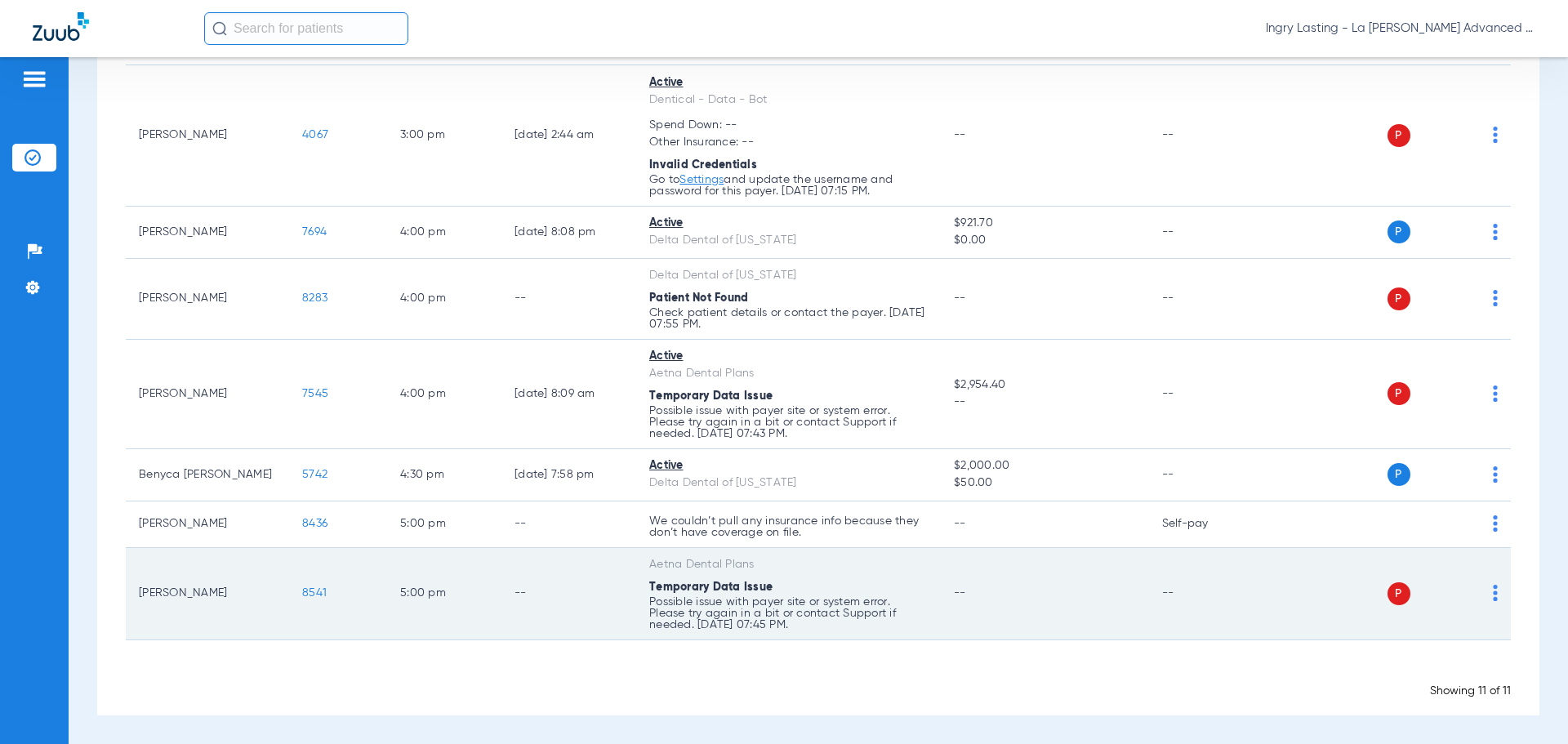
click at [305, 593] on span "8541" at bounding box center [315, 593] width 25 height 11
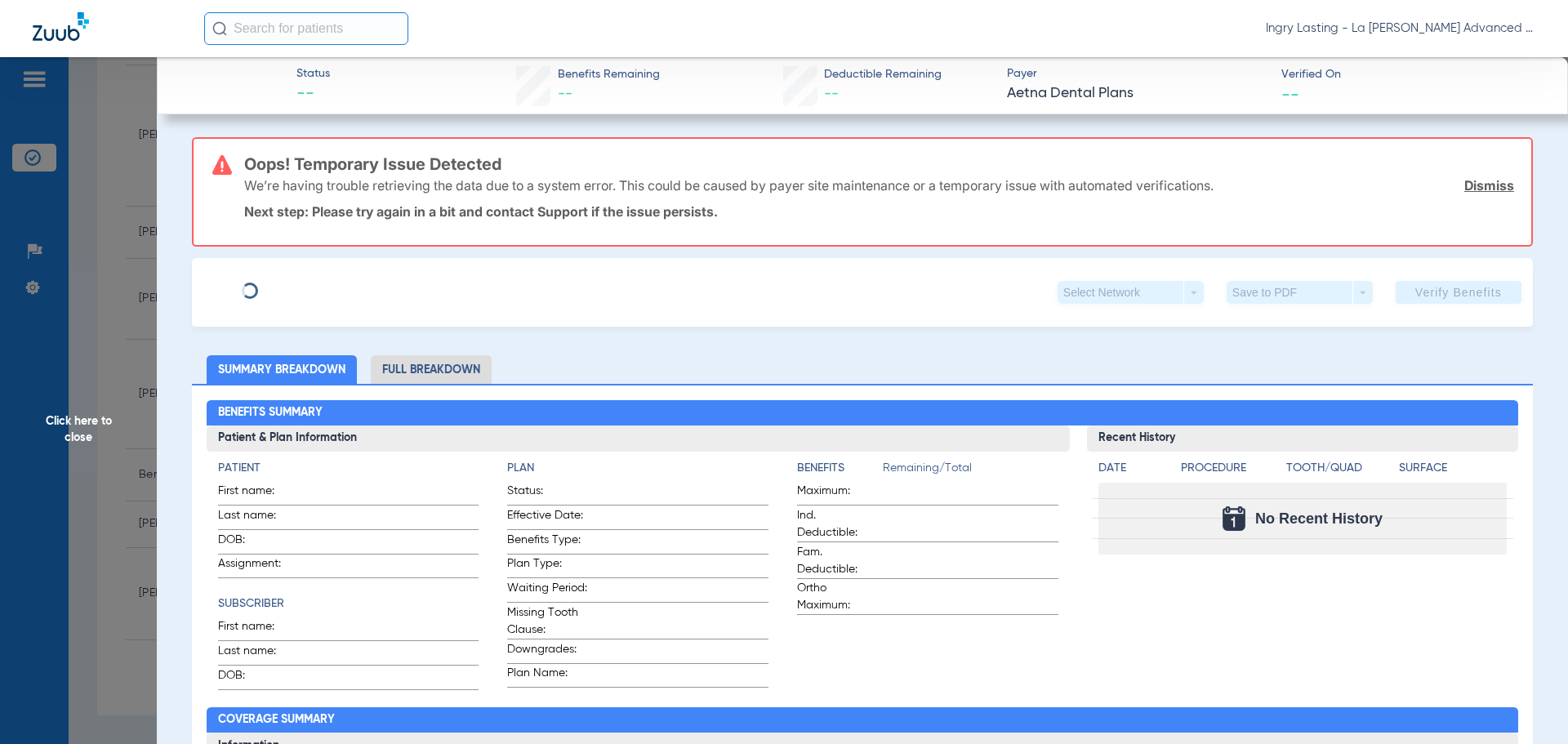
type input "Mark"
type input "[PERSON_NAME]"
type input "[DATE]"
type input "W290836850"
type input "017023801000004"
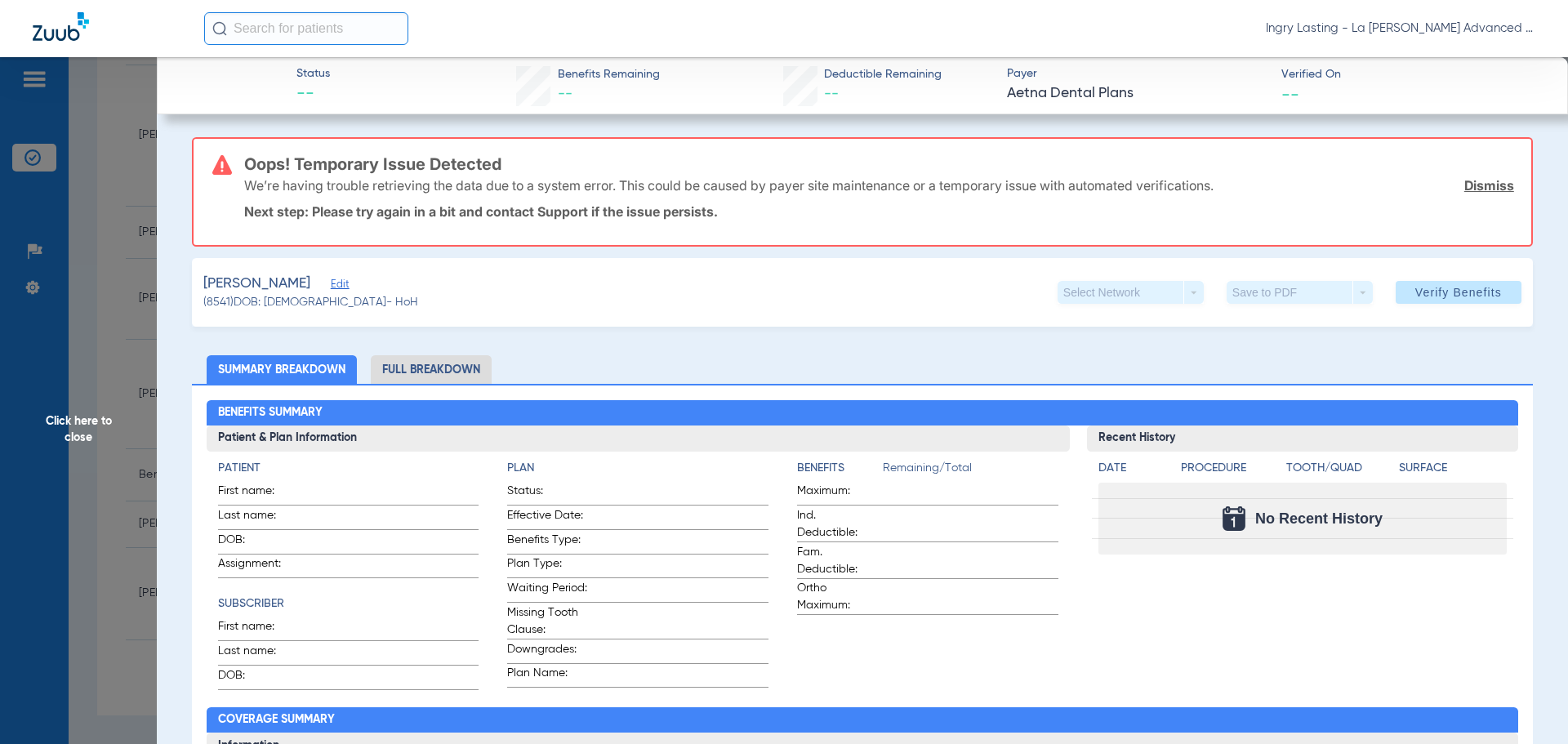
click at [331, 282] on span "Edit" at bounding box center [338, 286] width 15 height 15
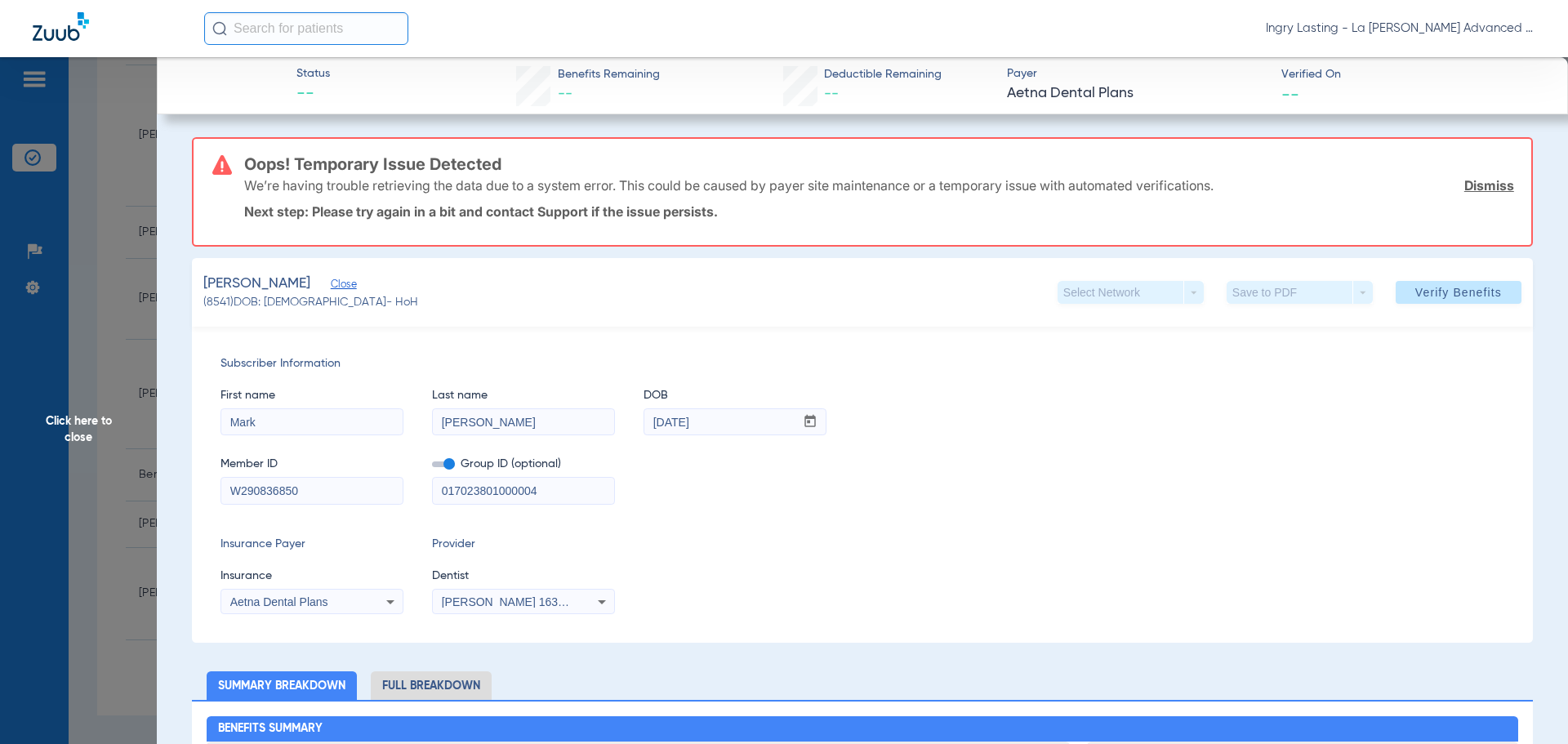
click at [443, 466] on span at bounding box center [443, 464] width 23 height 6
click at [432, 466] on input "checkbox" at bounding box center [432, 466] width 0 height 0
click at [459, 595] on span "[PERSON_NAME] 1639402225" at bounding box center [522, 601] width 161 height 13
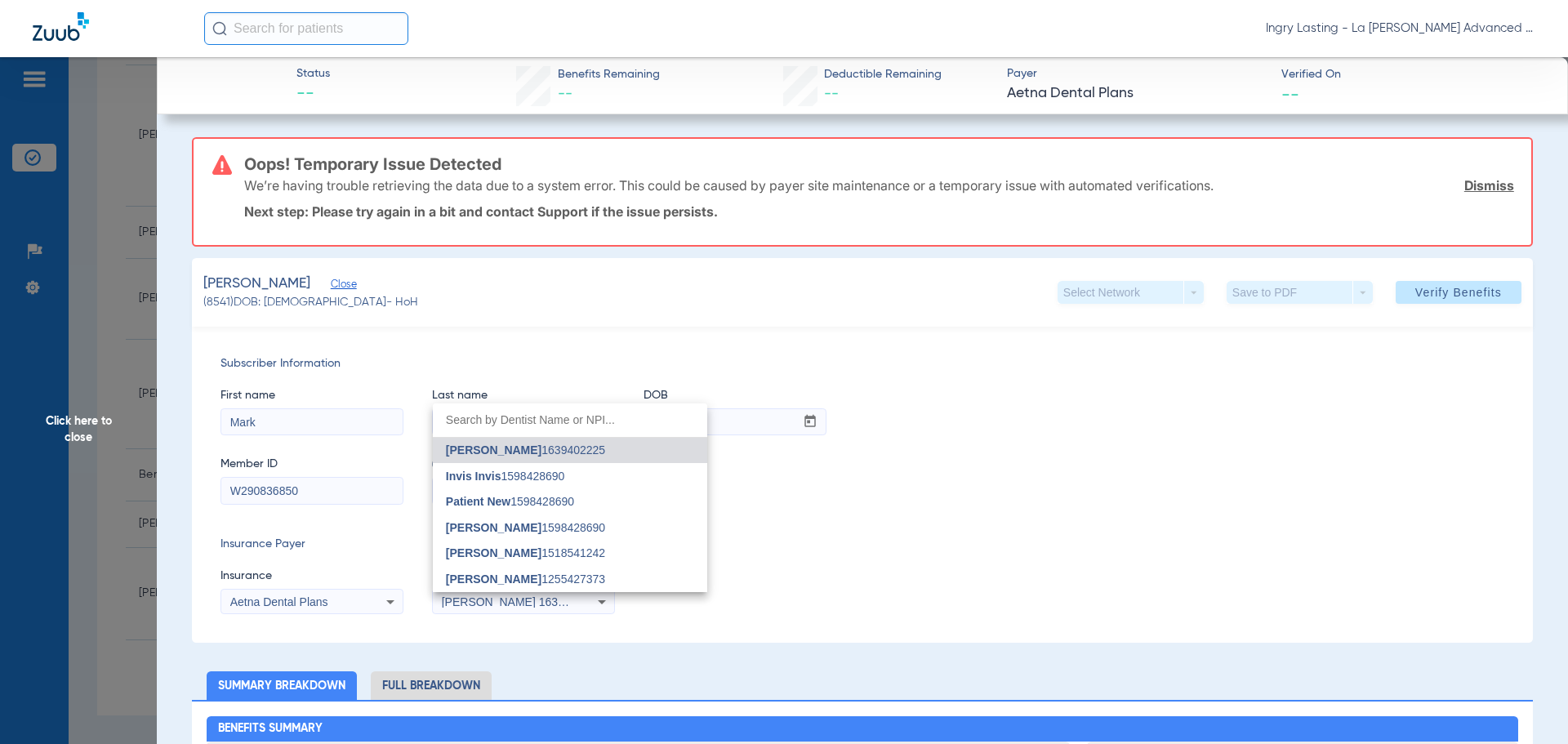
click at [459, 595] on div at bounding box center [784, 372] width 1568 height 744
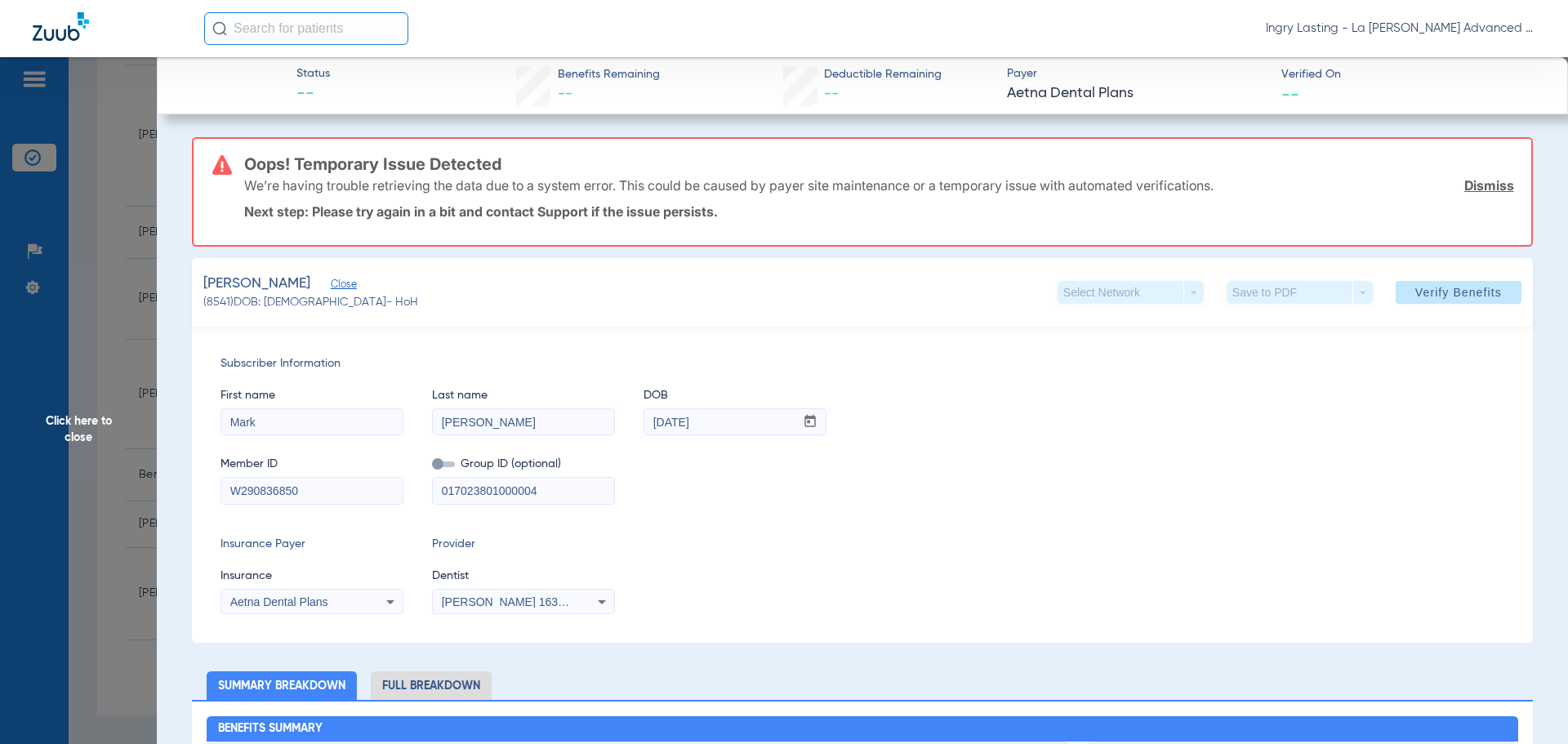
click at [461, 592] on div "[PERSON_NAME] 1639402225" at bounding box center [523, 601] width 181 height 20
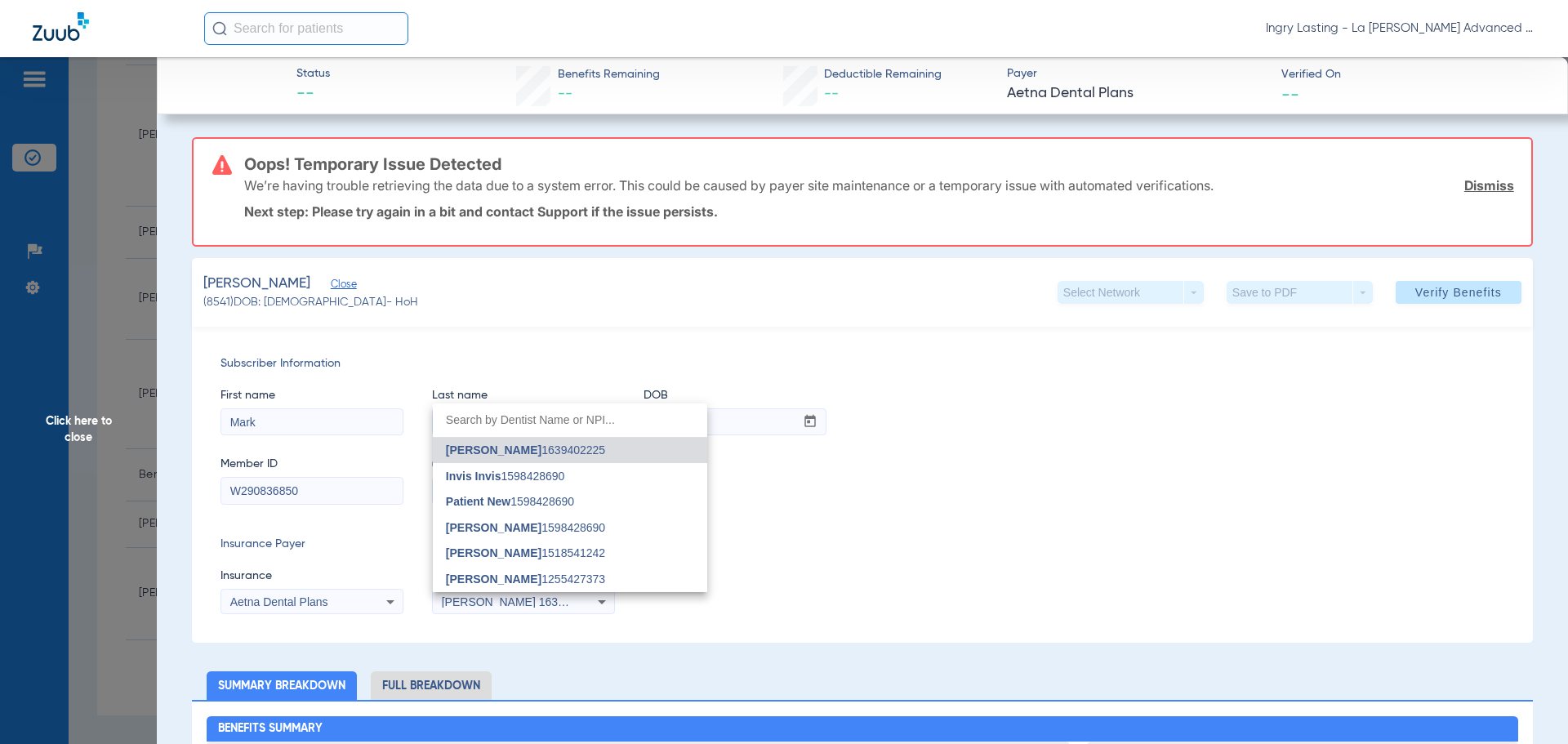
click at [461, 592] on div at bounding box center [784, 372] width 1568 height 744
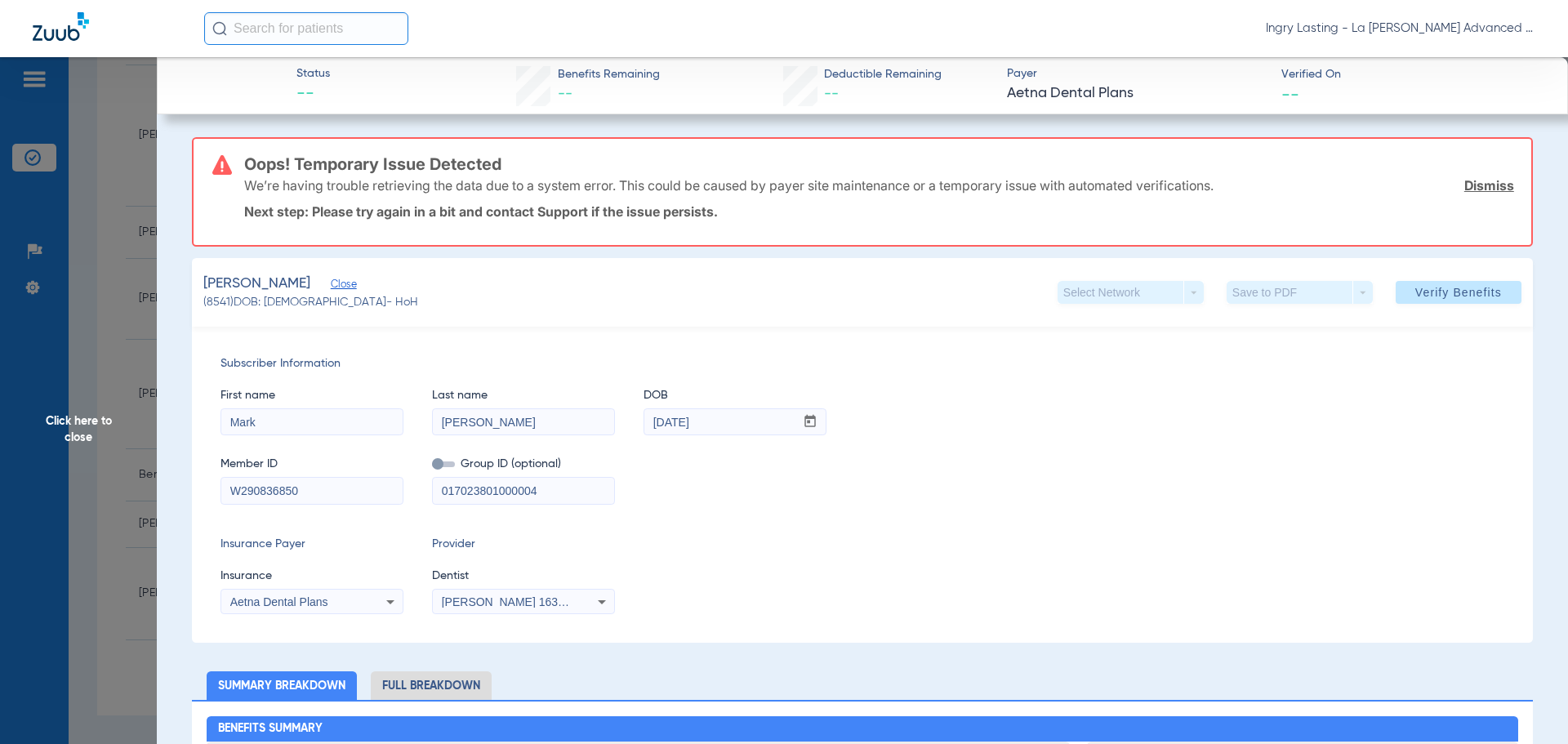
click at [1415, 298] on span "Verify Benefits" at bounding box center [1458, 293] width 87 height 13
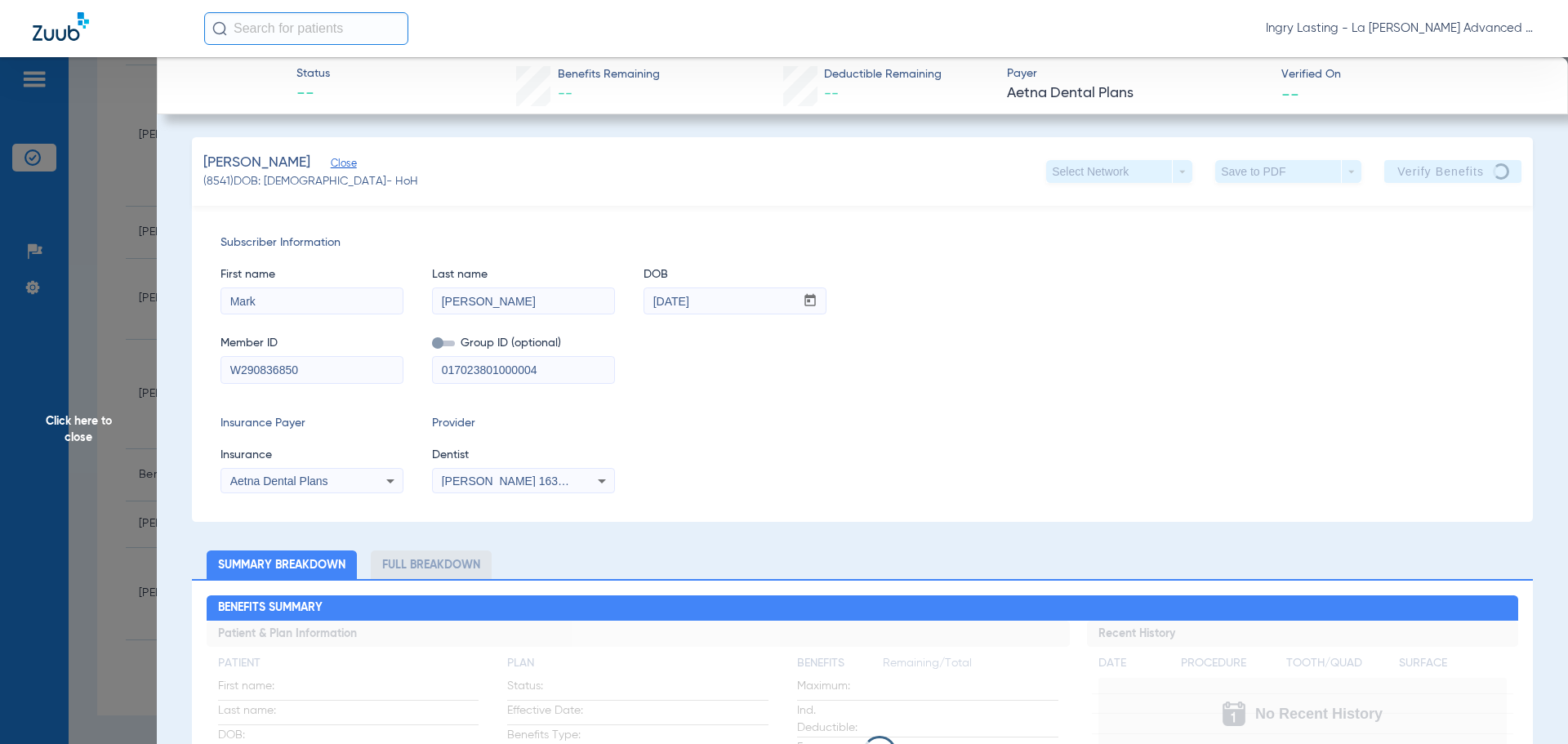
click at [1413, 178] on app-verify-button "Verify Benefits" at bounding box center [1452, 171] width 137 height 23
click at [1427, 166] on app-verify-button "Verify Benefits" at bounding box center [1452, 171] width 137 height 23
click at [1132, 327] on div "Member ID W290836850 Group ID (optional) 017023801000004" at bounding box center [861, 351] width 1284 height 63
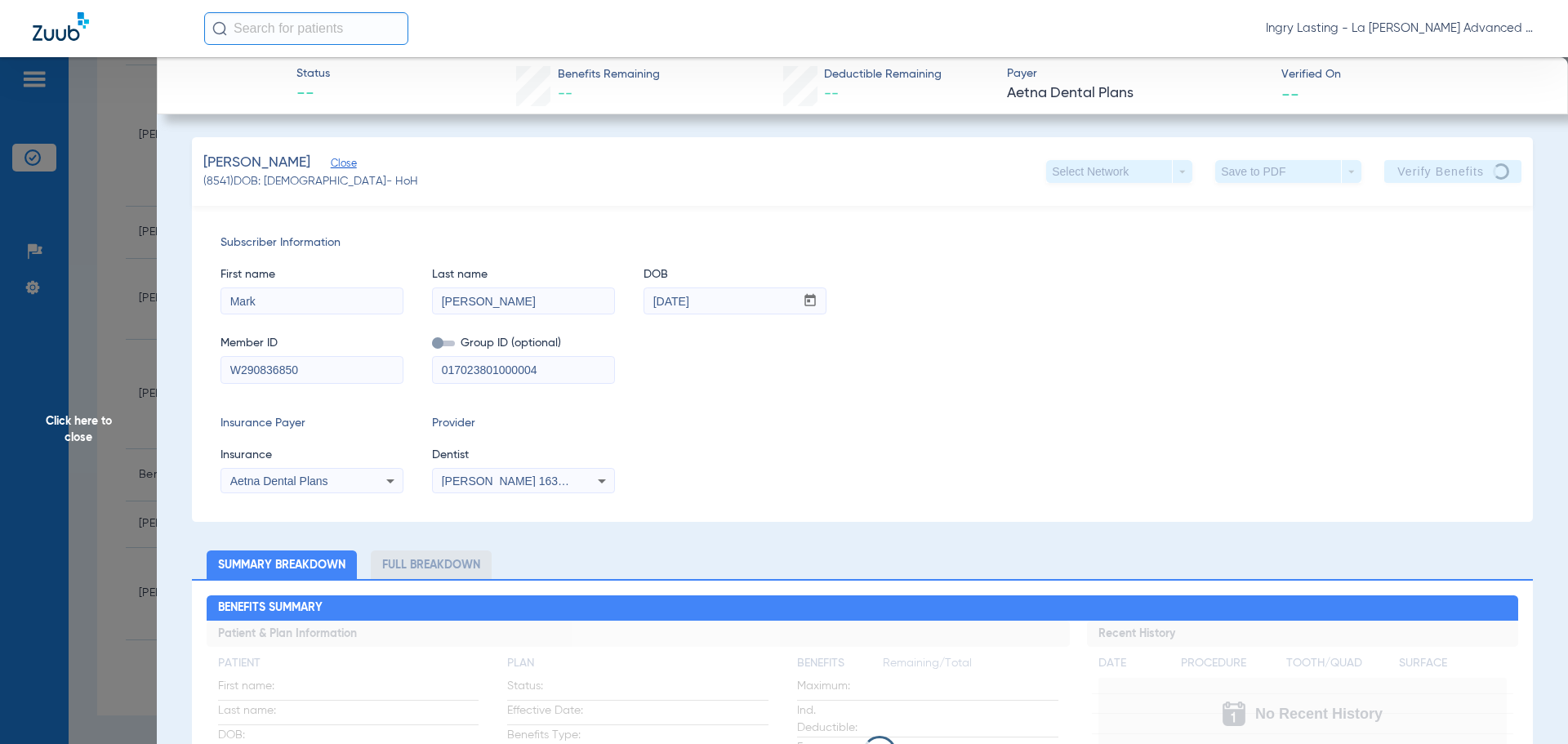
scroll to position [81, 0]
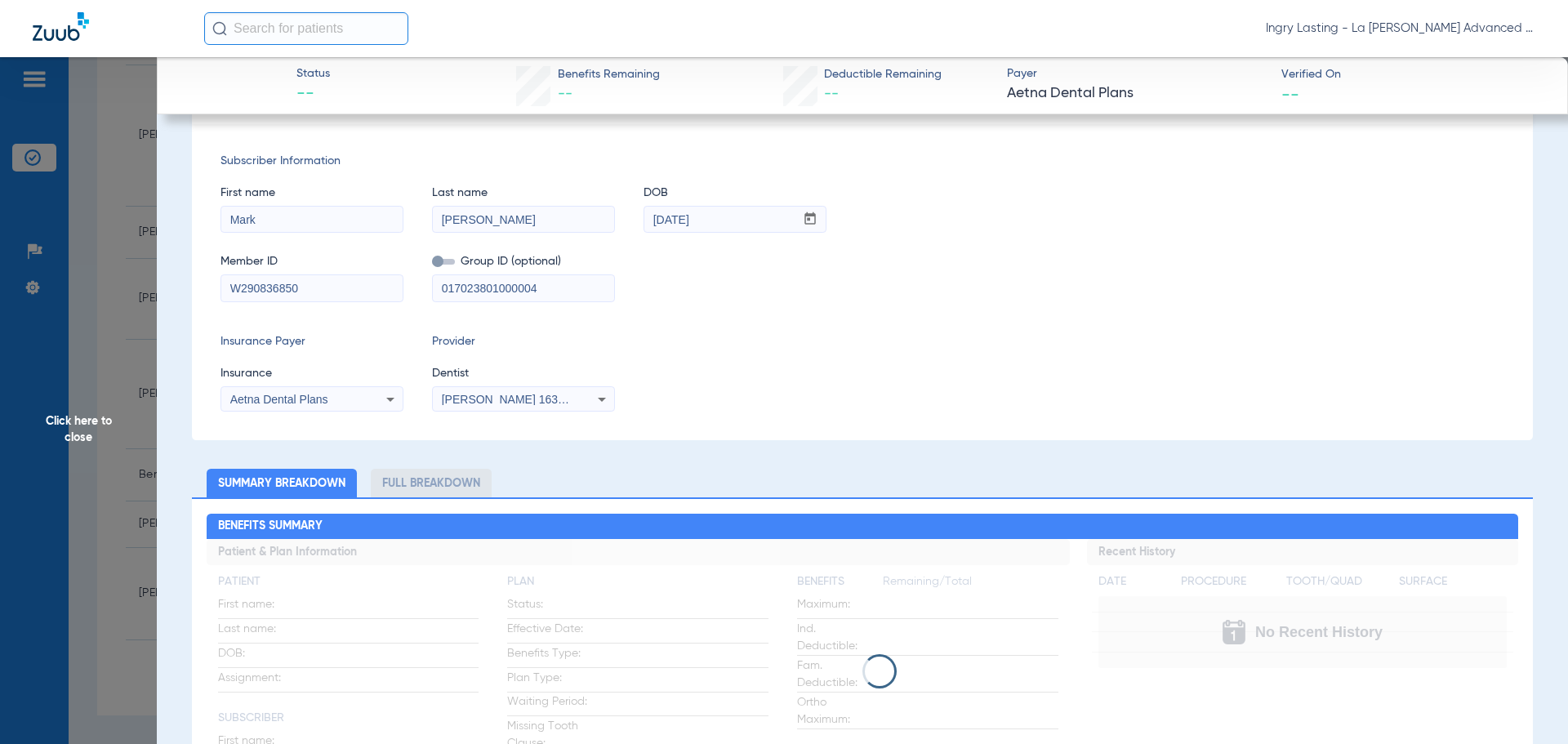
click at [1016, 385] on div "Insurance Payer Insurance Aetna Dental Plans Provider Dentist [PERSON_NAME] 163…" at bounding box center [861, 372] width 1284 height 78
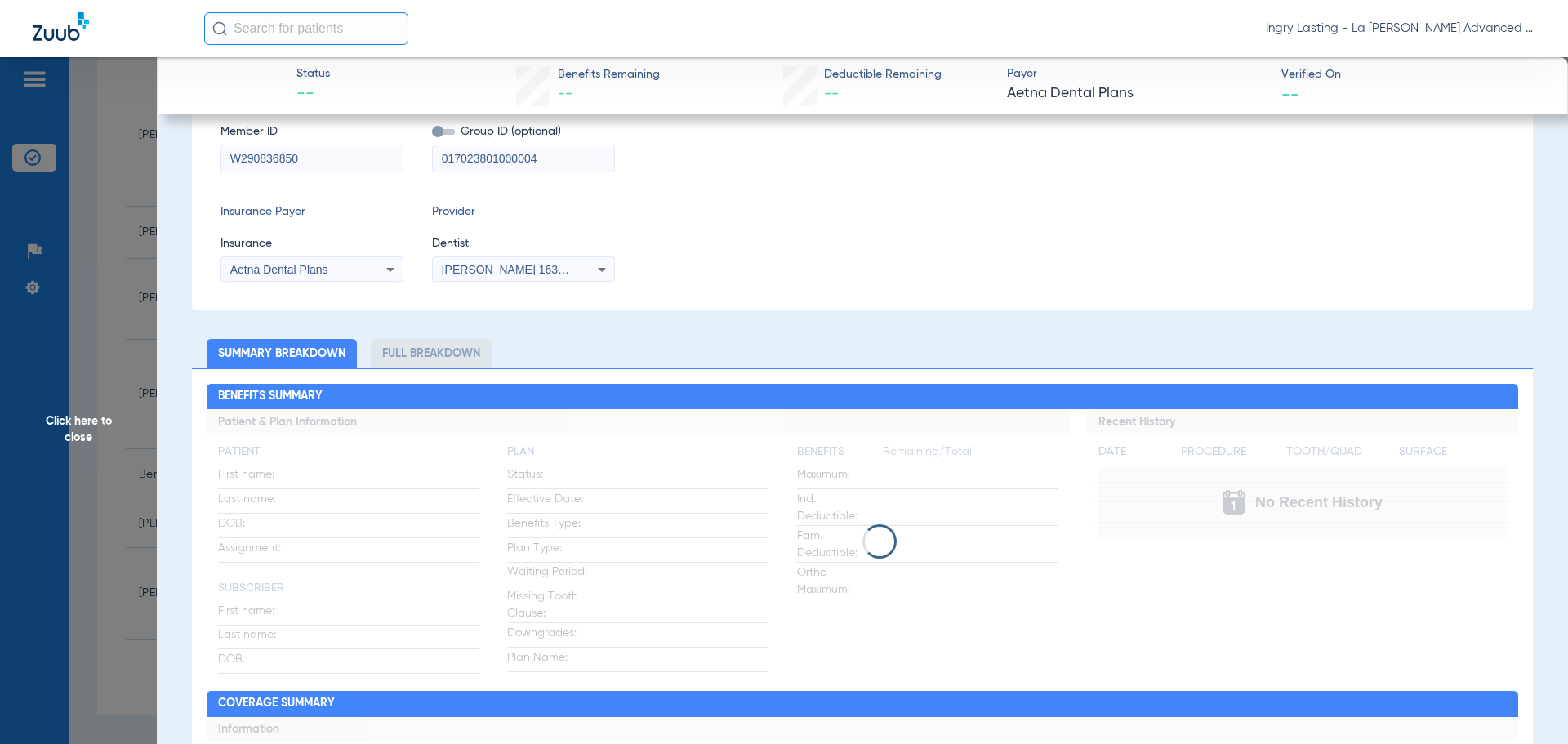
scroll to position [0, 0]
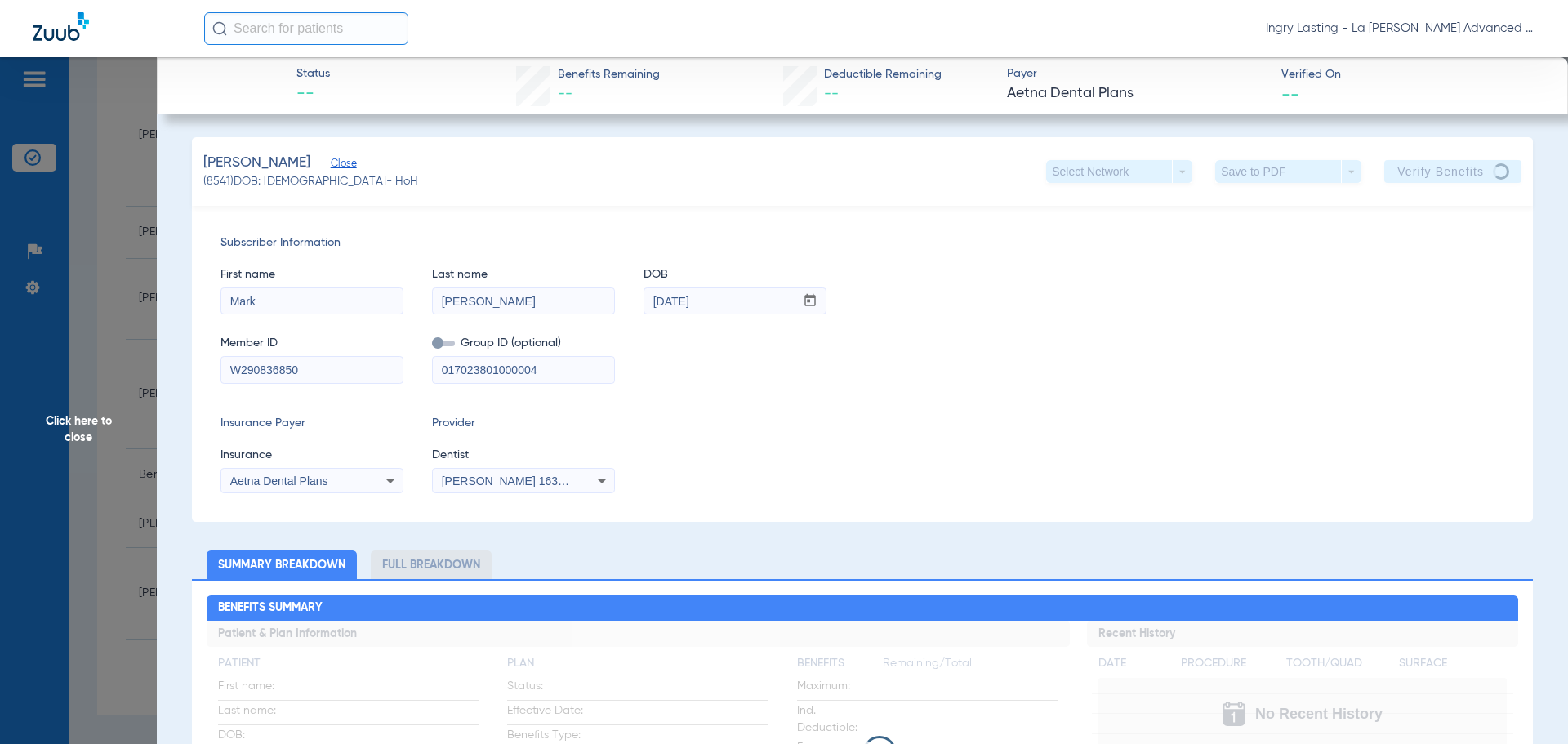
click at [1437, 170] on app-verify-button "Verify Benefits" at bounding box center [1452, 171] width 137 height 23
click at [1437, 171] on app-verify-button "Verify Benefits" at bounding box center [1452, 171] width 137 height 23
click at [1437, 170] on app-verify-button "Verify Benefits" at bounding box center [1452, 171] width 137 height 23
click at [1465, 158] on div "[PERSON_NAME] (8541) DOB: [DEMOGRAPHIC_DATA] - HoH Select Network arrow_drop_do…" at bounding box center [861, 171] width 1340 height 69
click at [1446, 182] on app-verify-button "Verify Benefits" at bounding box center [1452, 171] width 137 height 23
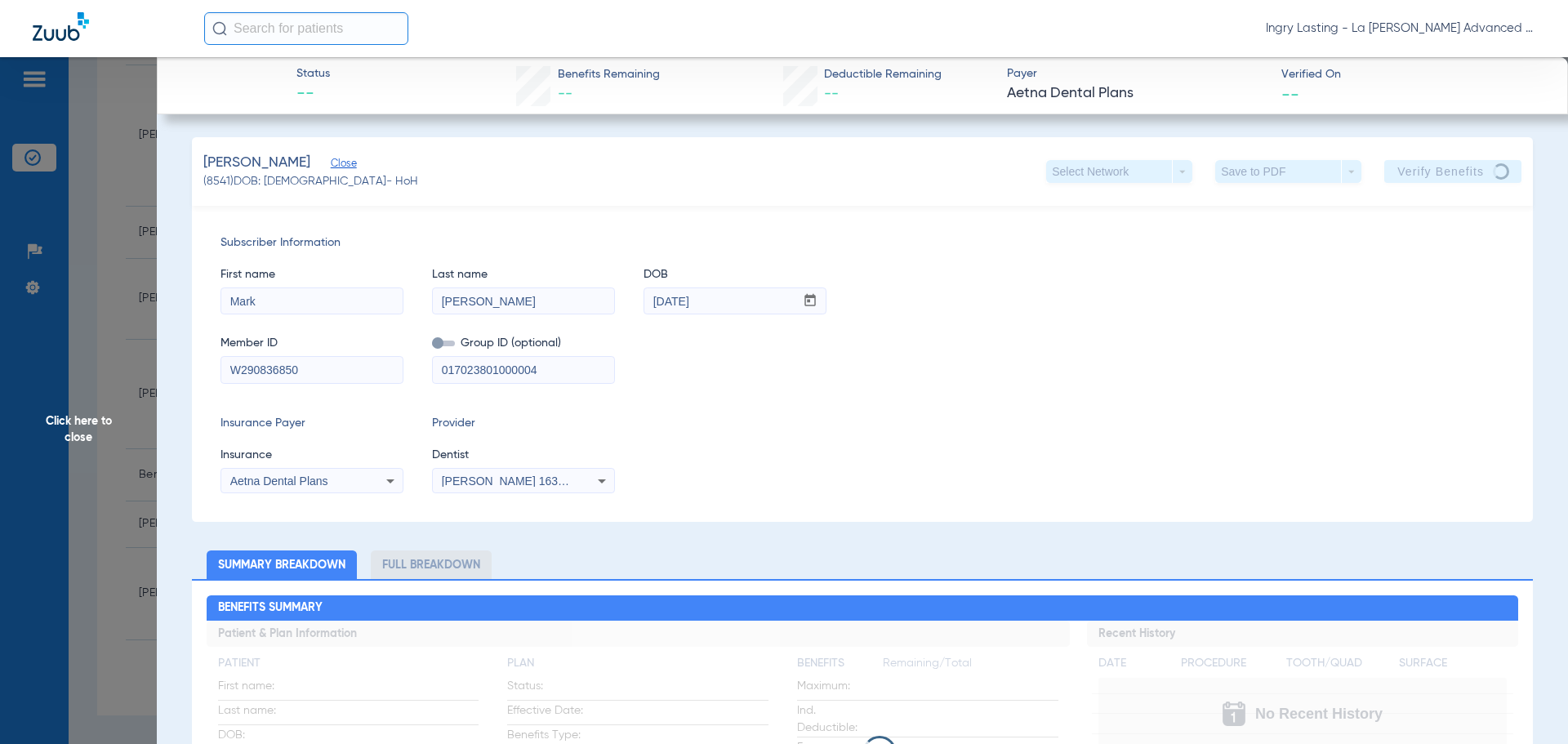
click at [1449, 183] on div "[PERSON_NAME] (8541) DOB: [DEMOGRAPHIC_DATA] - HoH Select Network arrow_drop_do…" at bounding box center [861, 171] width 1340 height 69
click at [1452, 175] on app-verify-button "Verify Benefits" at bounding box center [1452, 171] width 137 height 23
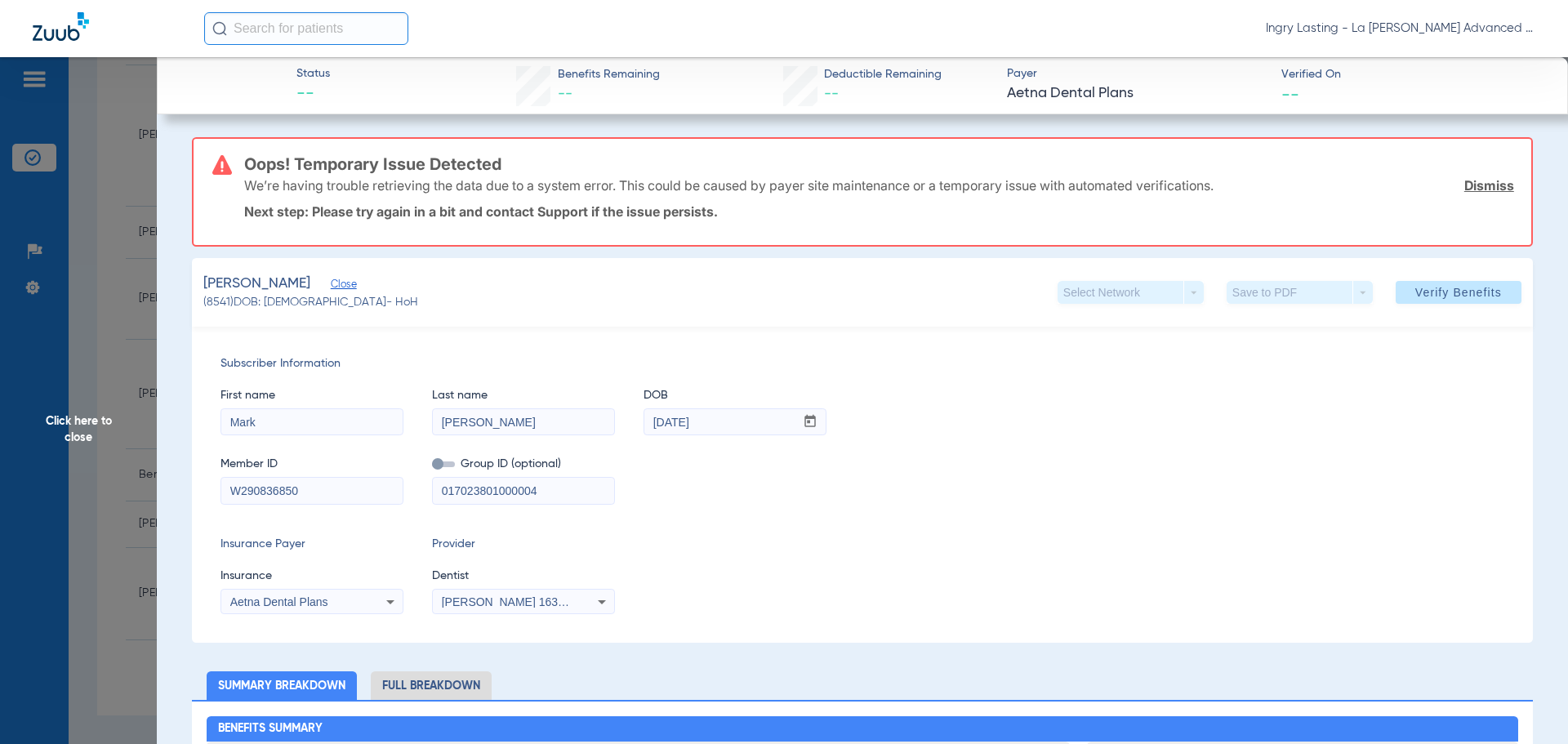
click at [1024, 405] on div "First name [PERSON_NAME] Last name [PERSON_NAME] mm / dd / yyyy [DATE]" at bounding box center [861, 403] width 1284 height 63
click at [1488, 287] on span "Verify Benefits" at bounding box center [1458, 293] width 87 height 13
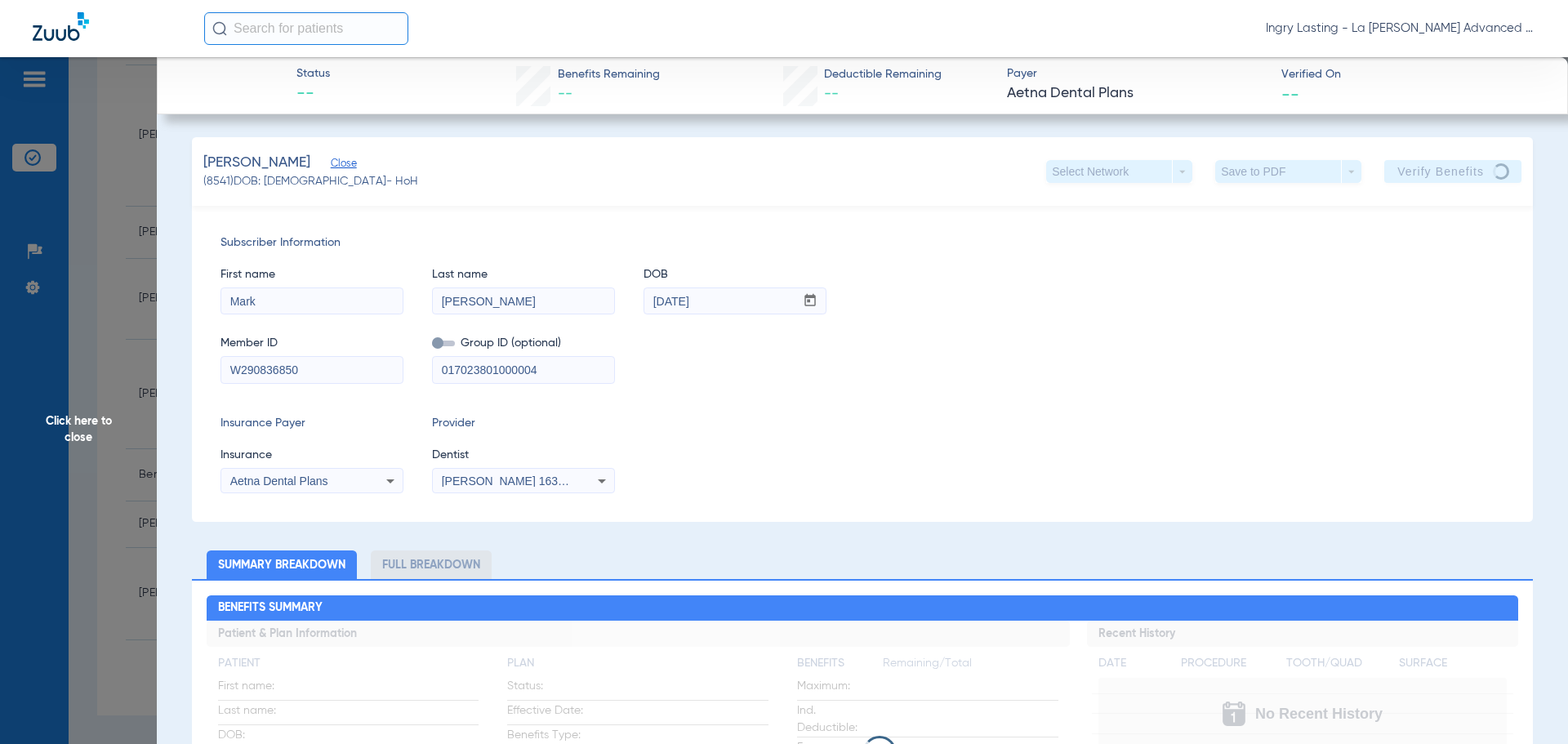
click at [1403, 168] on app-verify-button "Verify Benefits" at bounding box center [1452, 171] width 137 height 23
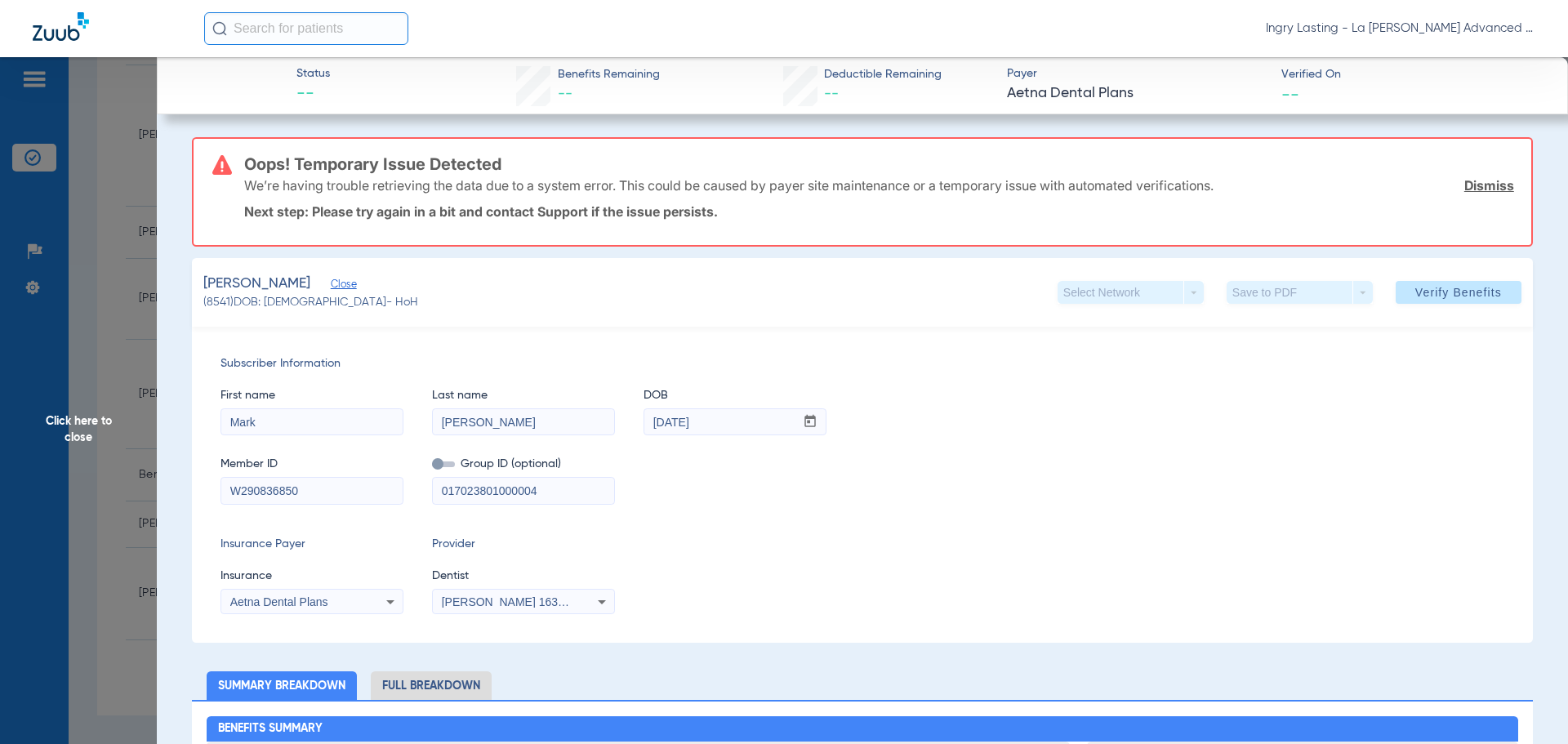
click at [99, 352] on span "Click here to close" at bounding box center [78, 430] width 157 height 744
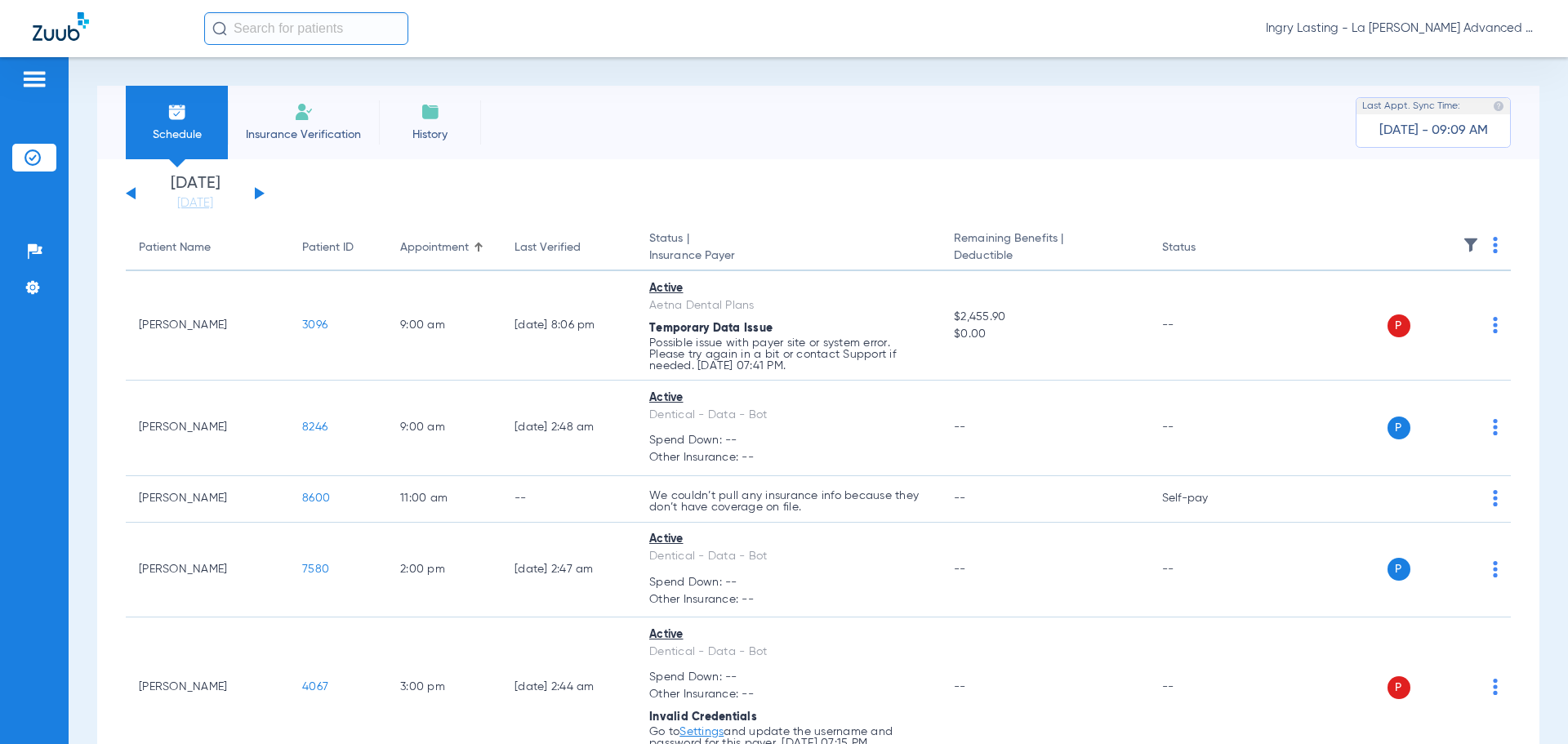
click at [1437, 27] on span "Ingry Lasting - La [PERSON_NAME] Advanced Dentistry" at bounding box center [1400, 28] width 269 height 16
click at [1434, 27] on div at bounding box center [784, 372] width 1568 height 744
click at [1454, 26] on span "Ingry Lasting - La [PERSON_NAME] Advanced Dentistry" at bounding box center [1400, 28] width 269 height 16
click at [1455, 57] on span "Account Selection" at bounding box center [1474, 58] width 92 height 11
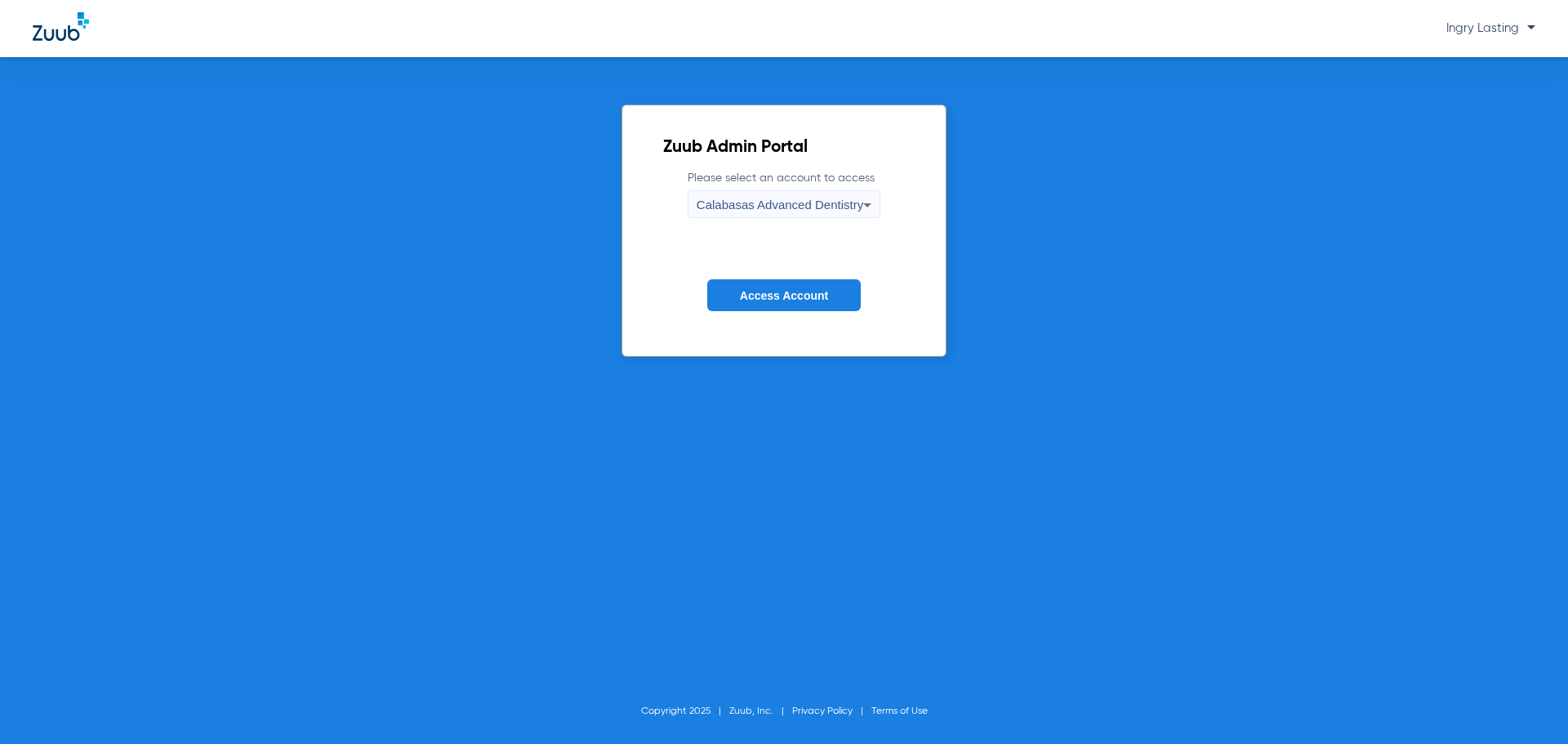
click at [789, 202] on span "Calabasas Advanced Dentistry" at bounding box center [779, 204] width 166 height 14
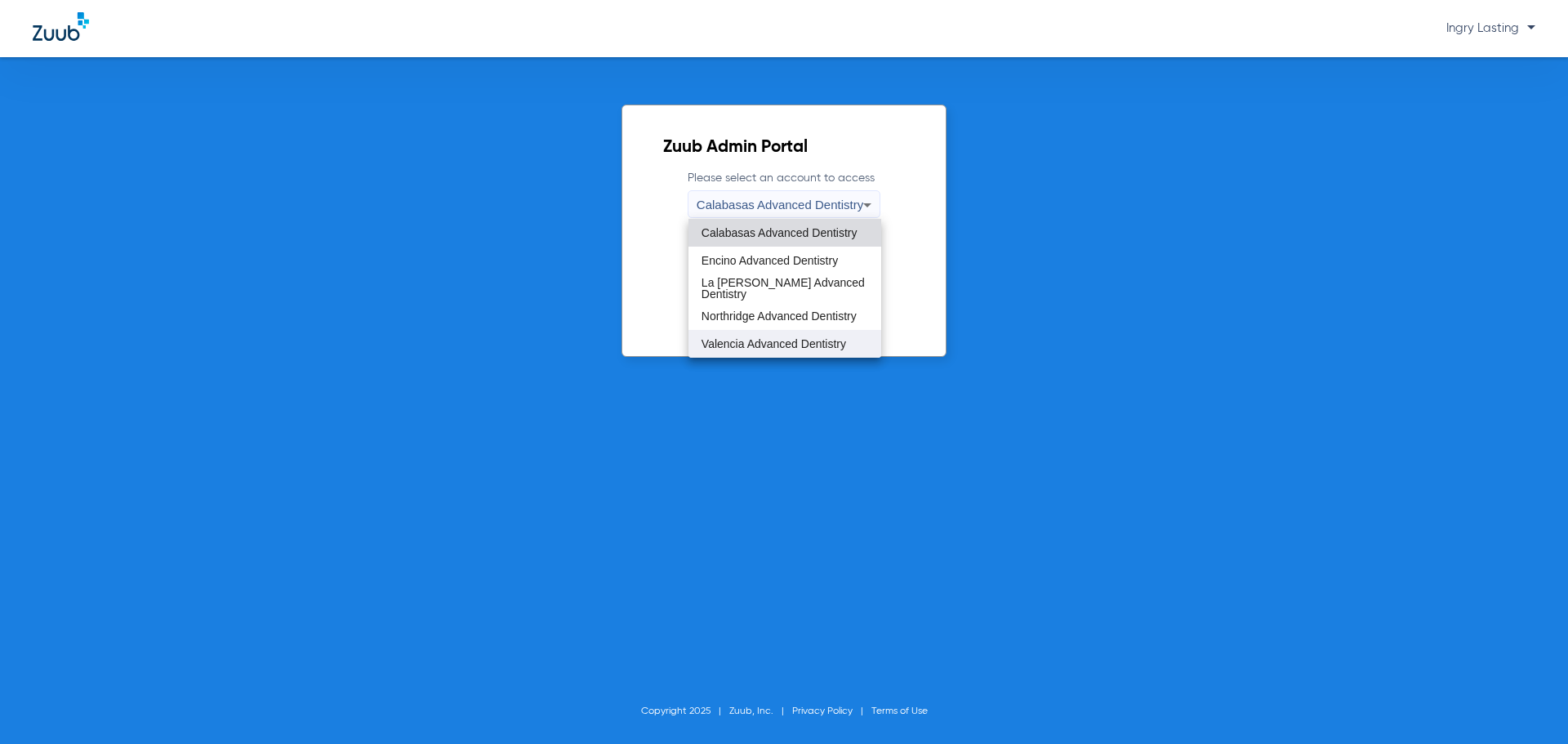
click at [754, 335] on mat-option "Valencia Advanced Dentistry" at bounding box center [785, 343] width 193 height 27
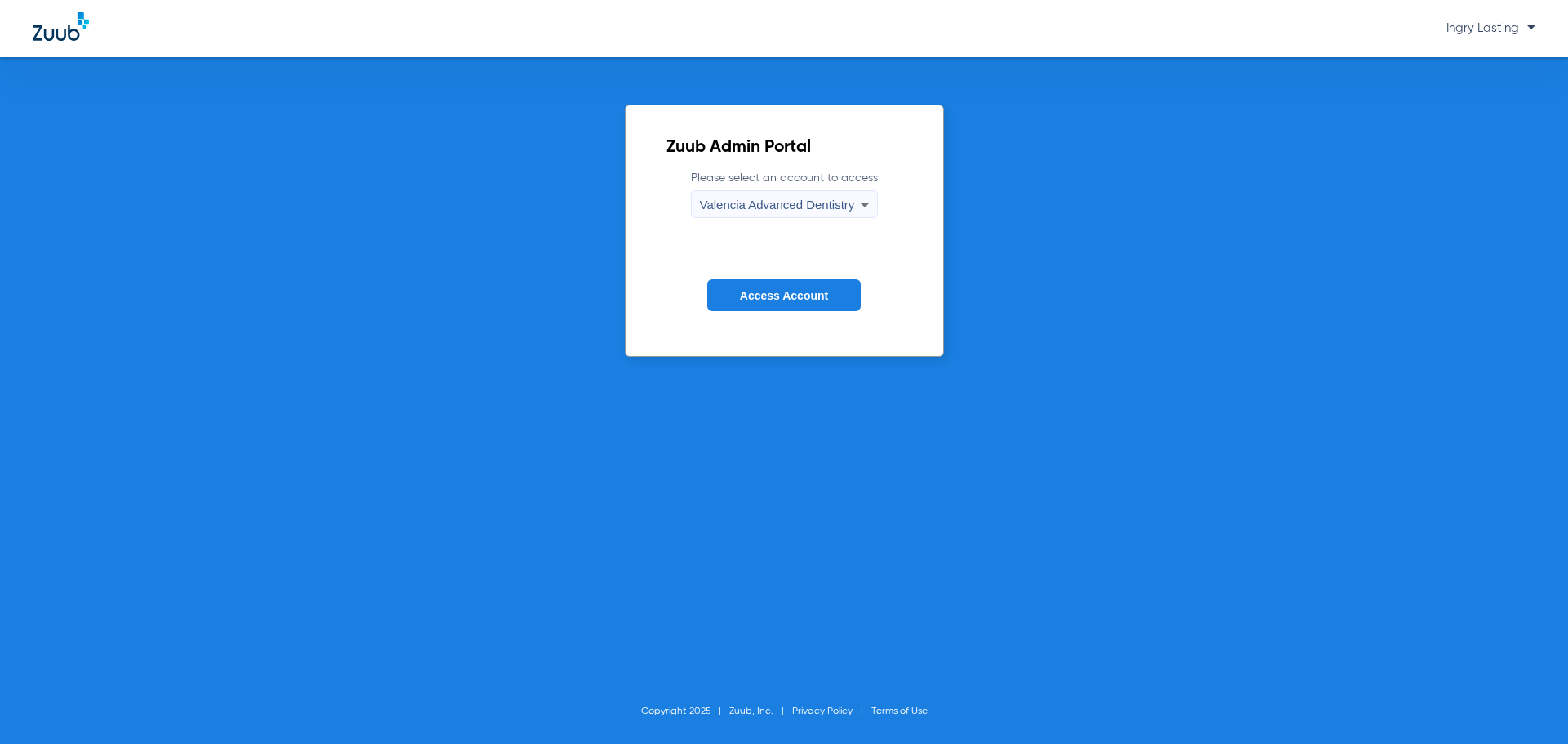
click at [764, 279] on button "Access Account" at bounding box center [784, 296] width 154 height 32
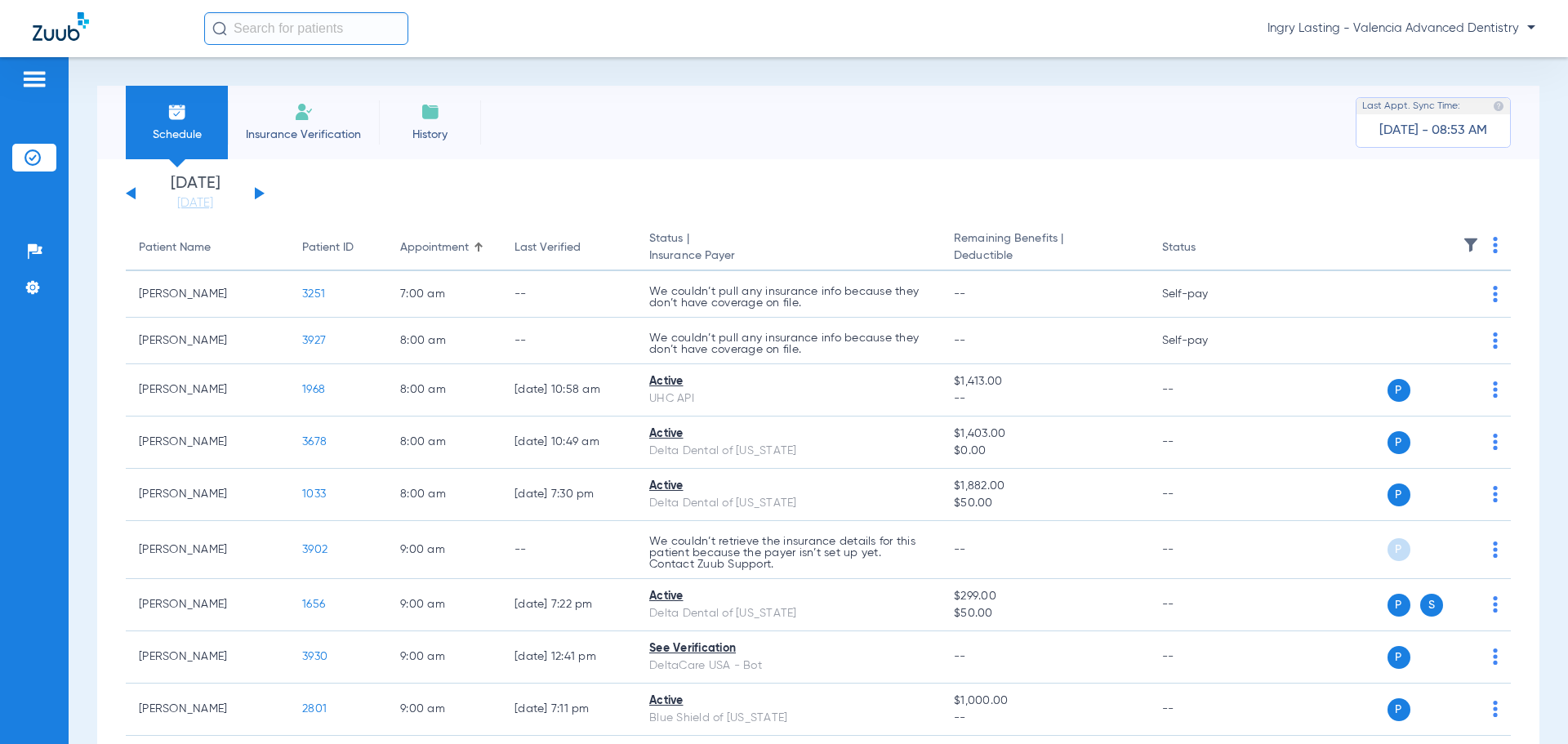
click at [257, 192] on div "[DATE] [DATE] [DATE] [DATE] [DATE] [DATE] [DATE] [DATE] [DATE] [DATE] [DATE] [D…" at bounding box center [195, 194] width 139 height 36
click at [258, 192] on button at bounding box center [260, 193] width 9 height 12
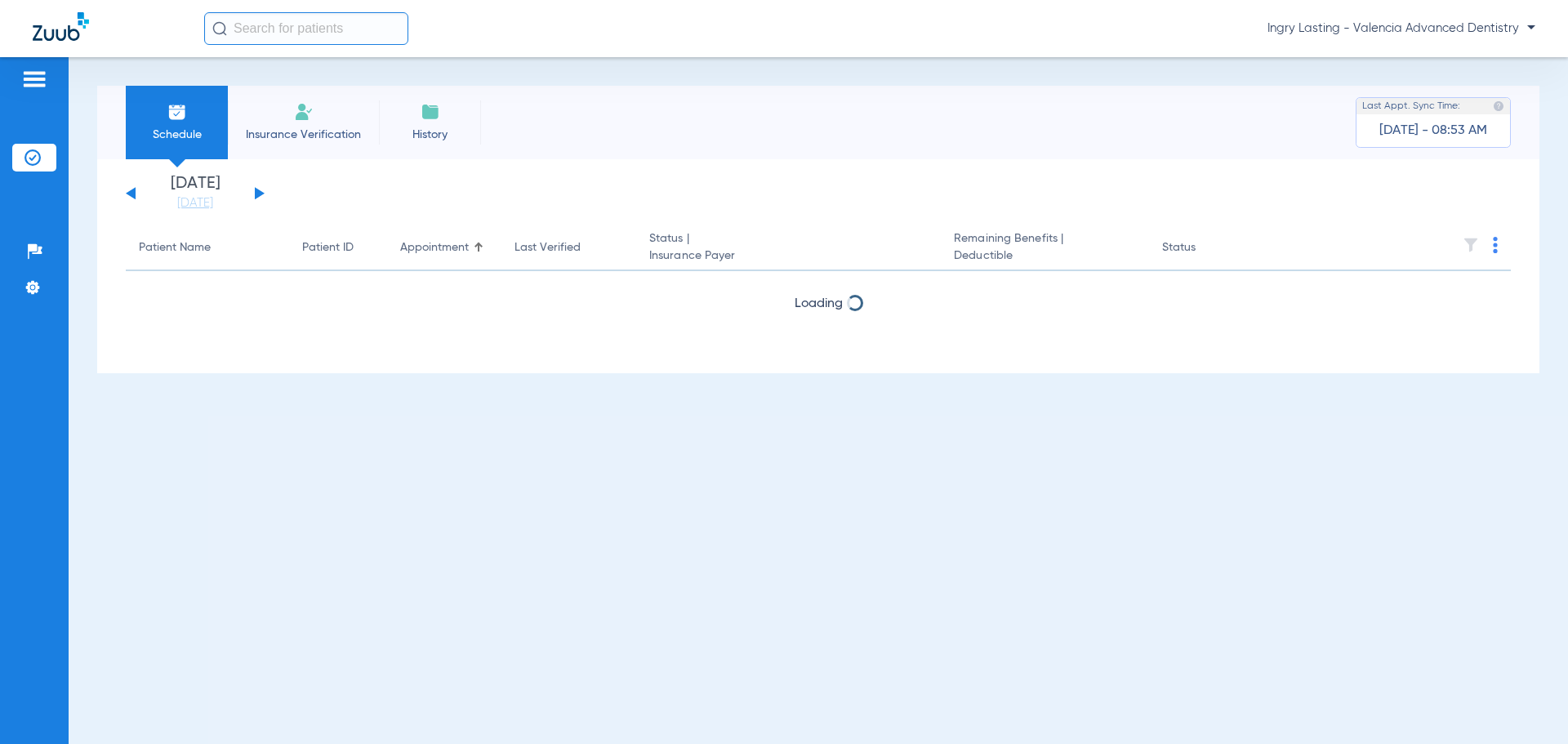
click at [259, 193] on button at bounding box center [260, 193] width 9 height 12
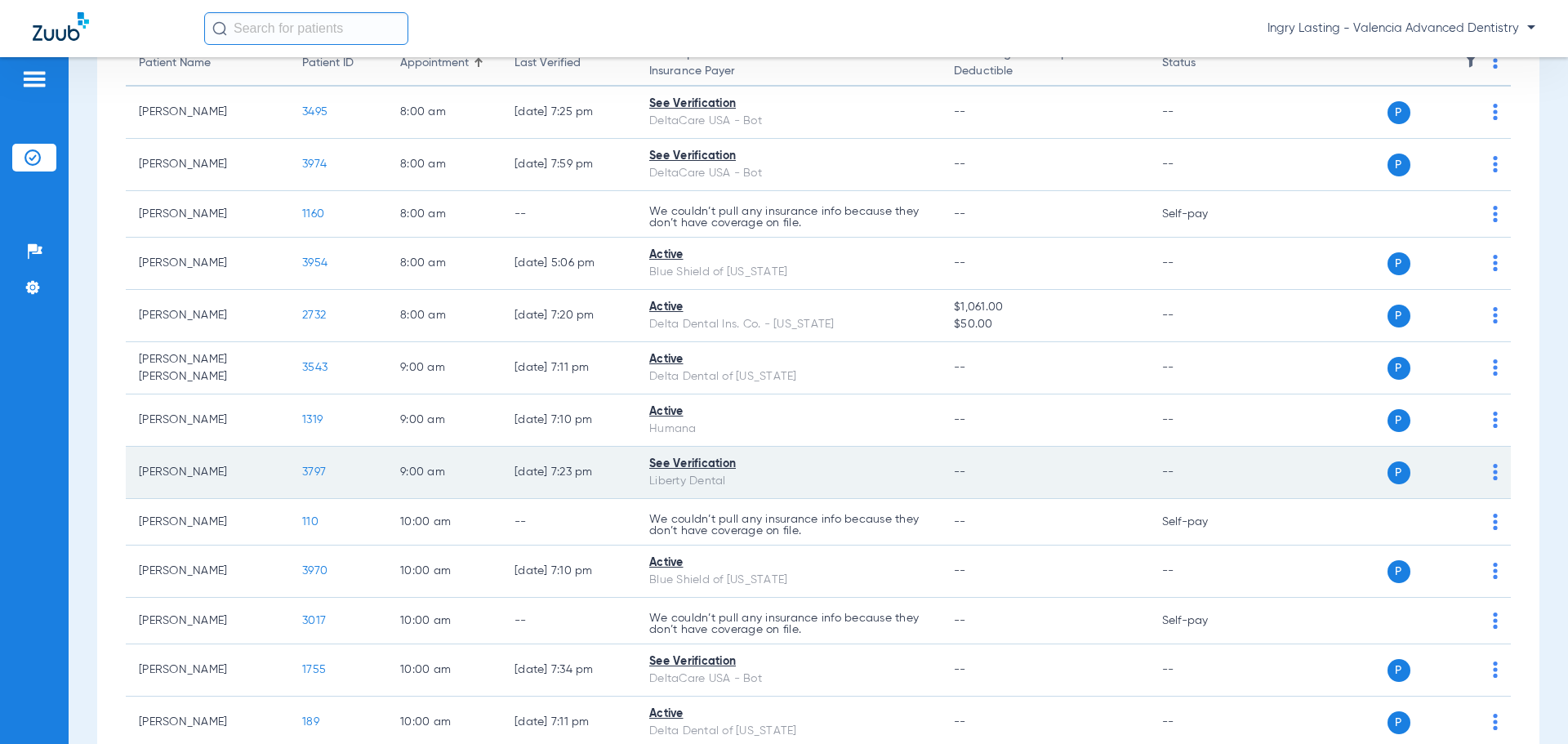
scroll to position [245, 0]
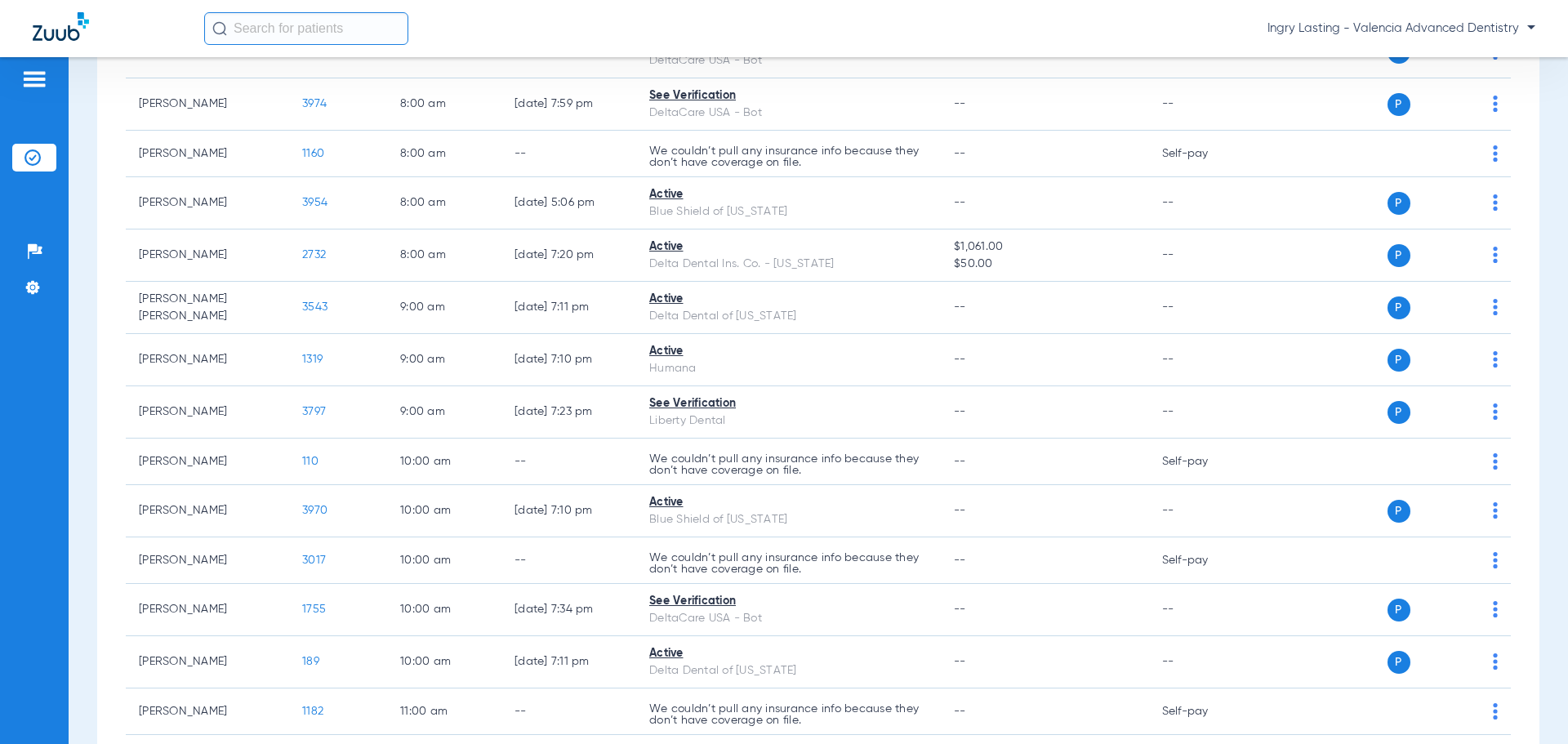
click at [1387, 39] on div "Ingry Lasting - Valencia Advanced Dentistry" at bounding box center [869, 28] width 1331 height 33
click at [1385, 24] on span "Ingry Lasting - Valencia Advanced Dentistry" at bounding box center [1402, 28] width 268 height 16
click at [1508, 52] on span "Account Selection" at bounding box center [1474, 58] width 92 height 11
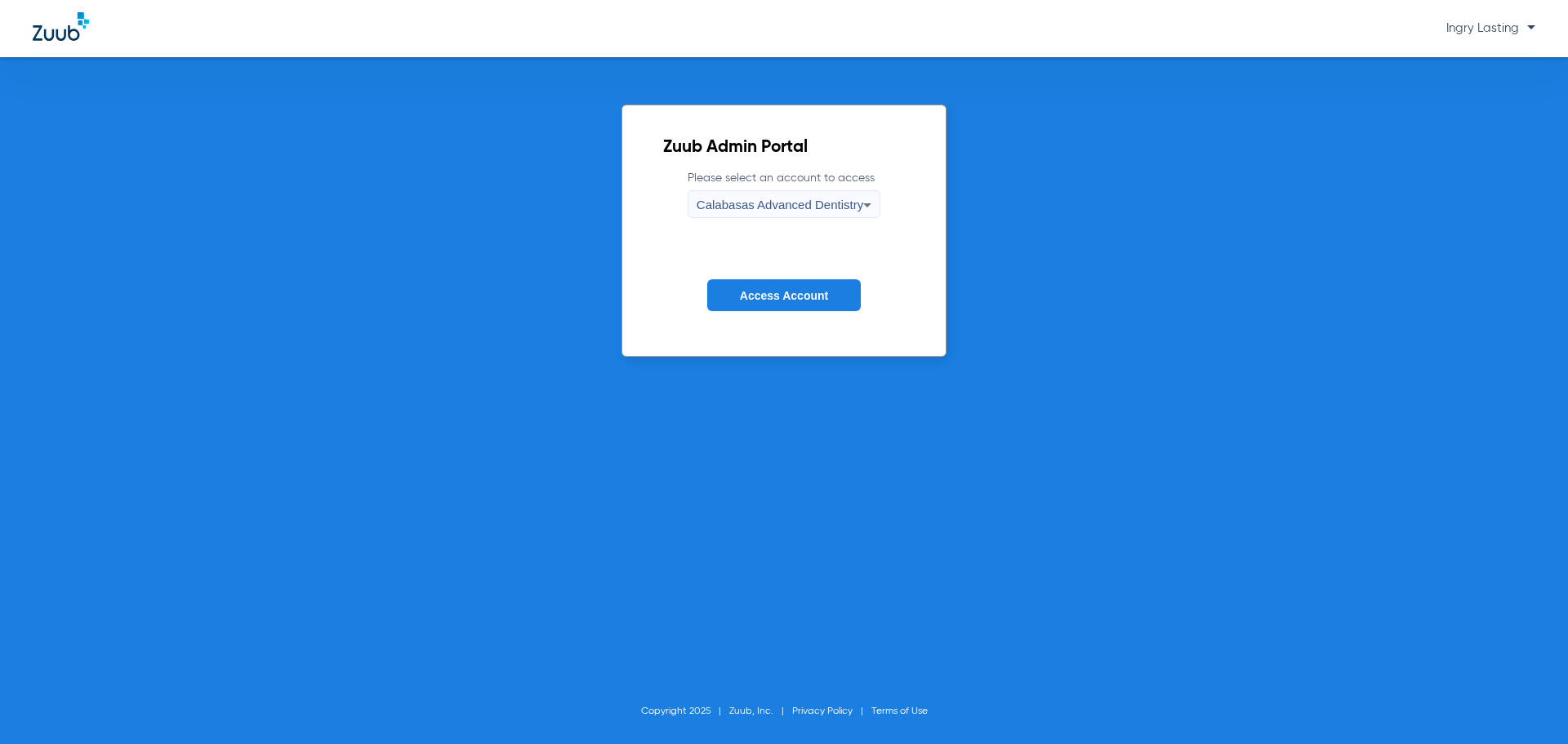
click at [795, 200] on span "Calabasas Advanced Dentistry" at bounding box center [779, 204] width 166 height 14
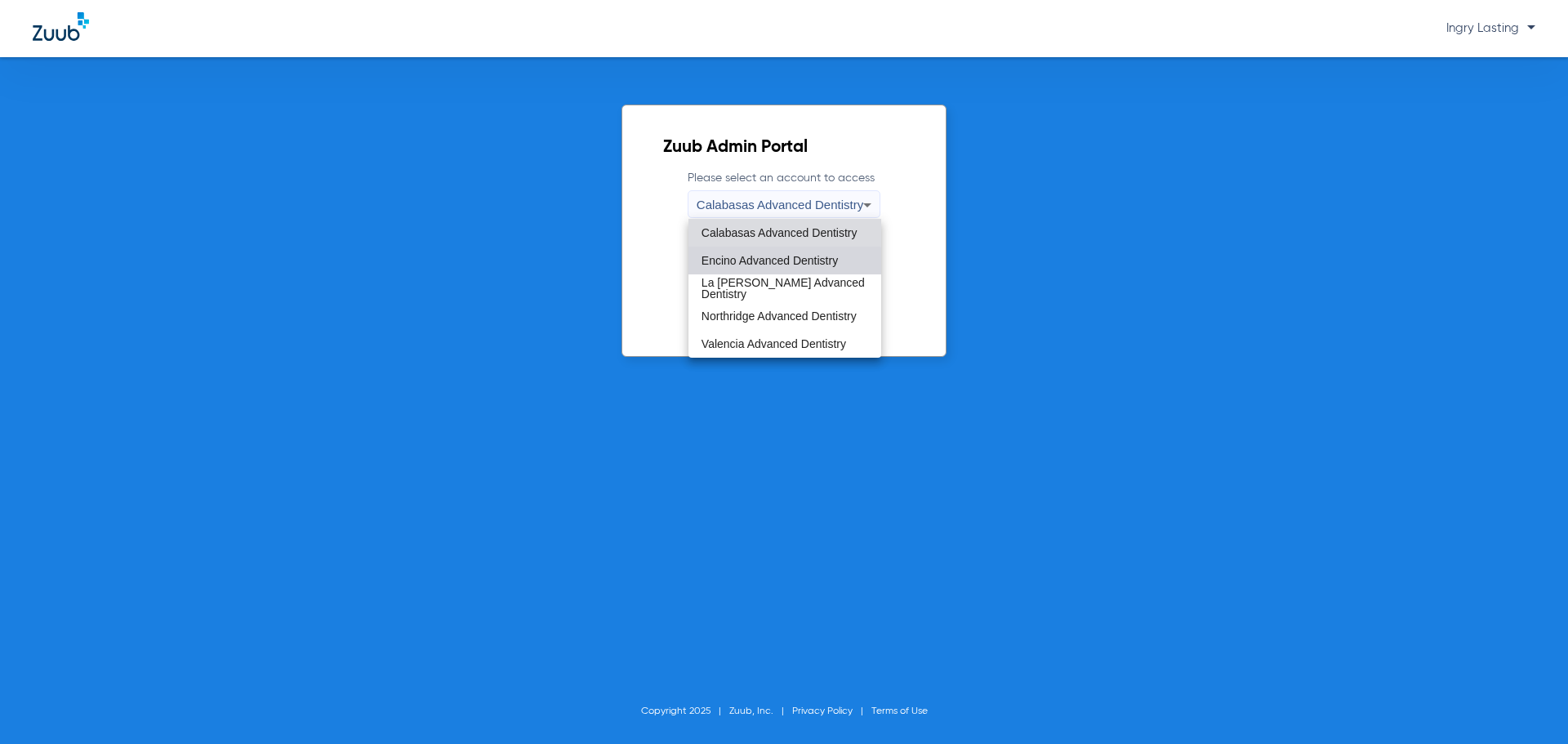
click at [753, 267] on mat-option "Encino Advanced Dentistry" at bounding box center [785, 260] width 193 height 27
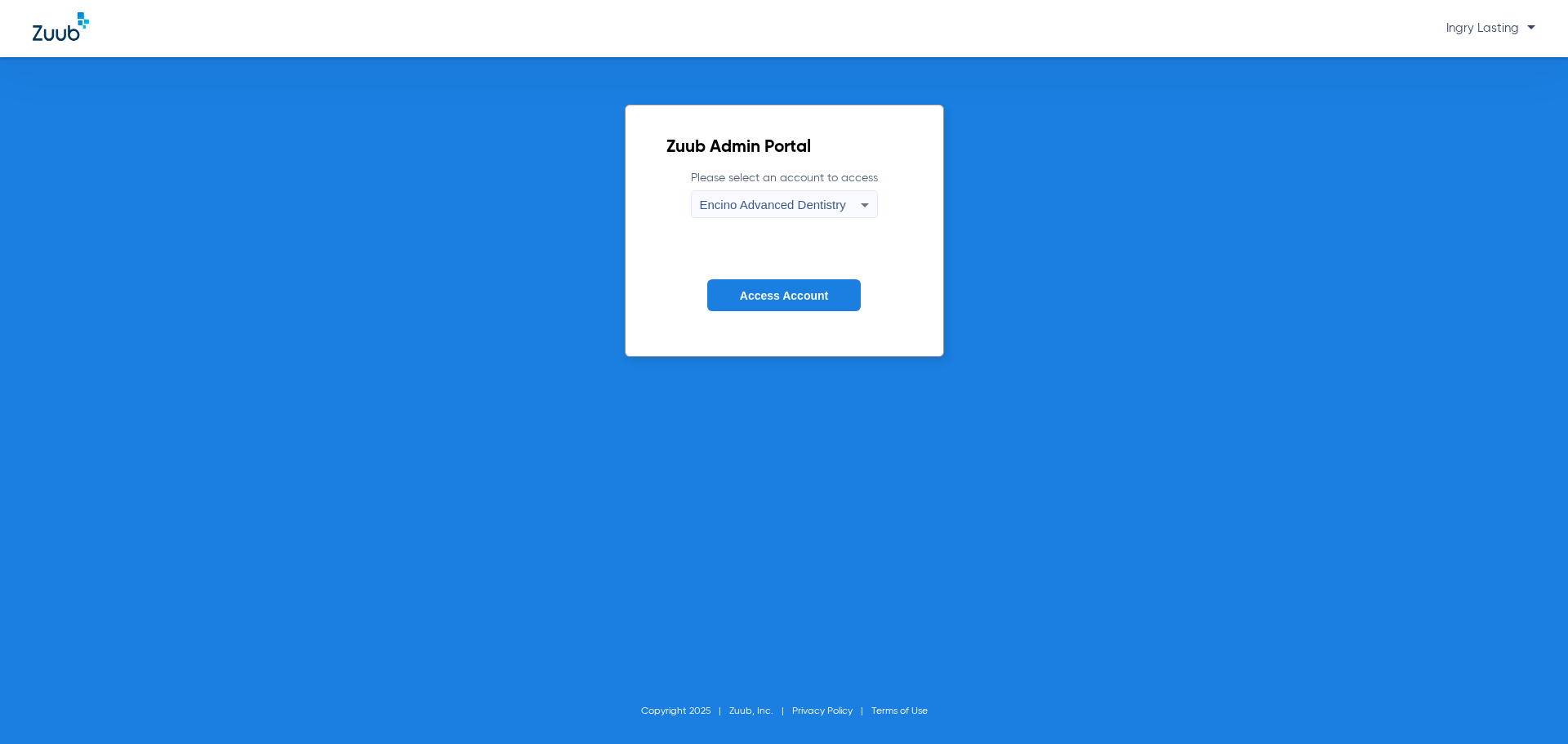
click at [755, 263] on form "Please select an account to access Encino Advanced Dentistry Access Account" at bounding box center [784, 252] width 236 height 165
click at [761, 281] on button "Access Account" at bounding box center [784, 296] width 154 height 32
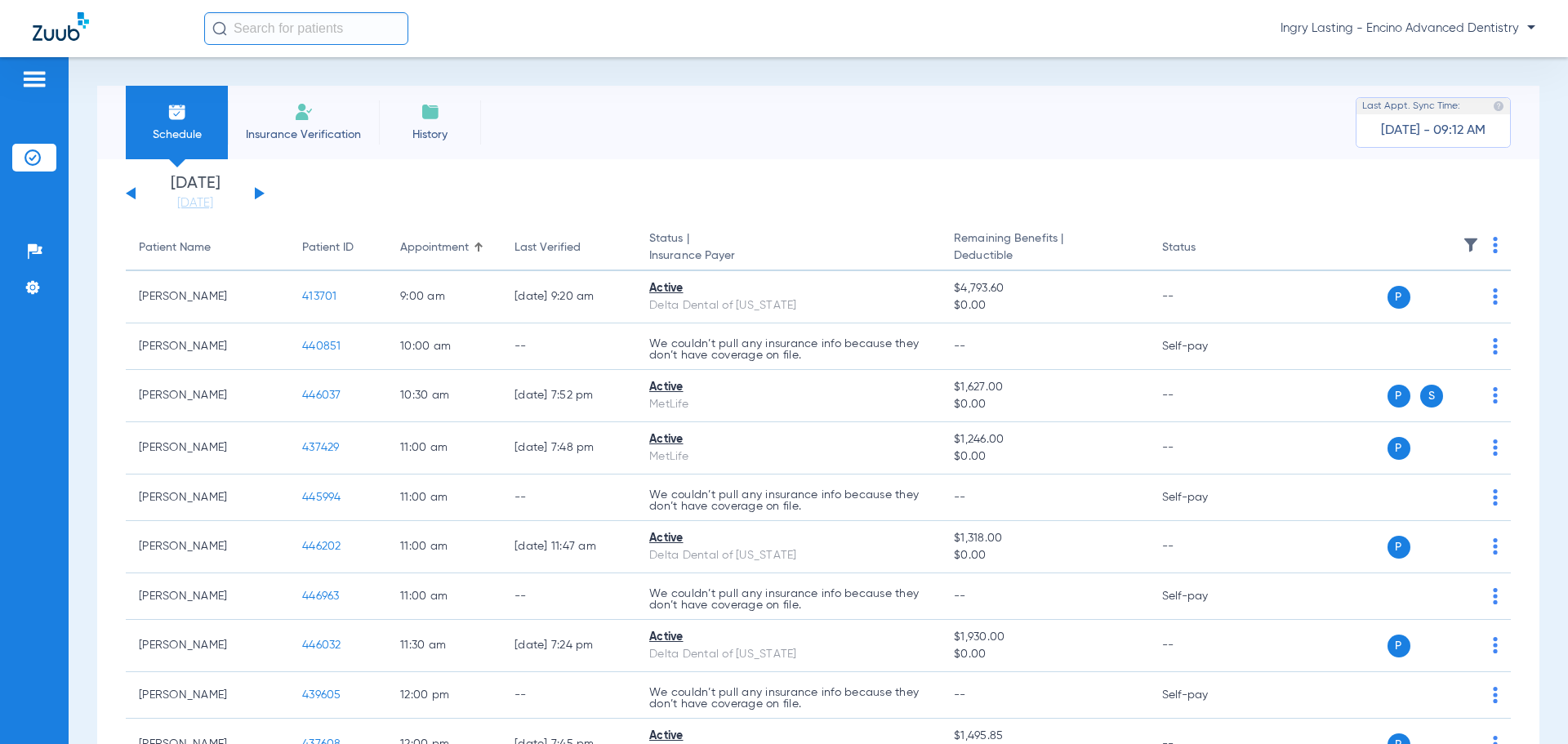
click at [260, 196] on div "[DATE] [DATE] [DATE] [DATE] [DATE] [DATE] [DATE] [DATE] [DATE] [DATE] [DATE] [D…" at bounding box center [195, 194] width 139 height 36
click at [251, 192] on div "[DATE] [DATE] [DATE] [DATE] [DATE] [DATE] [DATE] [DATE] [DATE] [DATE] [DATE] [D…" at bounding box center [195, 194] width 139 height 36
click at [258, 196] on button at bounding box center [260, 193] width 9 height 12
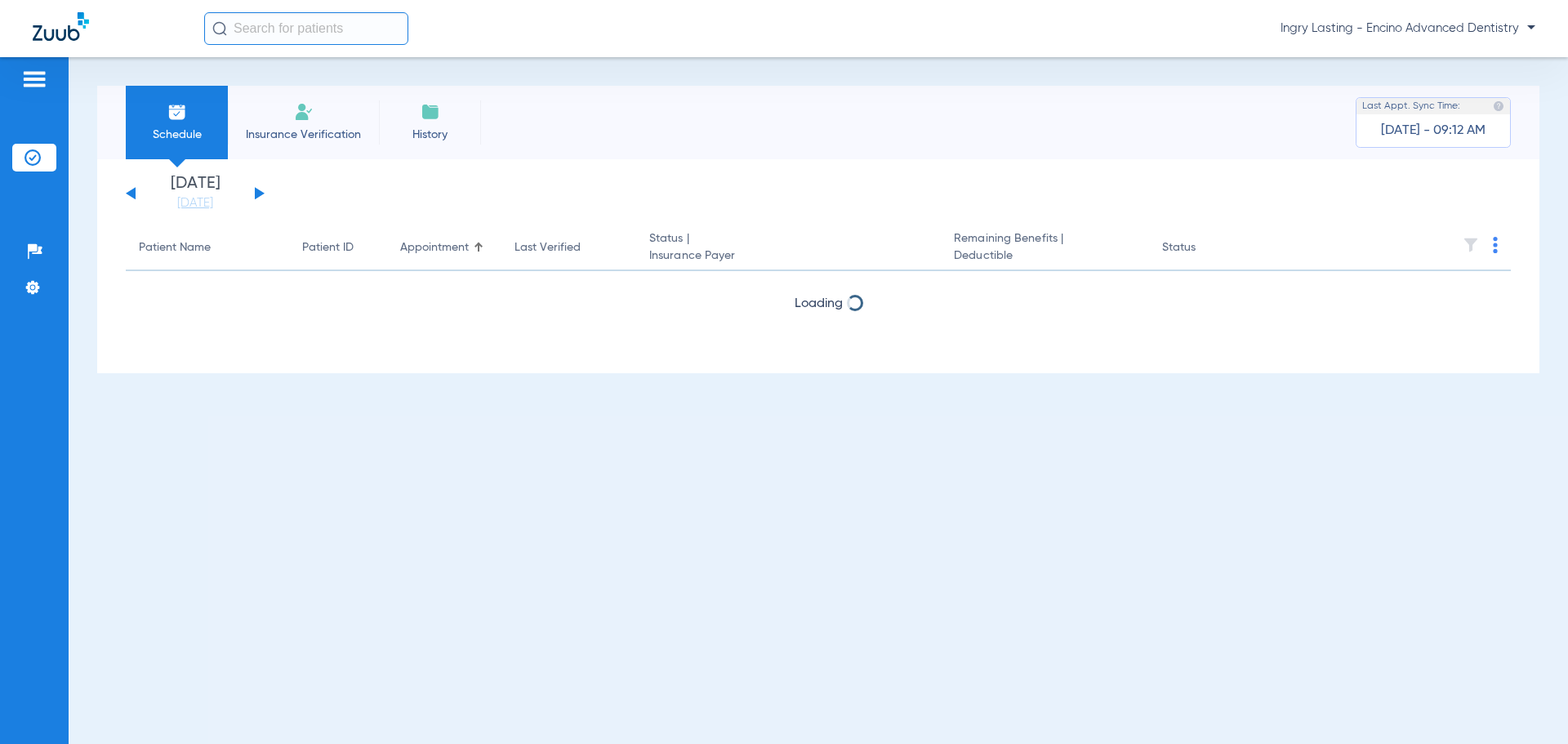
click at [258, 196] on button at bounding box center [260, 193] width 9 height 12
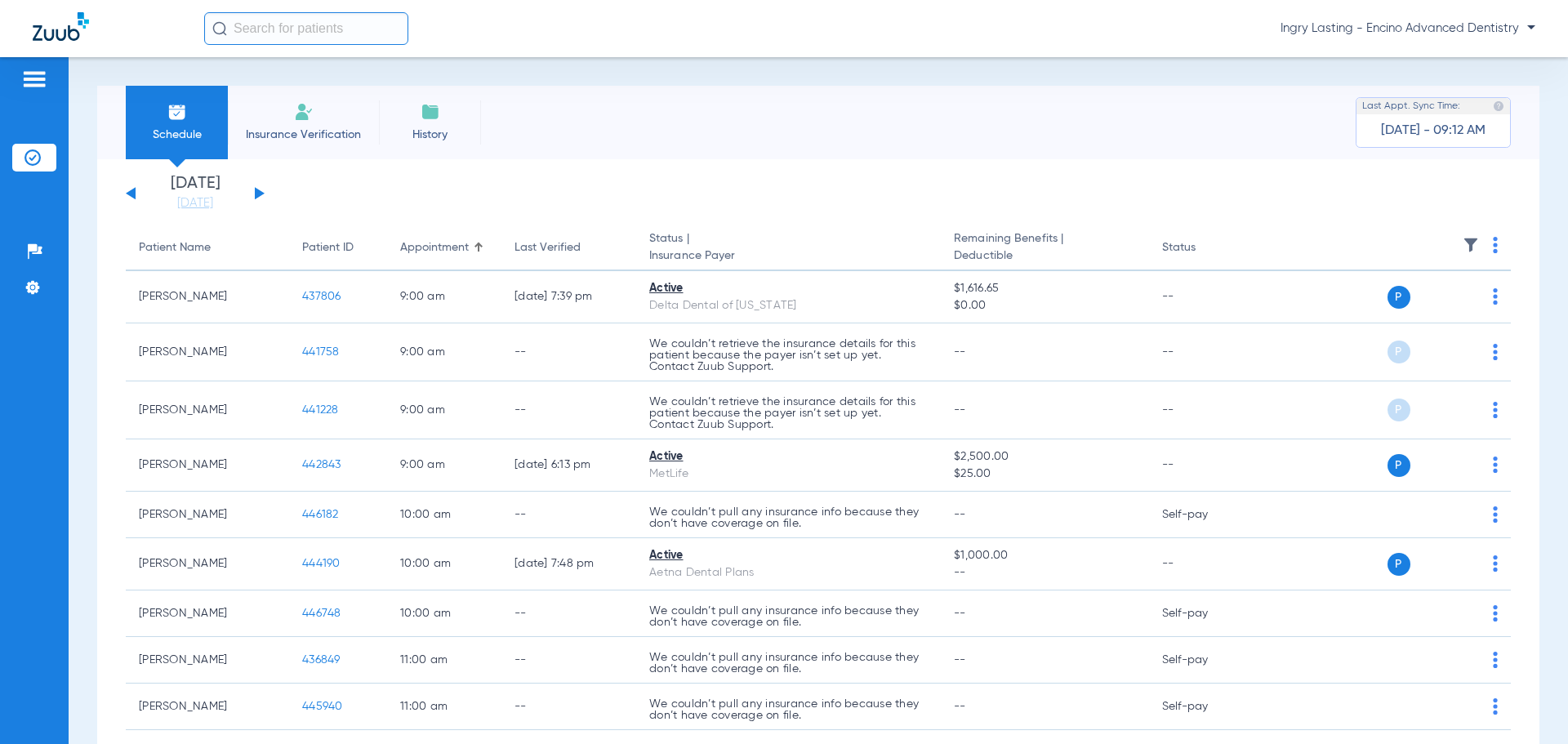
click at [248, 199] on div "[DATE] [DATE] [DATE] [DATE] [DATE] [DATE] [DATE] [DATE] [DATE] [DATE] [DATE] [D…" at bounding box center [195, 194] width 139 height 36
click at [258, 198] on div "[DATE] [DATE] [DATE] [DATE] [DATE] [DATE] [DATE] [DATE] [DATE] [DATE] [DATE] [D…" at bounding box center [195, 194] width 139 height 36
click at [260, 195] on button at bounding box center [260, 193] width 9 height 12
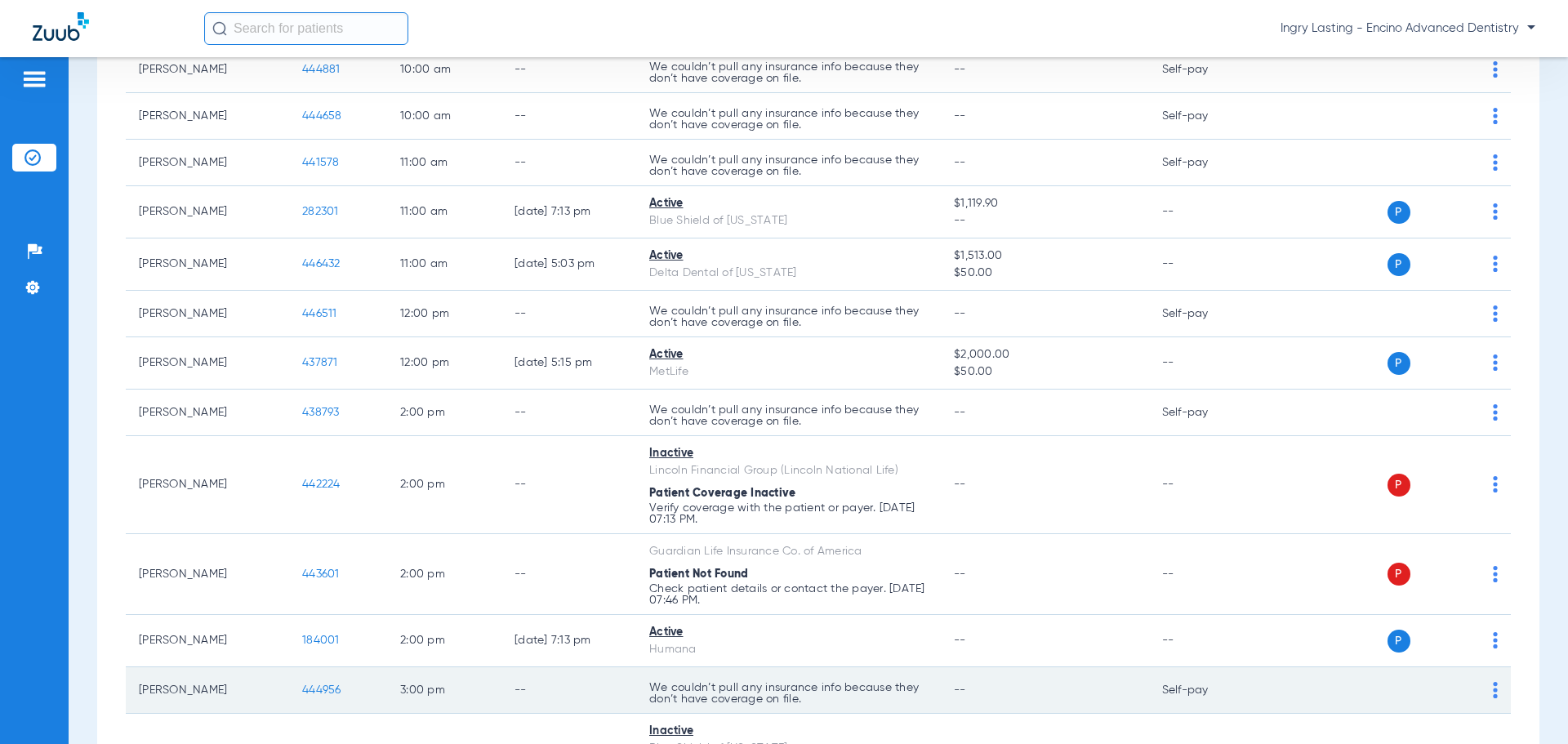
scroll to position [408, 0]
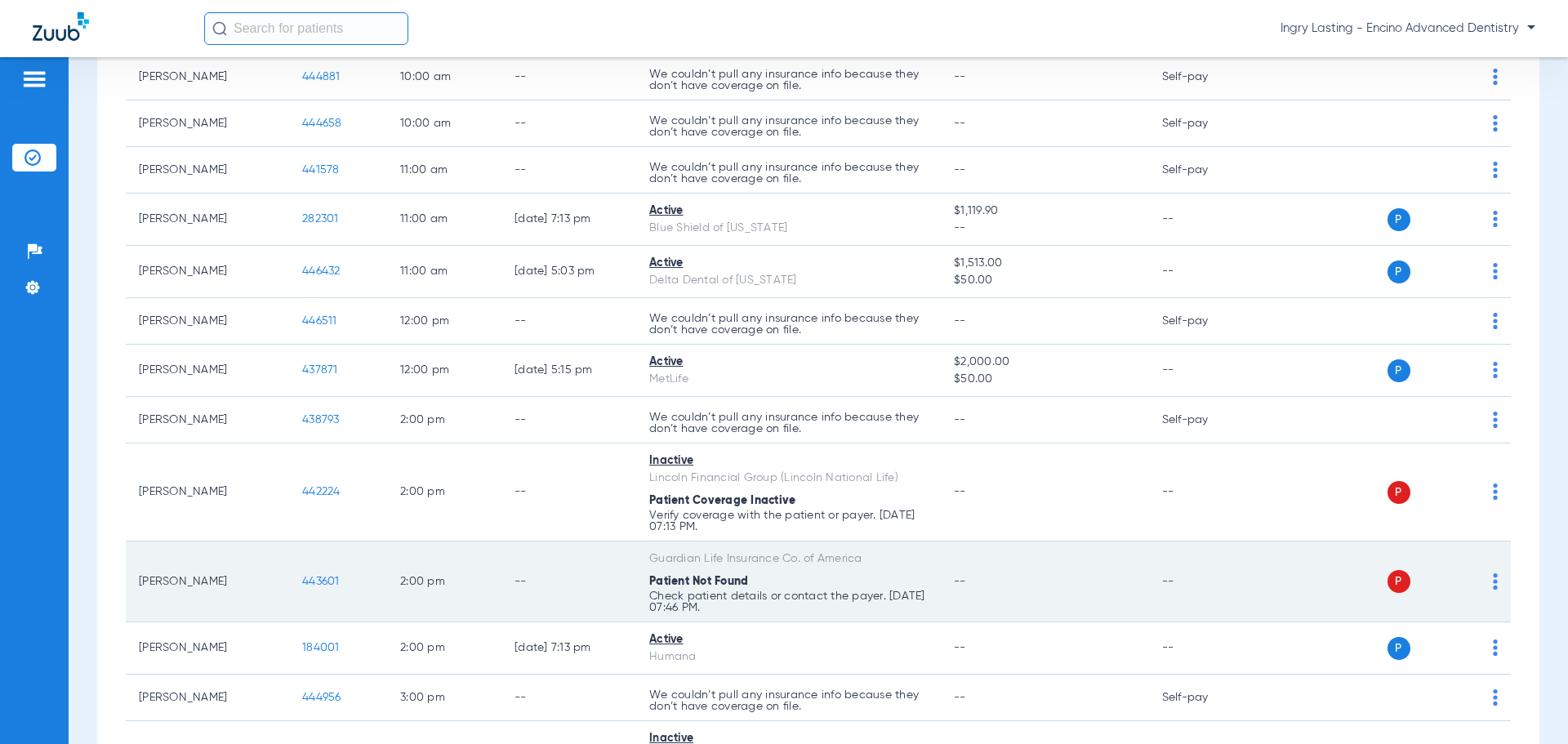
click at [329, 576] on span "443601" at bounding box center [321, 581] width 38 height 11
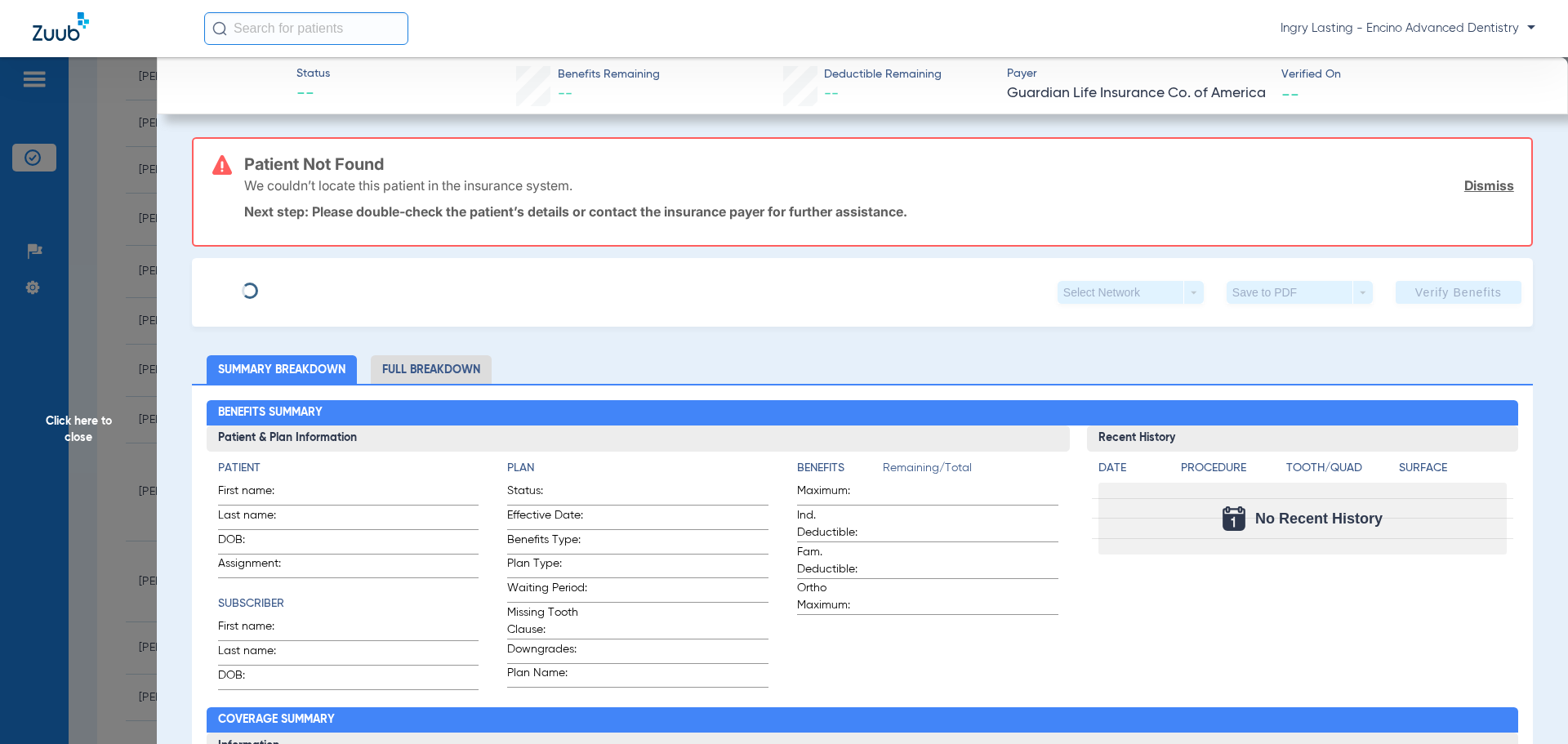
type input "[PERSON_NAME]"
type input "[DATE]"
type input "939516810"
type input "00507389"
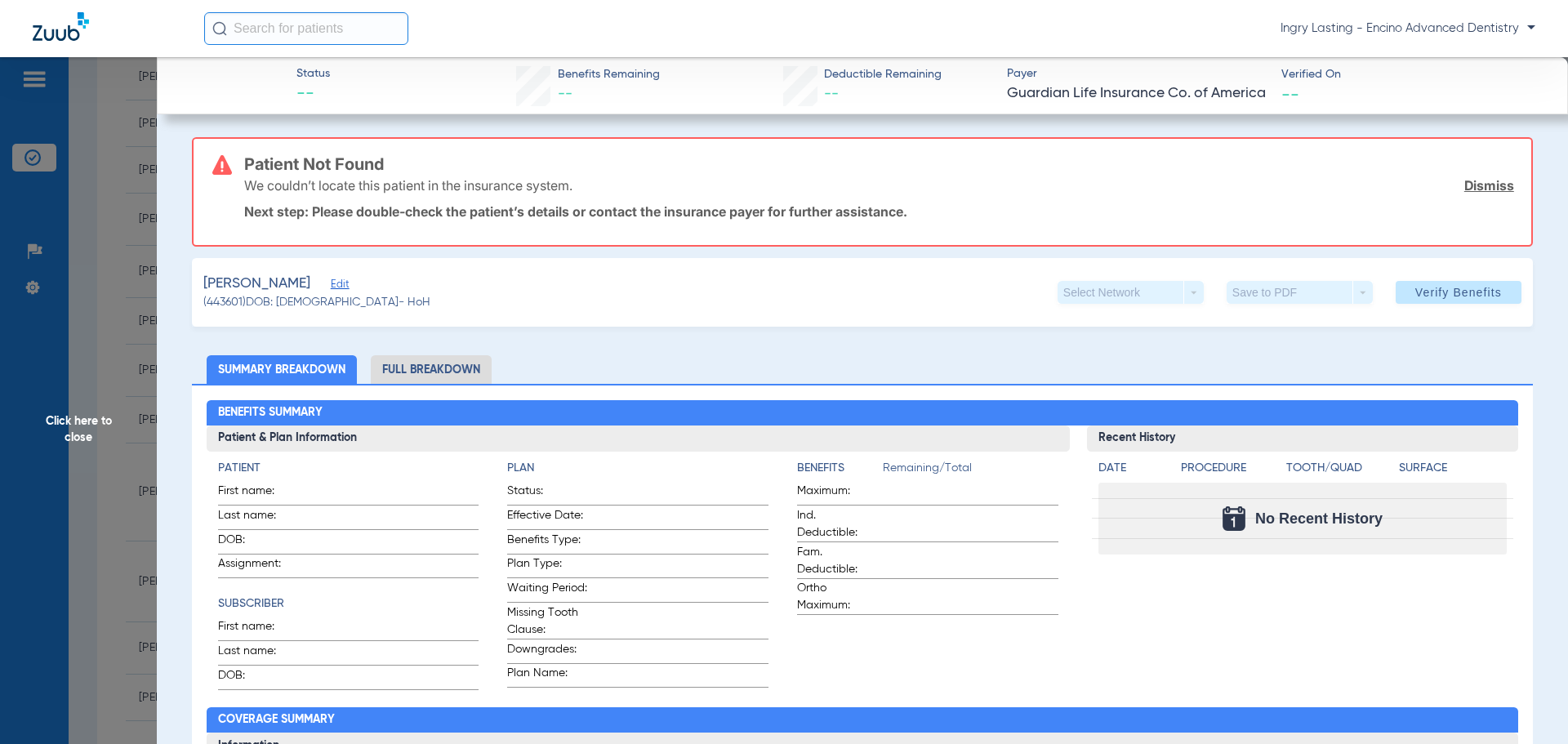
click at [331, 286] on span "Edit" at bounding box center [338, 286] width 15 height 15
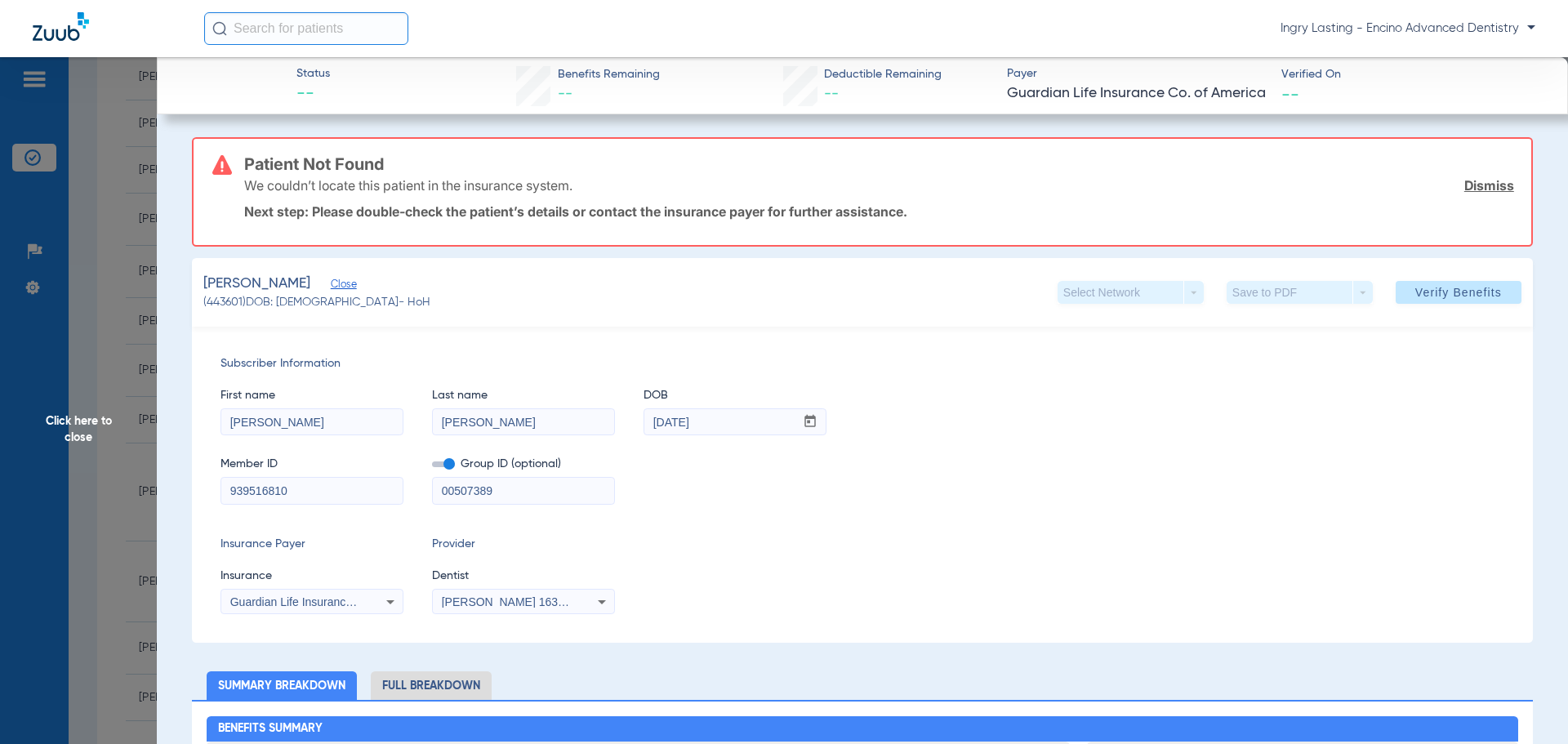
click at [366, 602] on div "Guardian Life Insurance Co. Of America" at bounding box center [312, 601] width 181 height 20
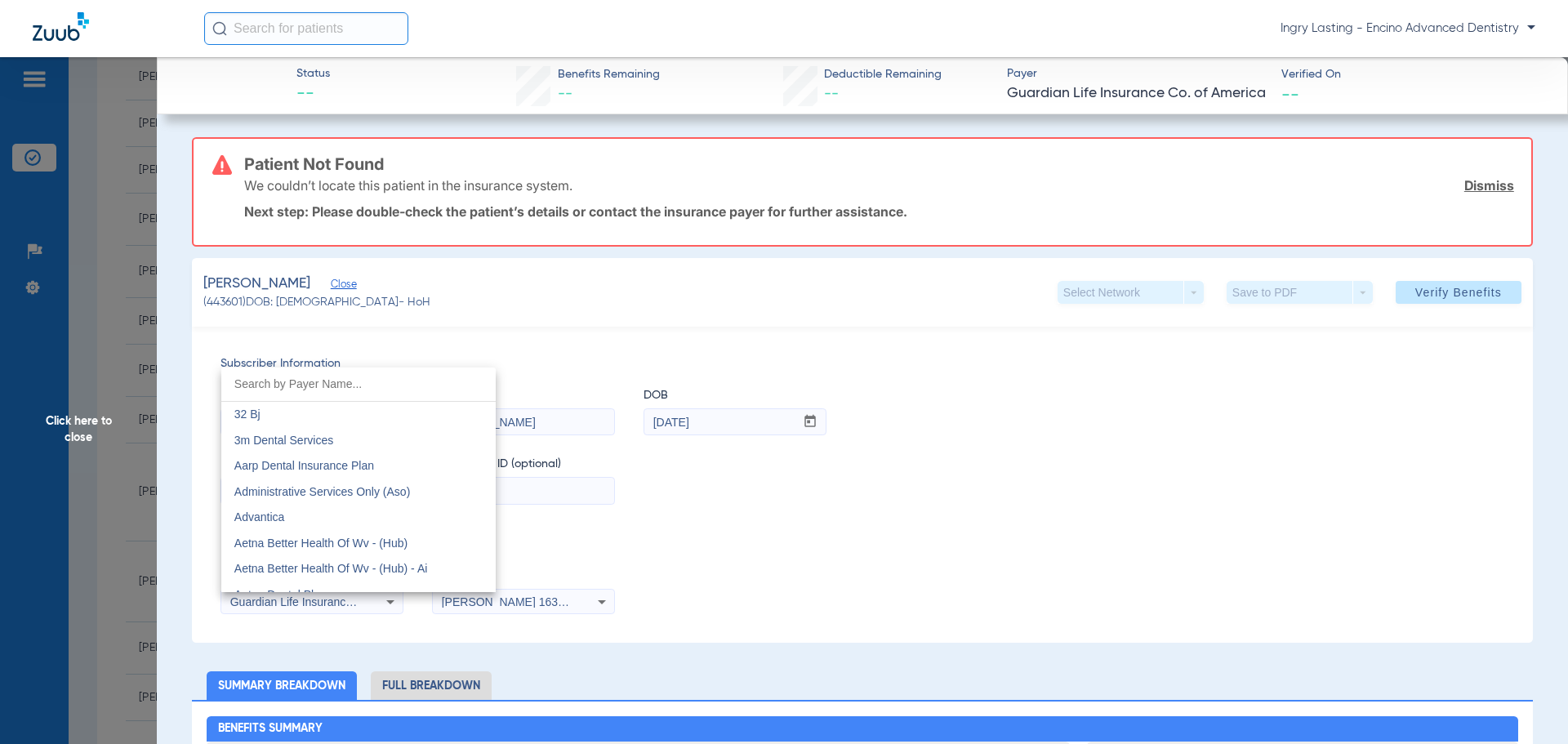
scroll to position [5338, 0]
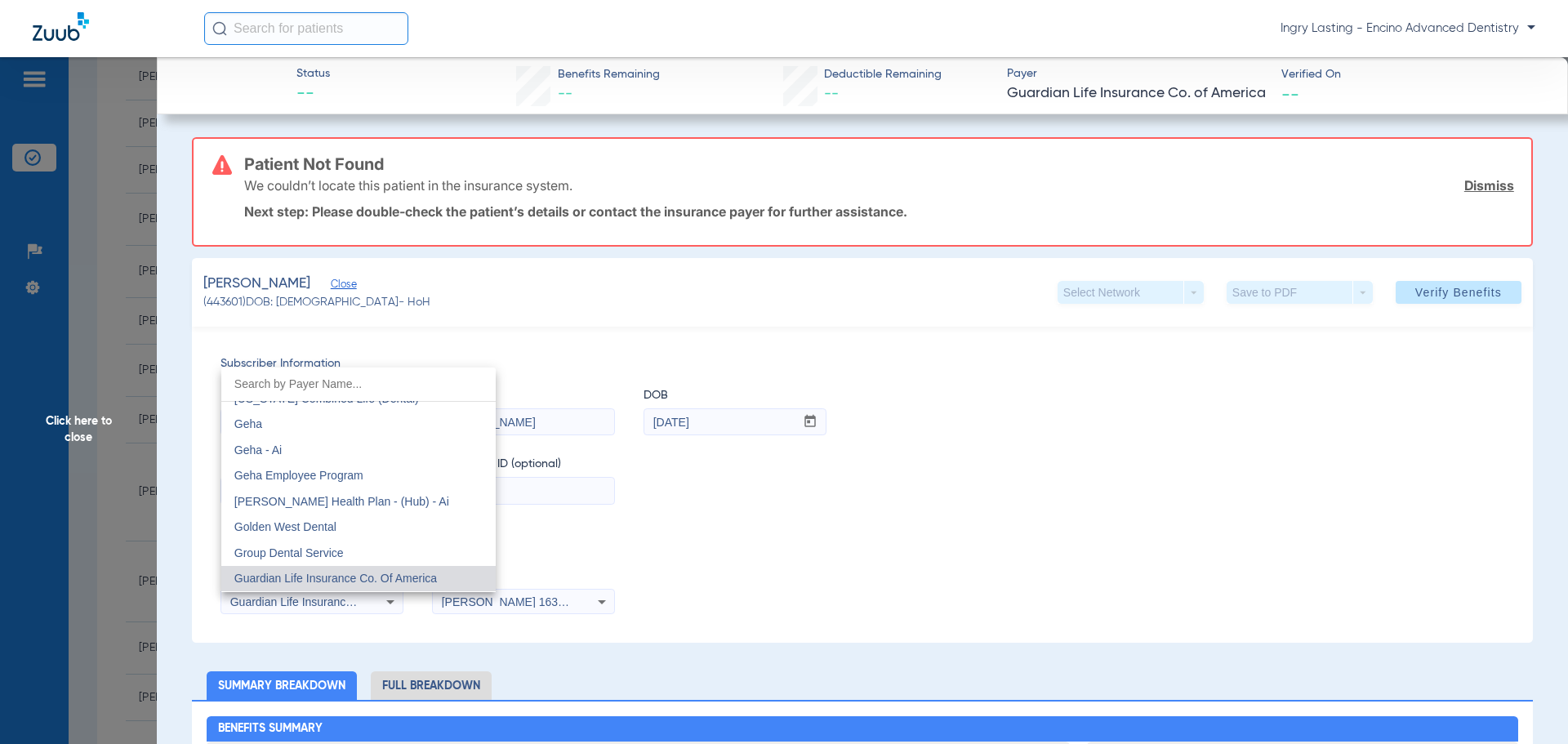
click at [384, 647] on div at bounding box center [784, 372] width 1568 height 744
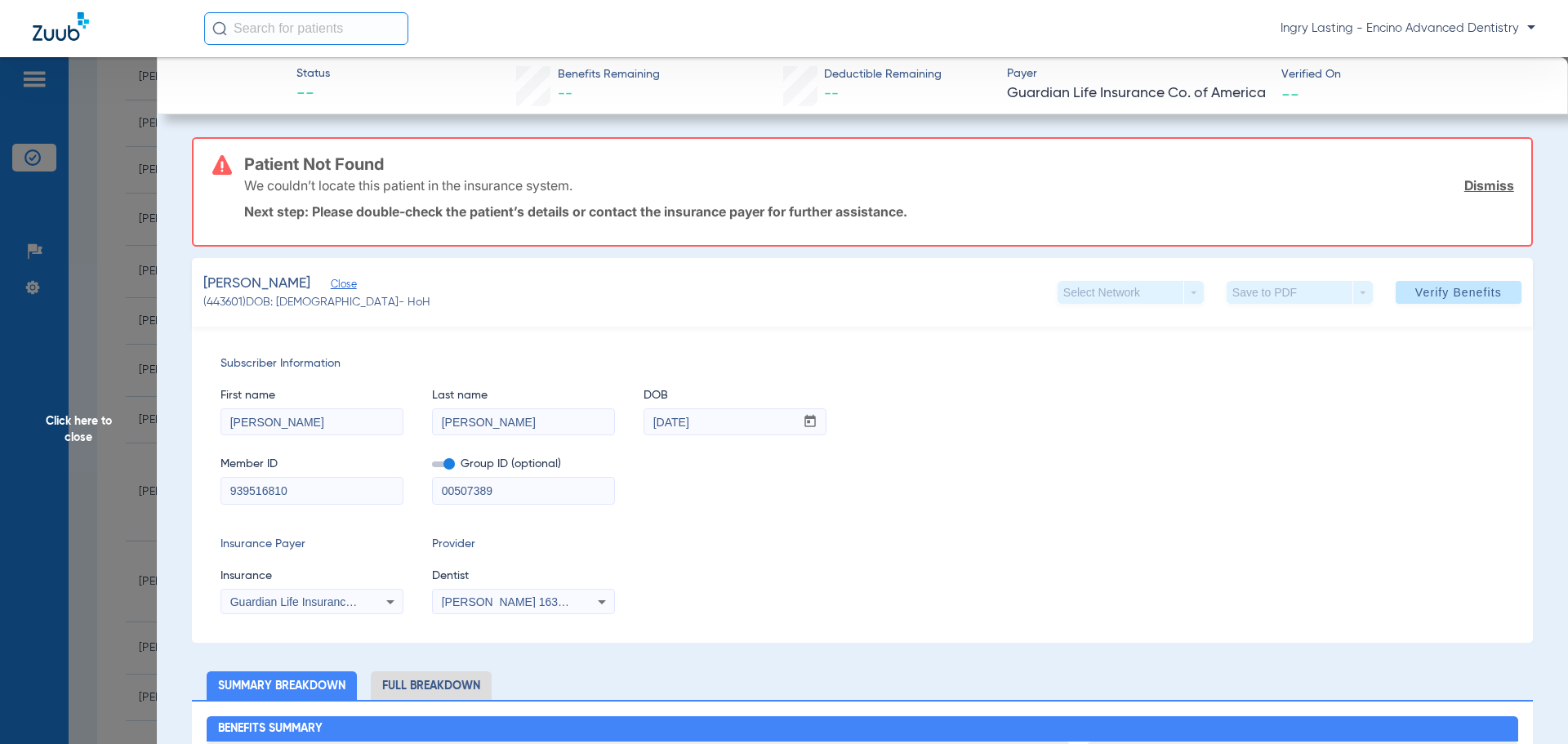
click at [348, 611] on mat-select "Guardian Life Insurance Co. Of America" at bounding box center [312, 601] width 183 height 26
click at [347, 607] on div "Guardian Life Insurance Co. Of America" at bounding box center [312, 601] width 181 height 20
type input "uh"
click at [289, 577] on mat-option "Uhc Api" at bounding box center [358, 579] width 274 height 26
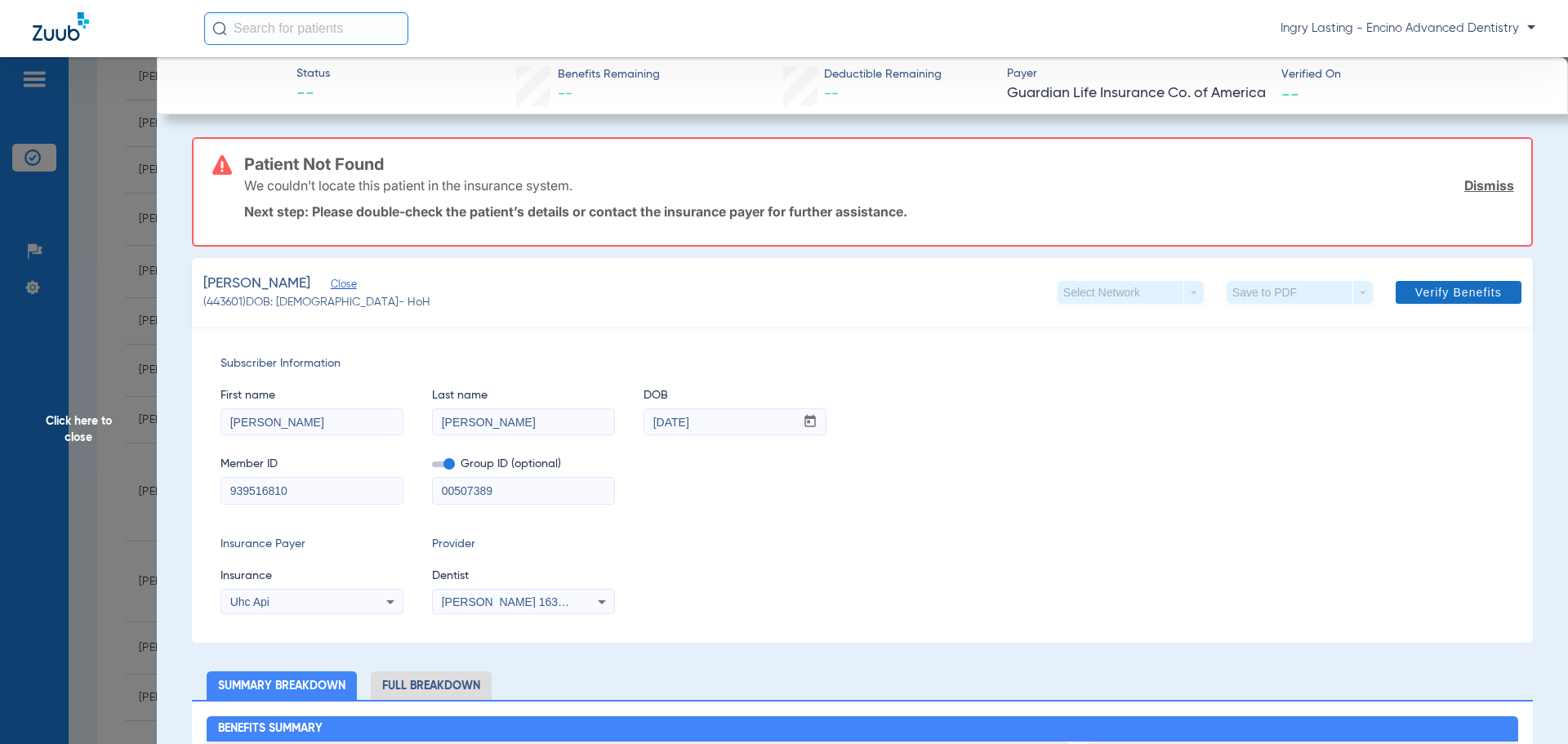
click at [1383, 302] on div "Select Network arrow_drop_down Save to PDF arrow_drop_down Verify Benefits" at bounding box center [1288, 292] width 464 height 23
click at [1395, 301] on span at bounding box center [1457, 292] width 126 height 39
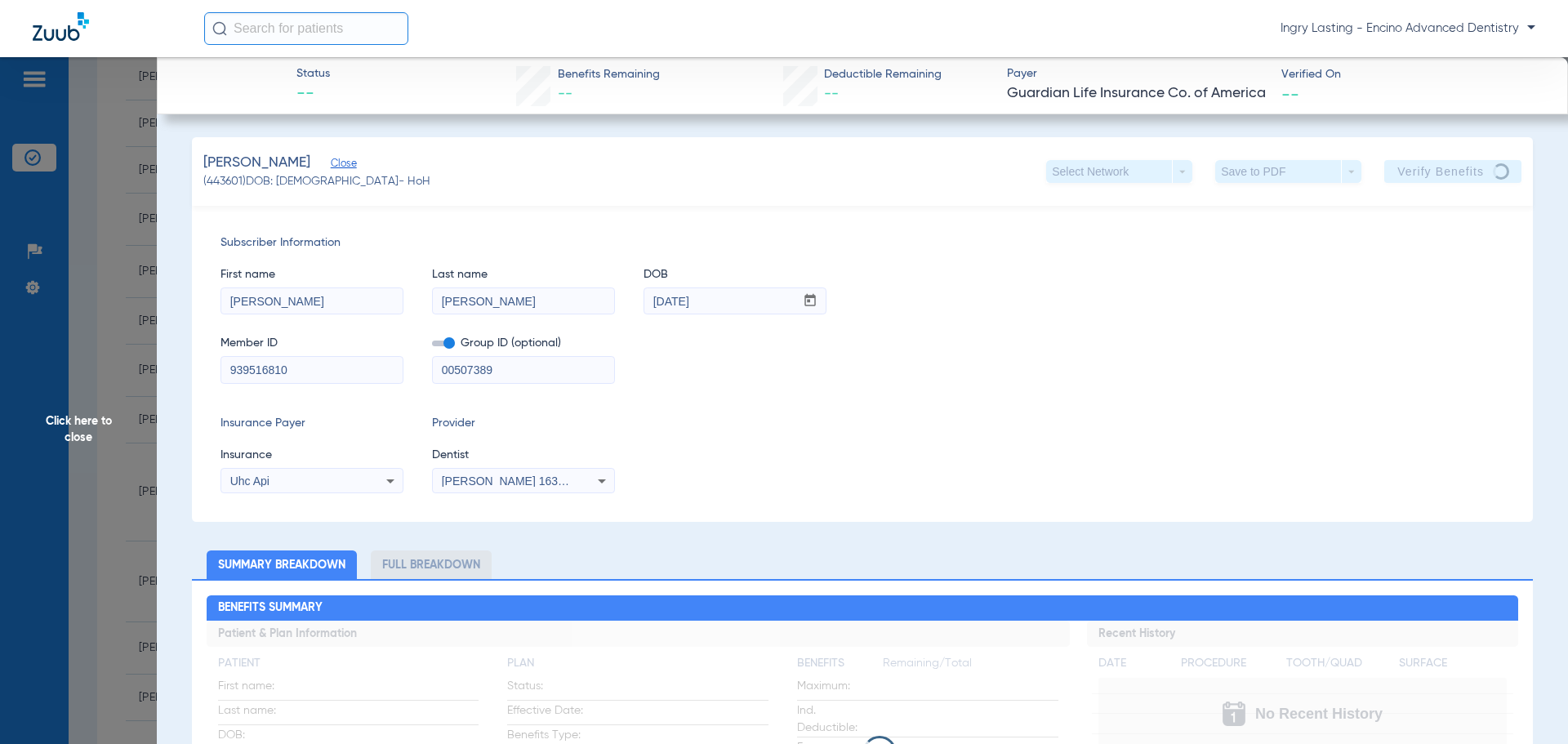
click at [447, 342] on span at bounding box center [443, 343] width 23 height 6
click at [432, 347] on input "checkbox" at bounding box center [432, 347] width 0 height 0
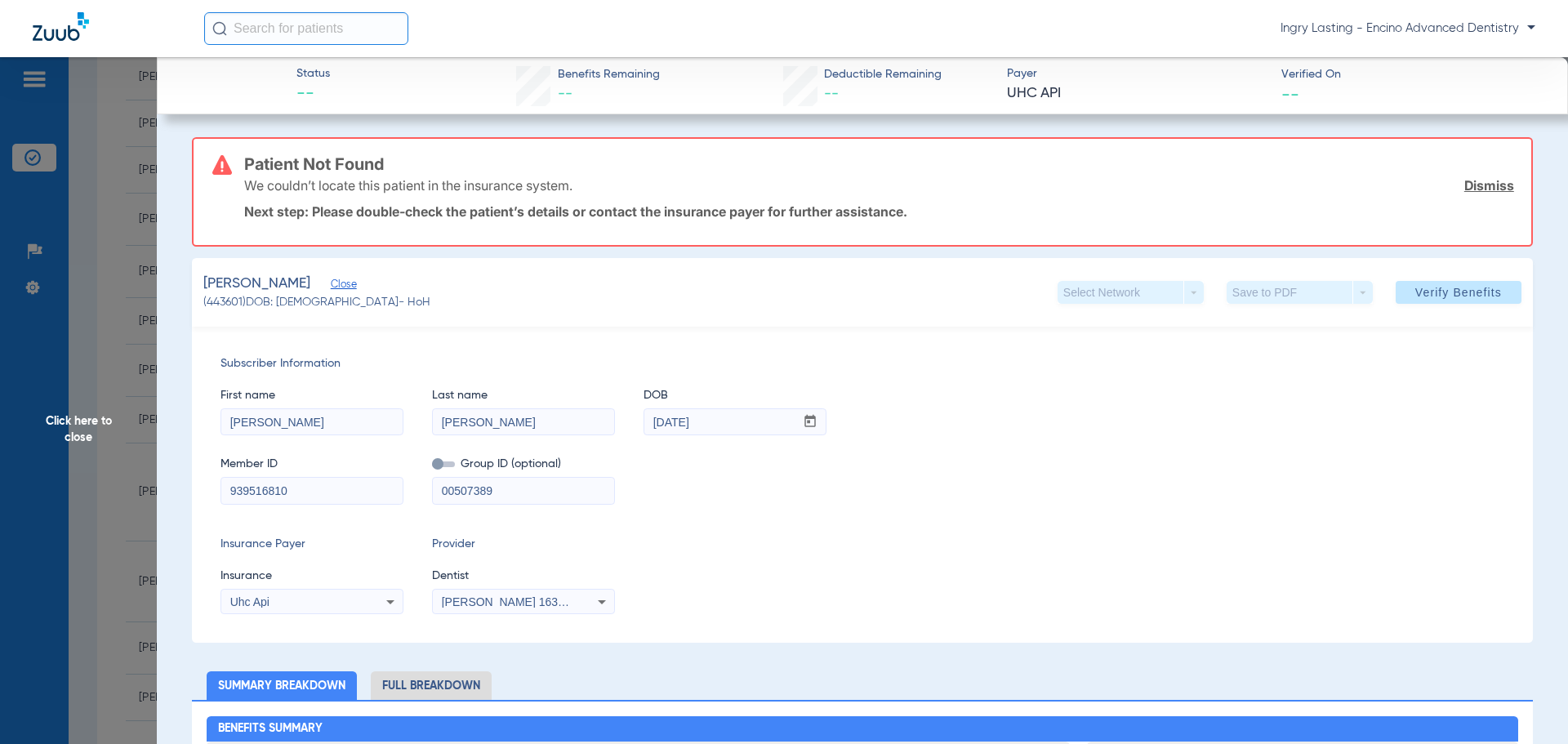
click at [92, 392] on span "Click here to close" at bounding box center [78, 430] width 157 height 744
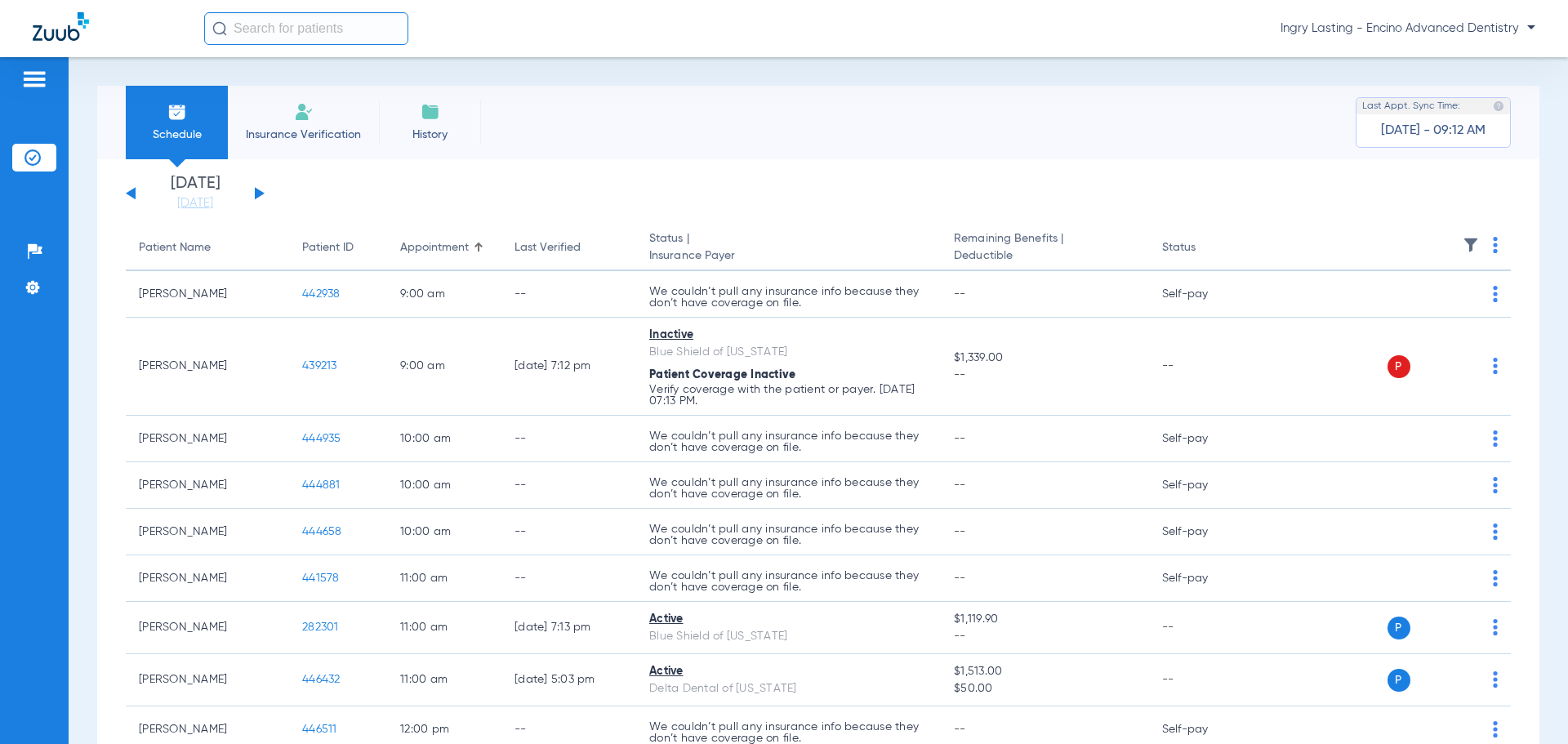
click at [132, 189] on div "[DATE] [DATE] [DATE] [DATE] [DATE] [DATE] [DATE] [DATE] [DATE] [DATE] [DATE] [D…" at bounding box center [195, 194] width 139 height 36
click at [129, 191] on div "[DATE] [DATE] [DATE] [DATE] [DATE] [DATE] [DATE] [DATE] [DATE] [DATE] [DATE] [D…" at bounding box center [195, 194] width 139 height 36
click at [129, 192] on button at bounding box center [130, 193] width 9 height 12
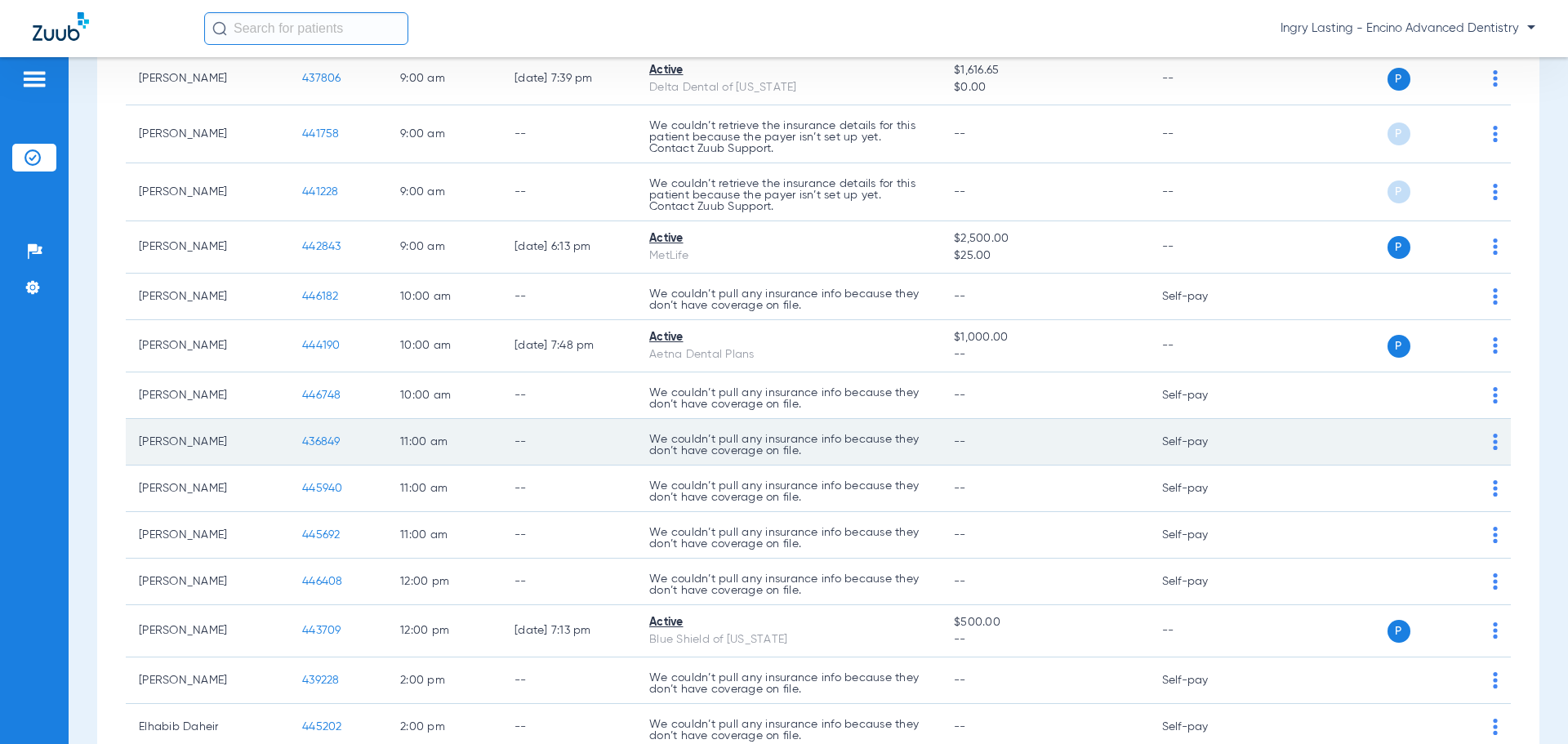
scroll to position [327, 0]
